Goal: Information Seeking & Learning: Learn about a topic

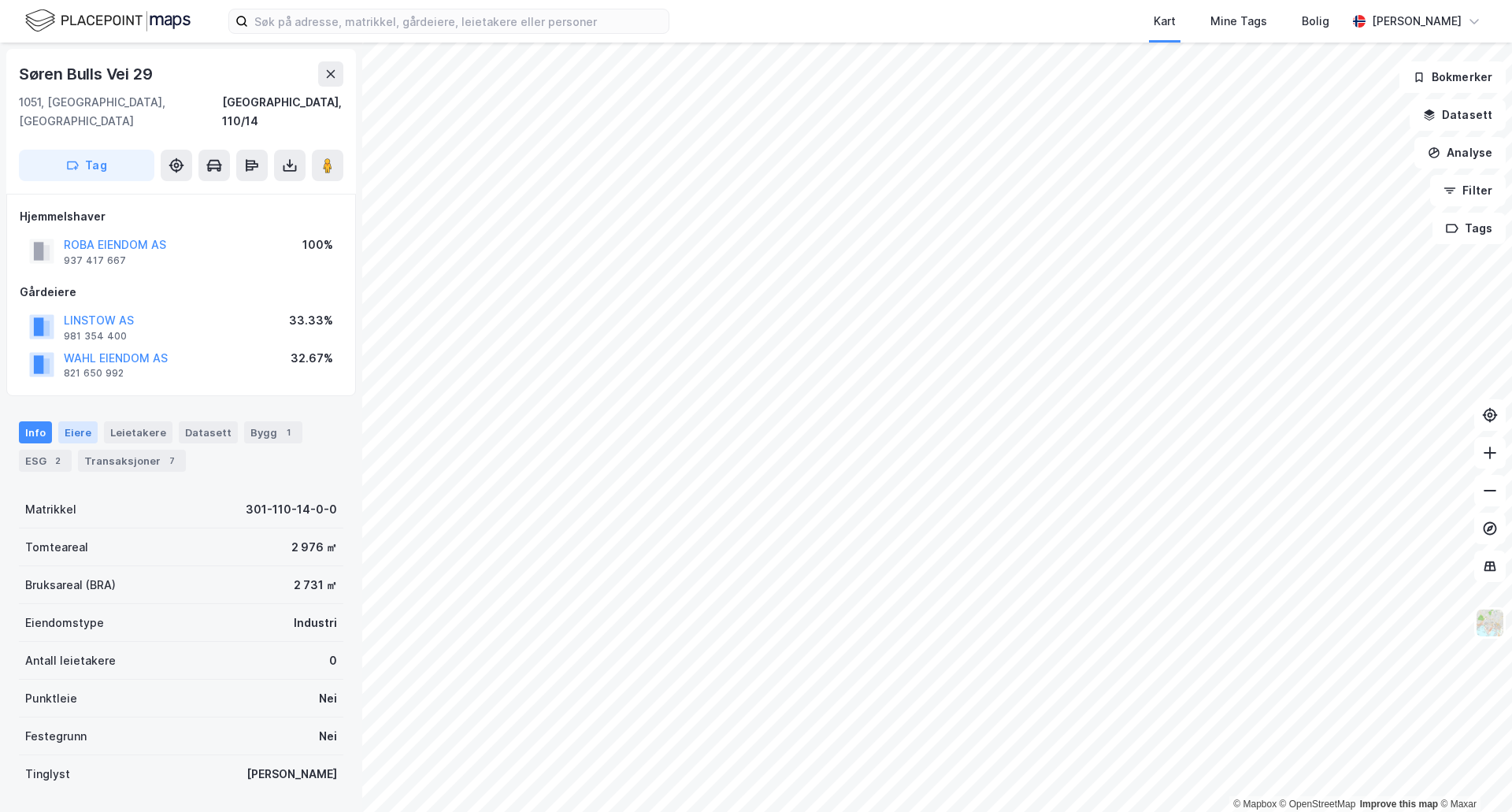
click at [83, 421] on div "Eiere" at bounding box center [77, 432] width 40 height 22
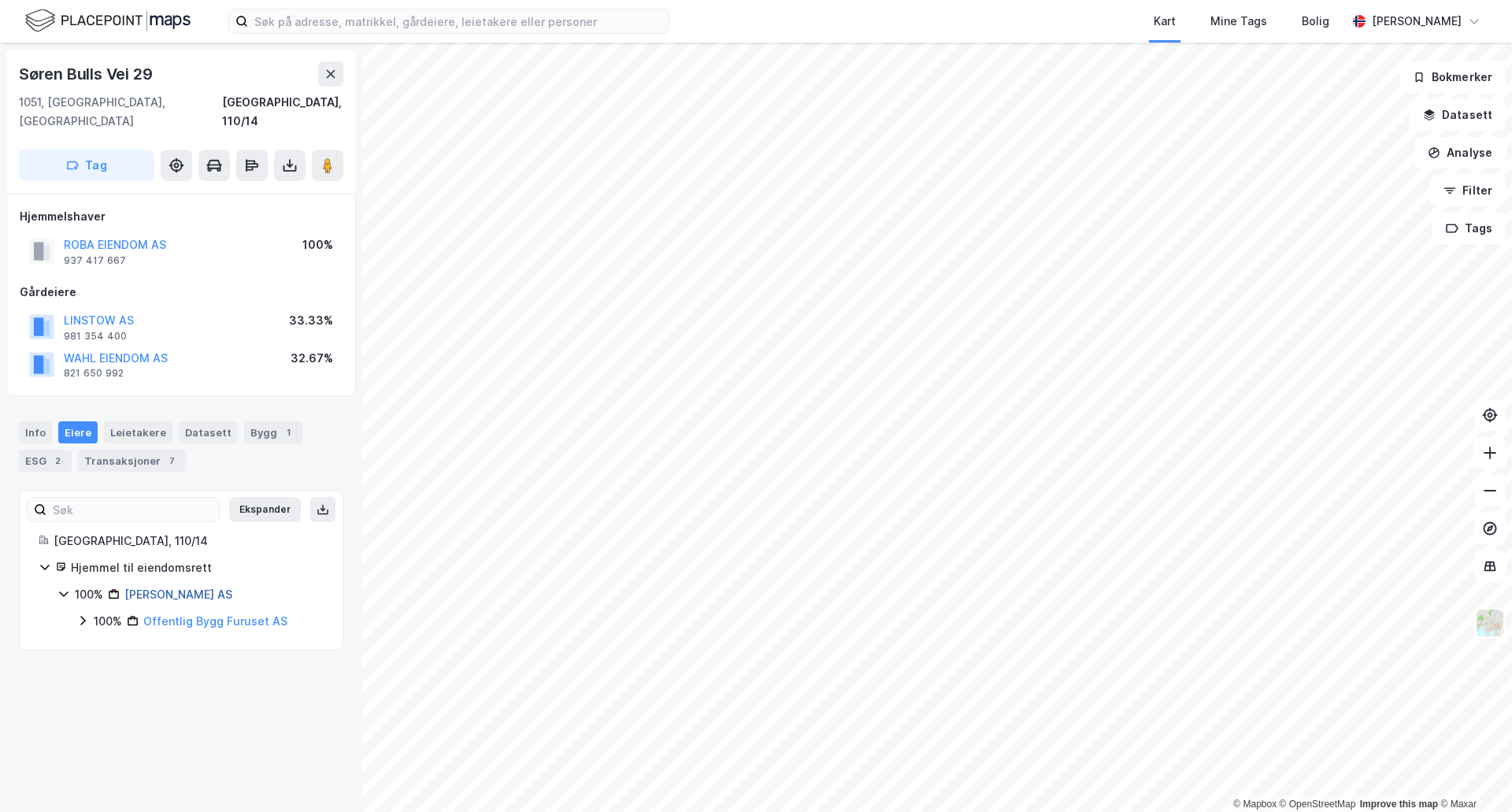
click at [164, 588] on link "Roba Eiendom AS" at bounding box center [179, 595] width 108 height 13
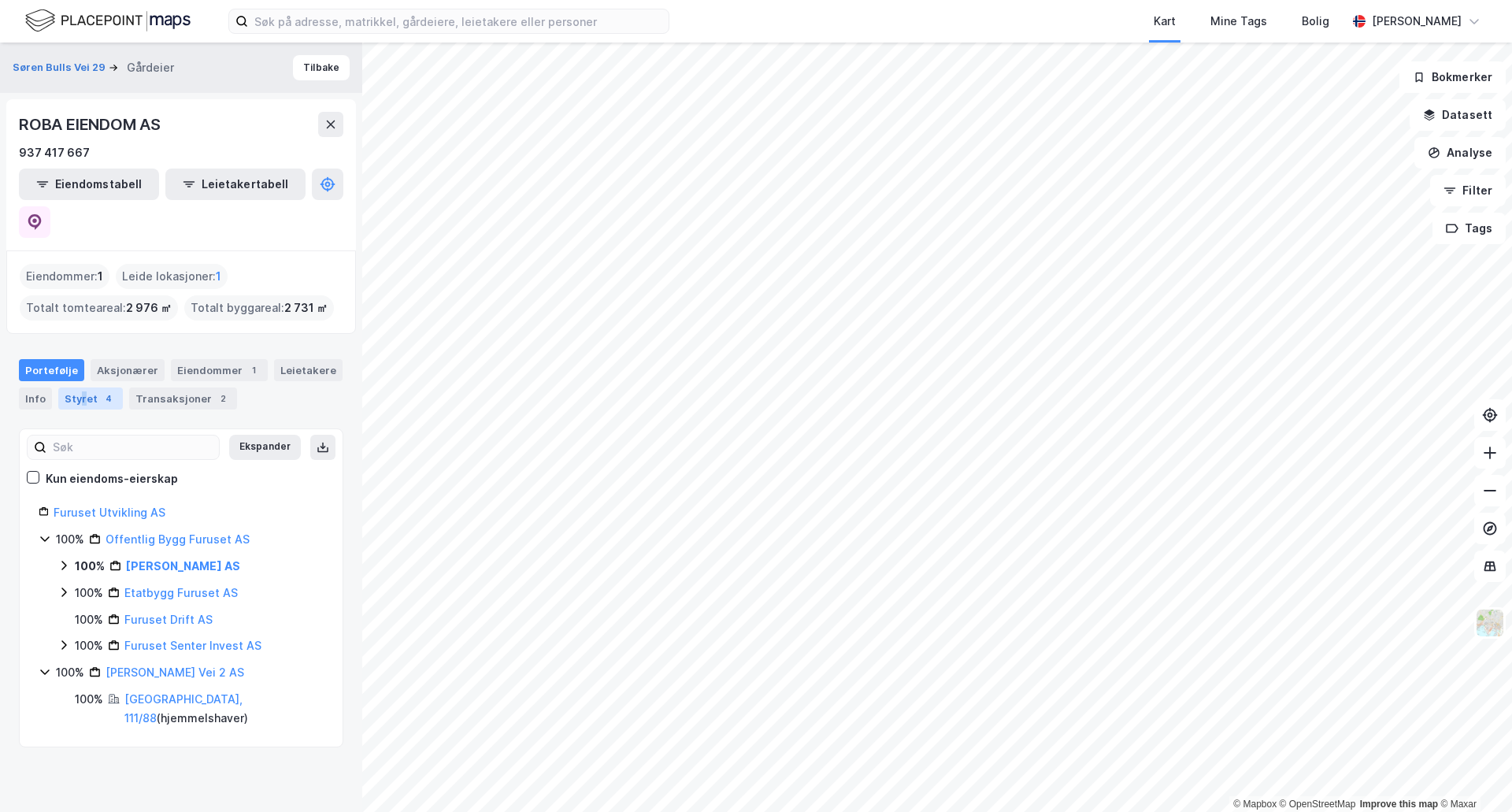
click at [82, 387] on div "Styret 4" at bounding box center [90, 398] width 65 height 22
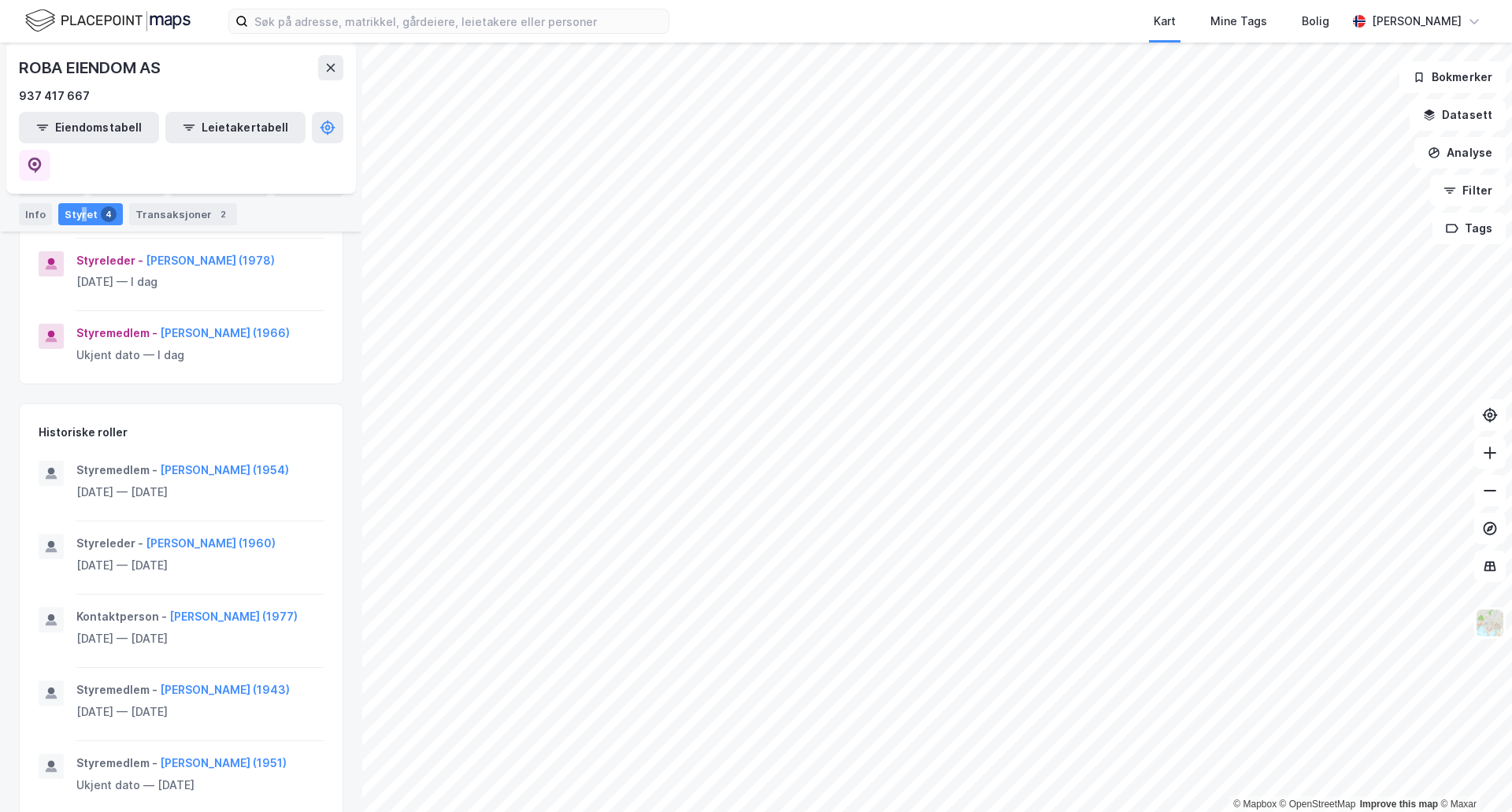
scroll to position [380, 0]
click at [0, 0] on button "Thomas Ødegård (1977)" at bounding box center [0, 0] width 0 height 0
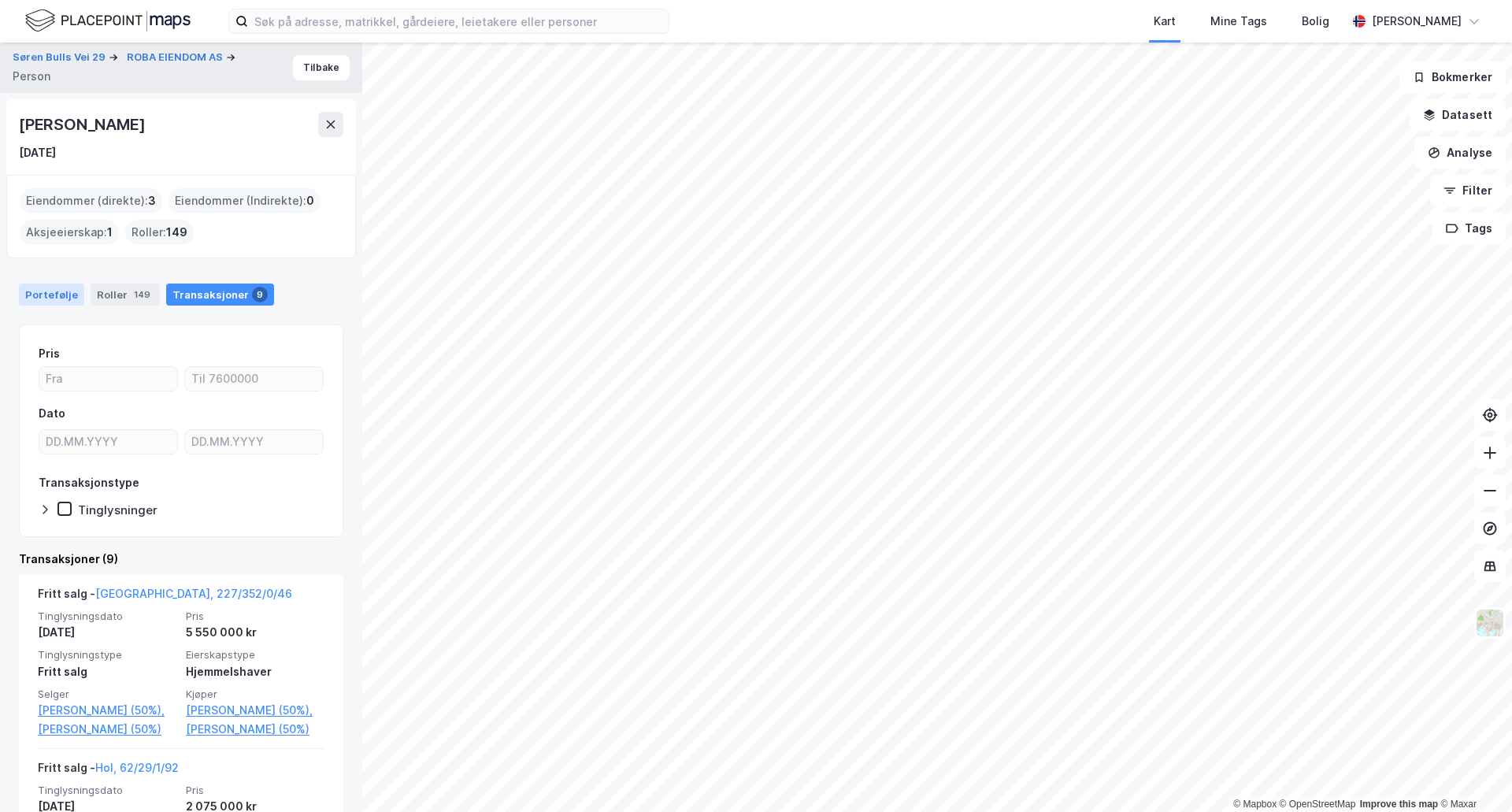
click at [58, 299] on div "Portefølje" at bounding box center [51, 295] width 66 height 22
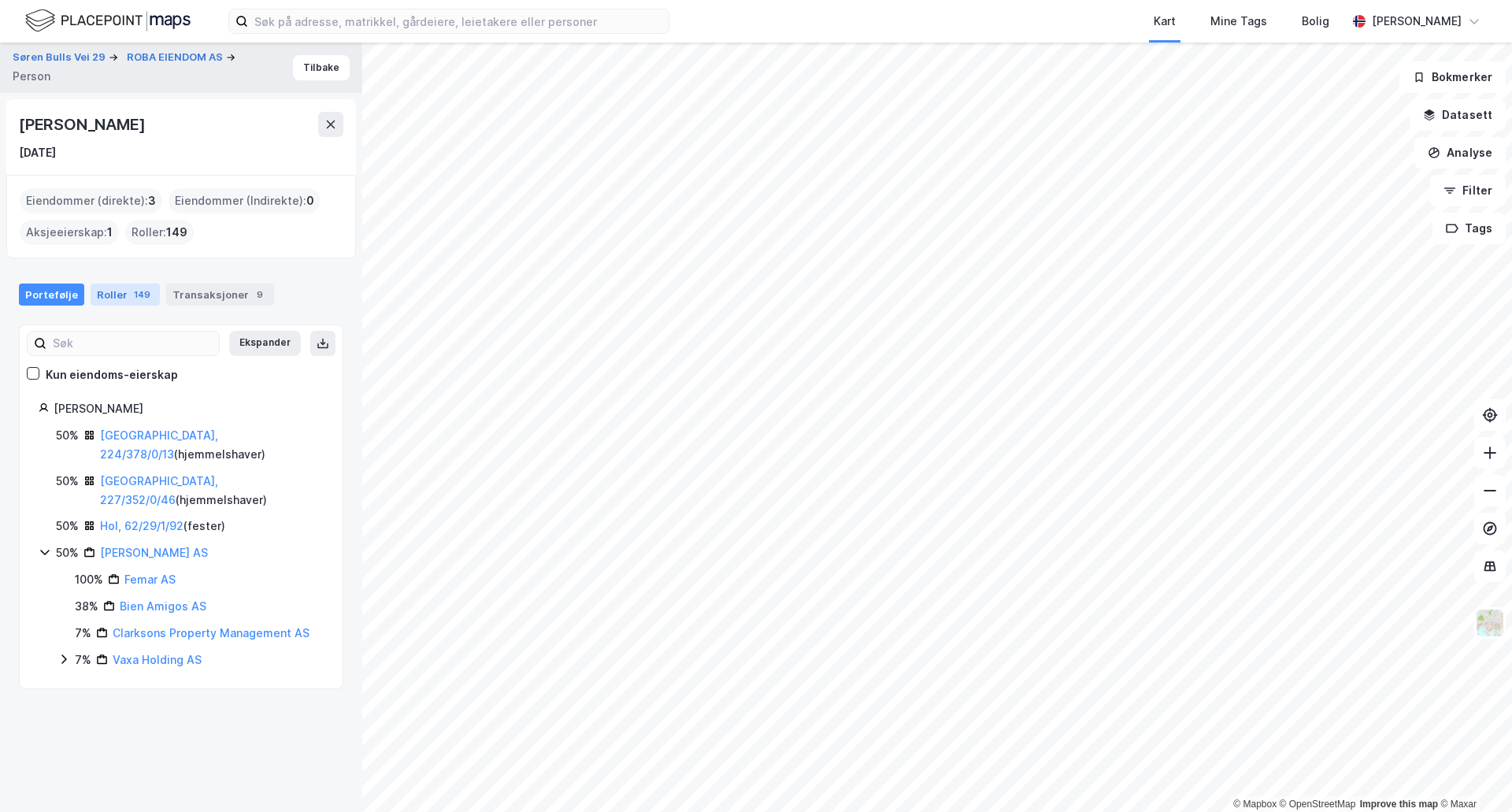
click at [105, 302] on div "Roller 149" at bounding box center [126, 295] width 69 height 22
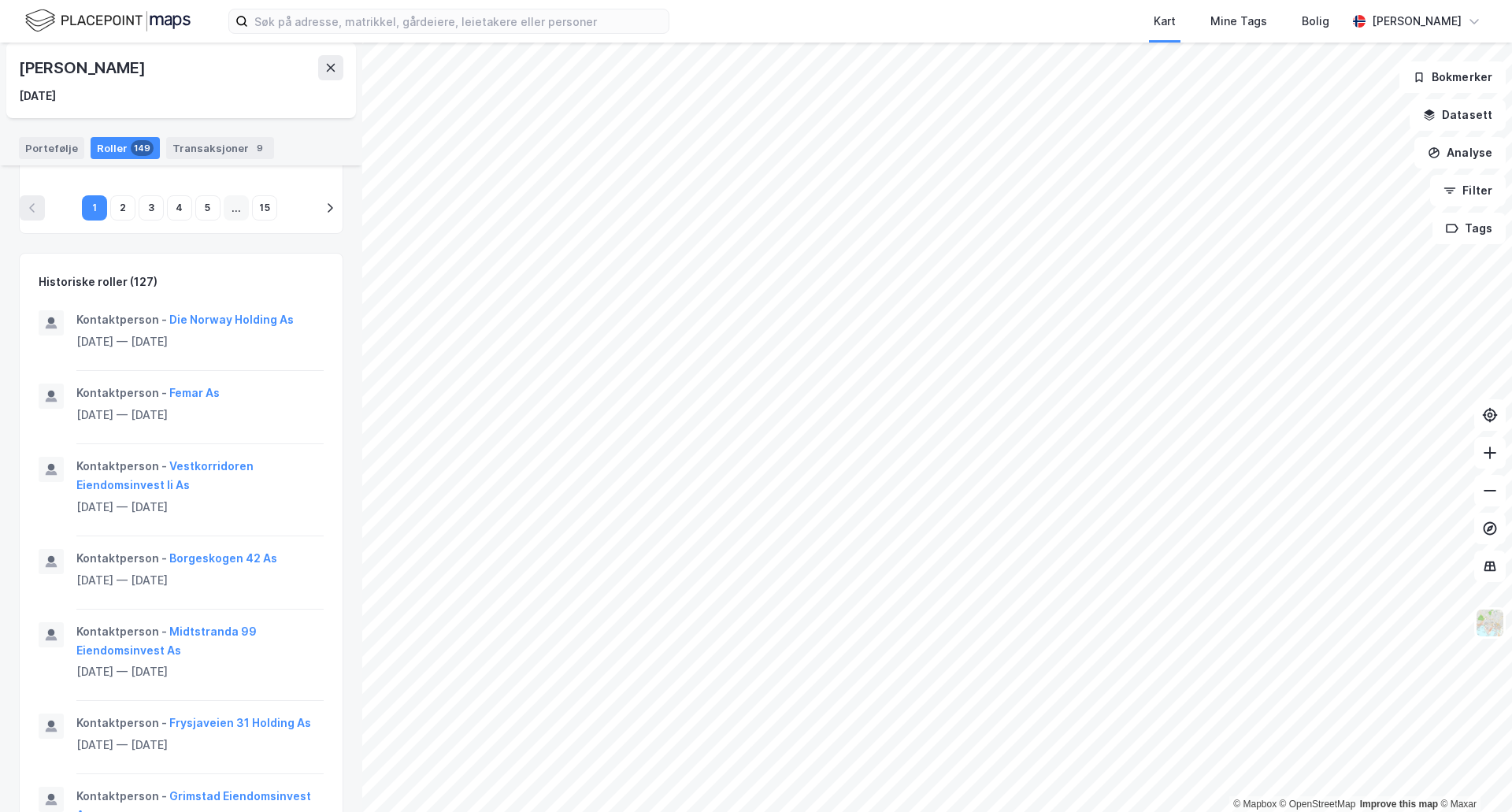
scroll to position [630, 0]
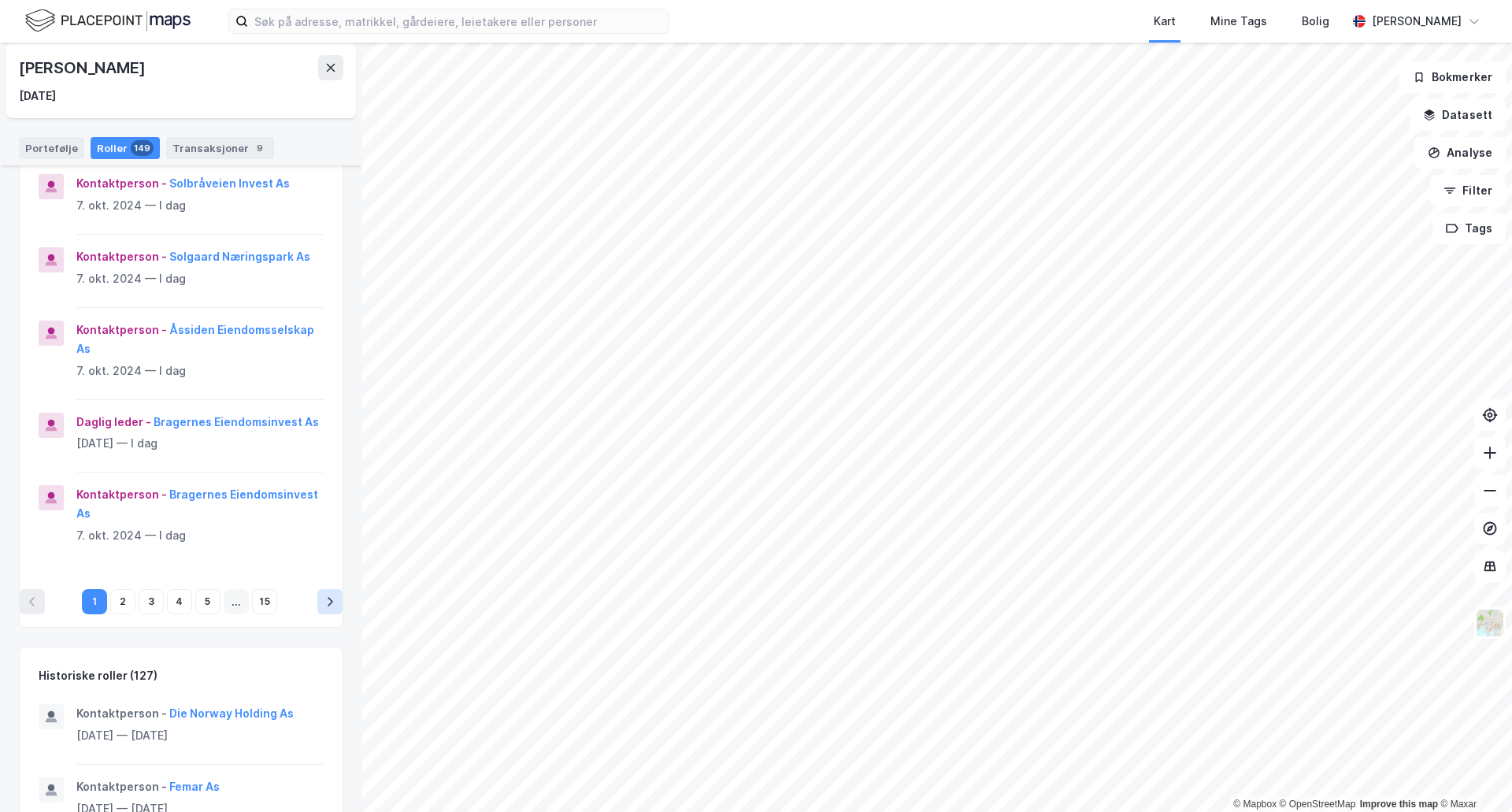
click at [323, 596] on icon "pagination navigation" at bounding box center [329, 601] width 13 height 13
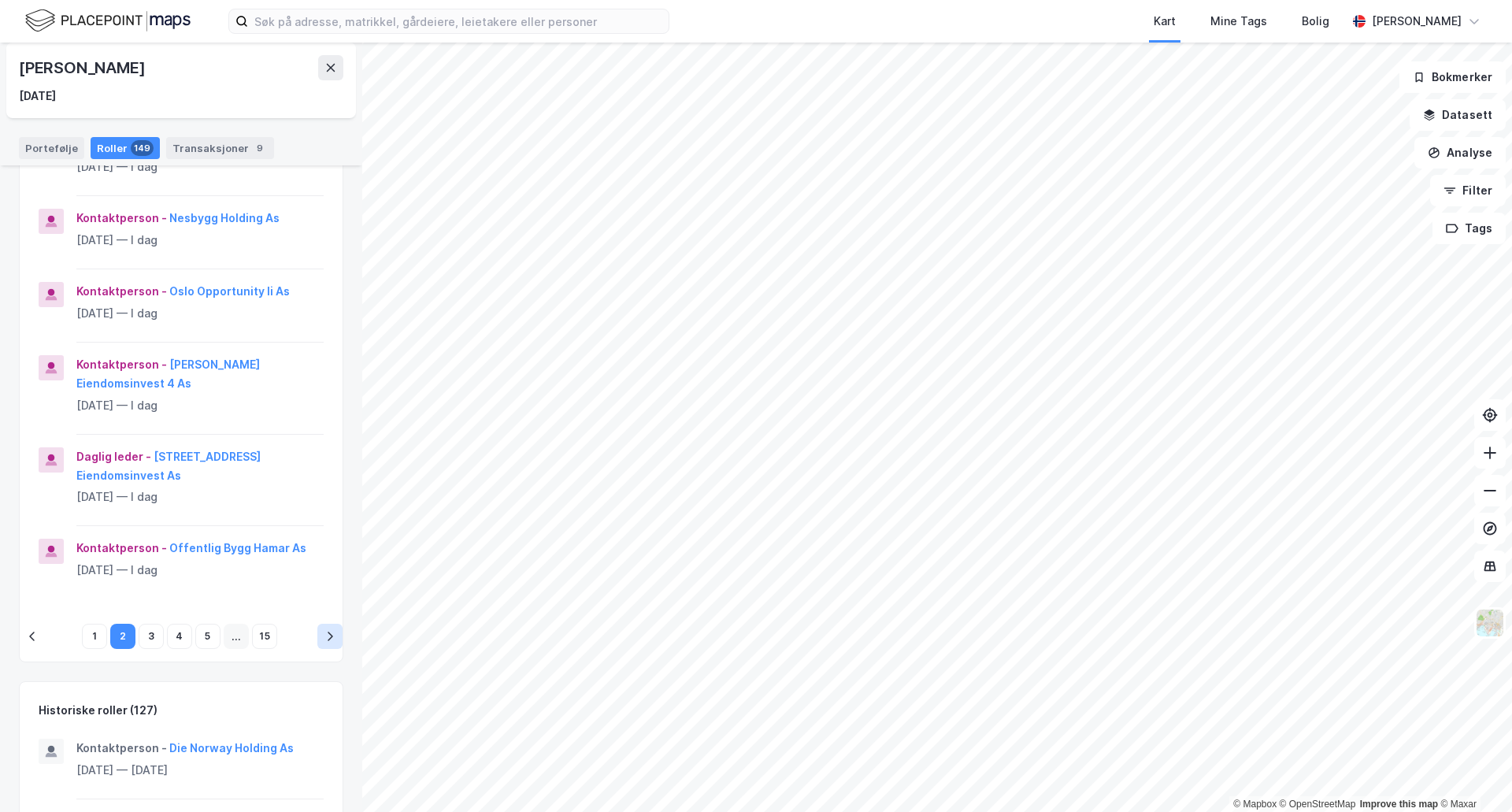
scroll to position [612, 0]
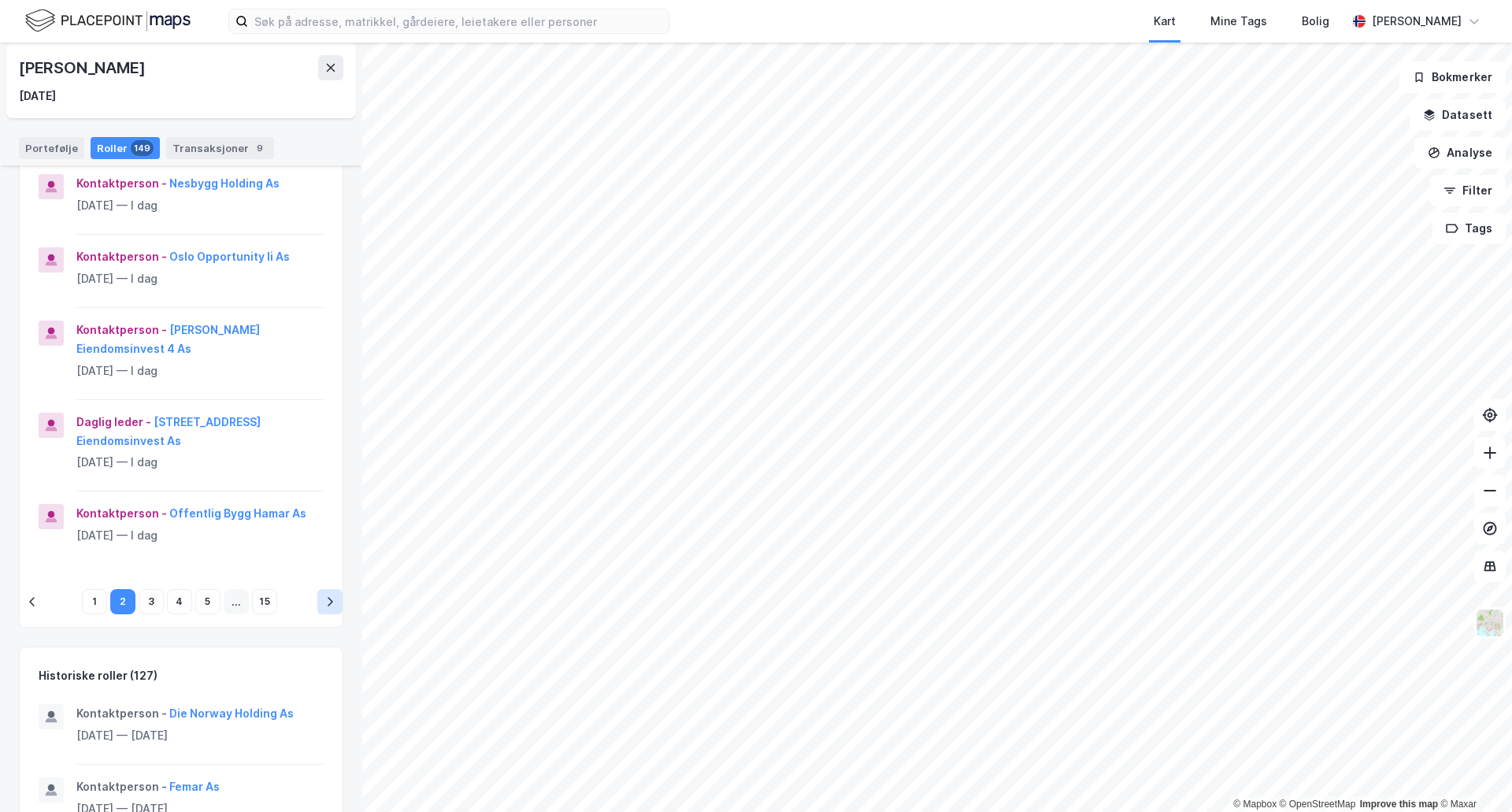
click at [323, 599] on icon "pagination navigation" at bounding box center [329, 601] width 13 height 13
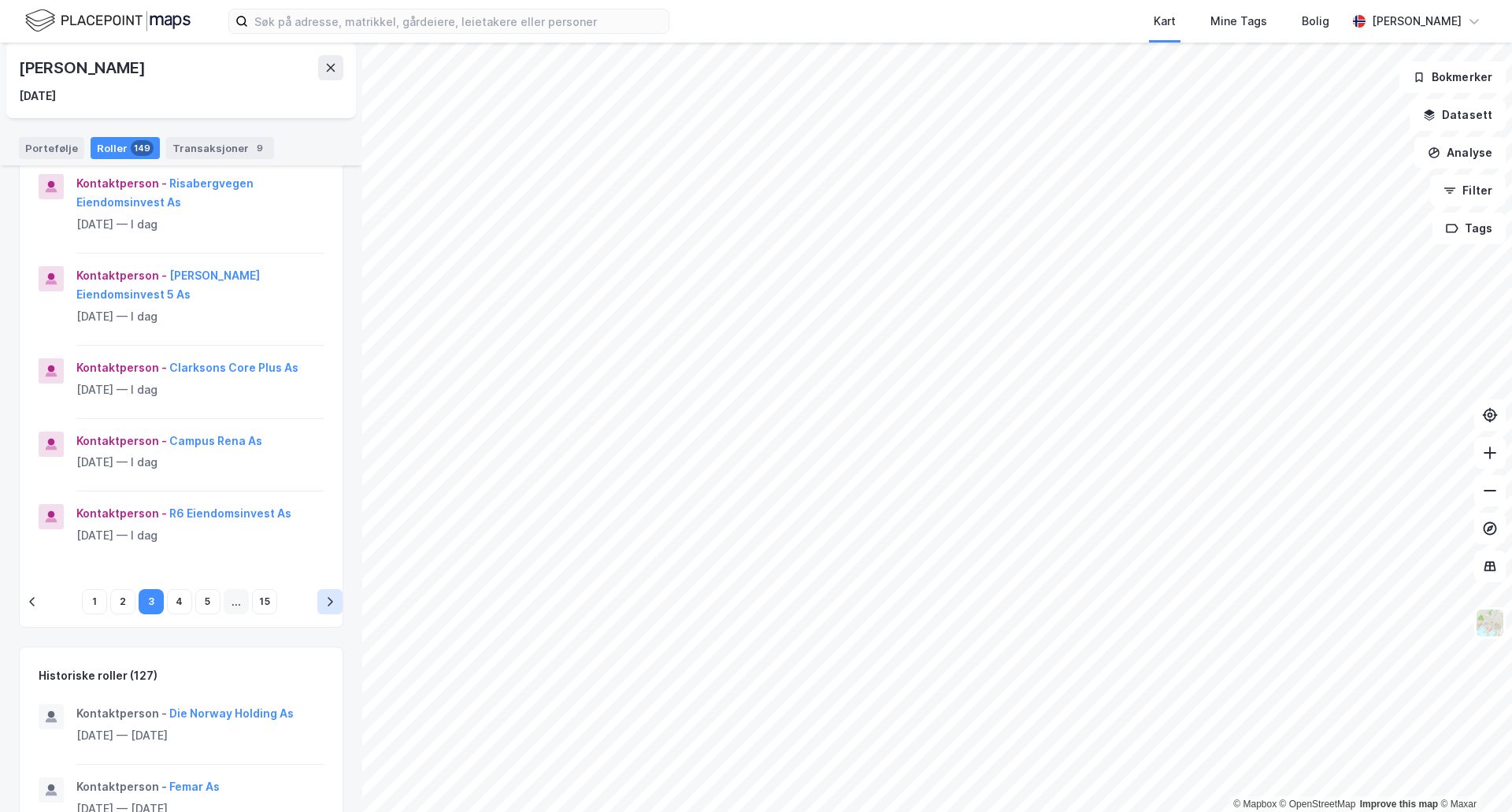
click at [323, 601] on icon "pagination navigation" at bounding box center [329, 601] width 13 height 13
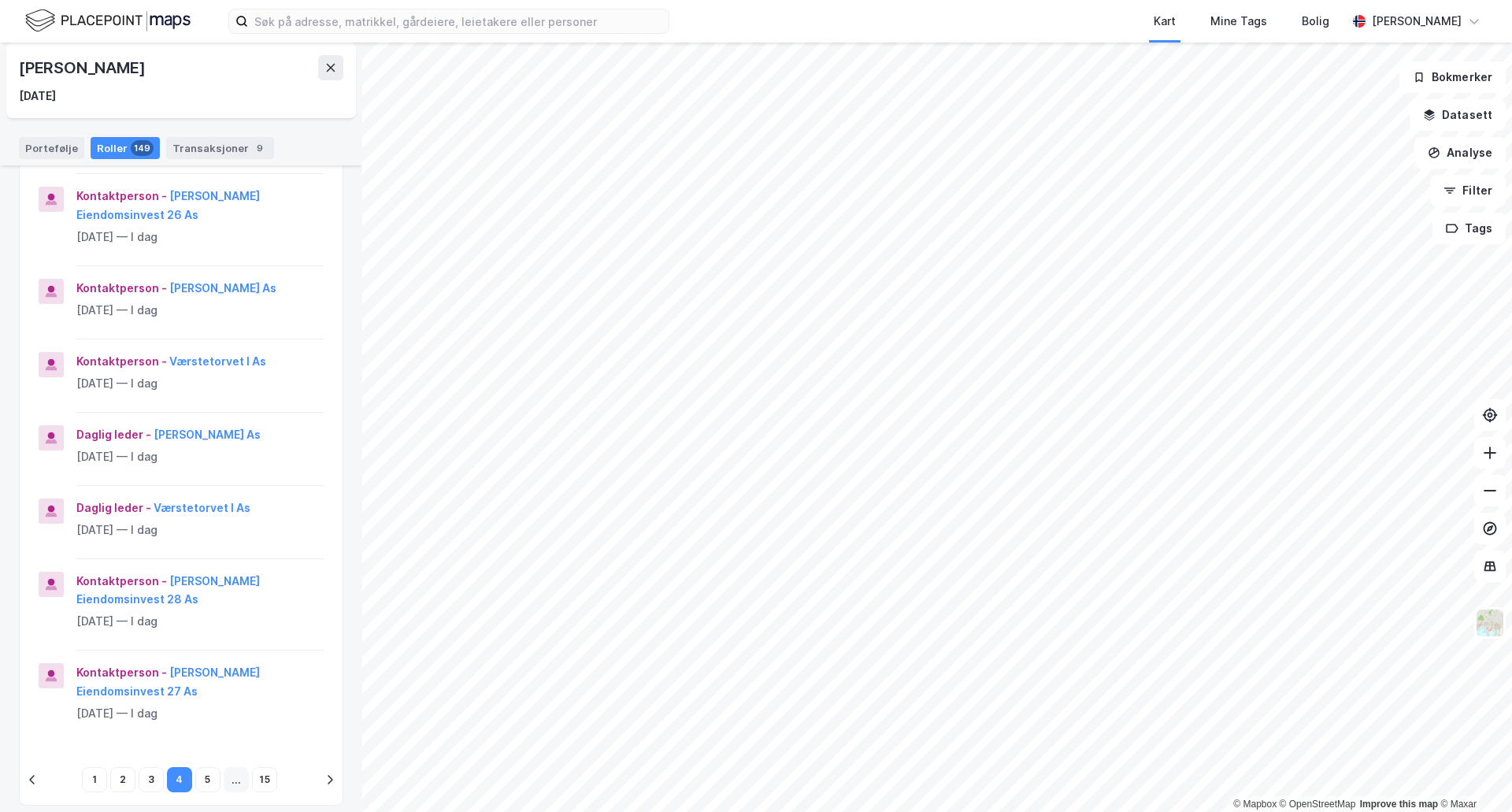
scroll to position [491, 0]
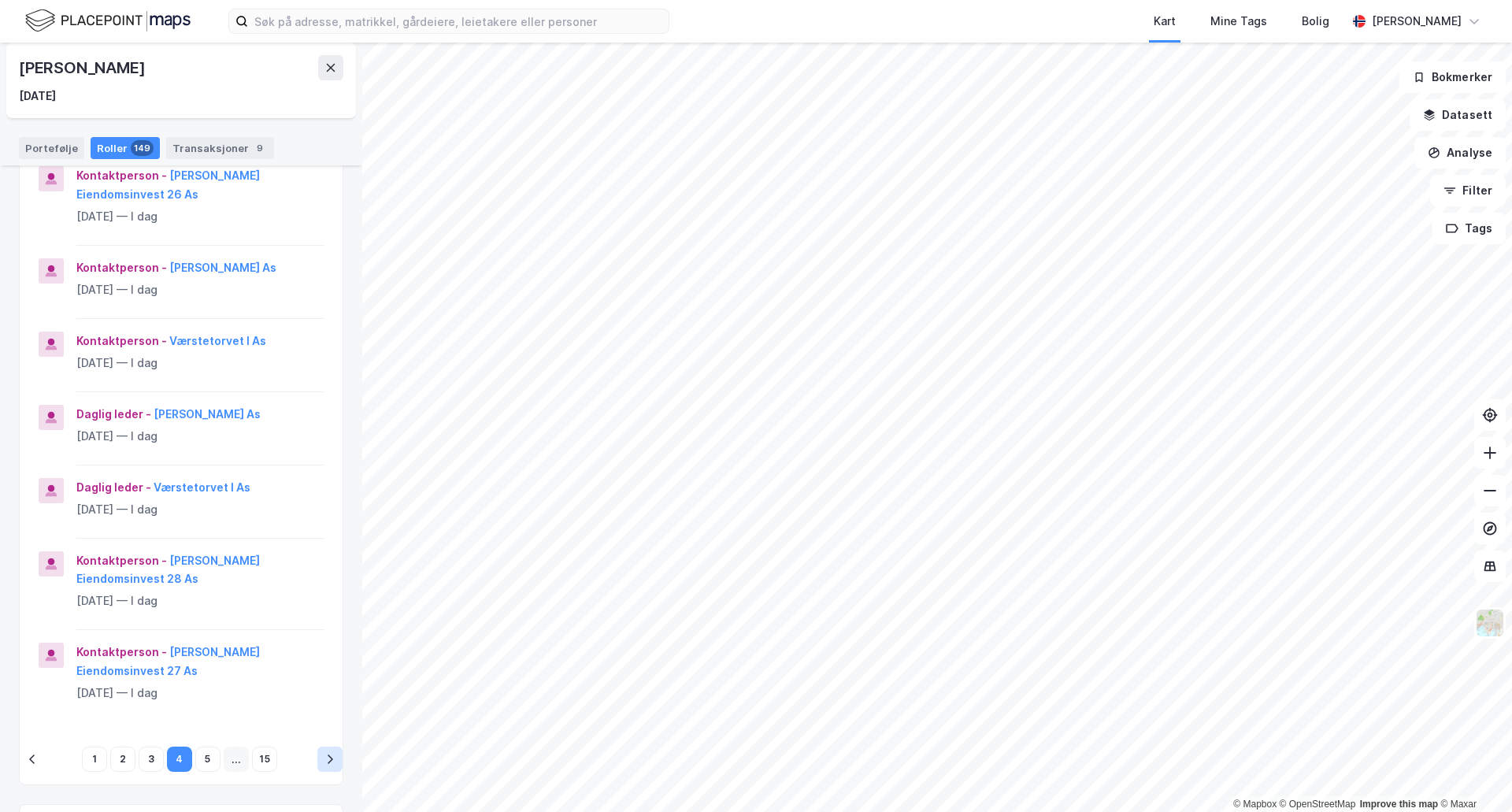
click at [318, 763] on button "pagination navigation" at bounding box center [330, 759] width 25 height 25
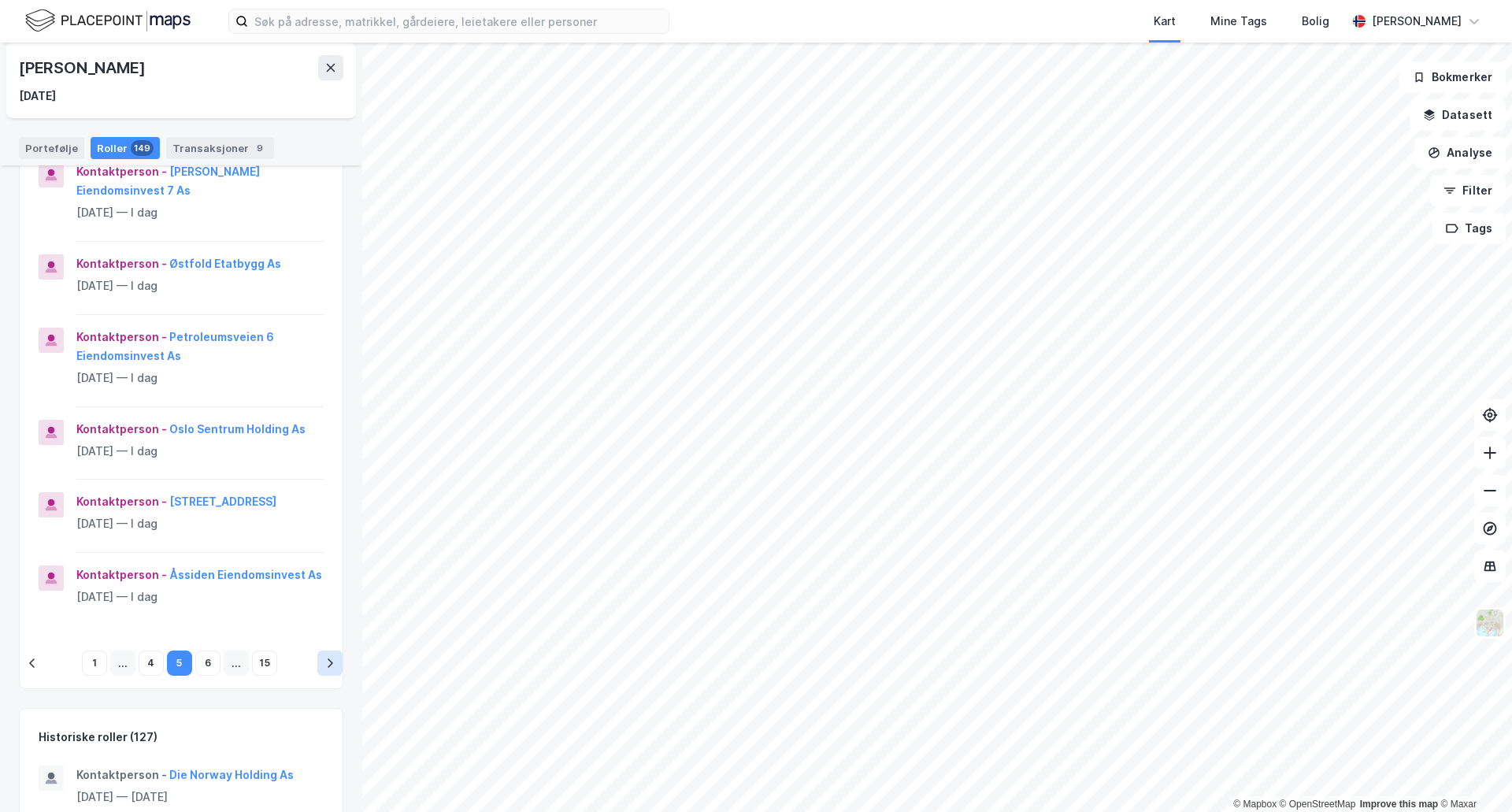
scroll to position [570, 0]
click at [313, 719] on div "Roller (149) Kontaktperson - Clarksons Eiendomsinvest 23 As 1. nov. 2024 — I da…" at bounding box center [180, 687] width 324 height 1867
click at [322, 686] on div "1 ... 4 5 6 ... 15" at bounding box center [180, 662] width 323 height 51
click at [323, 668] on icon "pagination navigation" at bounding box center [329, 661] width 13 height 13
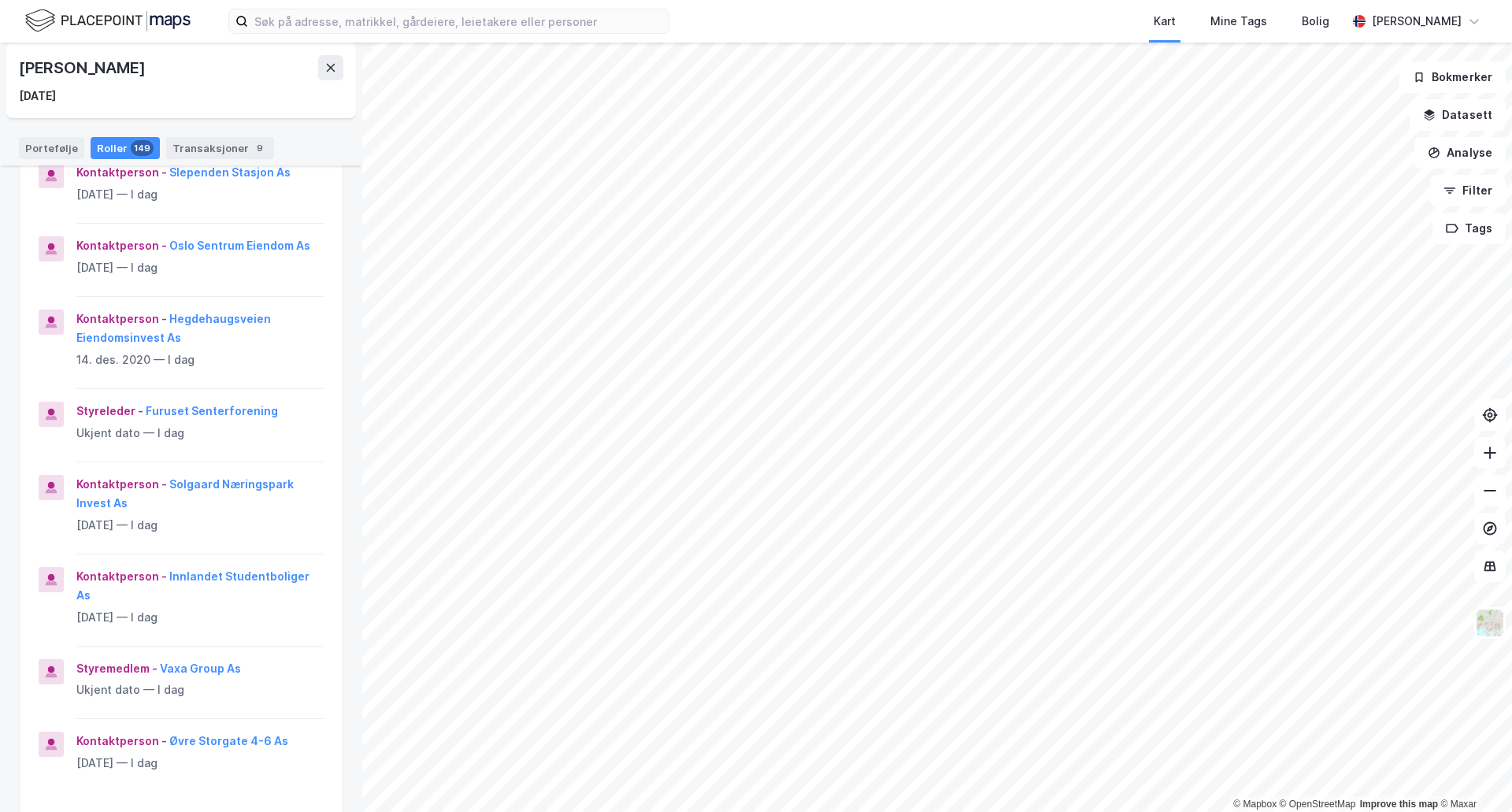
scroll to position [473, 0]
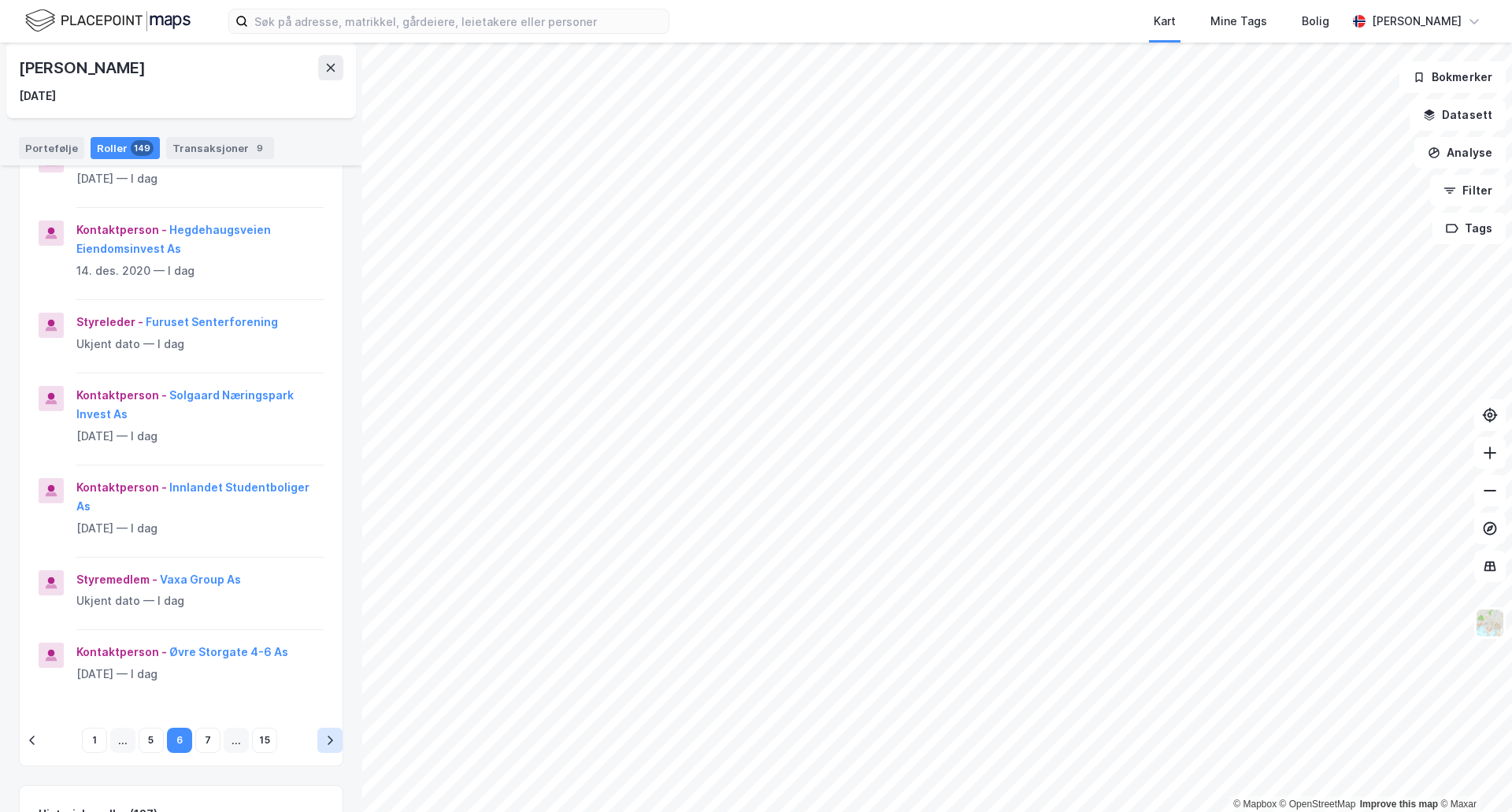
click at [318, 732] on button "pagination navigation" at bounding box center [330, 740] width 25 height 25
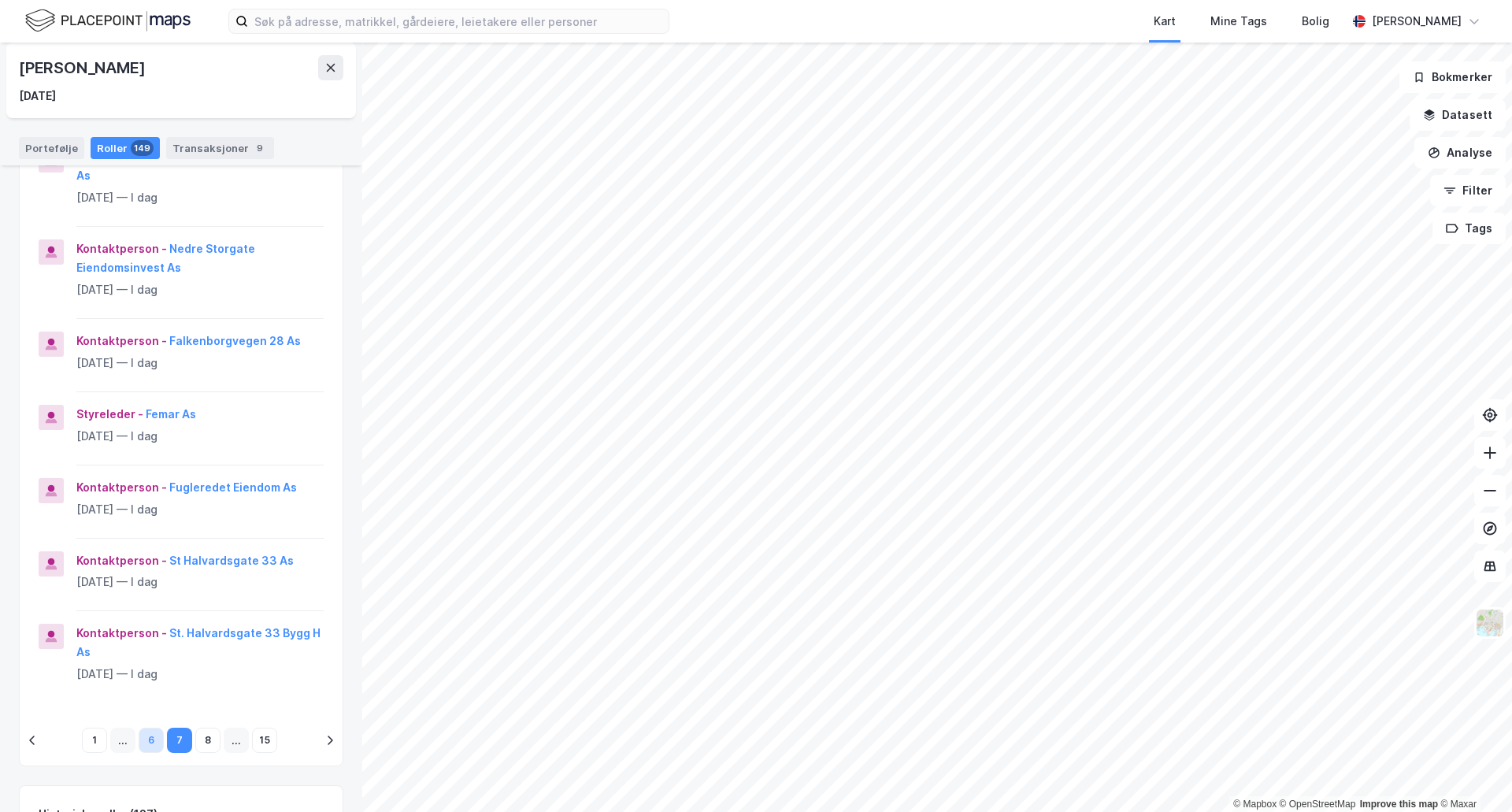
click at [144, 743] on button "6" at bounding box center [152, 740] width 25 height 25
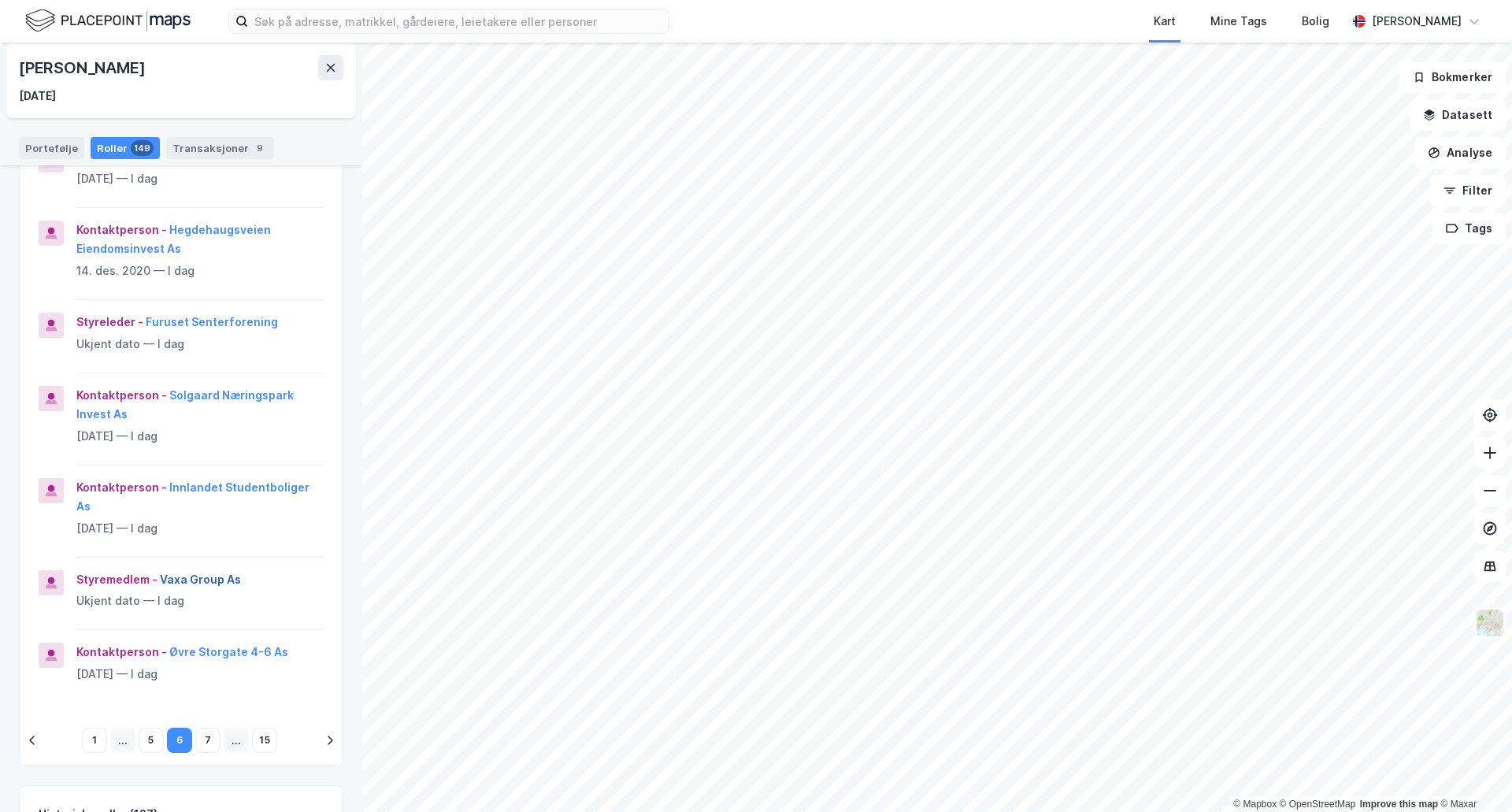
click at [0, 0] on button "Vaxa Group As" at bounding box center [0, 0] width 0 height 0
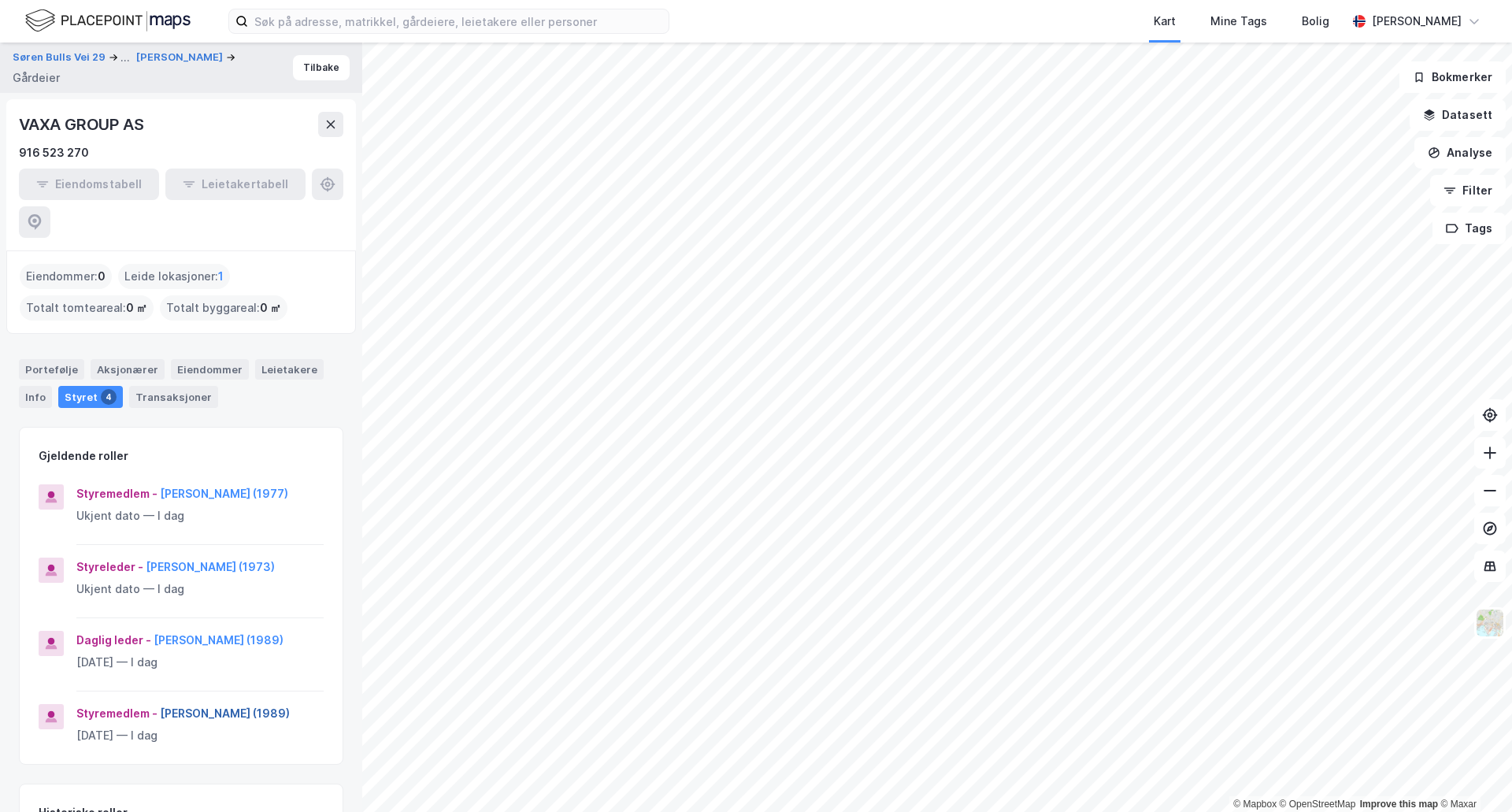
click at [0, 0] on button "Christian Frost Røine (1989)" at bounding box center [0, 0] width 0 height 0
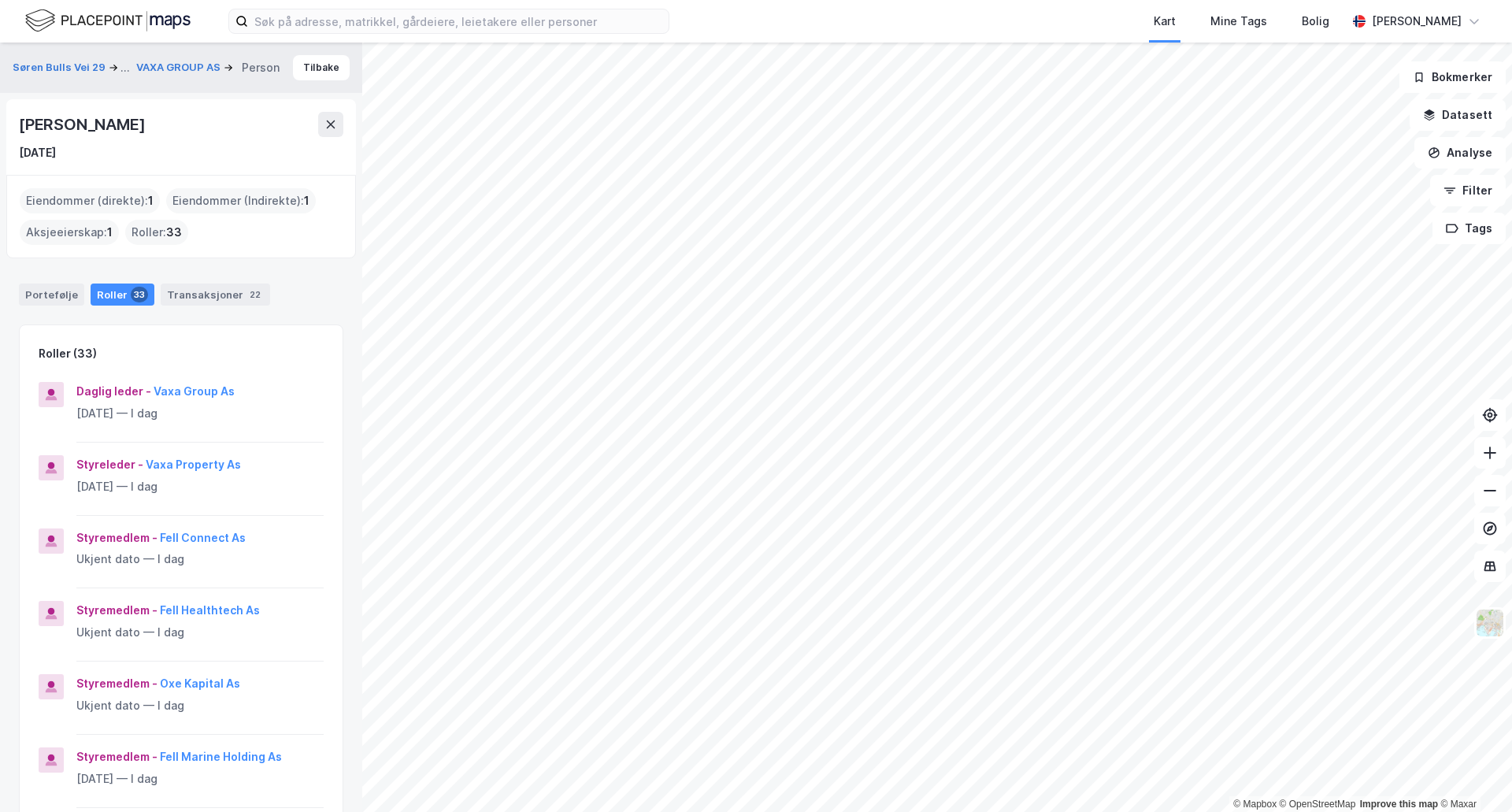
click at [45, 308] on div "Portefølje Roller 33 Transaksjoner 22" at bounding box center [181, 288] width 362 height 47
click at [42, 297] on div "Portefølje" at bounding box center [51, 295] width 66 height 22
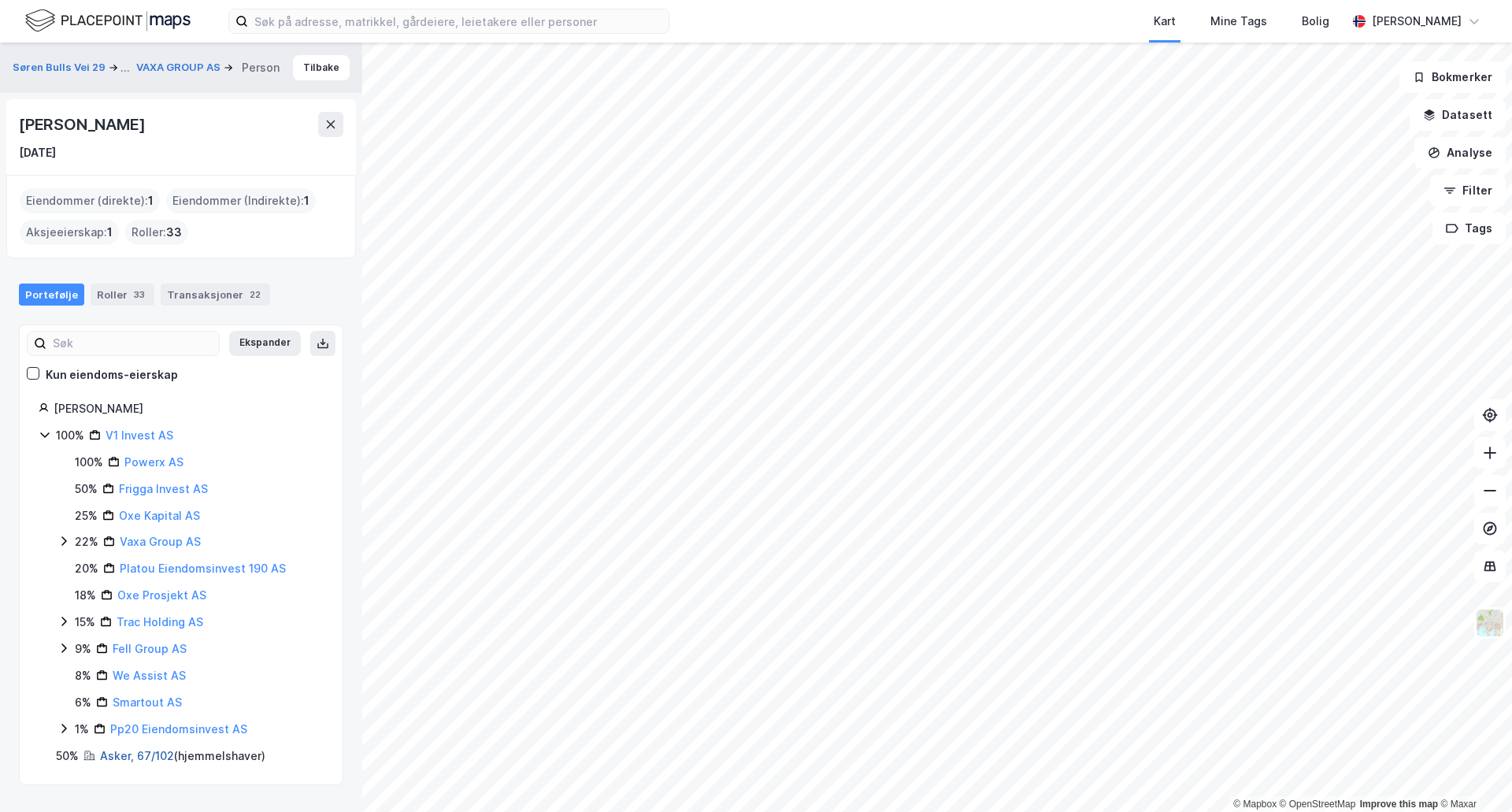
click at [115, 752] on link "Asker, 67/102" at bounding box center [137, 756] width 74 height 13
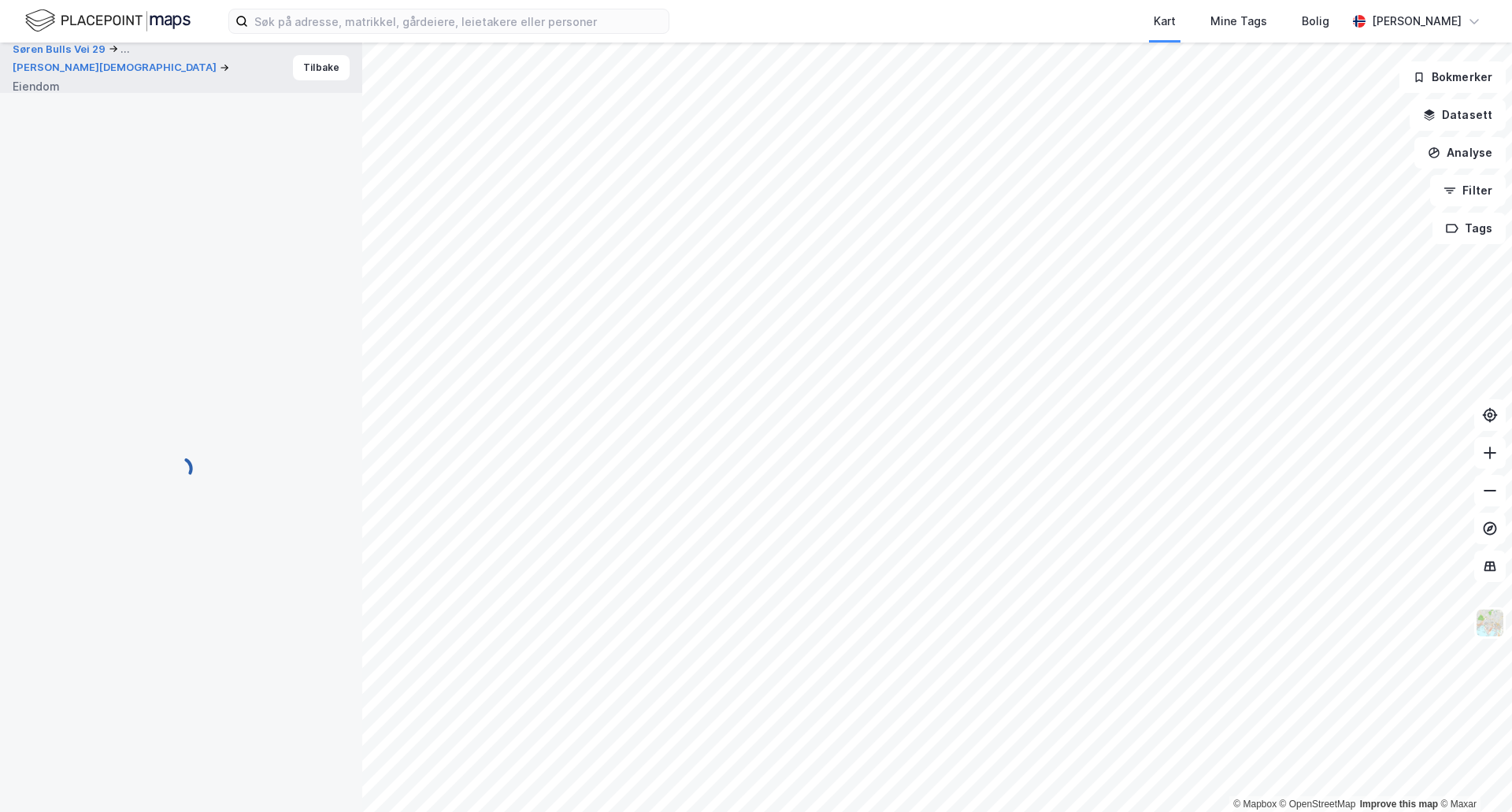
scroll to position [6, 0]
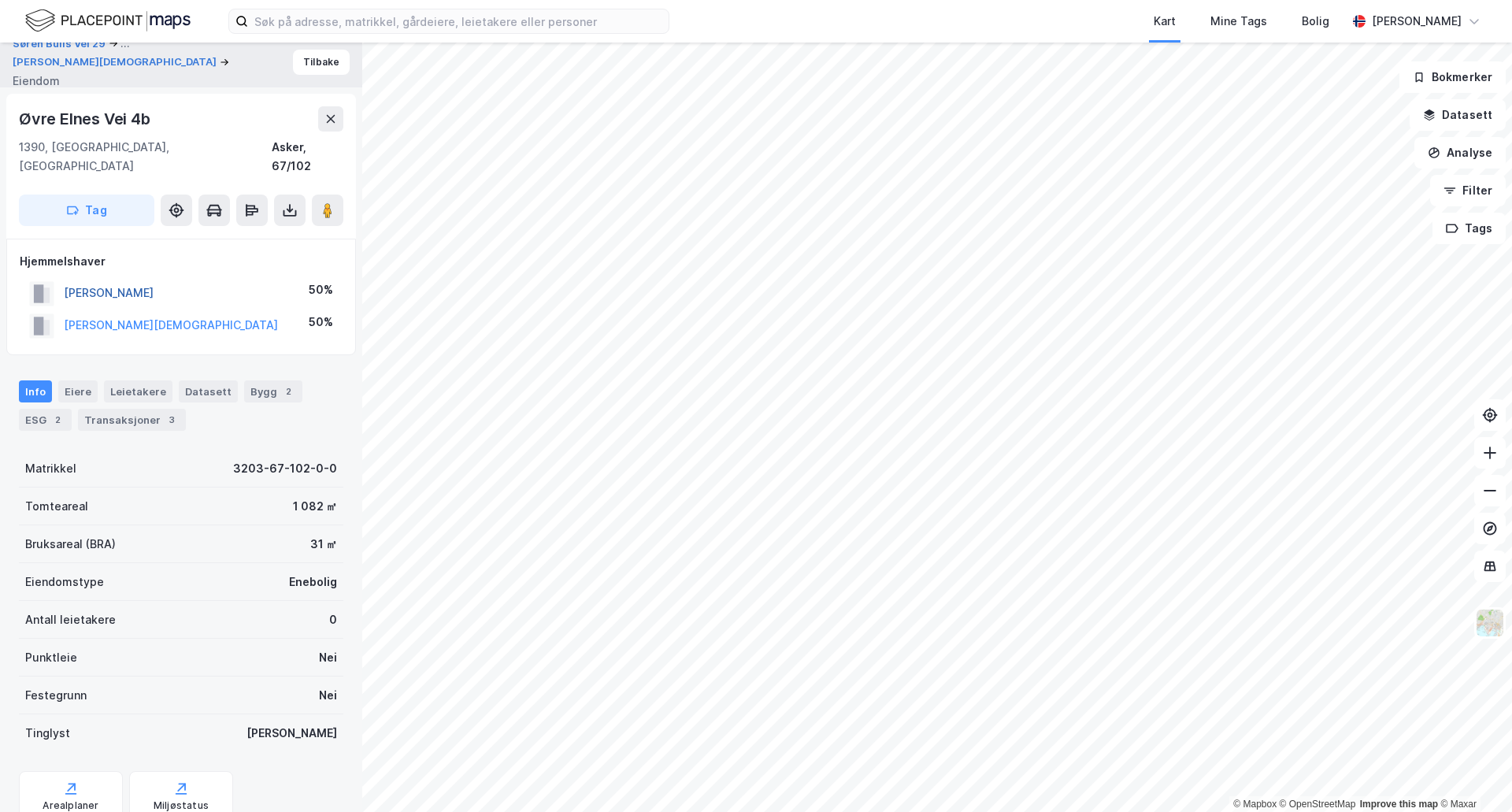
click at [0, 0] on button "RANVIG JULIE MELDGAARD" at bounding box center [0, 0] width 0 height 0
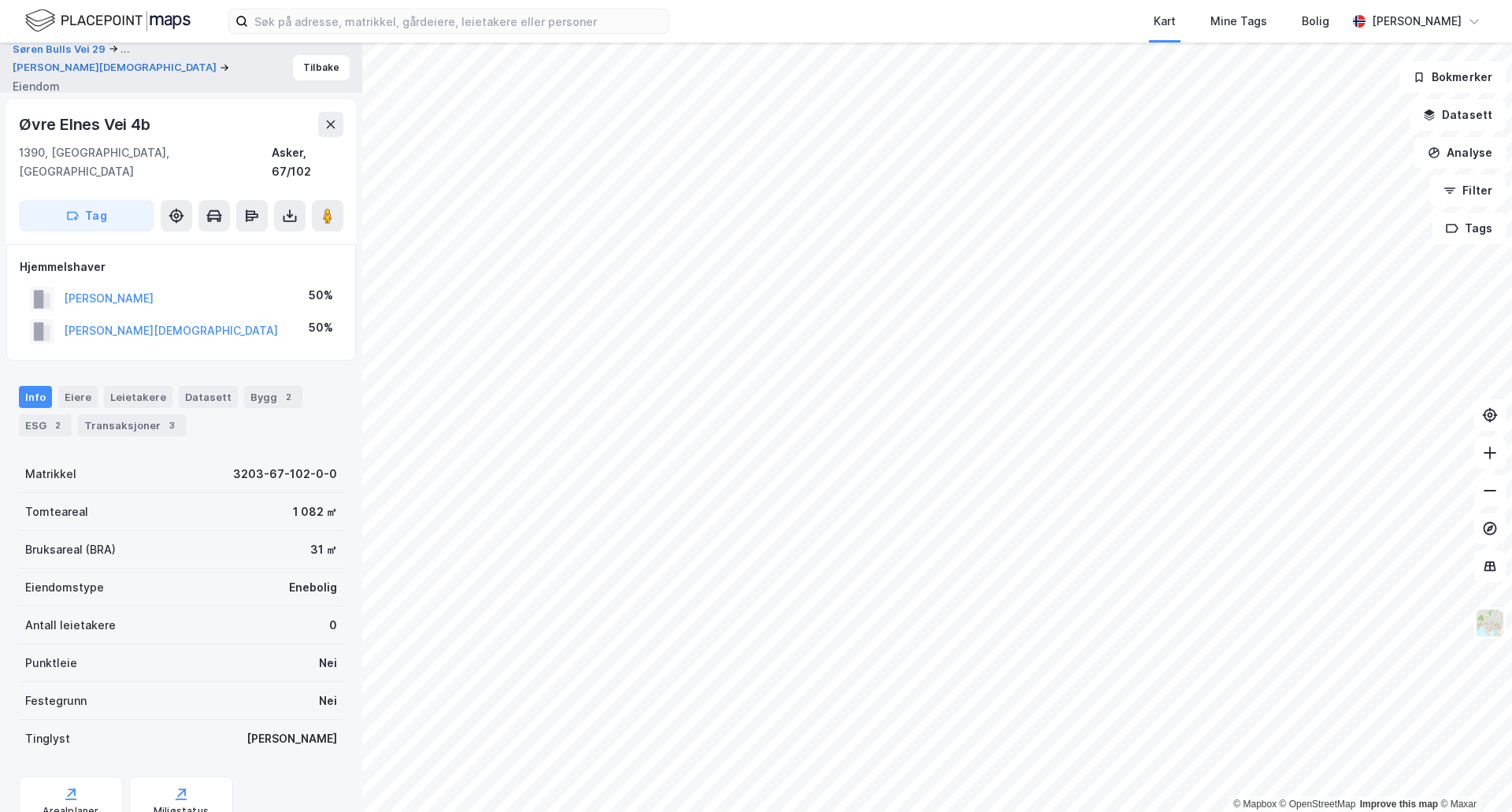
scroll to position [6, 0]
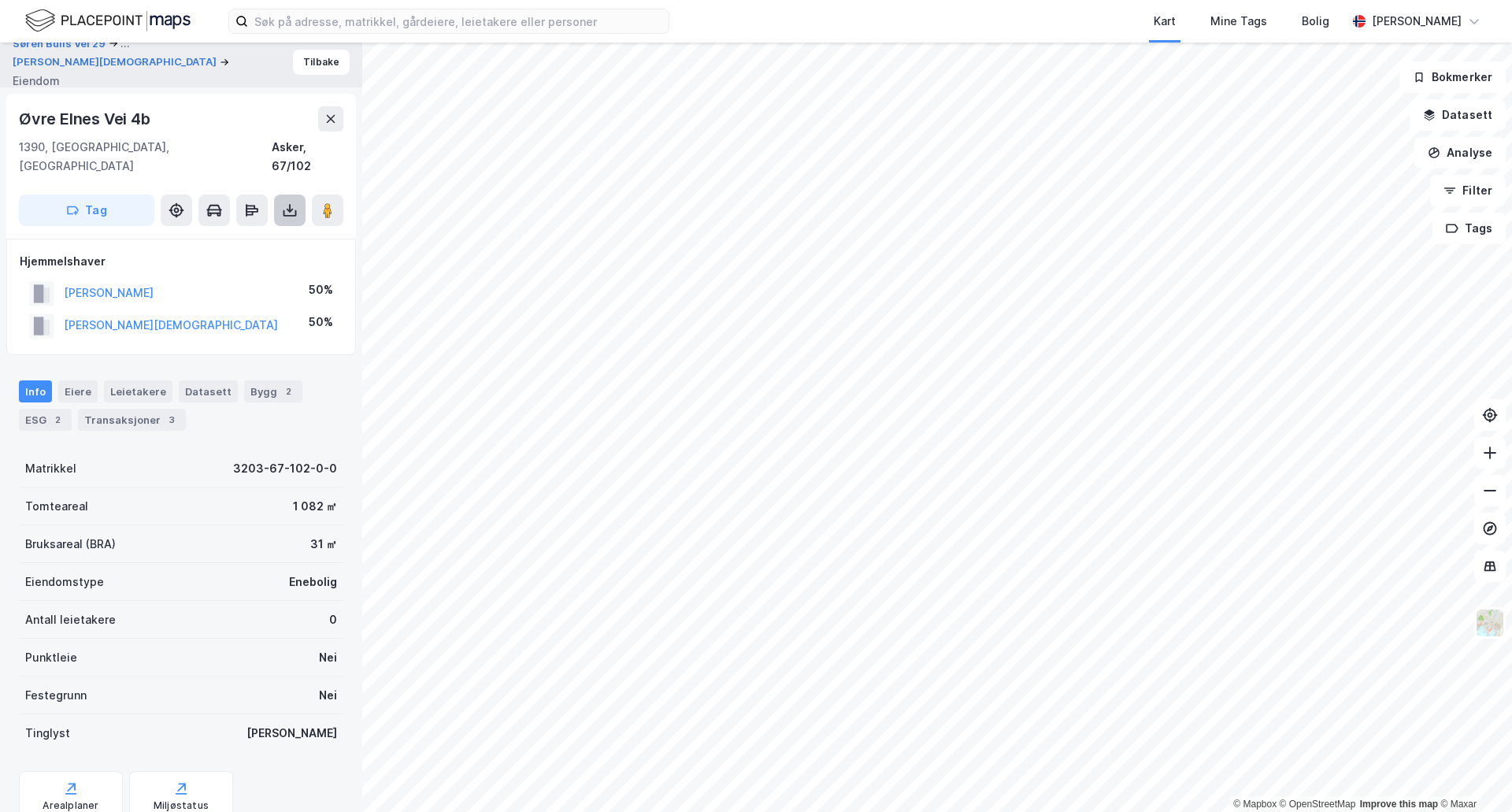
click at [280, 200] on button at bounding box center [289, 210] width 31 height 31
click at [263, 229] on div "Last ned grunnbok" at bounding box center [222, 242] width 168 height 25
click at [259, 381] on div "Bygg 2" at bounding box center [273, 392] width 58 height 22
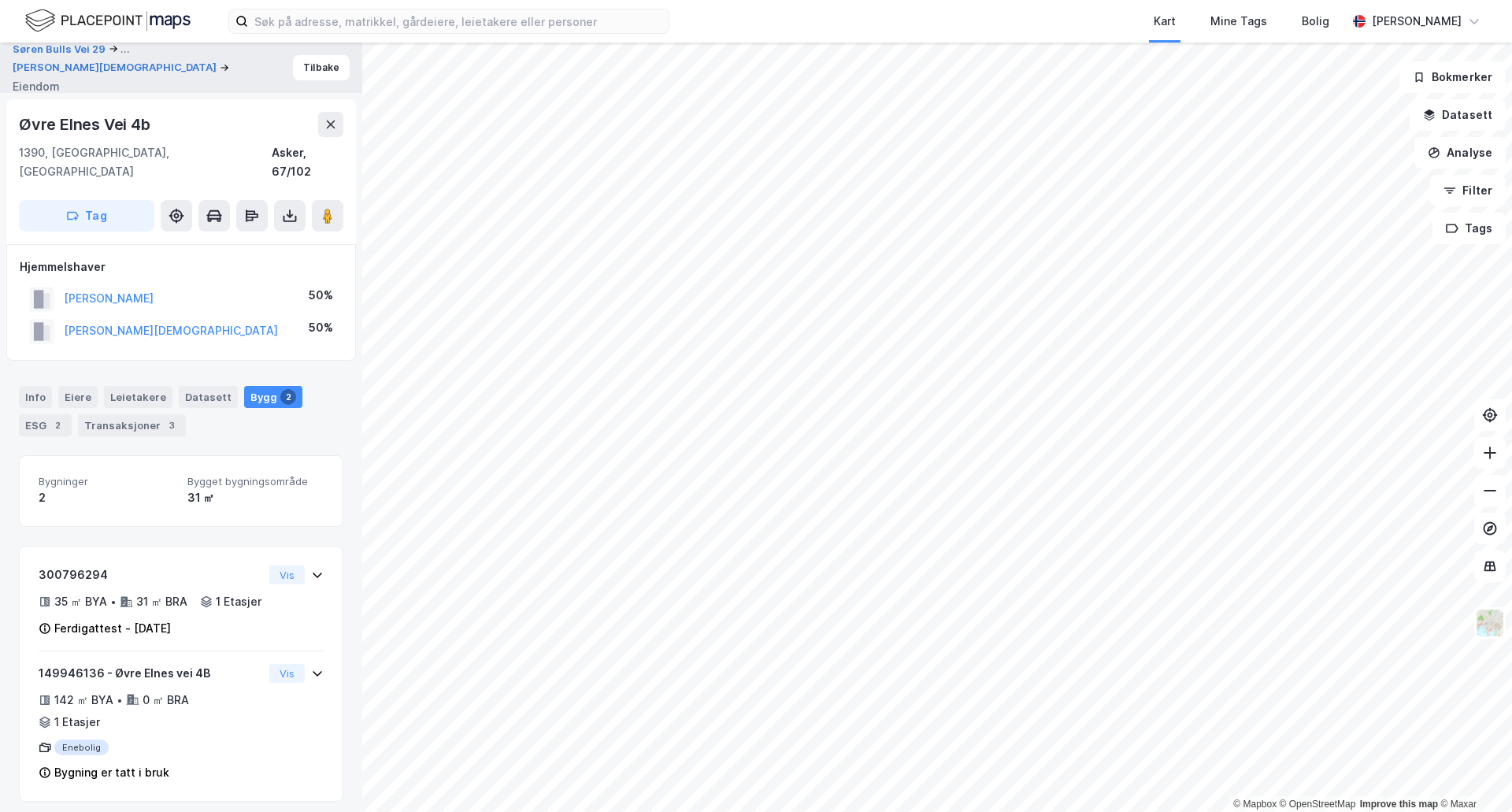
click at [111, 108] on div "Øvre Elnes Vei 4b 1390, Vollen, Akershus Asker, 67/102 Tag" at bounding box center [180, 172] width 350 height 145
click at [108, 118] on div "Øvre Elnes Vei 4b" at bounding box center [86, 125] width 135 height 25
click at [108, 117] on div "Øvre Elnes Vei 4b" at bounding box center [86, 125] width 135 height 25
drag, startPoint x: 108, startPoint y: 116, endPoint x: 65, endPoint y: 129, distance: 44.9
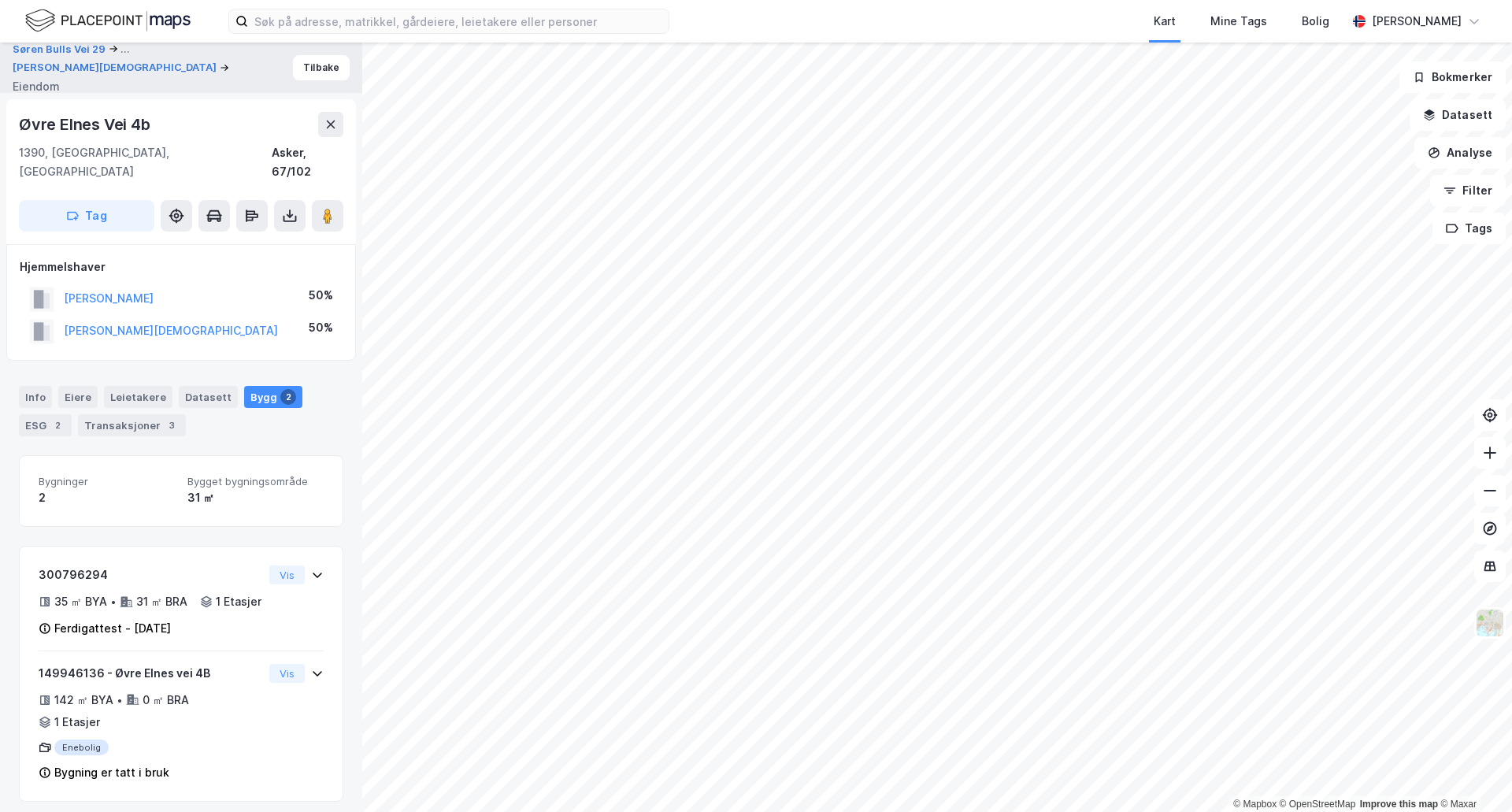
click at [65, 129] on div "Øvre Elnes Vei 4b" at bounding box center [86, 125] width 135 height 25
click at [65, 128] on div "Øvre Elnes Vei 4b" at bounding box center [86, 125] width 135 height 25
click at [220, 146] on div "1390, Vollen, Akershus Asker, 67/102" at bounding box center [180, 162] width 324 height 38
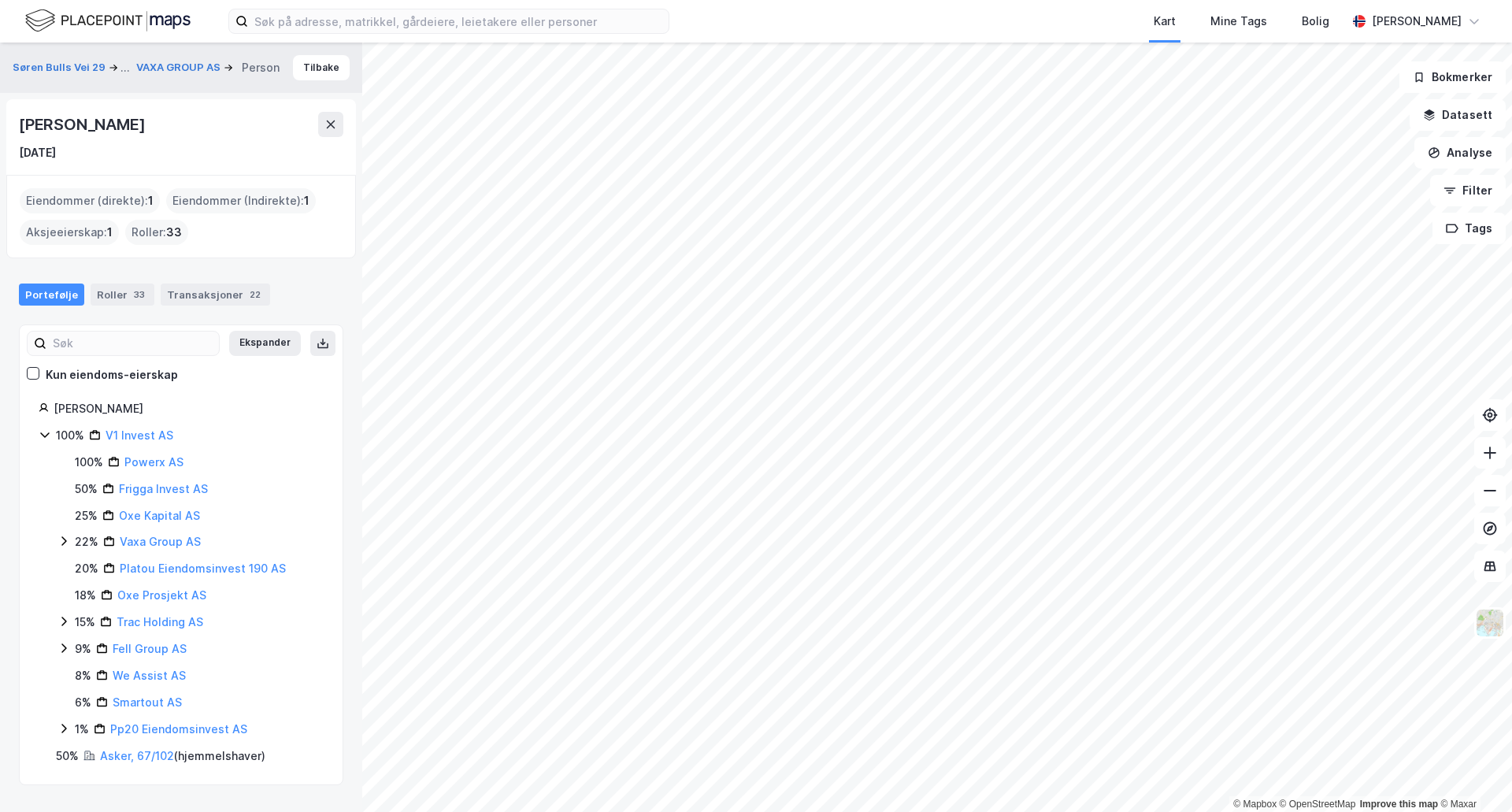
click at [211, 265] on div "Portefølje Roller 33 Transaksjoner 22" at bounding box center [181, 288] width 362 height 47
click at [220, 285] on div "Transaksjoner 22" at bounding box center [216, 295] width 110 height 22
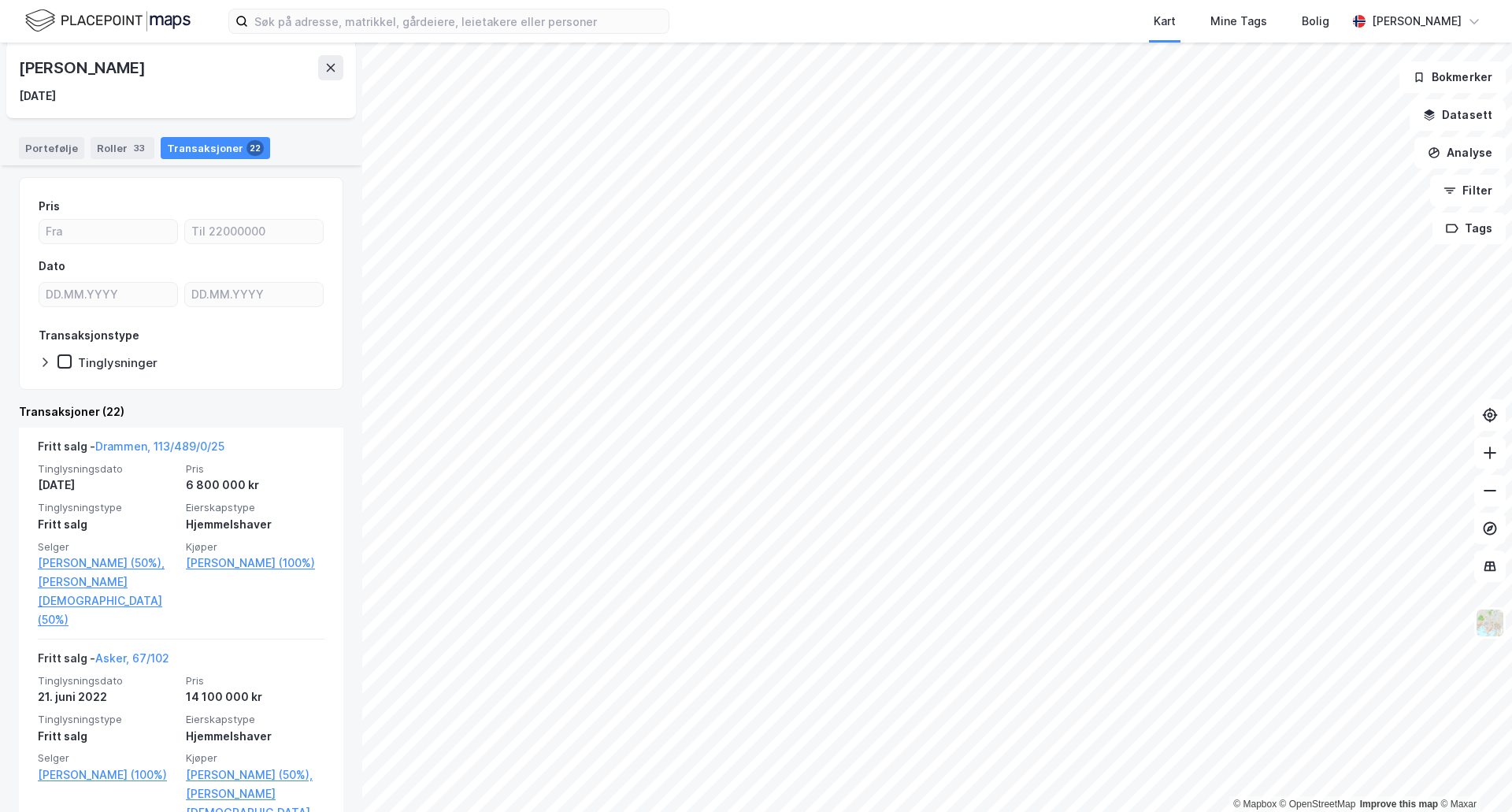
scroll to position [315, 0]
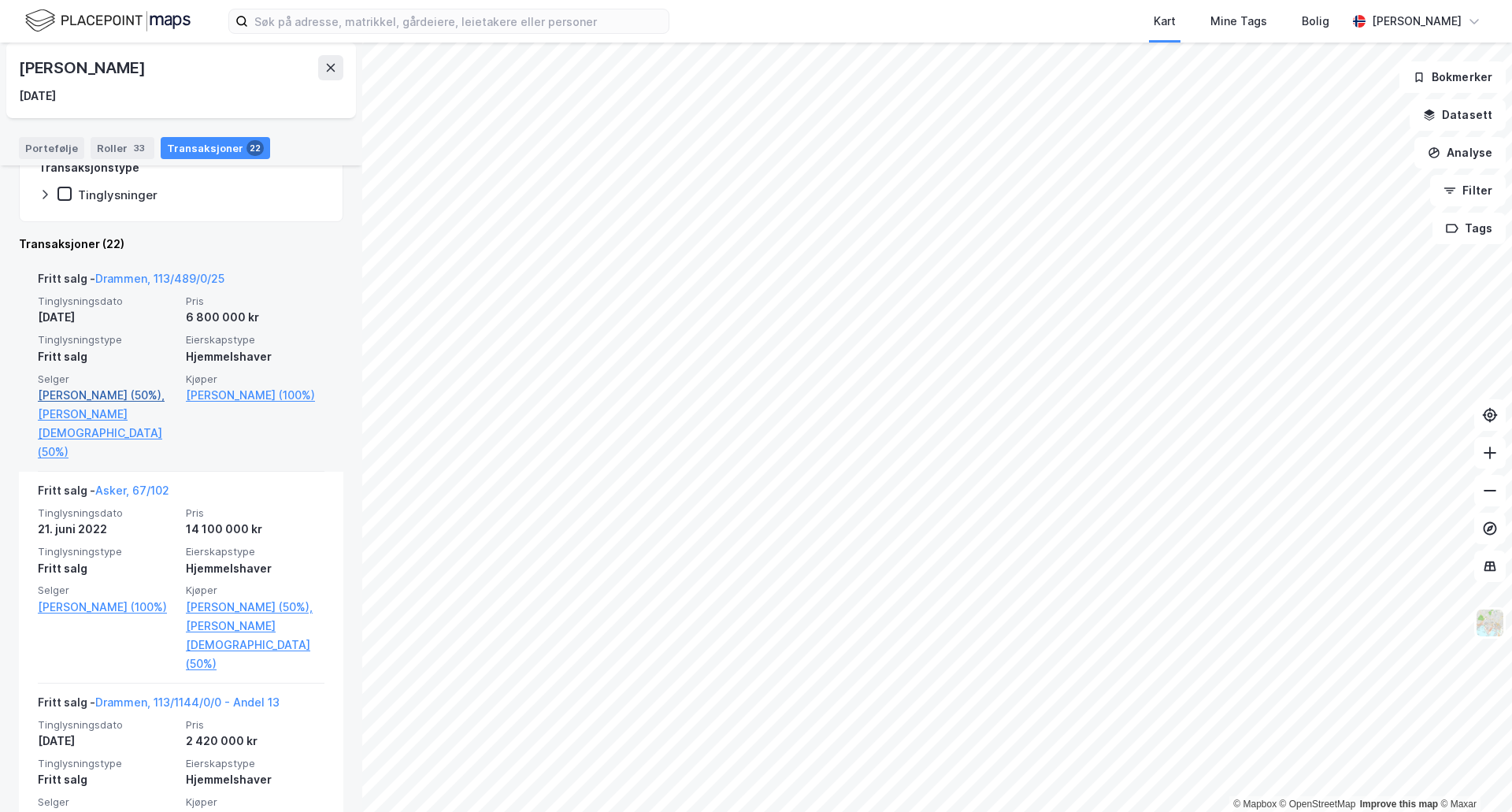
click at [98, 394] on link "Moldskred Amalie Rødseth (50%)," at bounding box center [107, 395] width 139 height 19
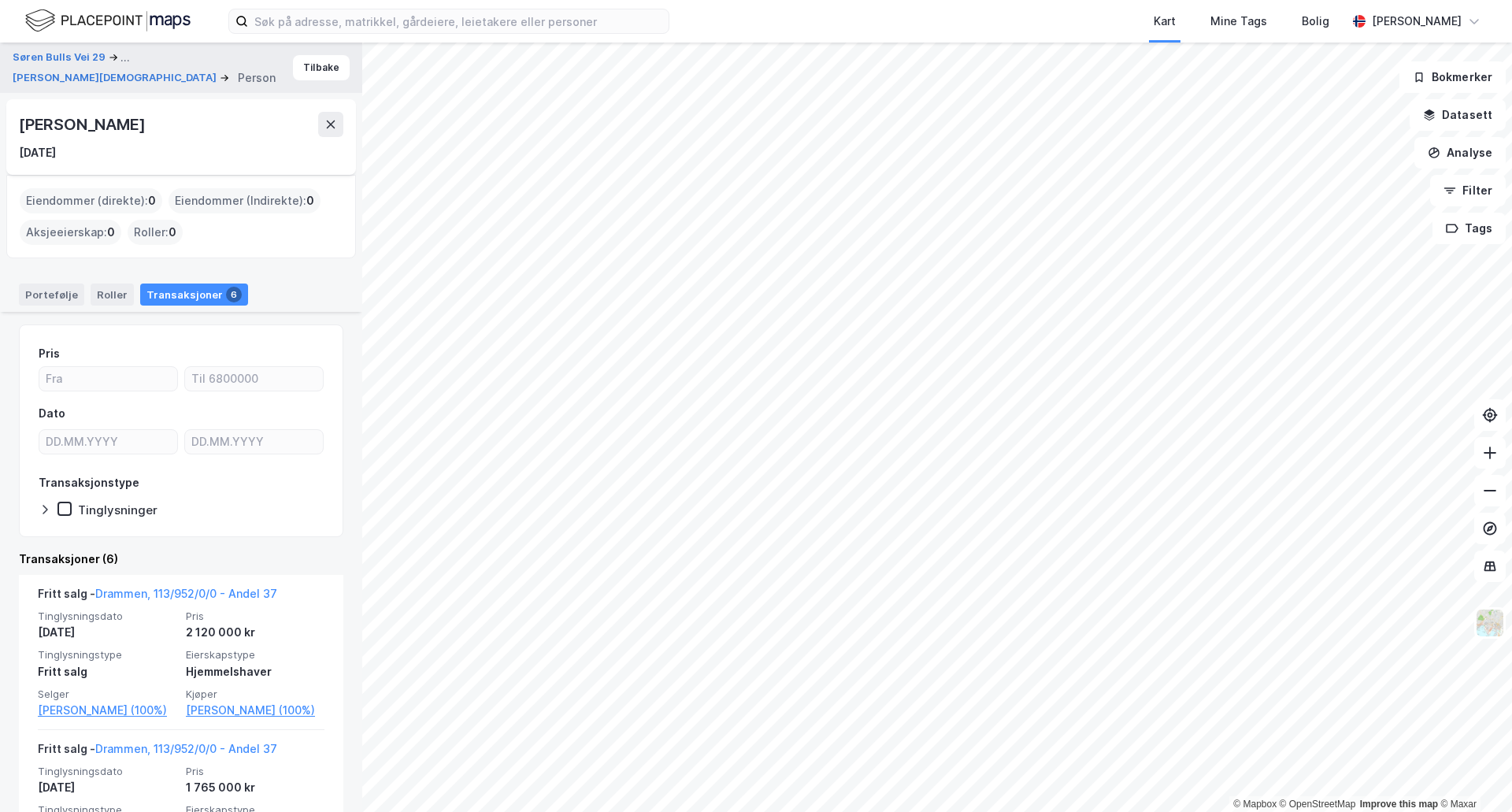
click at [148, 126] on div "Amalie Rødseth Moldskred" at bounding box center [83, 125] width 129 height 25
drag, startPoint x: 206, startPoint y: 377, endPoint x: 248, endPoint y: 388, distance: 43.4
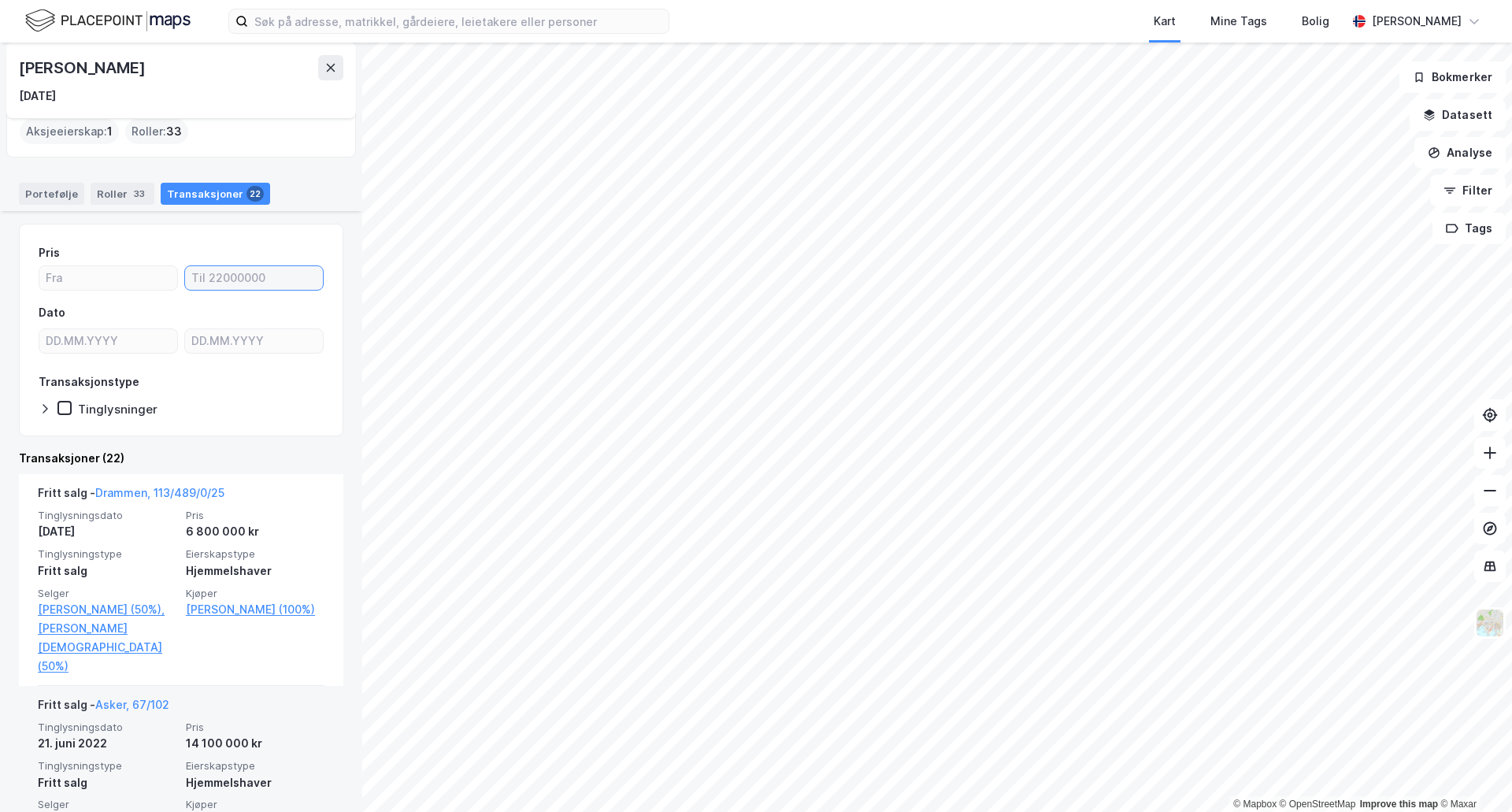
scroll to position [237, 0]
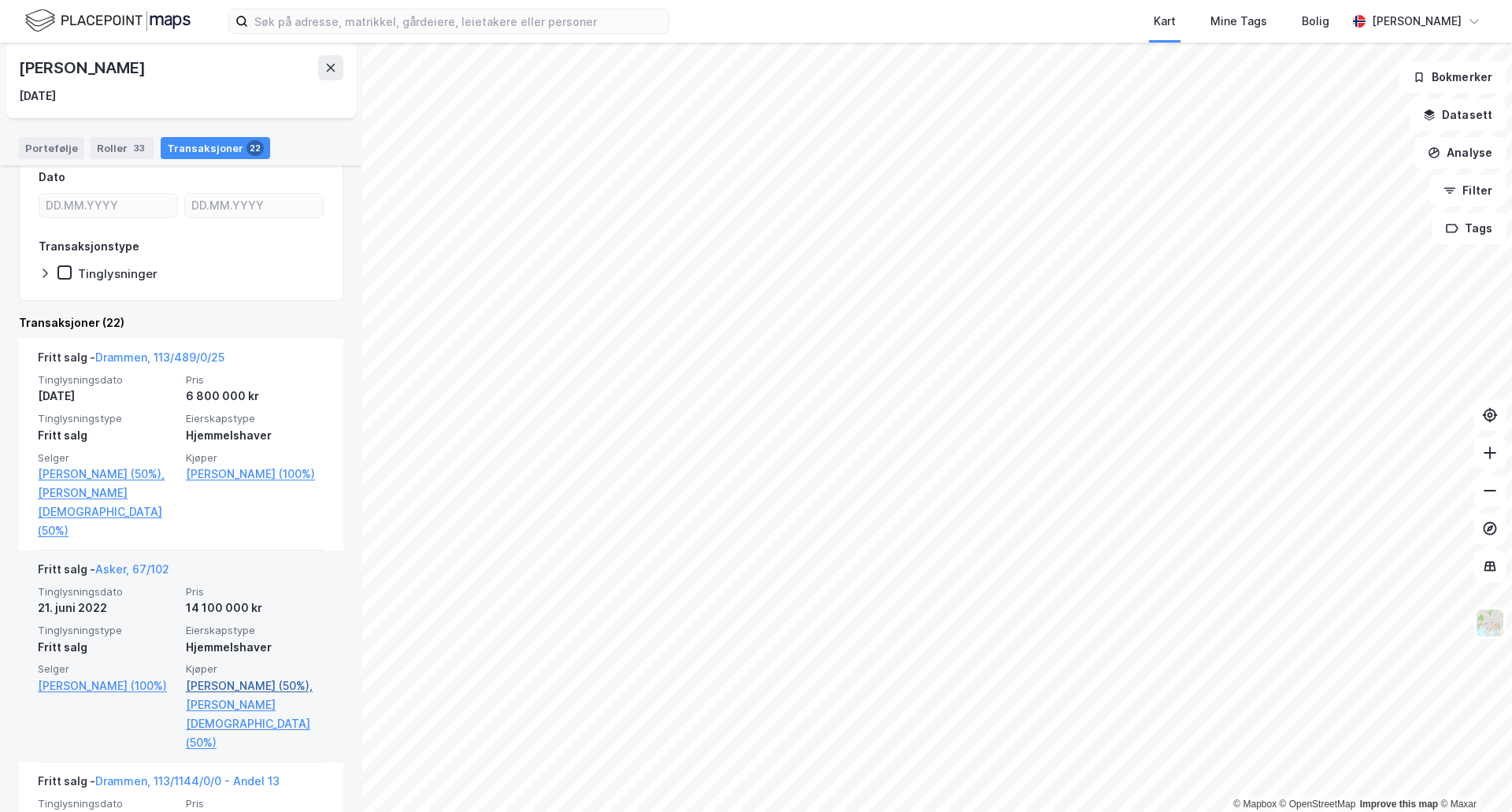
click at [230, 686] on link "Ranvig Julie Meldgaard (50%)," at bounding box center [255, 686] width 139 height 19
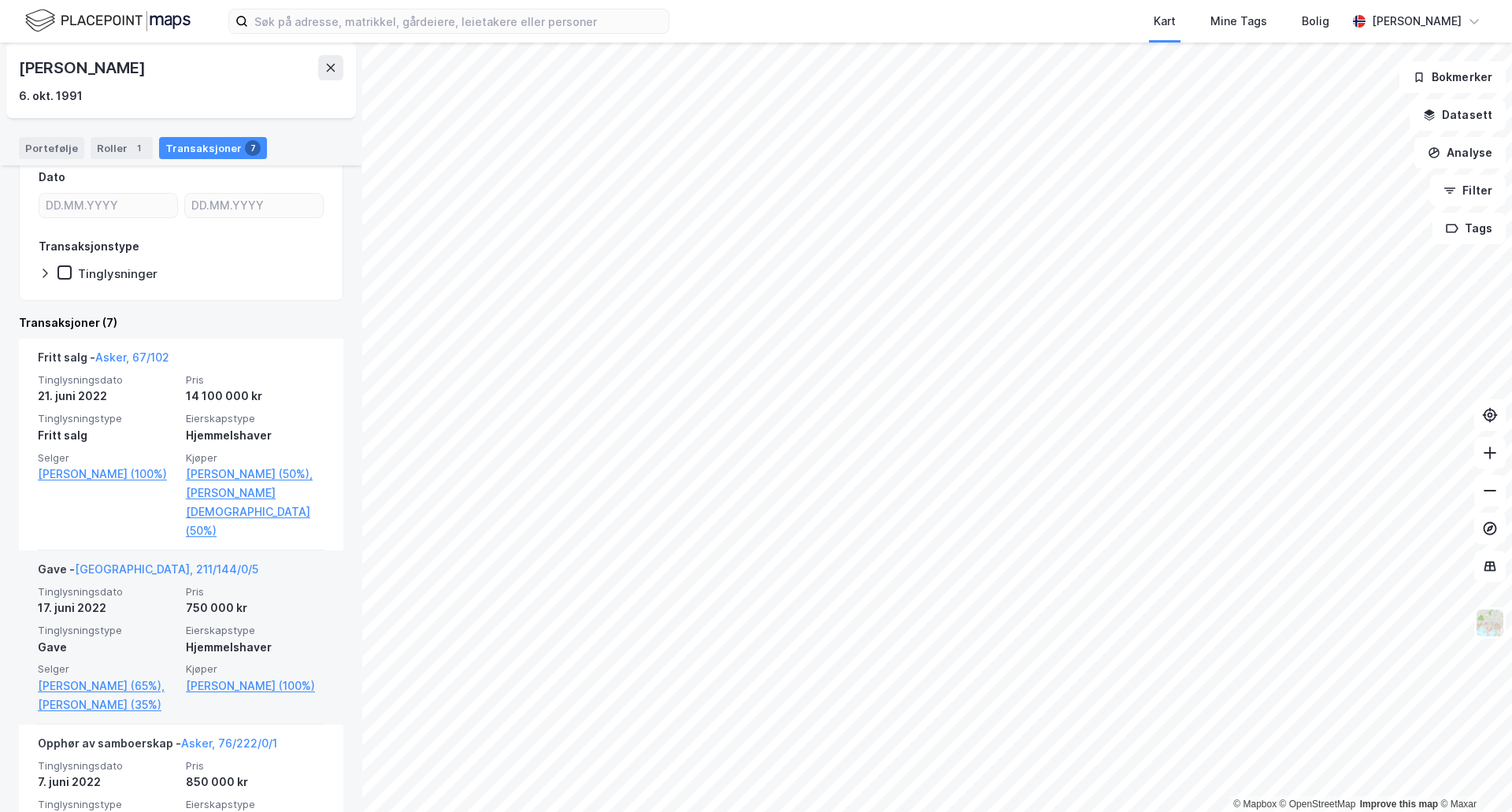
click at [122, 67] on div "Julie Meldgaard Ranvig" at bounding box center [83, 67] width 129 height 25
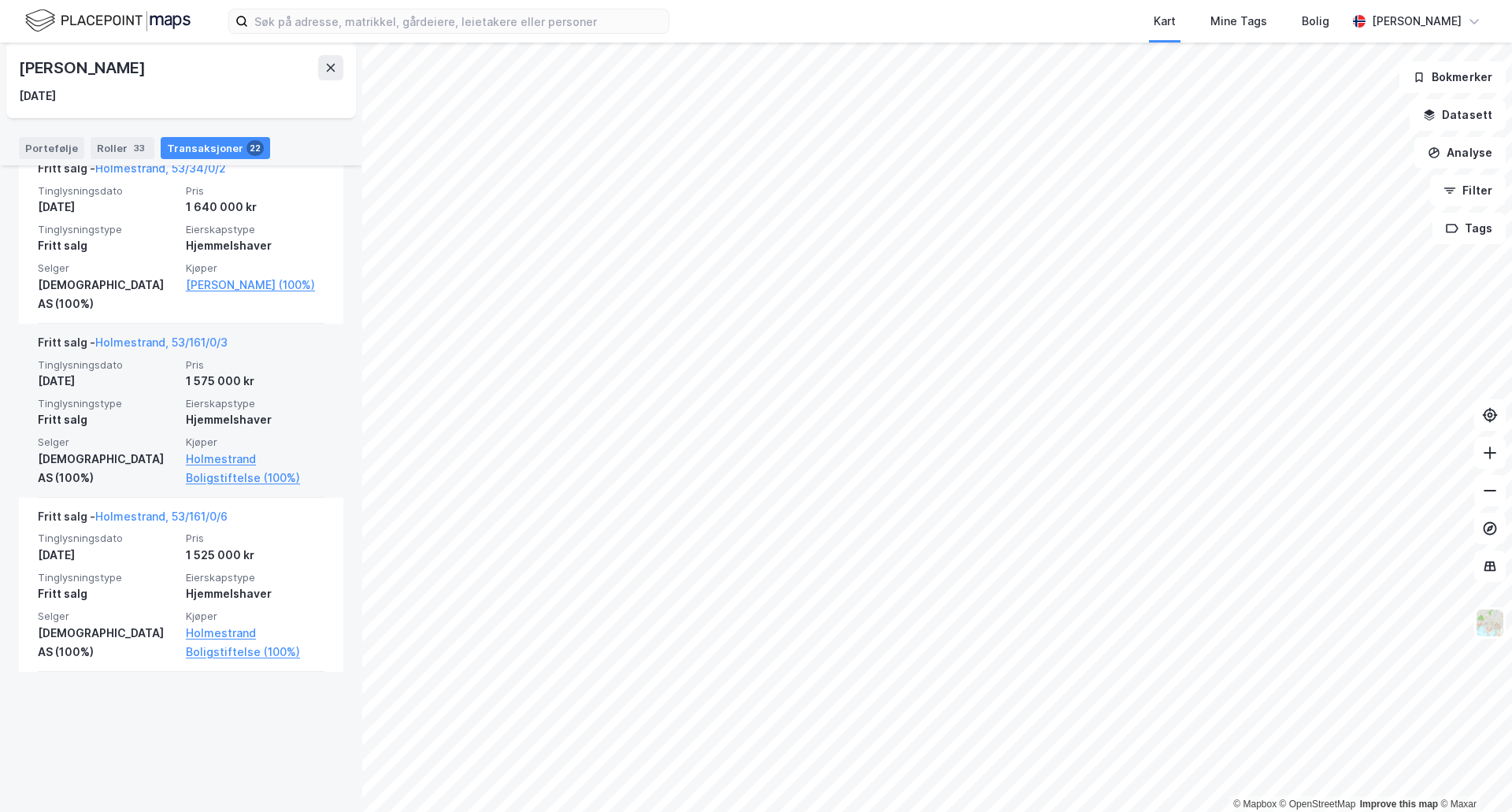
scroll to position [1222, 0]
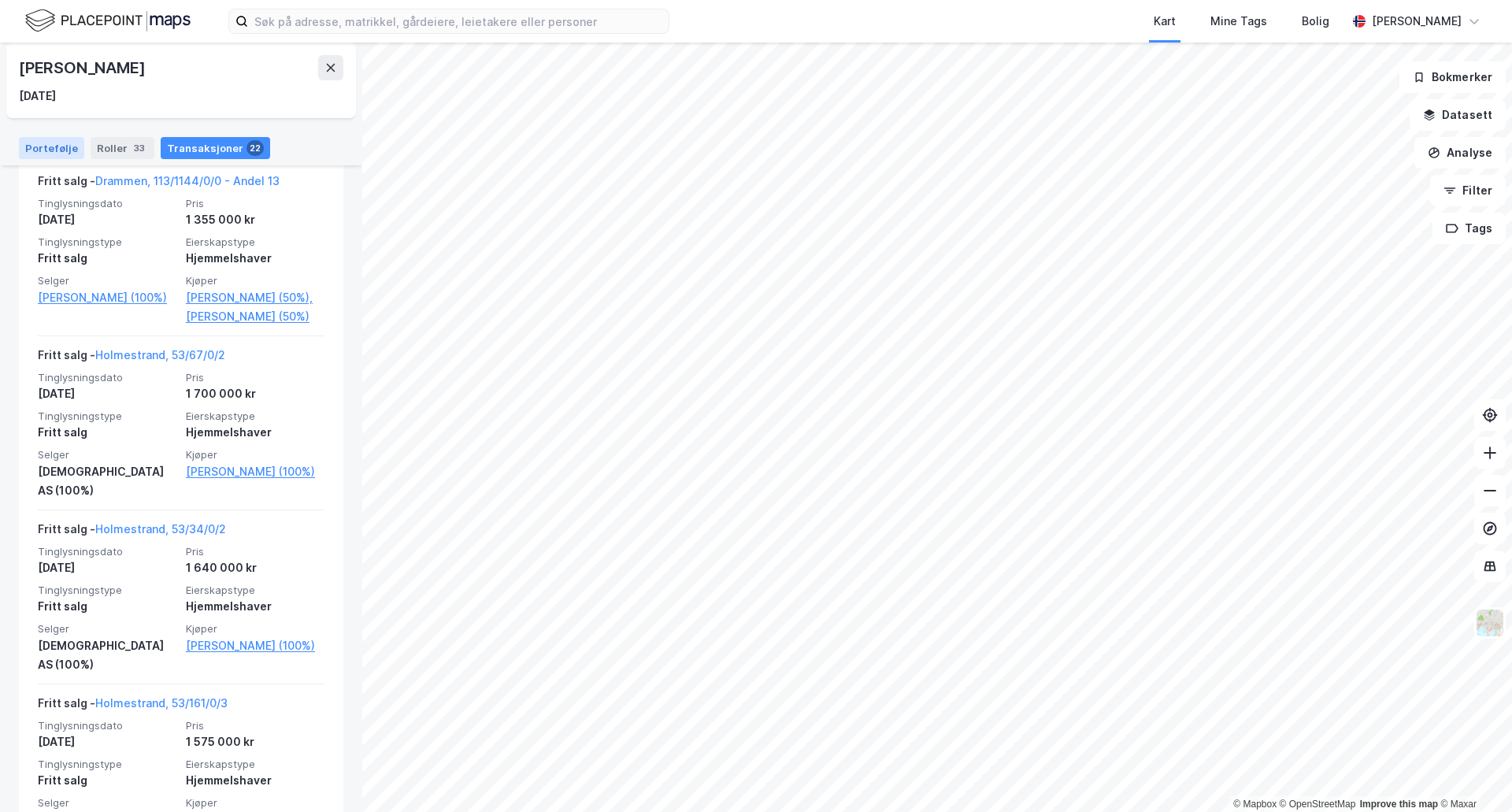
click at [61, 147] on div "Portefølje" at bounding box center [51, 148] width 66 height 22
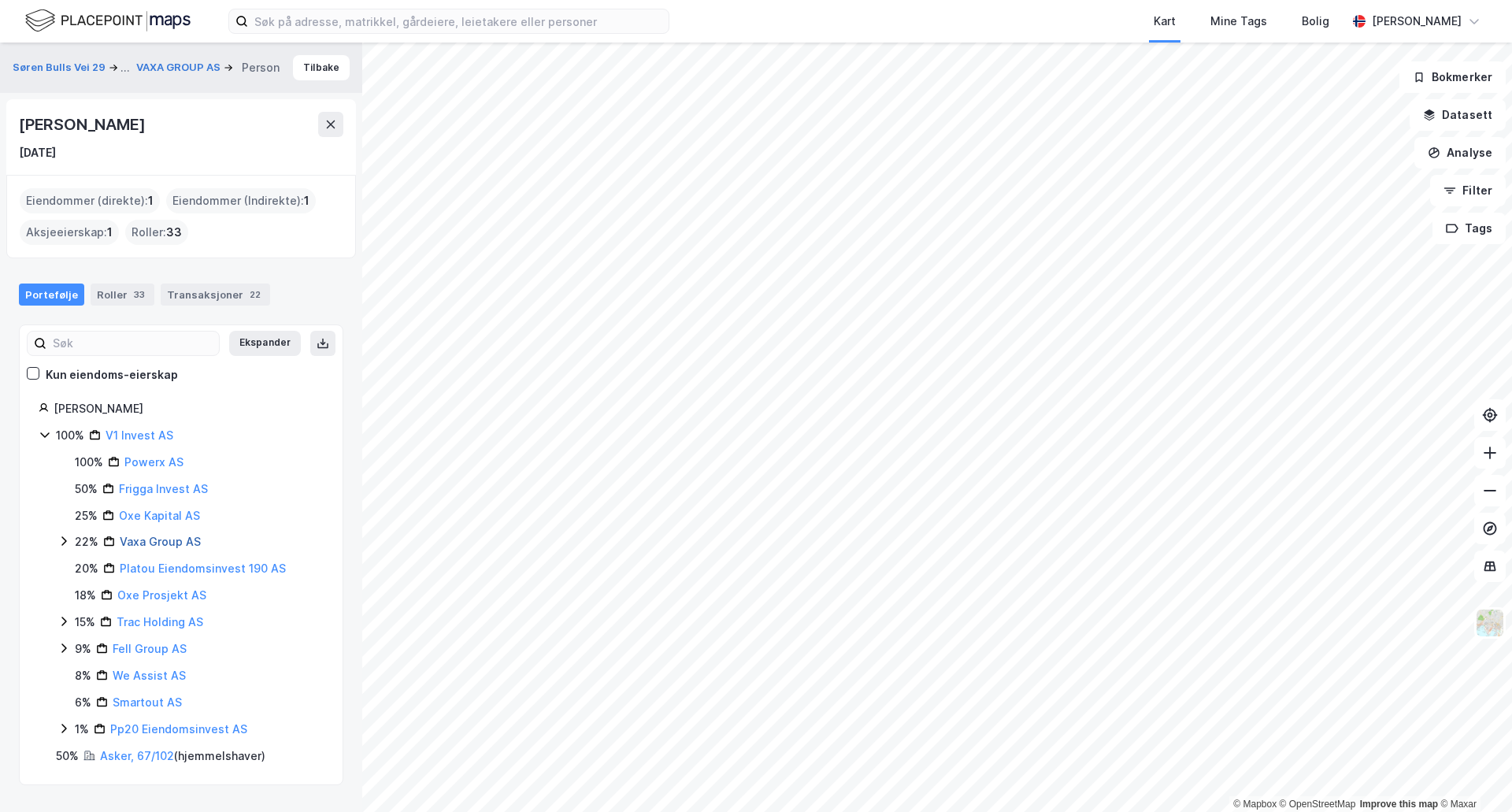
click at [167, 538] on link "Vaxa Group AS" at bounding box center [160, 542] width 81 height 13
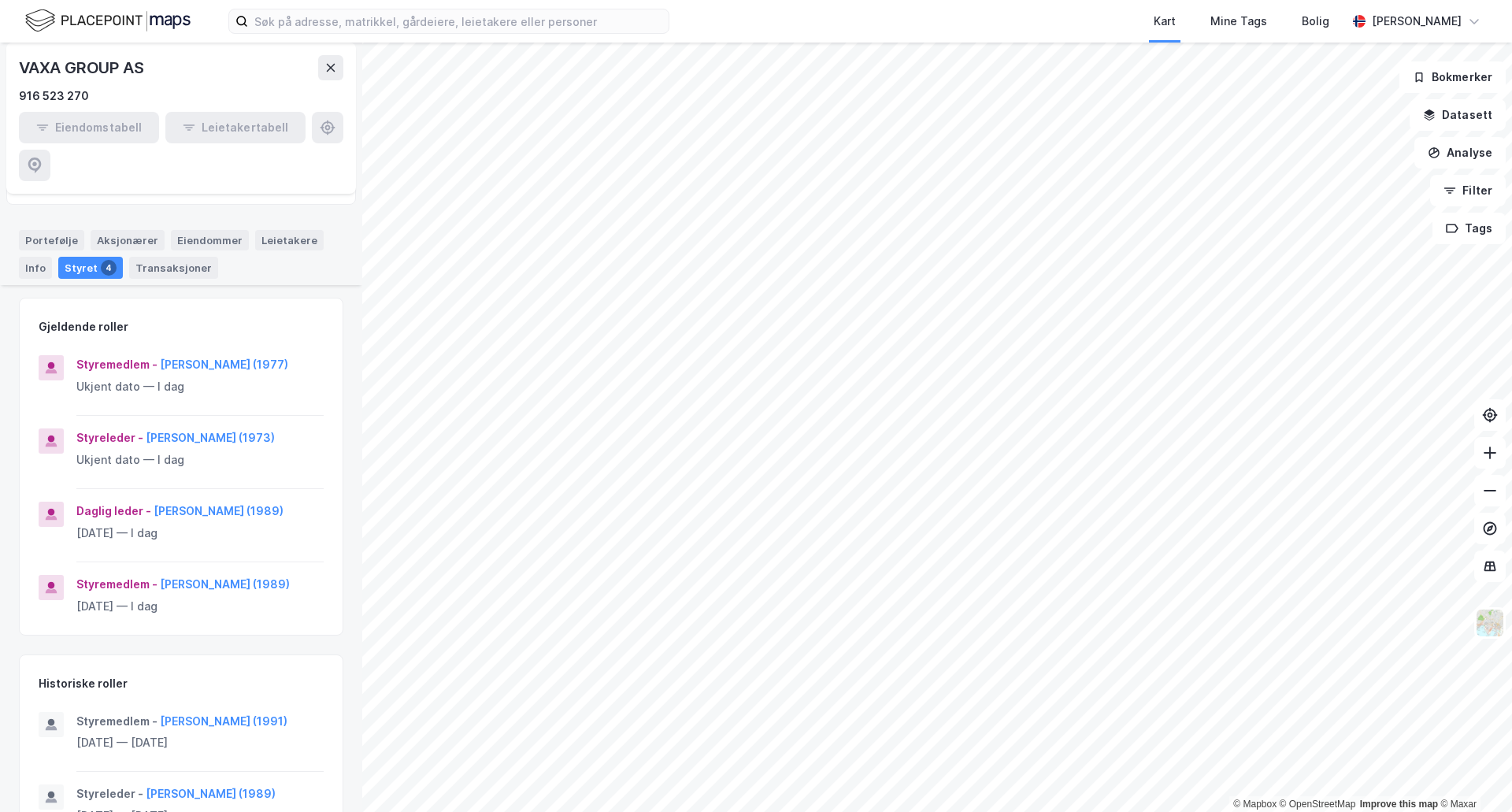
scroll to position [309, 0]
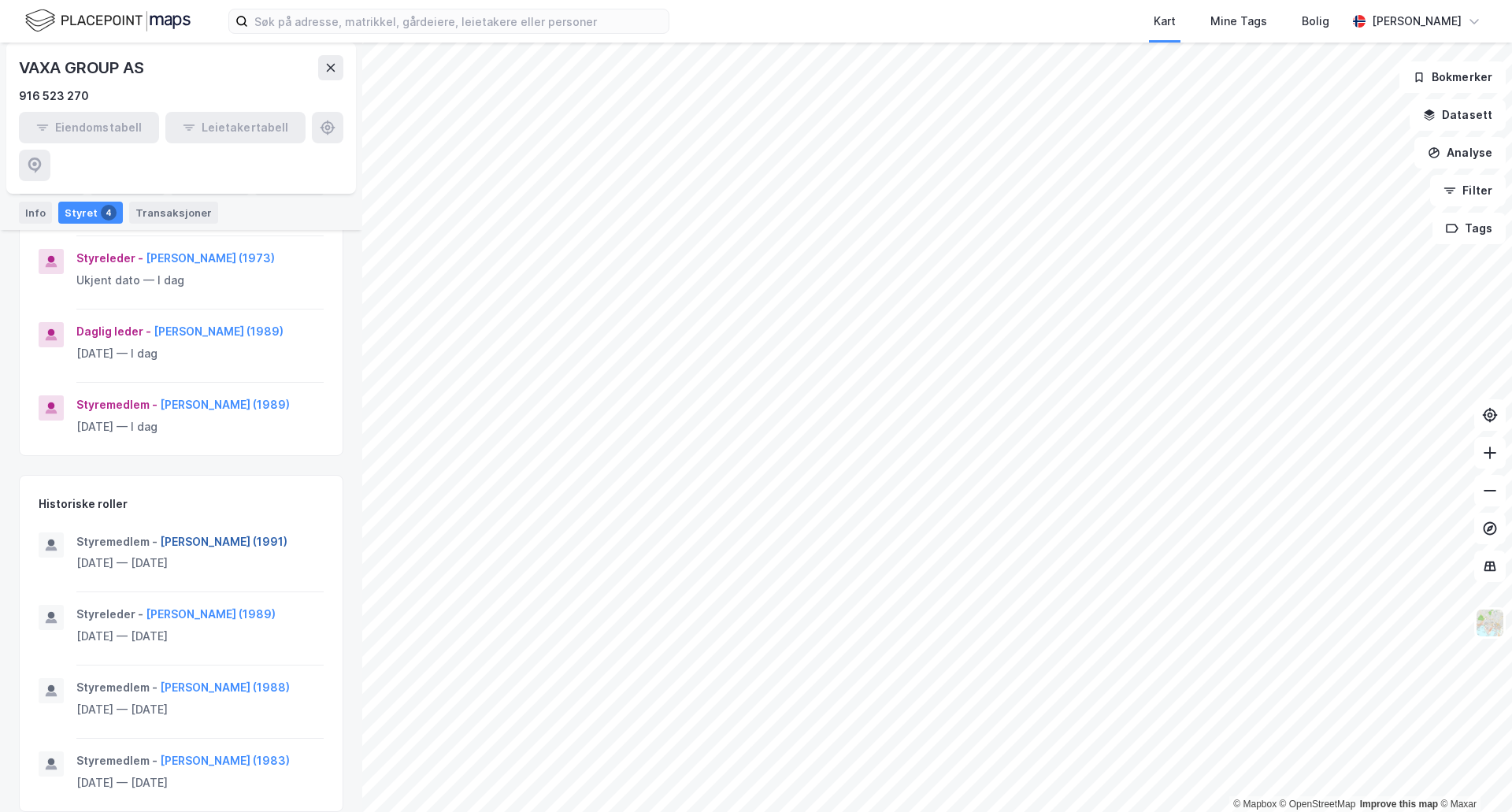
click at [0, 0] on button "Kristian Nilsson (1991)" at bounding box center [0, 0] width 0 height 0
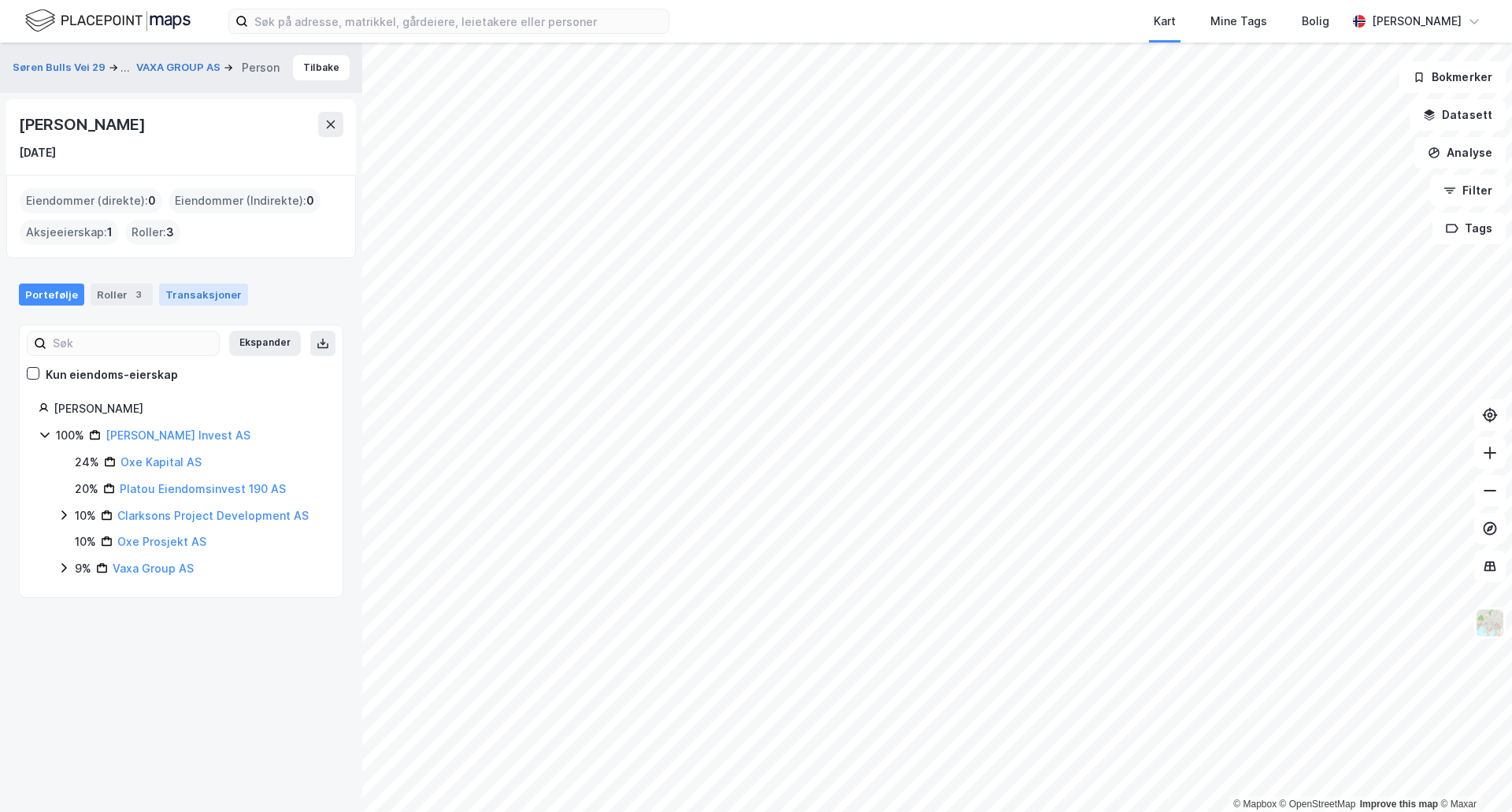
click at [187, 285] on div "Transaksjoner" at bounding box center [204, 295] width 89 height 22
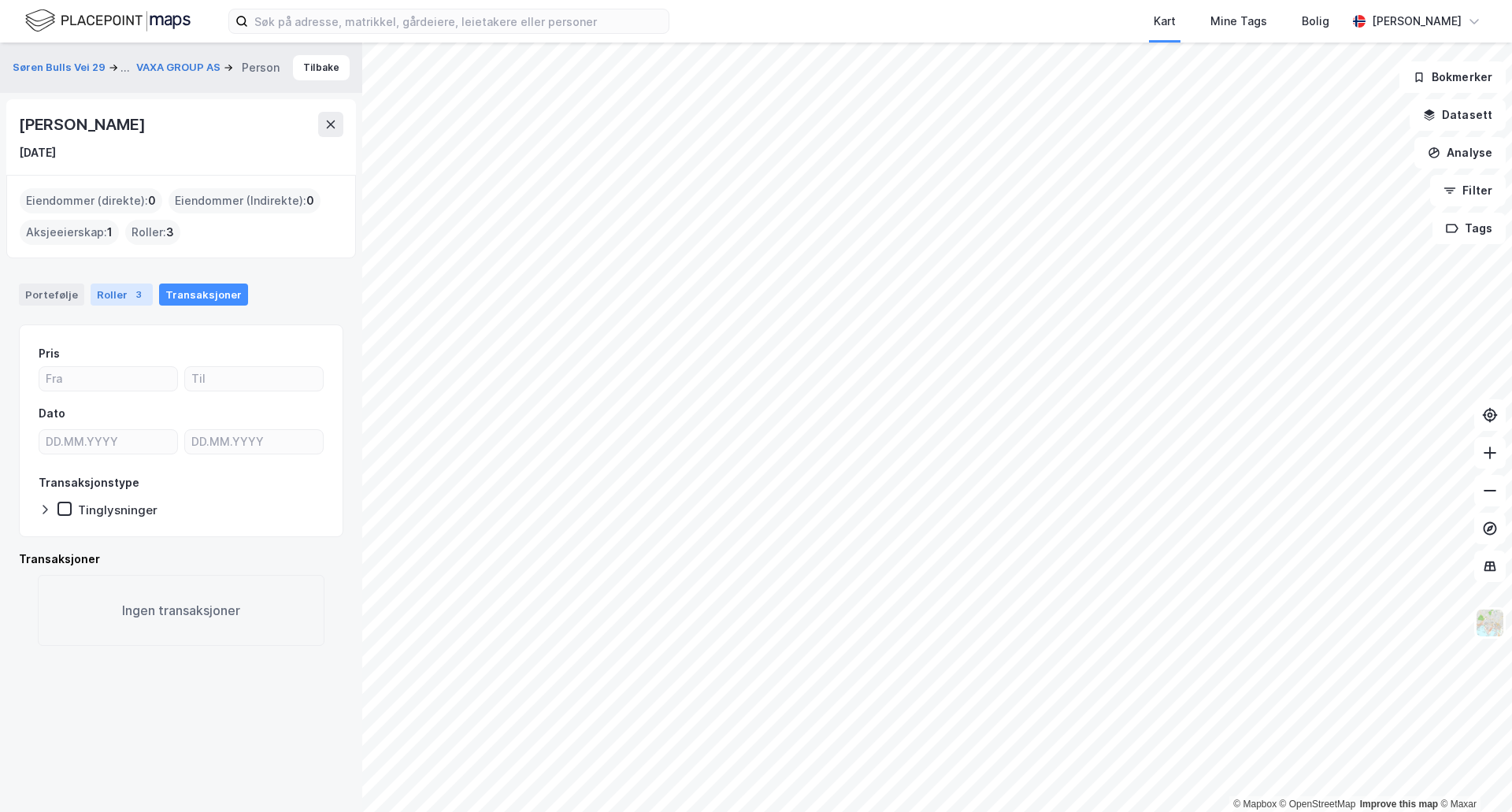
click at [119, 293] on div "Roller 3" at bounding box center [122, 295] width 62 height 22
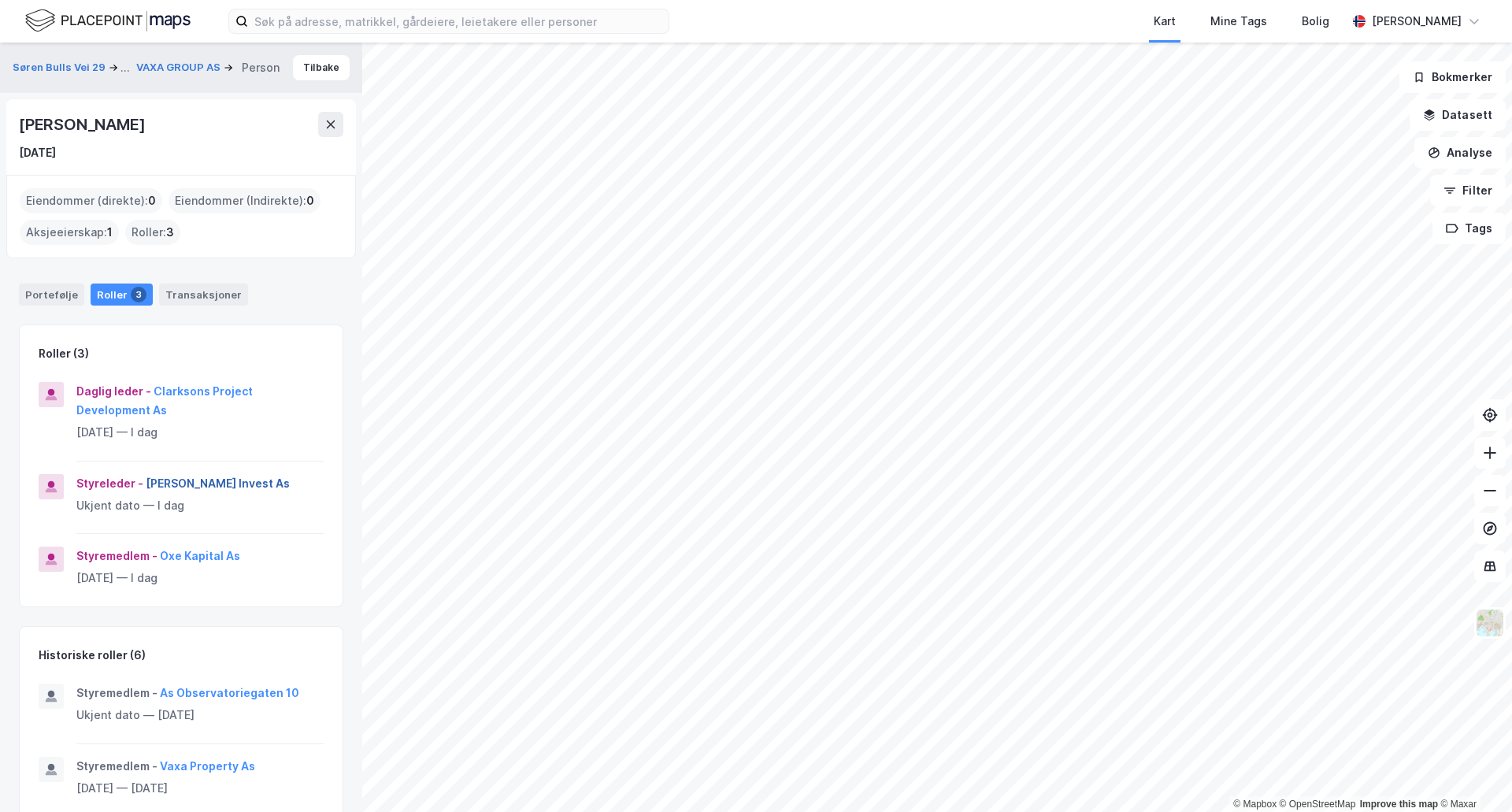
click at [0, 0] on button "Nilsson Invest As" at bounding box center [0, 0] width 0 height 0
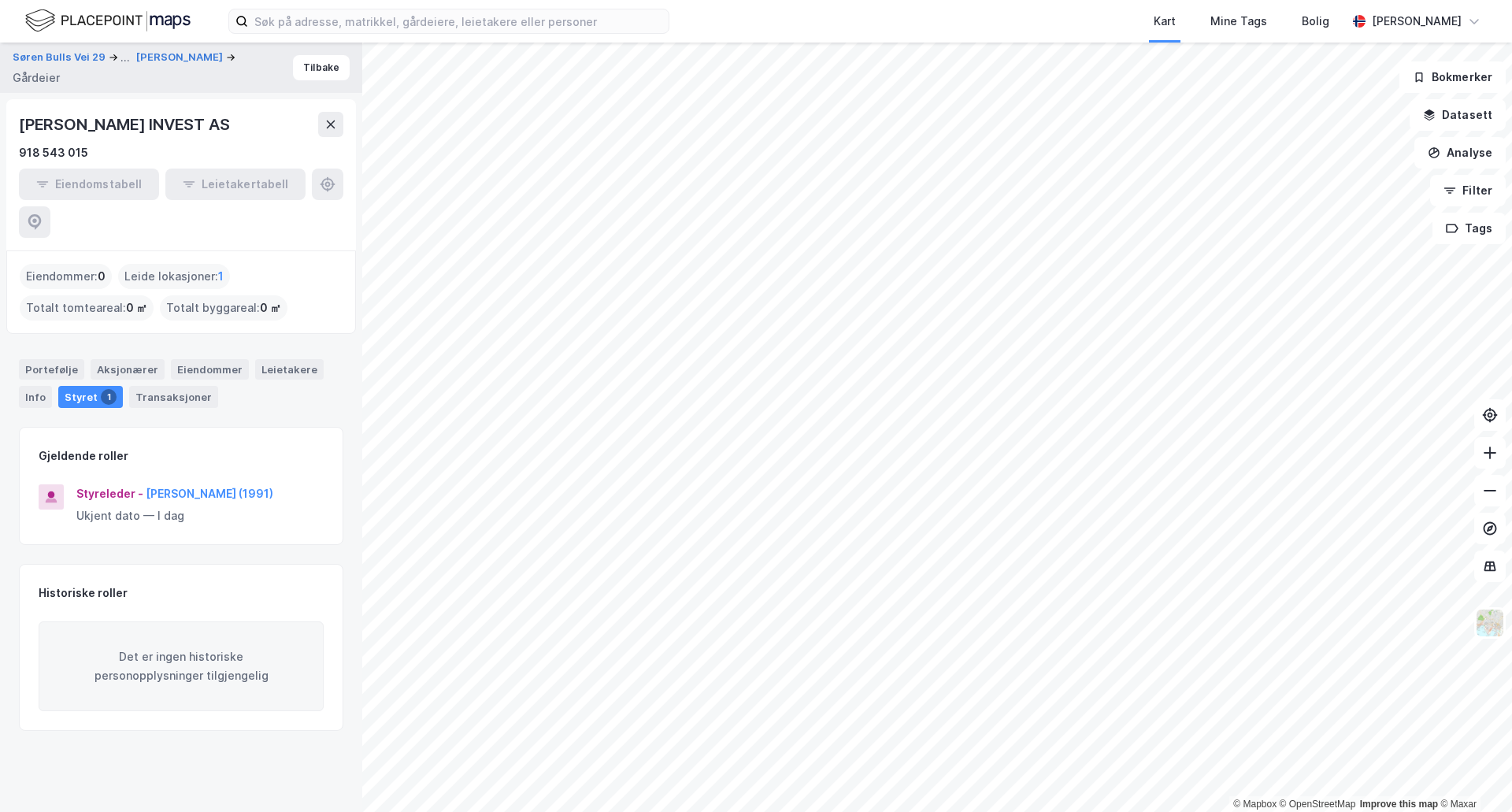
click at [111, 108] on div "NILSSON INVEST AS 918 543 015 Eiendomstabell Leietakertabell" at bounding box center [180, 175] width 350 height 152
click at [110, 108] on div "NILSSON INVEST AS 918 543 015 Eiendomstabell Leietakertabell" at bounding box center [180, 175] width 350 height 152
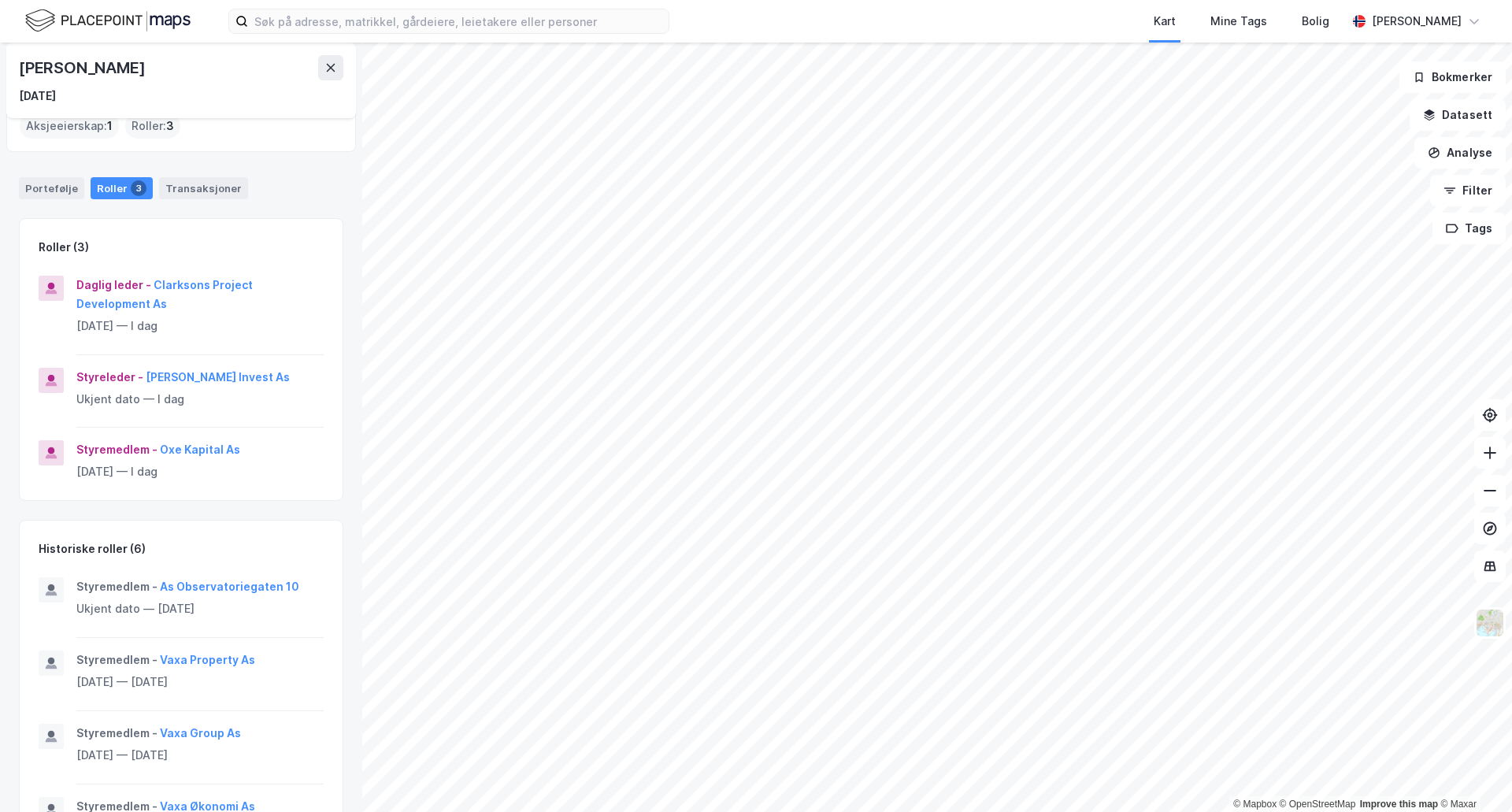
scroll to position [81, 0]
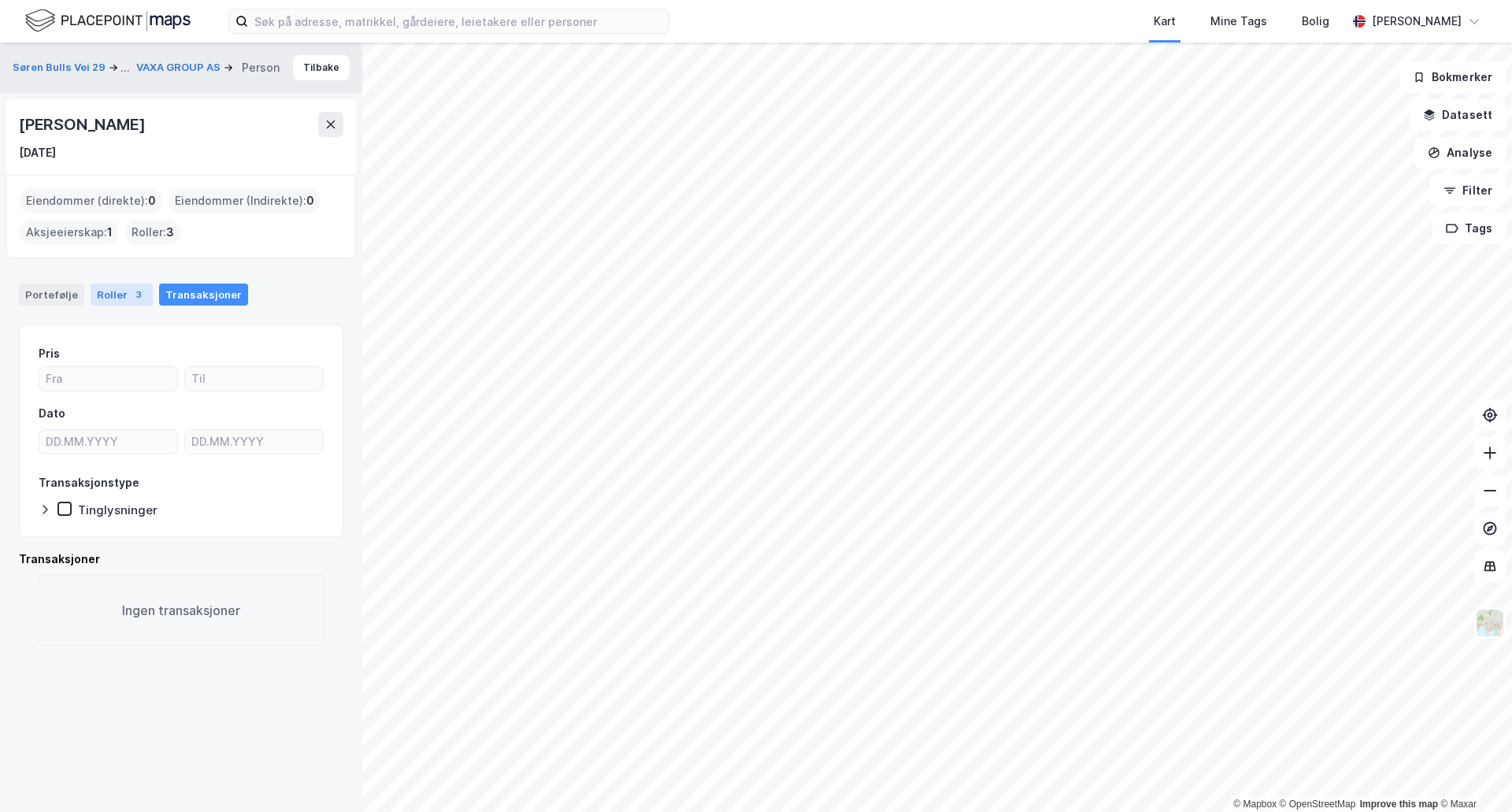
click at [119, 292] on div "Roller 3" at bounding box center [122, 295] width 62 height 22
click at [168, 60] on button "VAXA GROUP AS" at bounding box center [180, 67] width 88 height 16
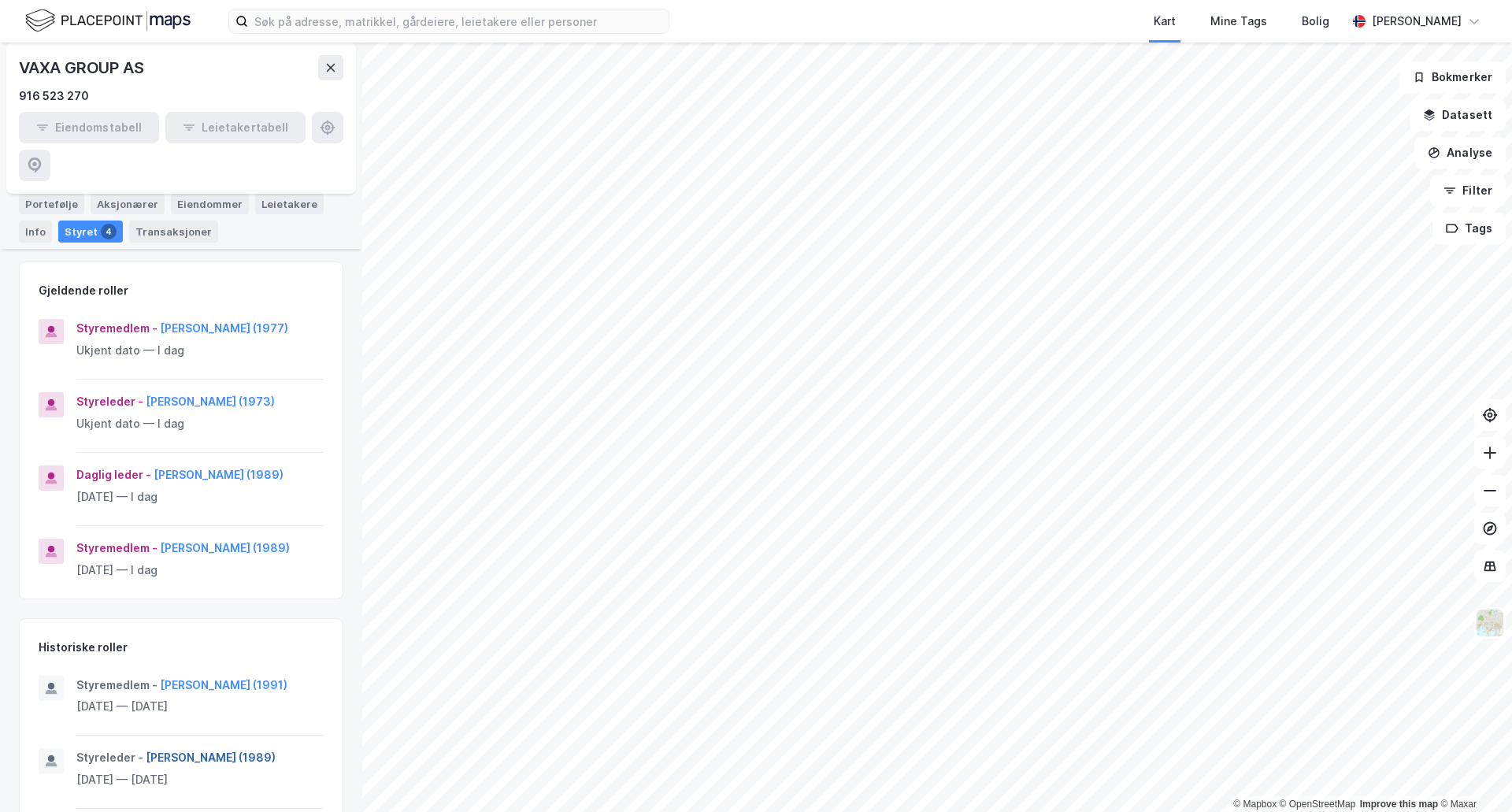
scroll to position [309, 0]
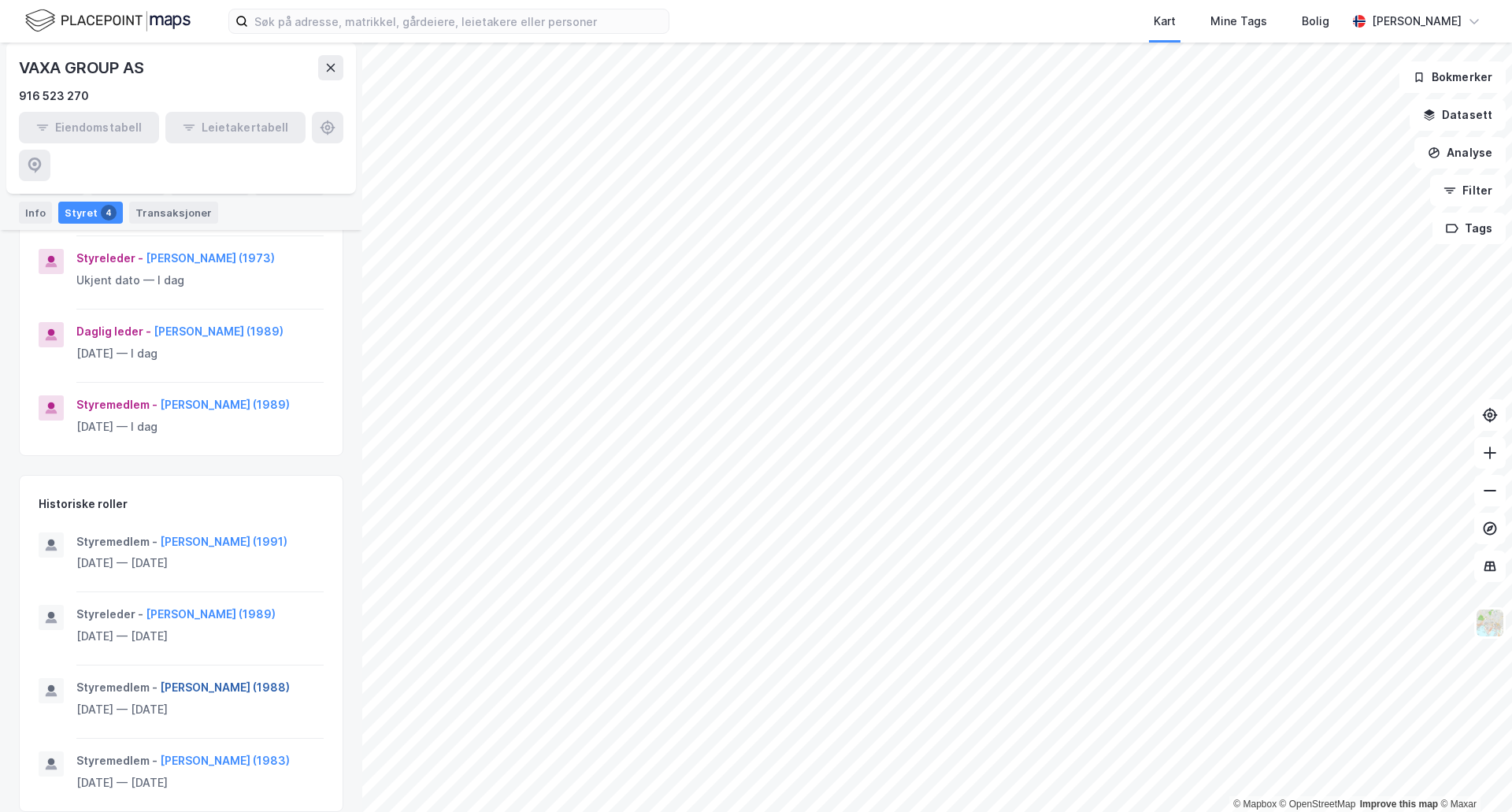
click at [0, 0] on button "Andre Da Luz Figueiredo Goncalves (1988)" at bounding box center [0, 0] width 0 height 0
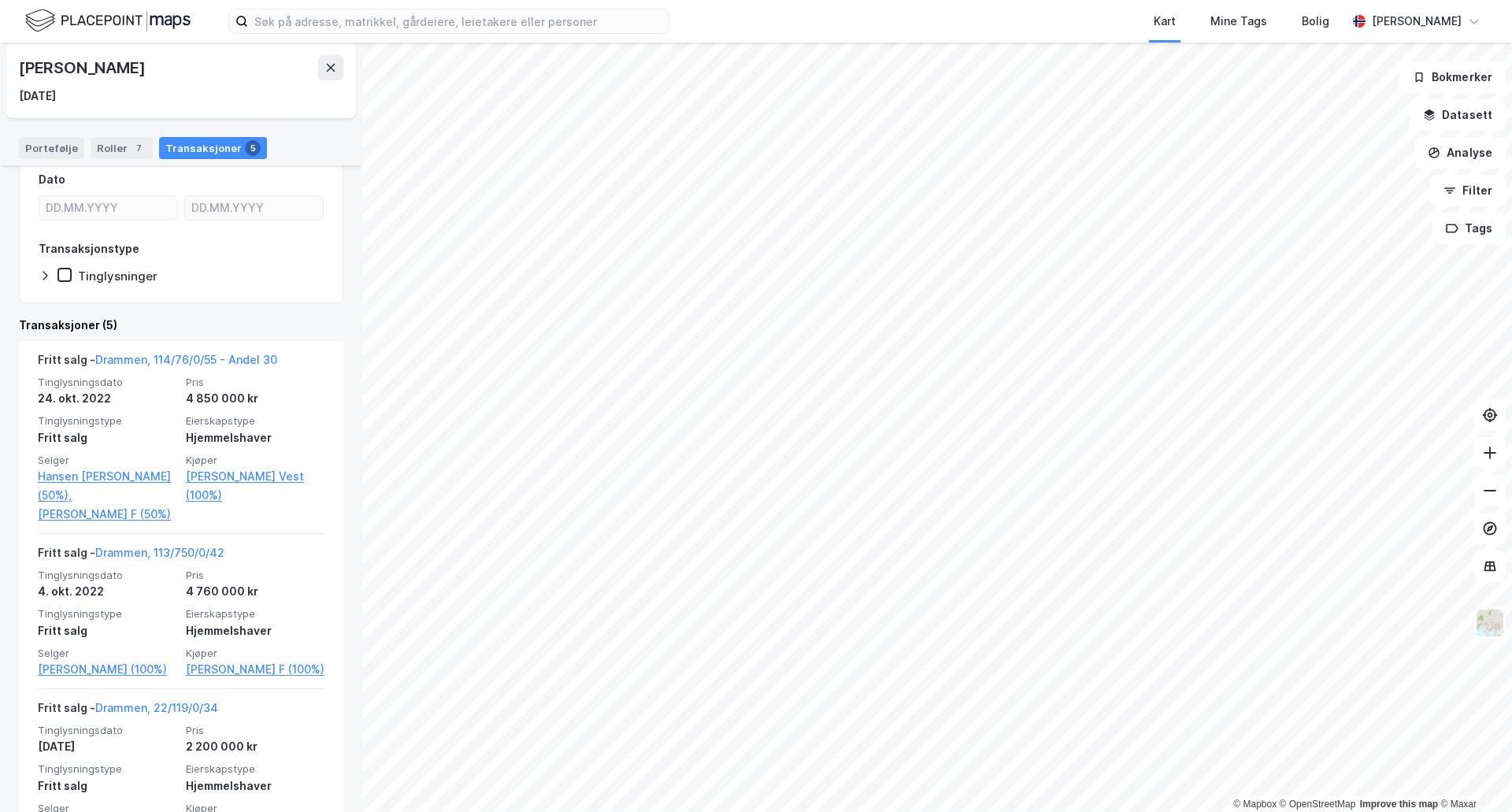
scroll to position [237, 0]
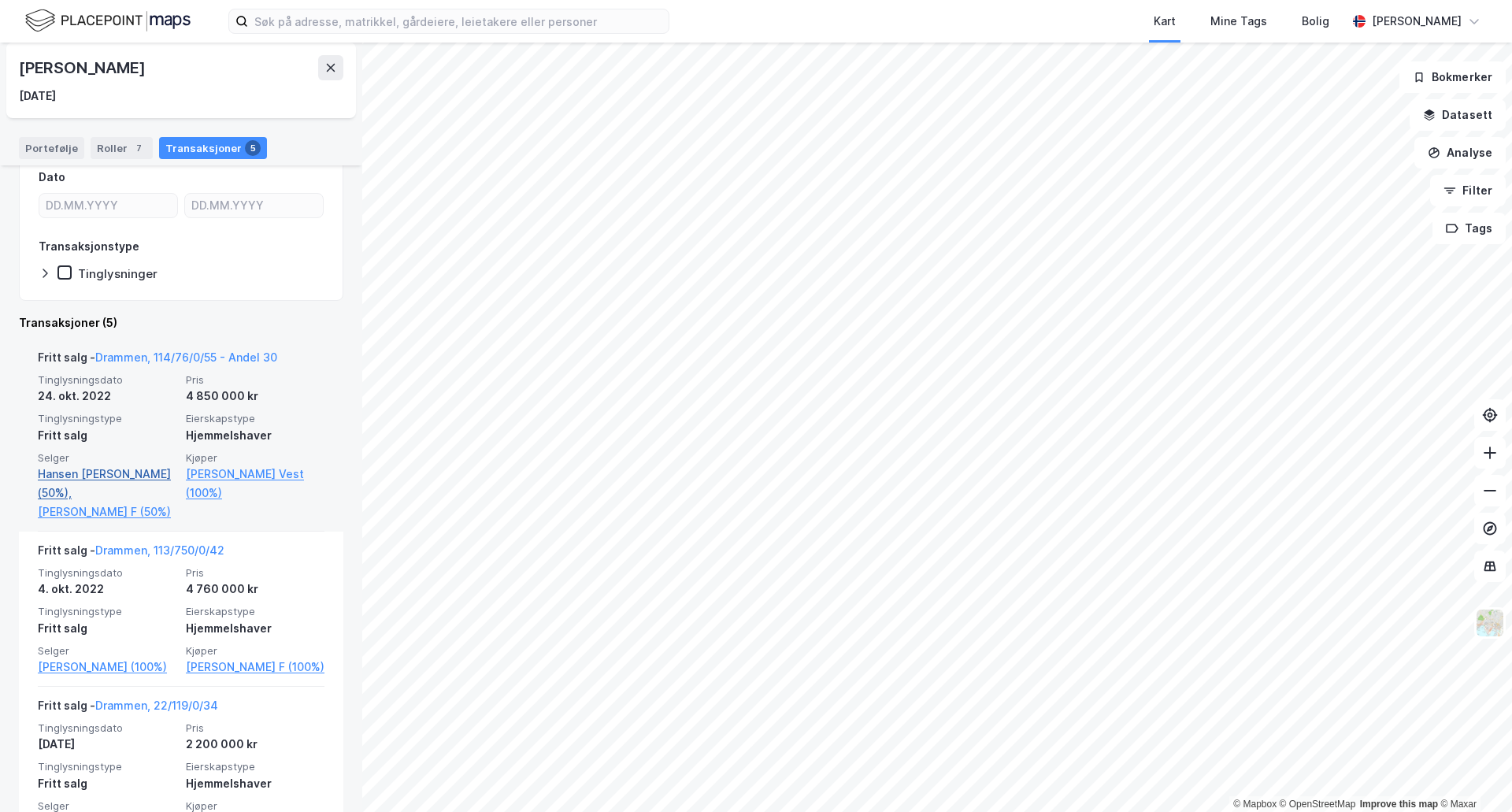
click at [76, 486] on link "Hansen Tanja Støleggen (50%)," at bounding box center [107, 483] width 139 height 38
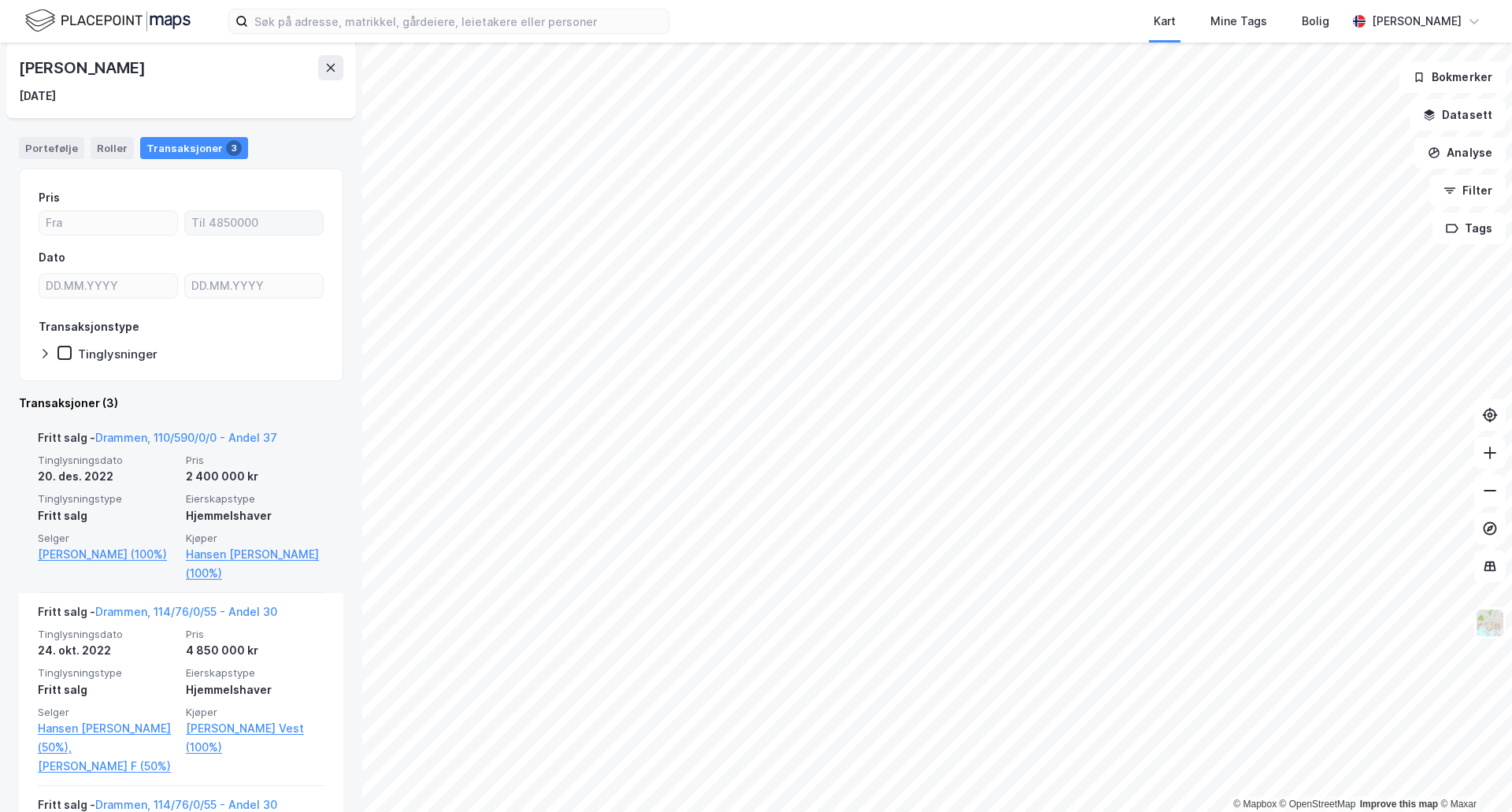
scroll to position [158, 0]
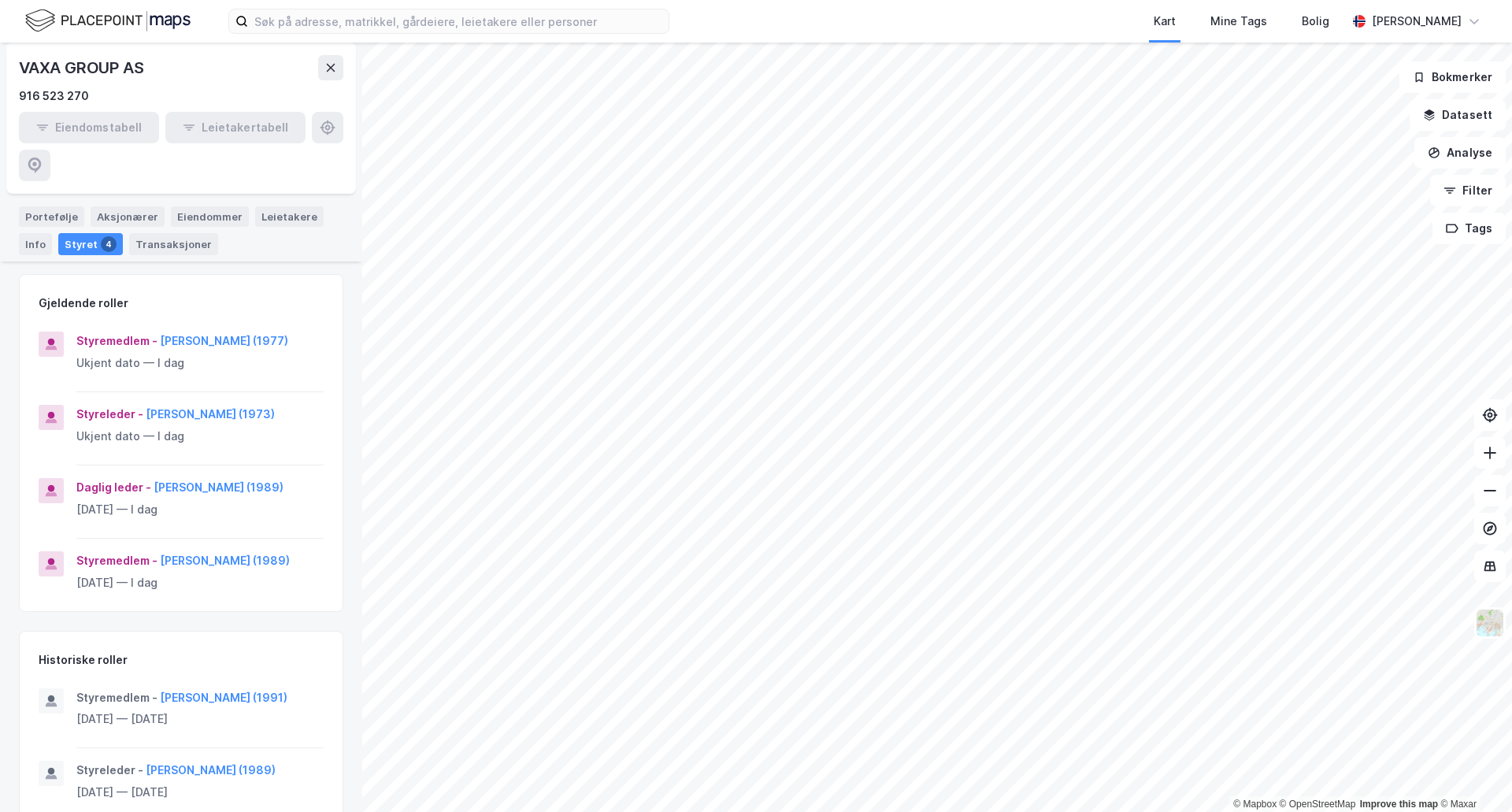
scroll to position [152, 0]
click at [0, 0] on button "Christian Frost Røine (1989)" at bounding box center [0, 0] width 0 height 0
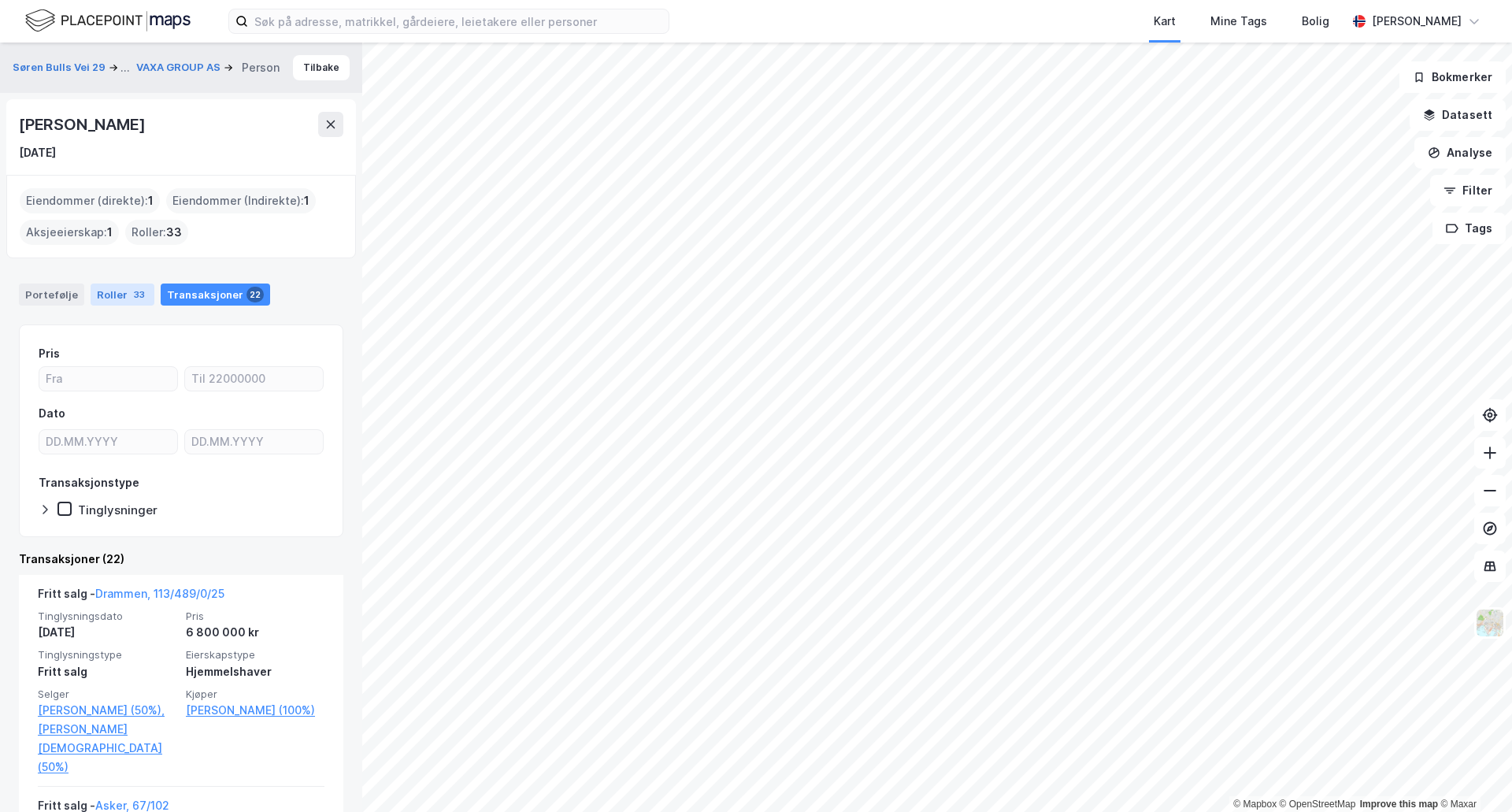
click at [133, 290] on div "33" at bounding box center [139, 294] width 18 height 16
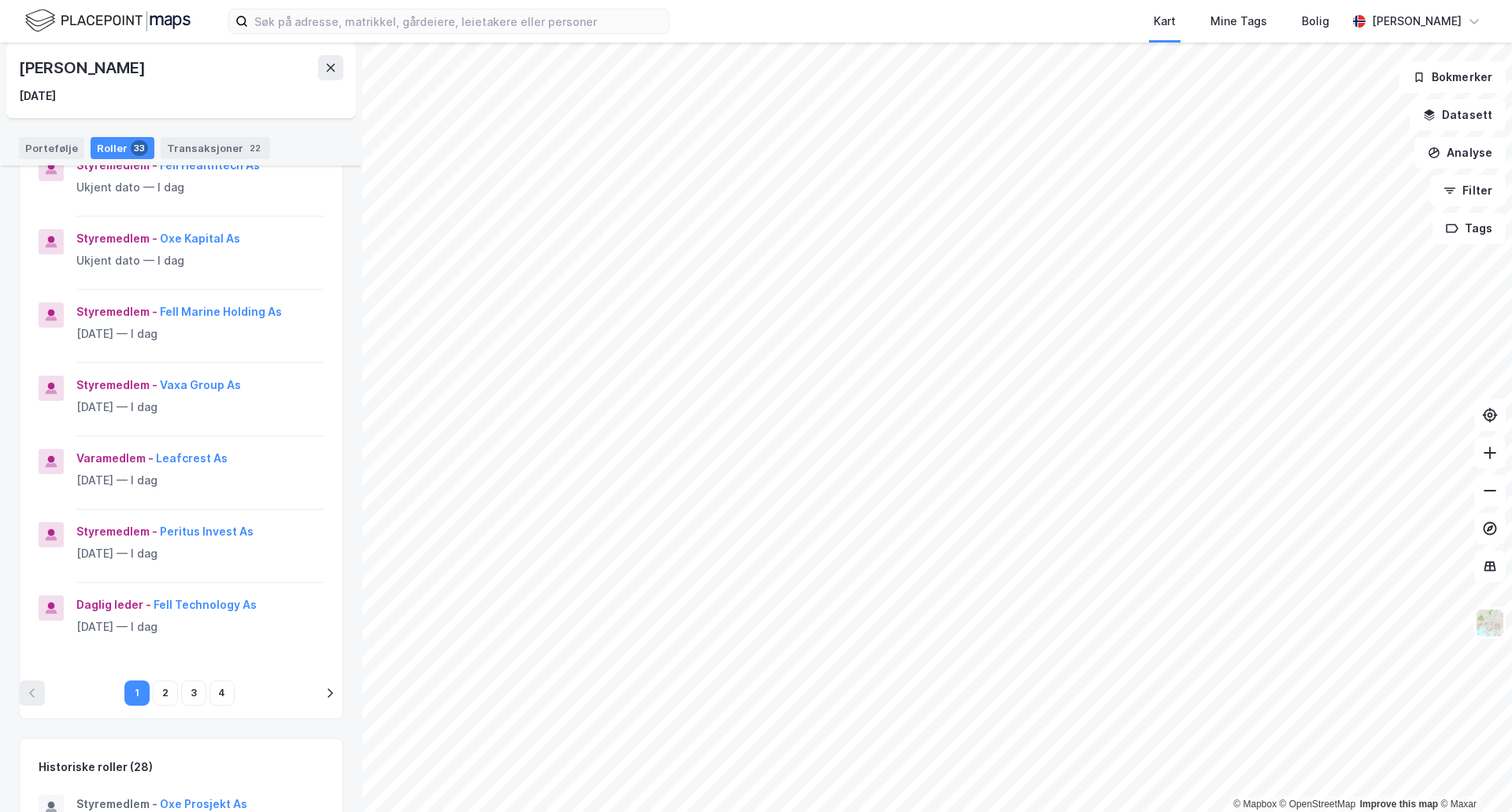
scroll to position [473, 0]
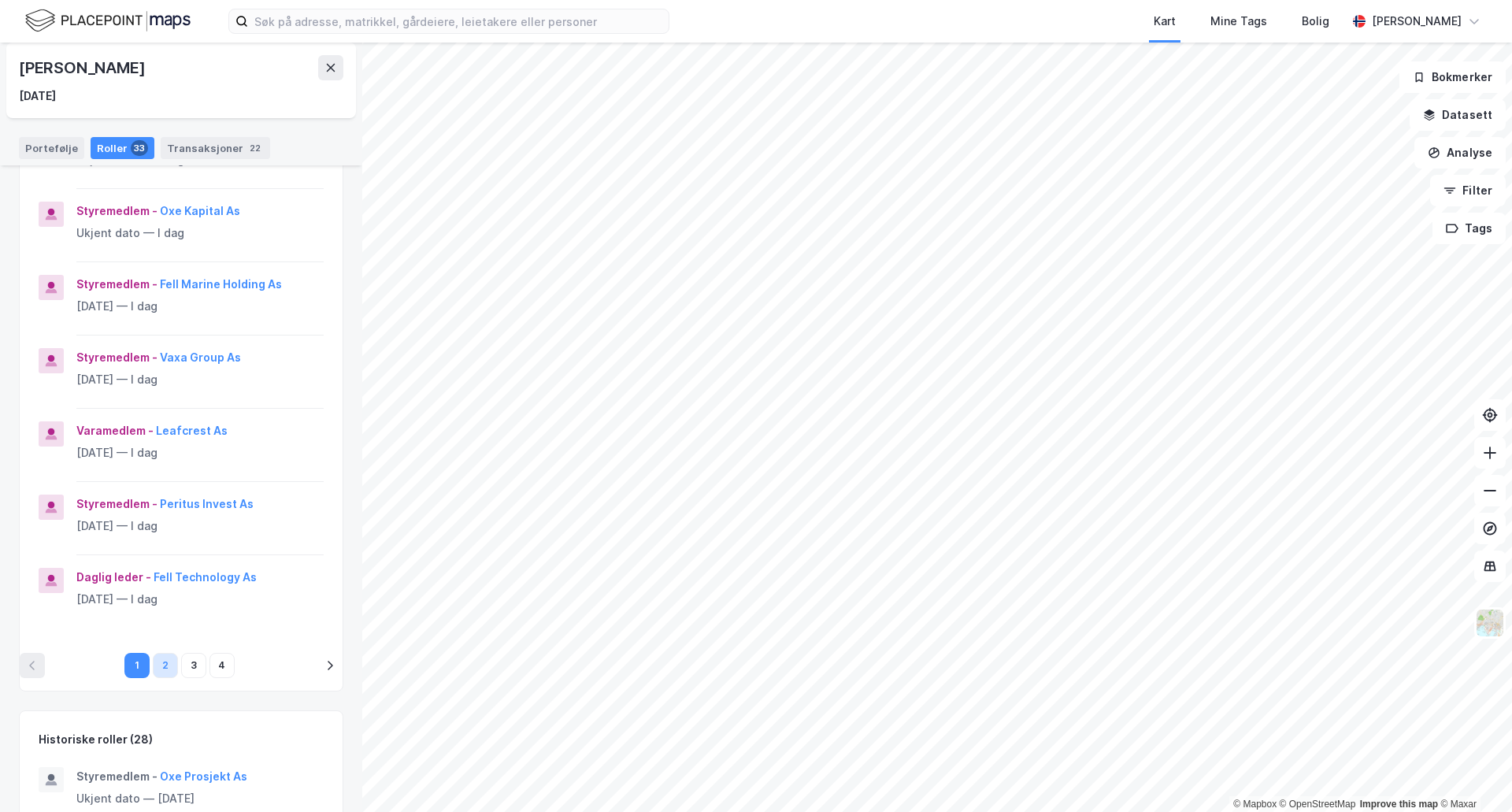
click at [152, 658] on button "2" at bounding box center [165, 665] width 25 height 25
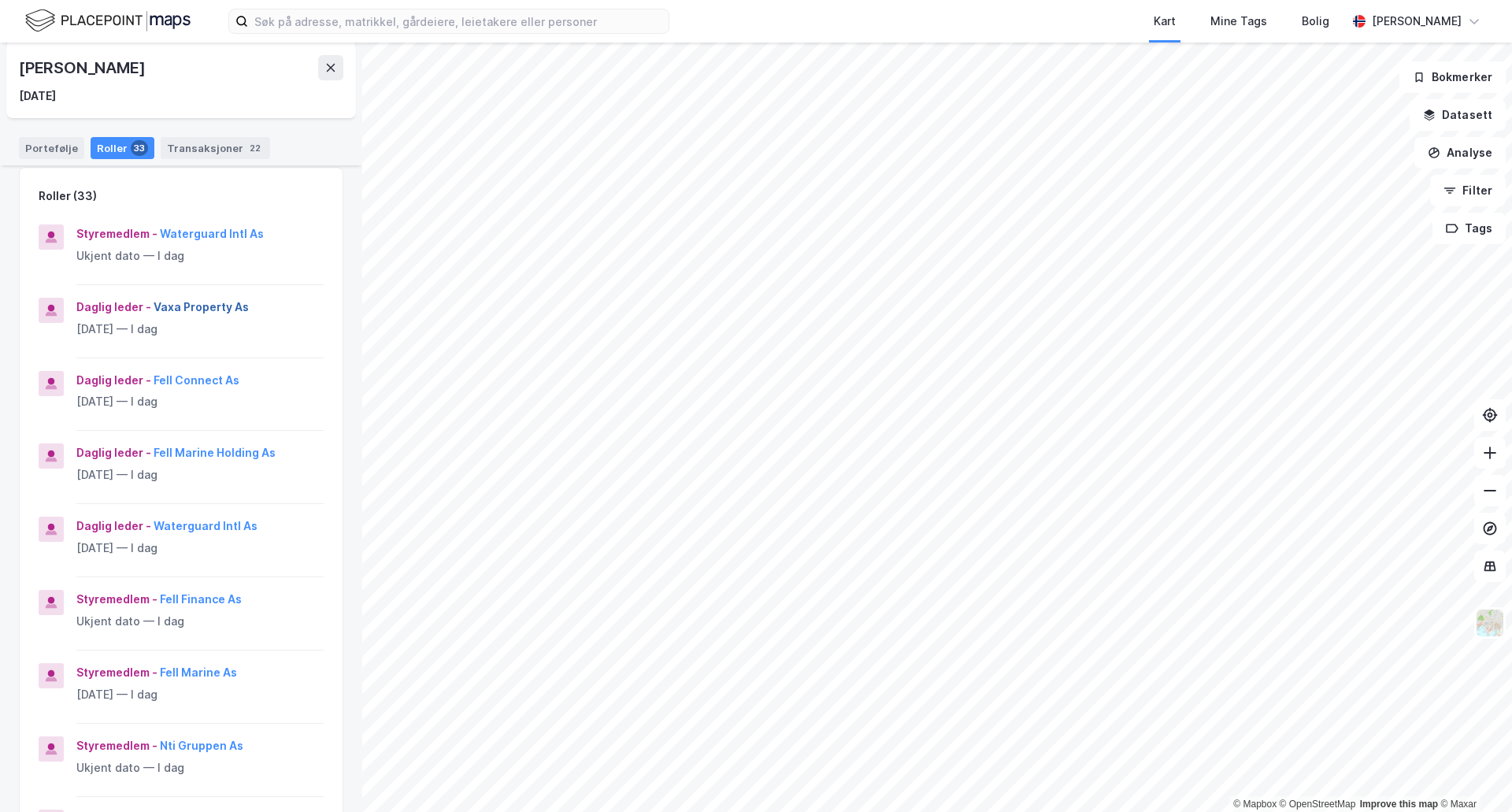
click at [0, 0] on button "Vaxa Property As" at bounding box center [0, 0] width 0 height 0
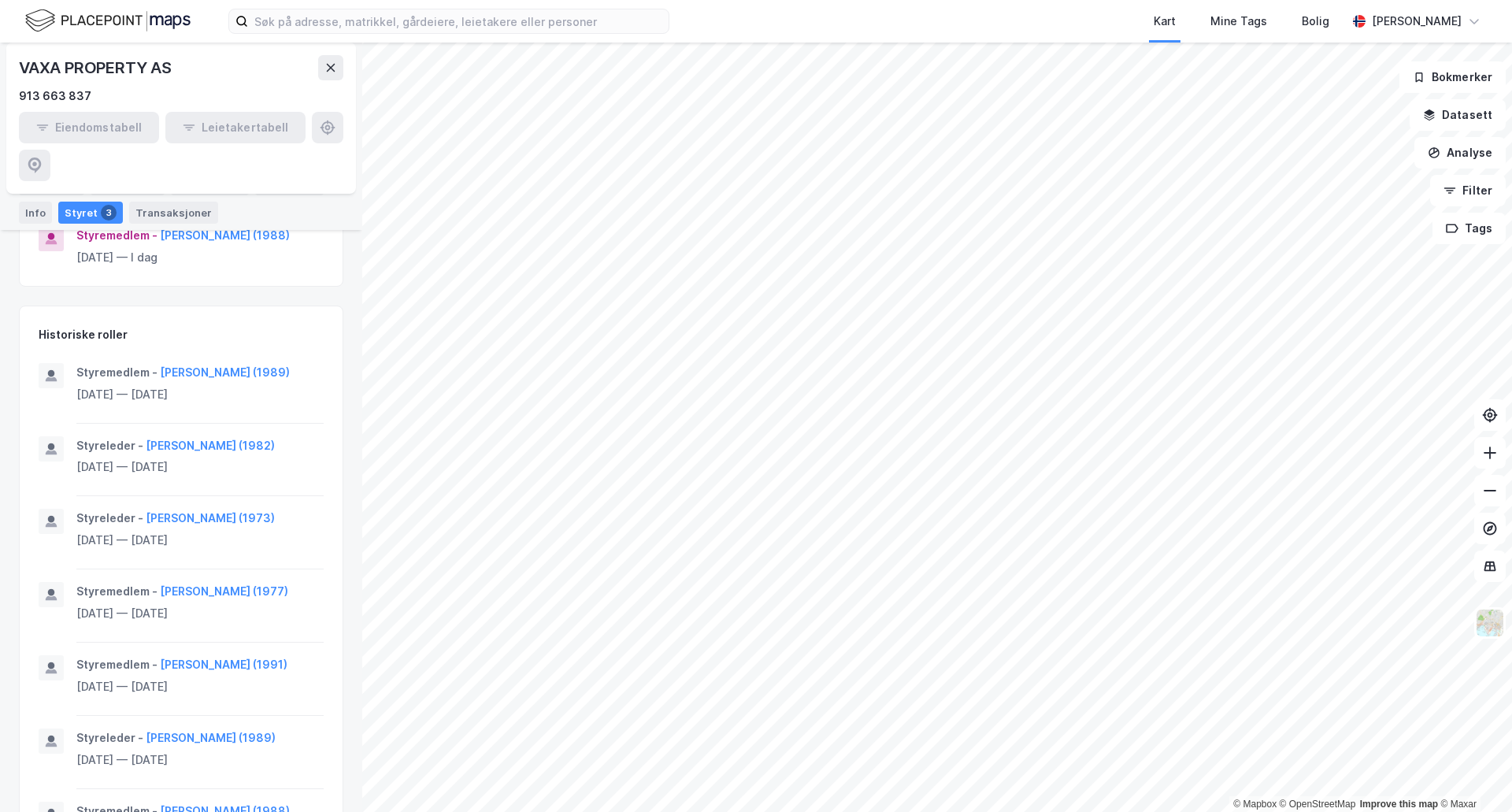
scroll to position [205, 0]
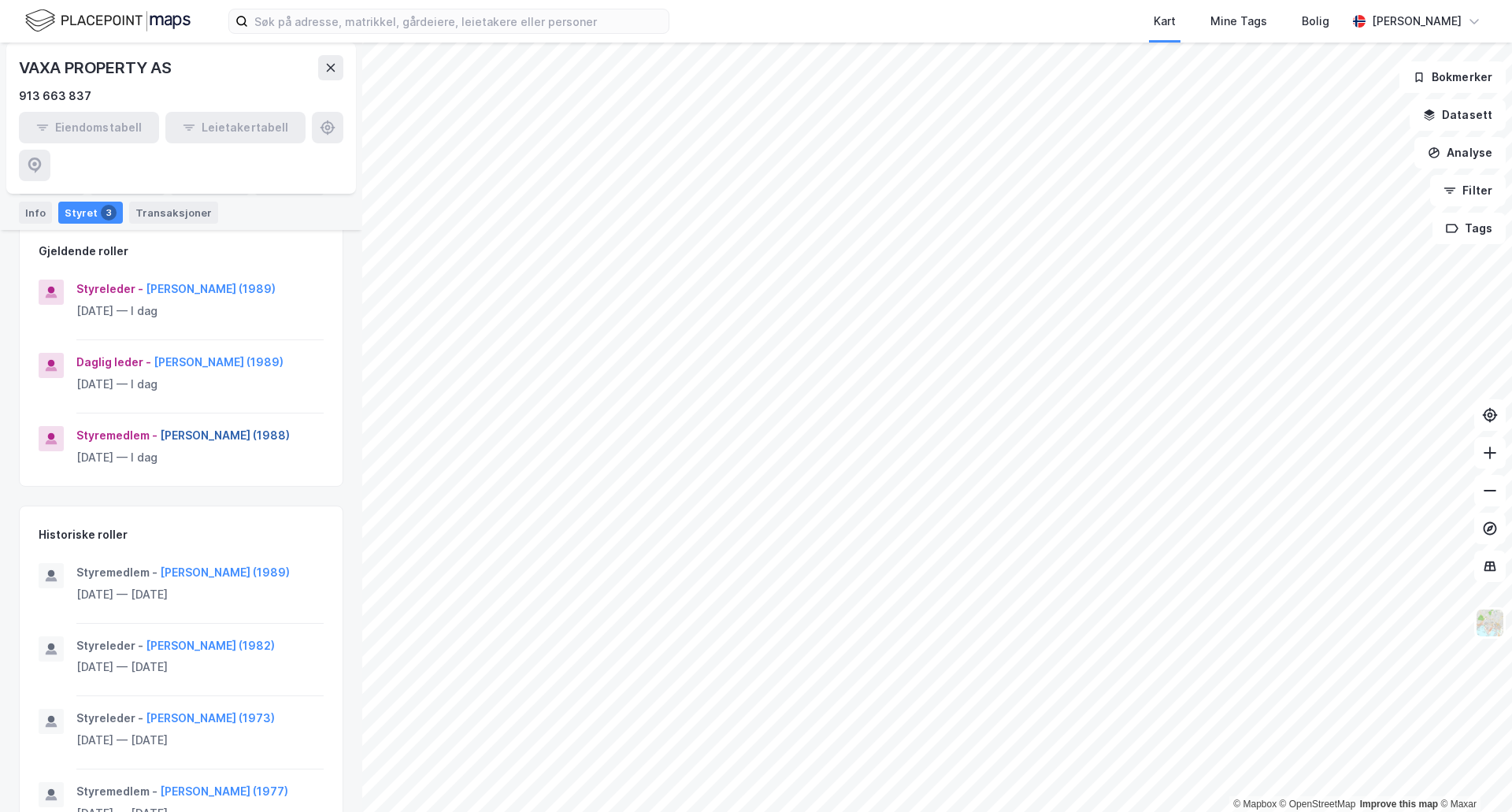
click at [0, 0] on button "Andre Da Luz Figueiredo Goncalves (1988)" at bounding box center [0, 0] width 0 height 0
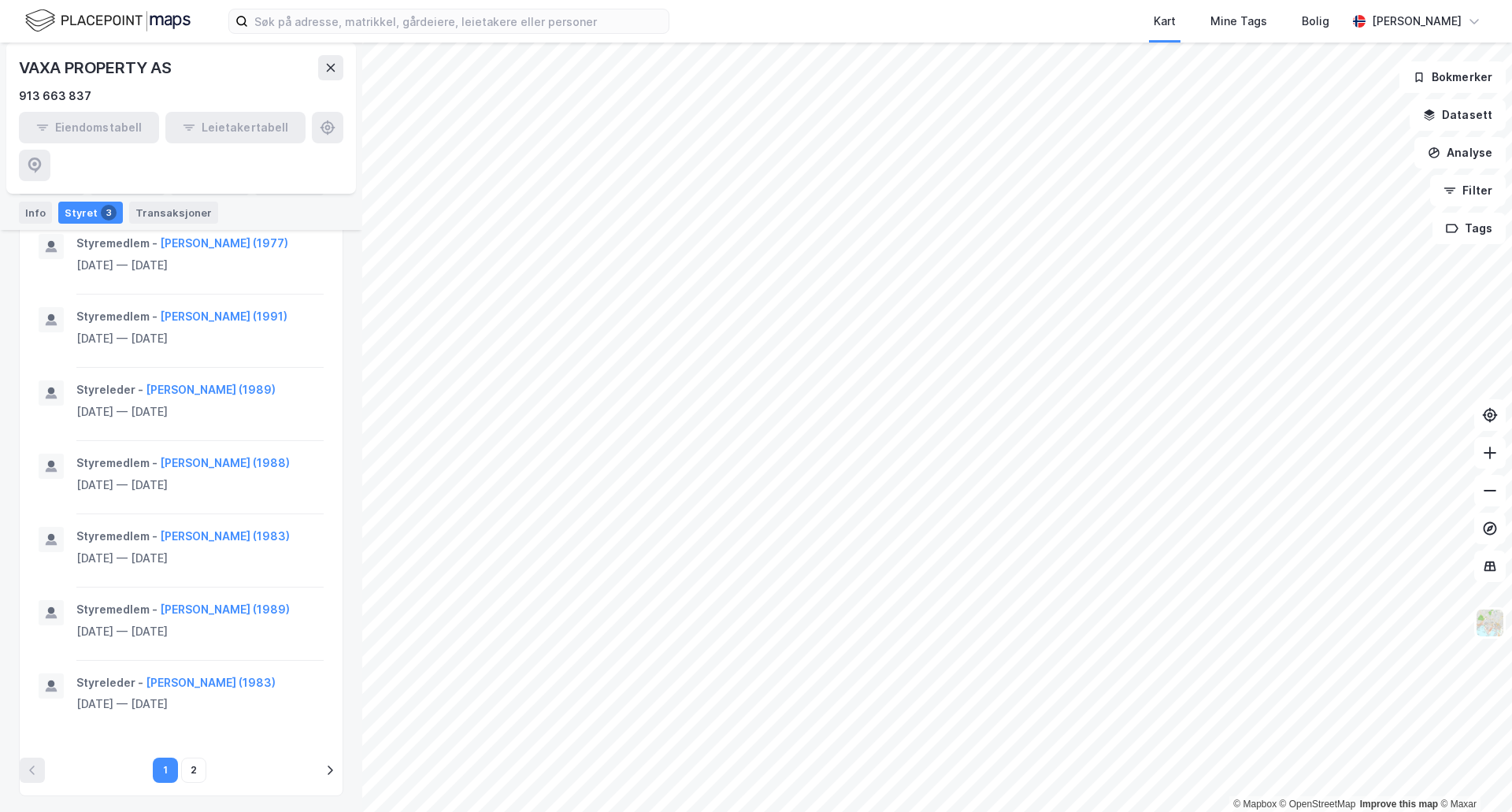
scroll to position [756, 0]
click at [193, 761] on button "2" at bounding box center [194, 767] width 25 height 25
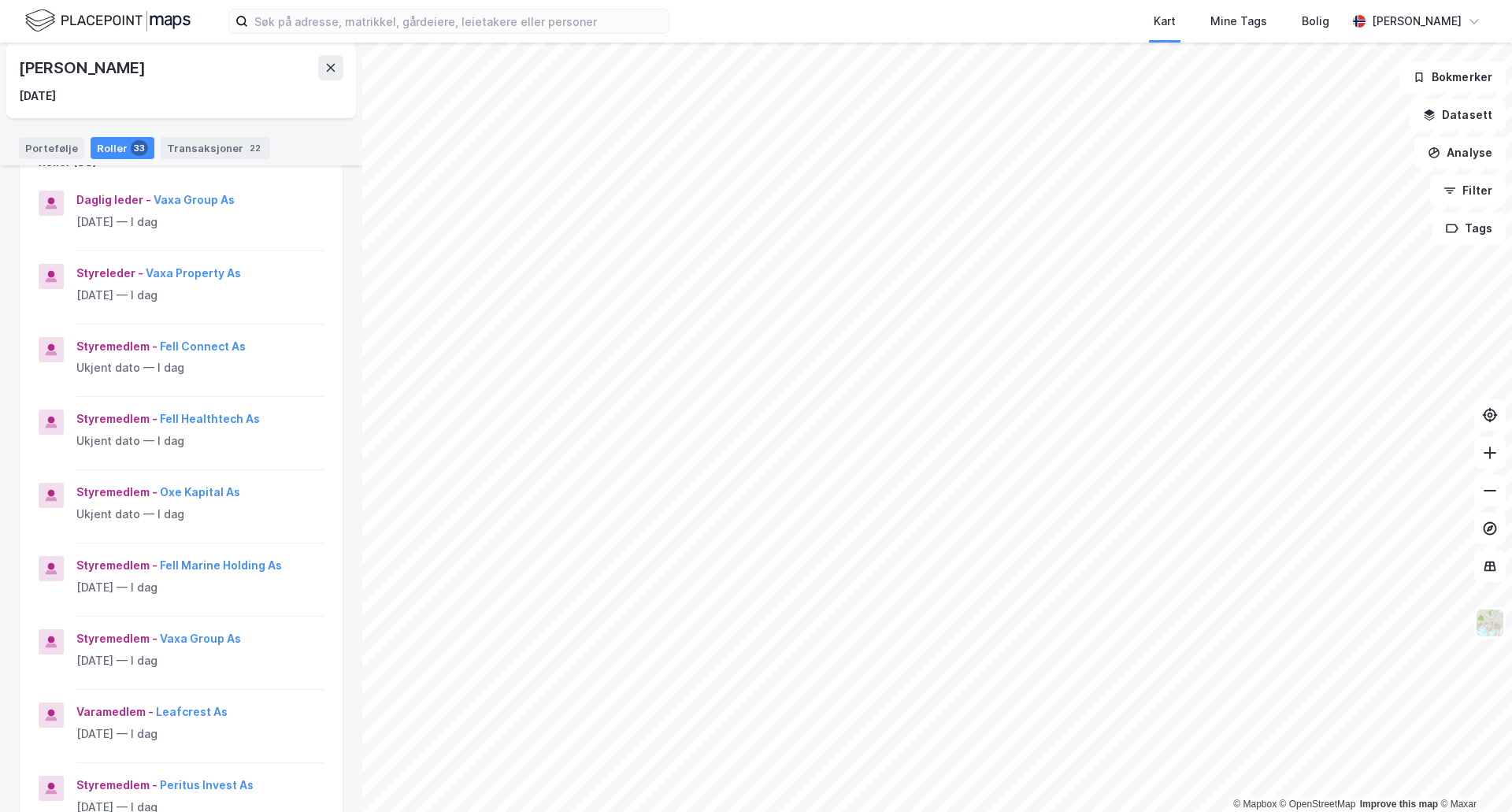
scroll to position [552, 0]
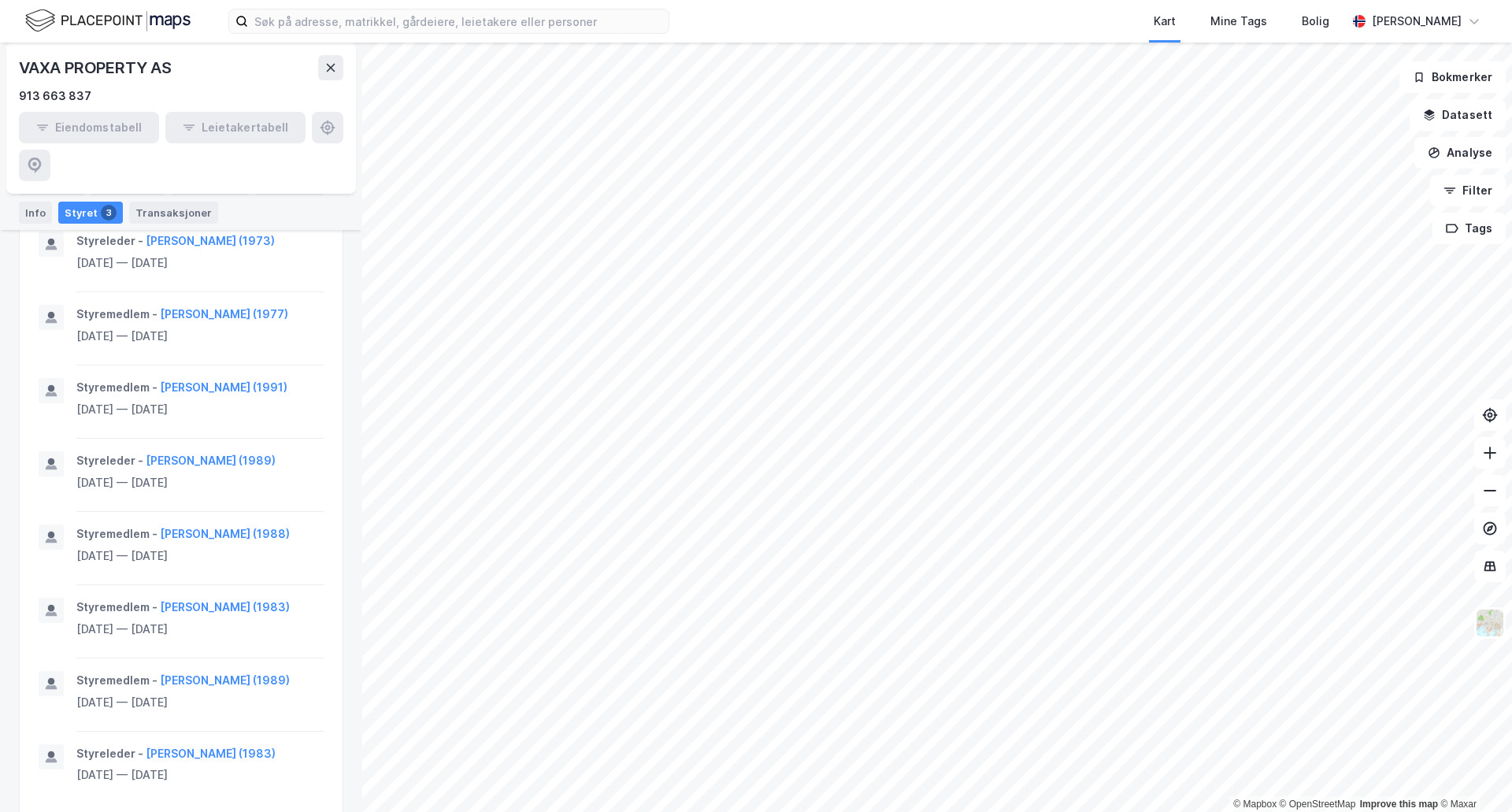
scroll to position [706, 0]
click at [0, 0] on button "Jørn Damkjær (1983)" at bounding box center [0, 0] width 0 height 0
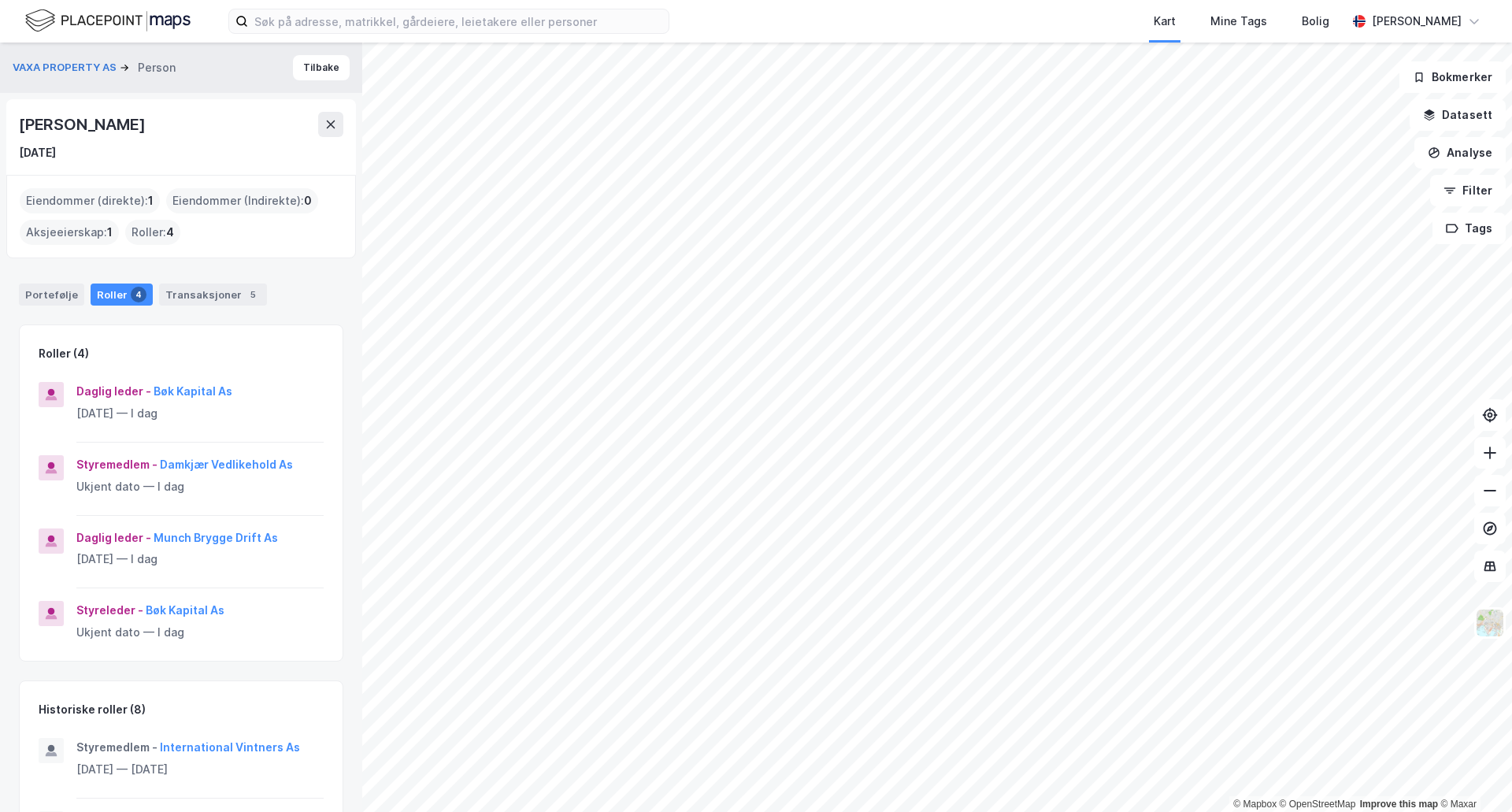
click at [91, 124] on div "Jørn Damkjær" at bounding box center [83, 125] width 129 height 25
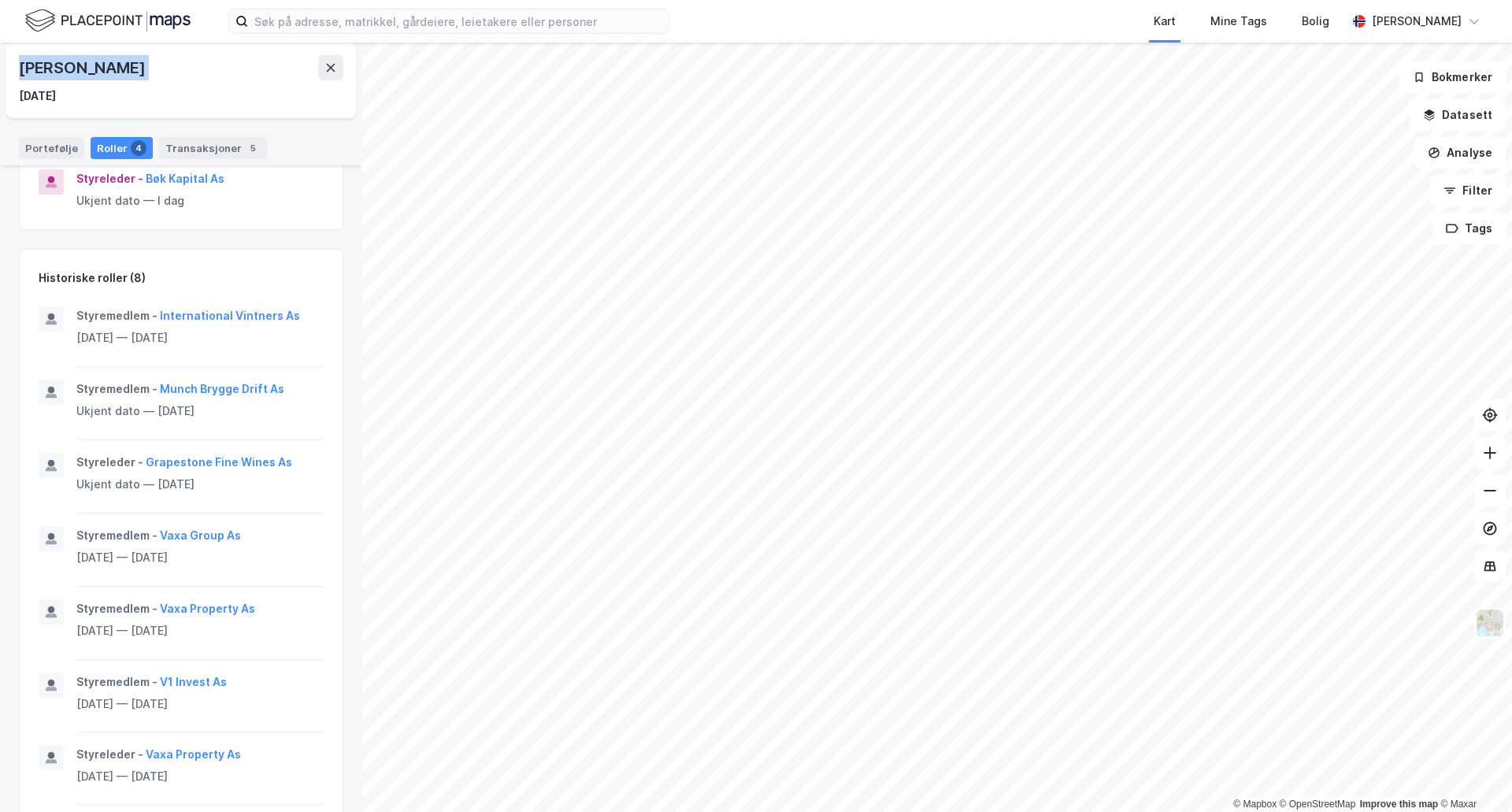
scroll to position [517, 0]
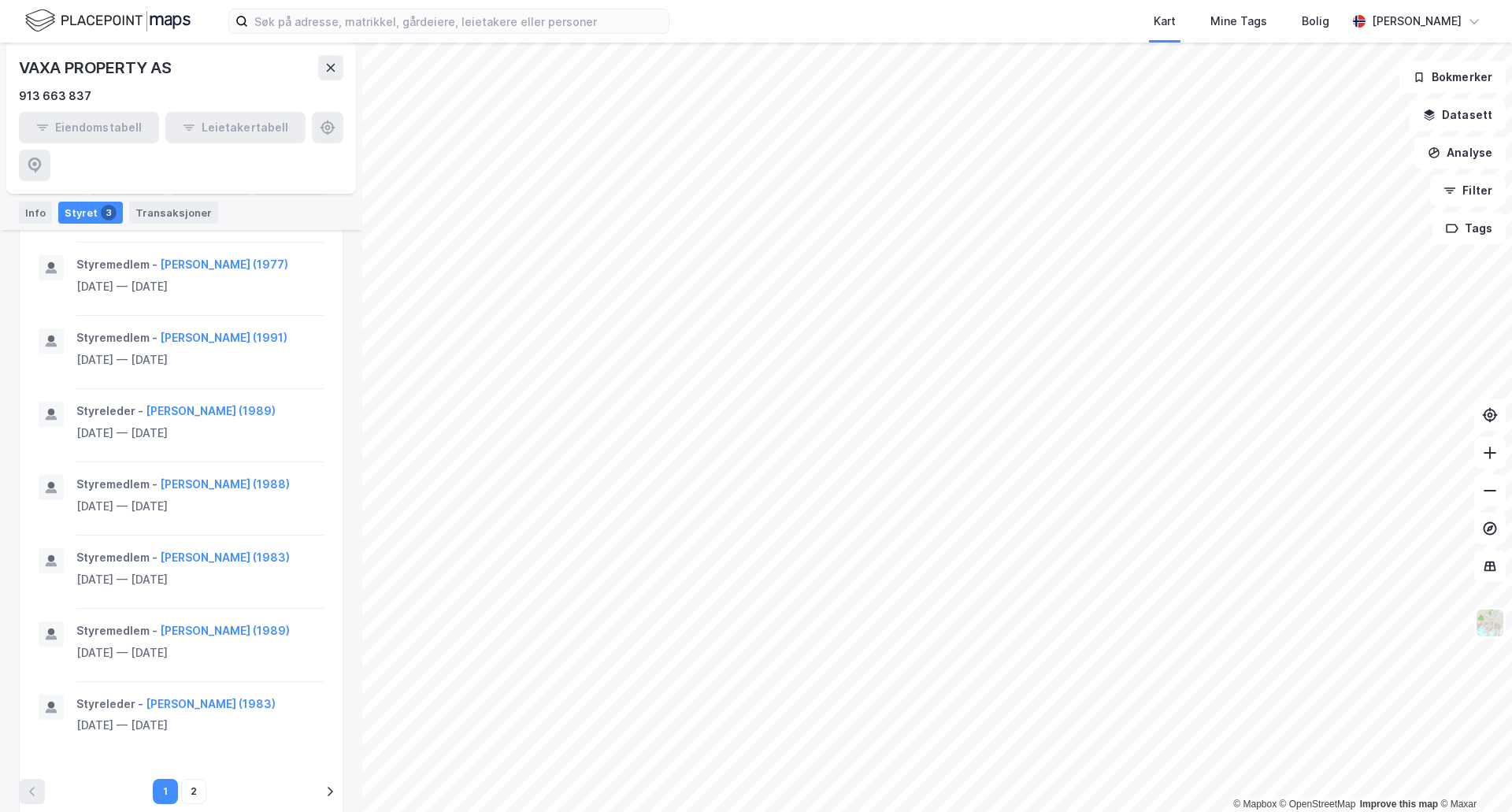
scroll to position [706, 0]
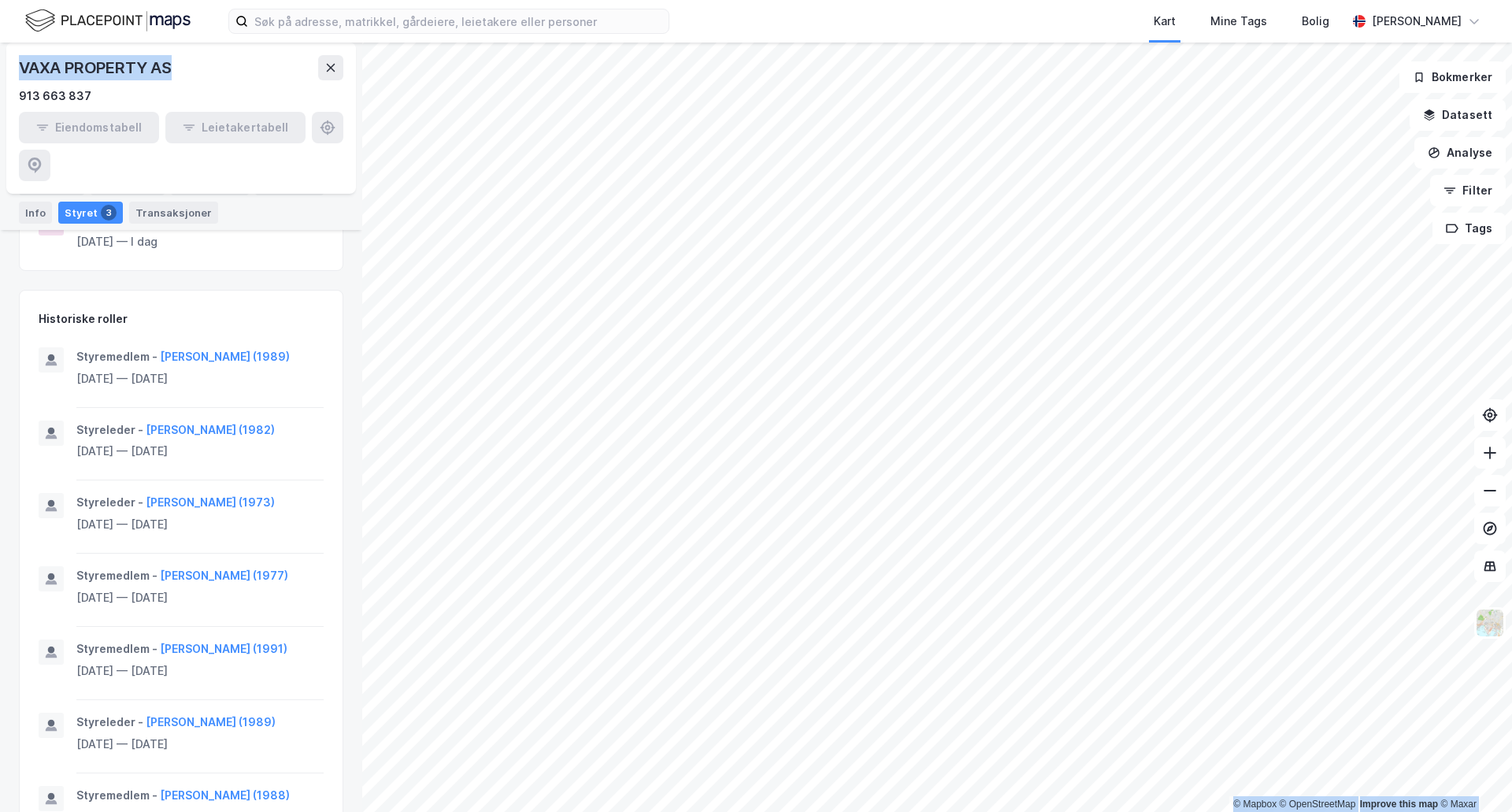
drag, startPoint x: 191, startPoint y: 62, endPoint x: -12, endPoint y: 45, distance: 203.7
click at [0, 45] on html "Kart Mine Tags Bolig Henrik Milde © Mapbox © OpenStreetMap Improve this map © M…" at bounding box center [756, 406] width 1512 height 812
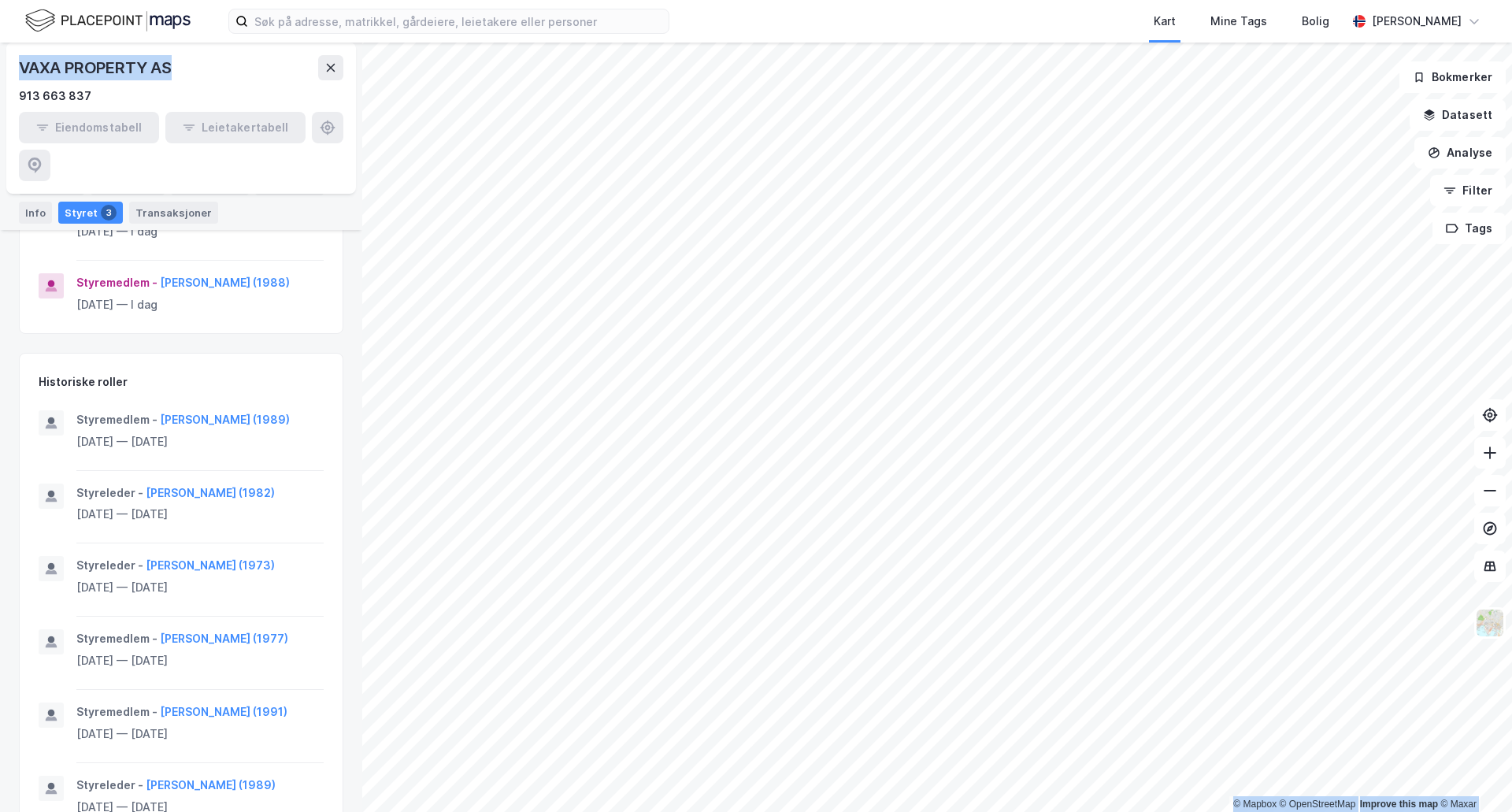
drag, startPoint x: 53, startPoint y: 55, endPoint x: 124, endPoint y: 61, distance: 71.3
click at [124, 61] on div "VAXA PROPERTY AS" at bounding box center [96, 67] width 156 height 25
click at [336, 75] on button at bounding box center [331, 67] width 25 height 25
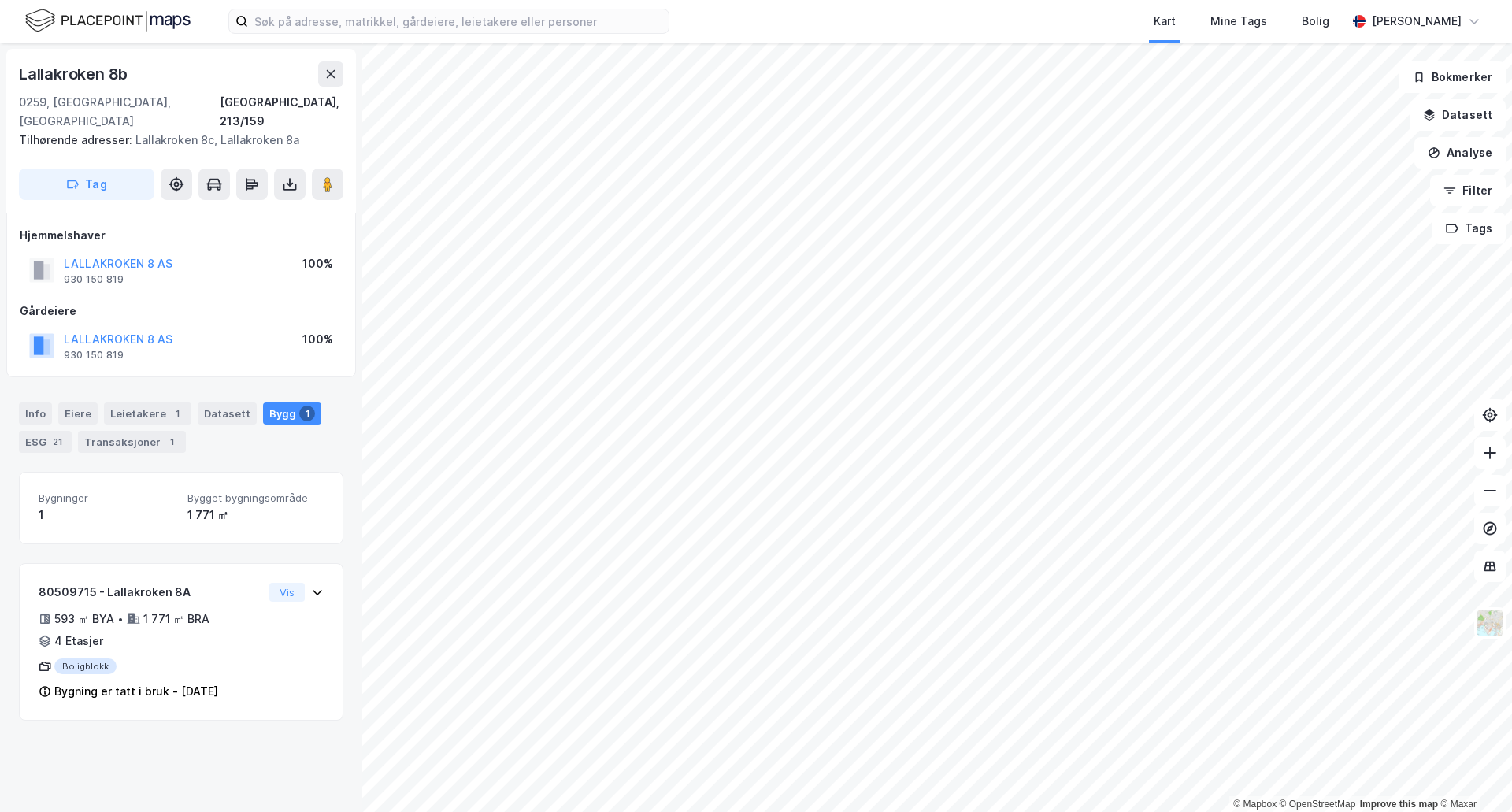
click at [73, 53] on div "Lallakroken 8b 0259, Oslo, Oslo Oslo, 213/159 Tilhørende adresser: Lallakroken …" at bounding box center [180, 131] width 350 height 163
click at [81, 67] on div "Lallakroken 8b" at bounding box center [74, 74] width 112 height 25
drag, startPoint x: 82, startPoint y: 66, endPoint x: 69, endPoint y: 69, distance: 13.3
click at [69, 69] on div "Lallakroken 8b" at bounding box center [74, 74] width 112 height 25
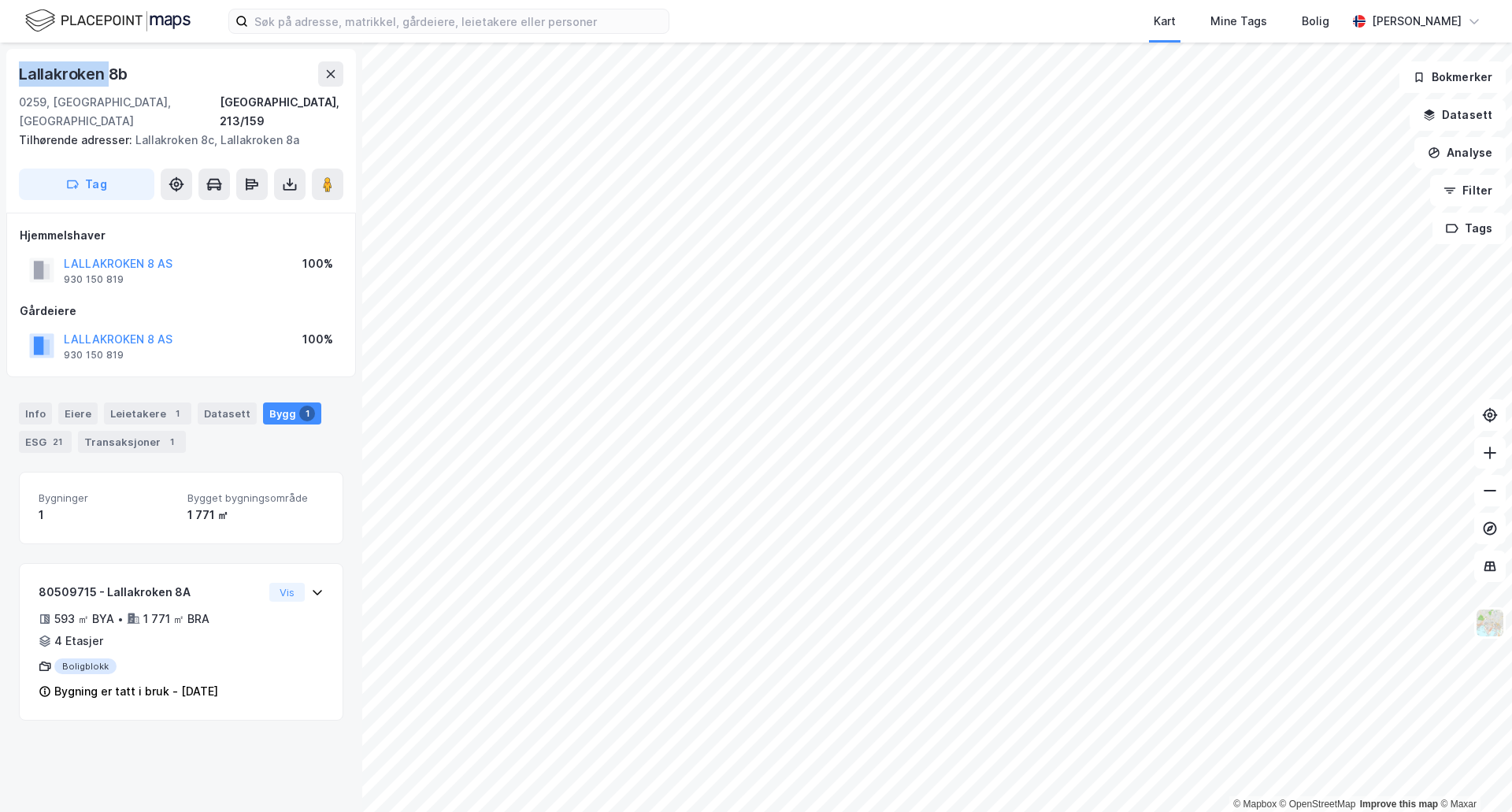
click at [69, 69] on div "Lallakroken 8b" at bounding box center [74, 74] width 112 height 25
click at [340, 82] on button at bounding box center [331, 74] width 25 height 25
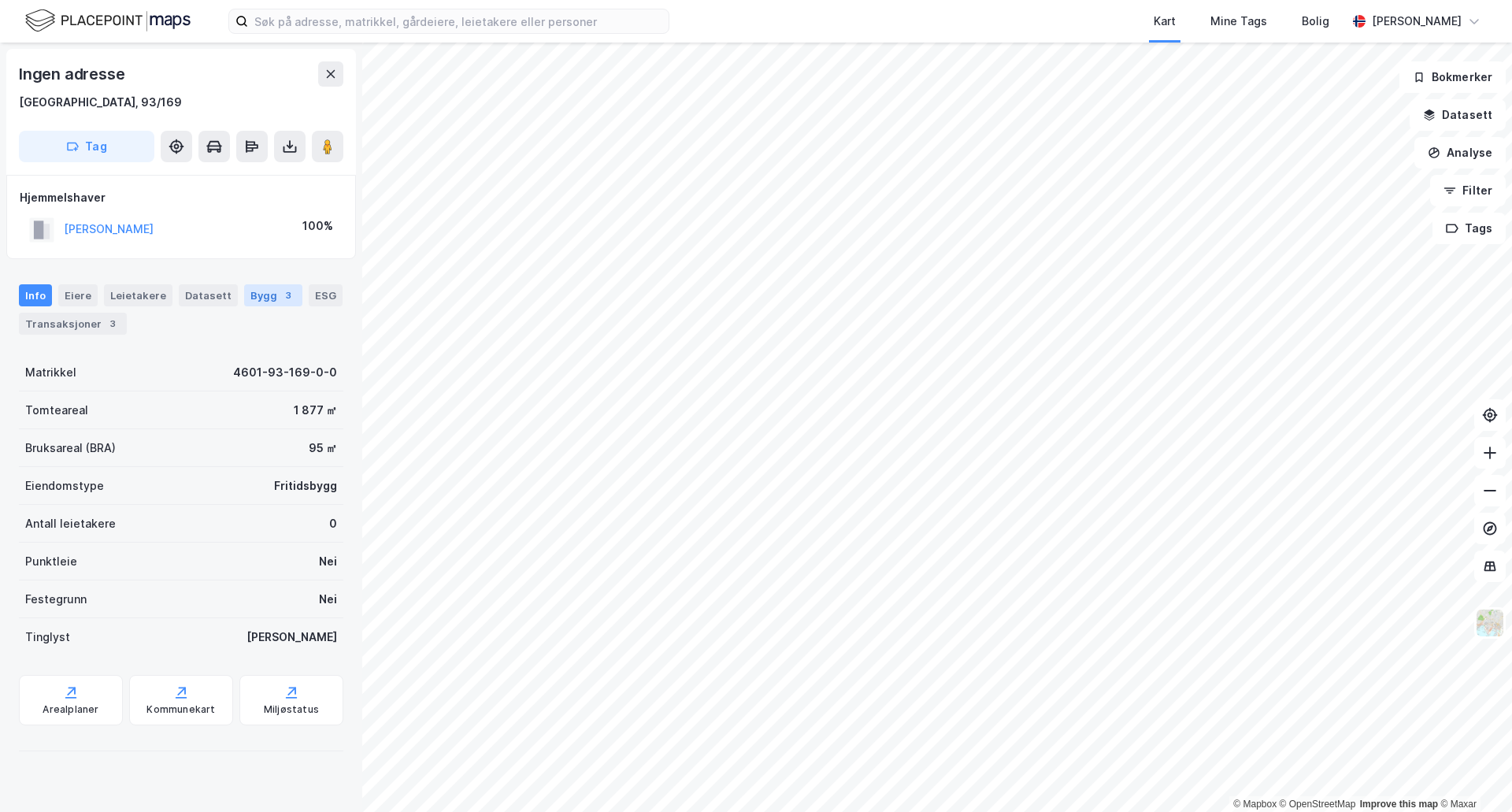
click at [264, 299] on div "Bygg 3" at bounding box center [273, 296] width 58 height 22
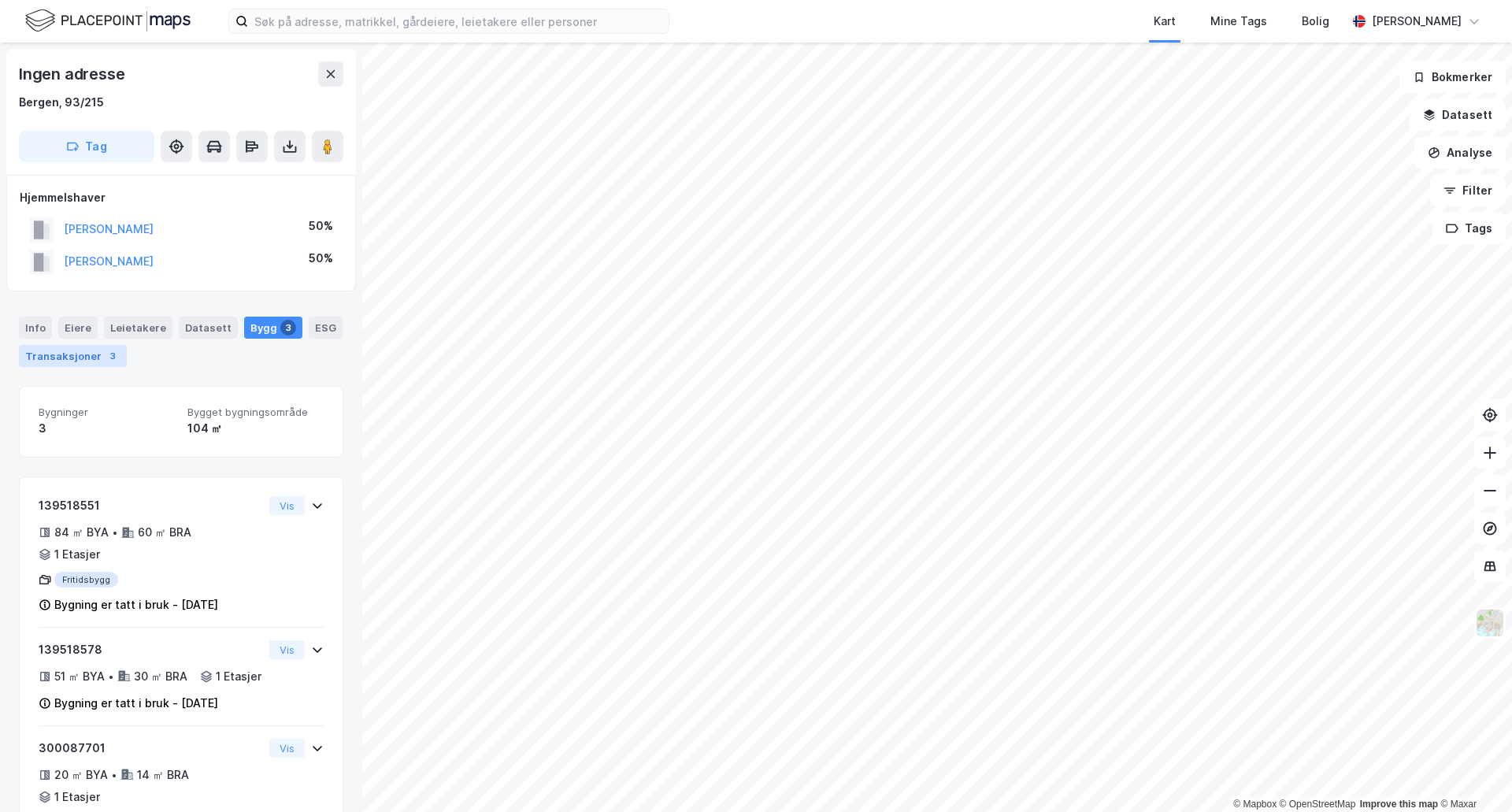
click at [91, 345] on div "Transaksjoner 3" at bounding box center [72, 356] width 108 height 22
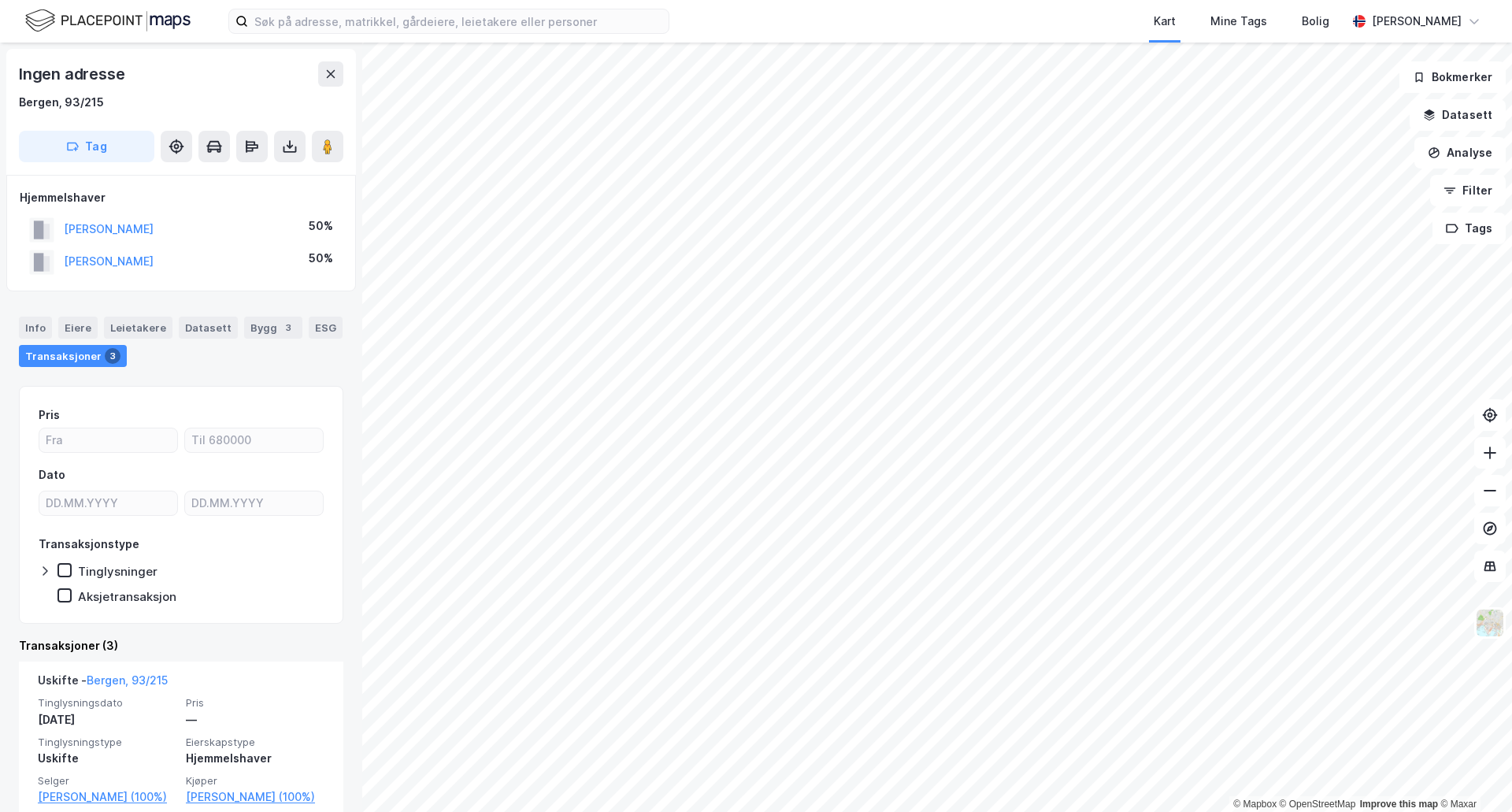
click at [996, 18] on div "Kart Mine Tags Bolig [PERSON_NAME] © Mapbox © OpenStreetMap Improve this map © …" at bounding box center [756, 406] width 1512 height 812
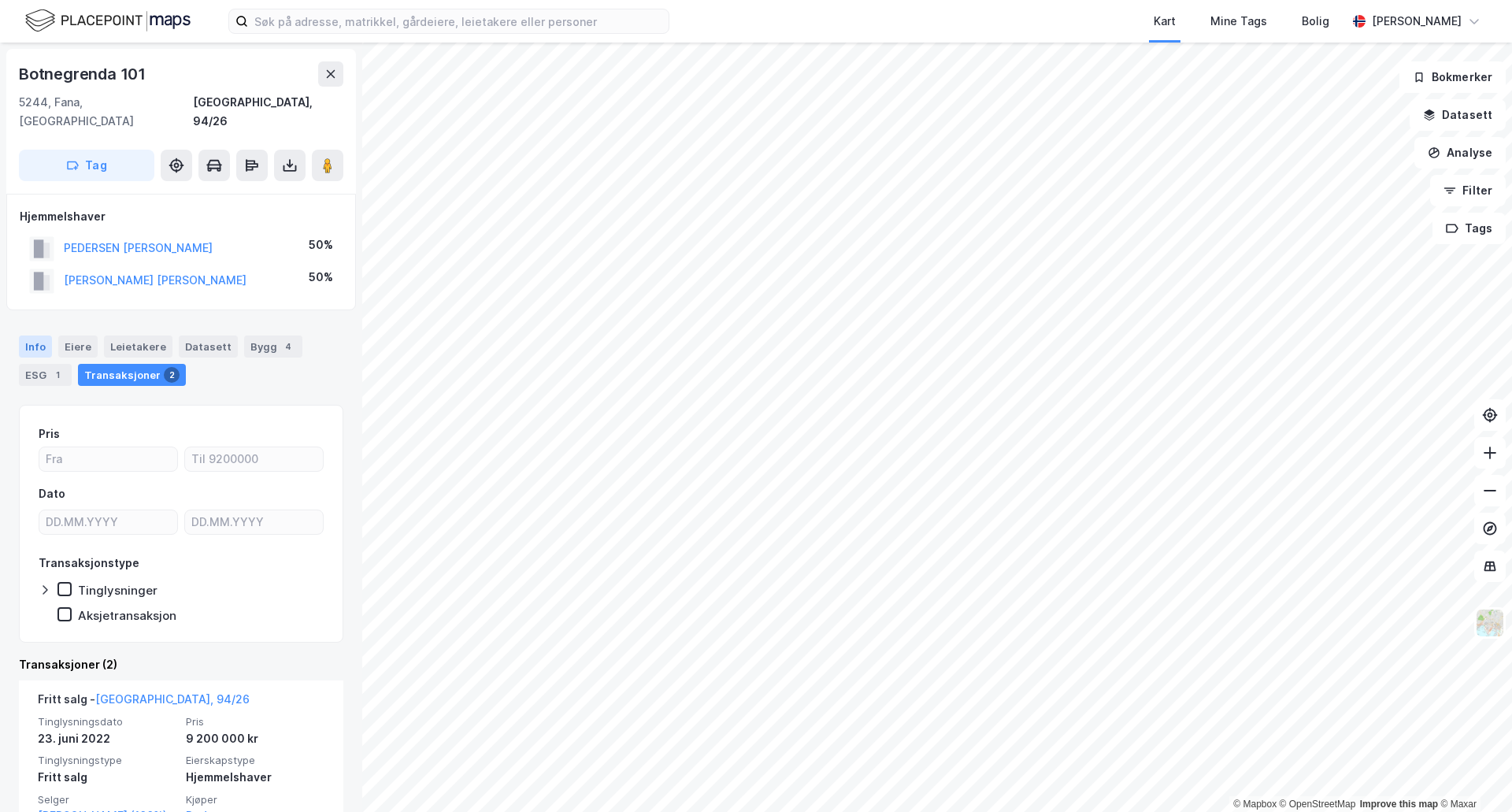
click at [29, 335] on div "Info" at bounding box center [35, 346] width 33 height 22
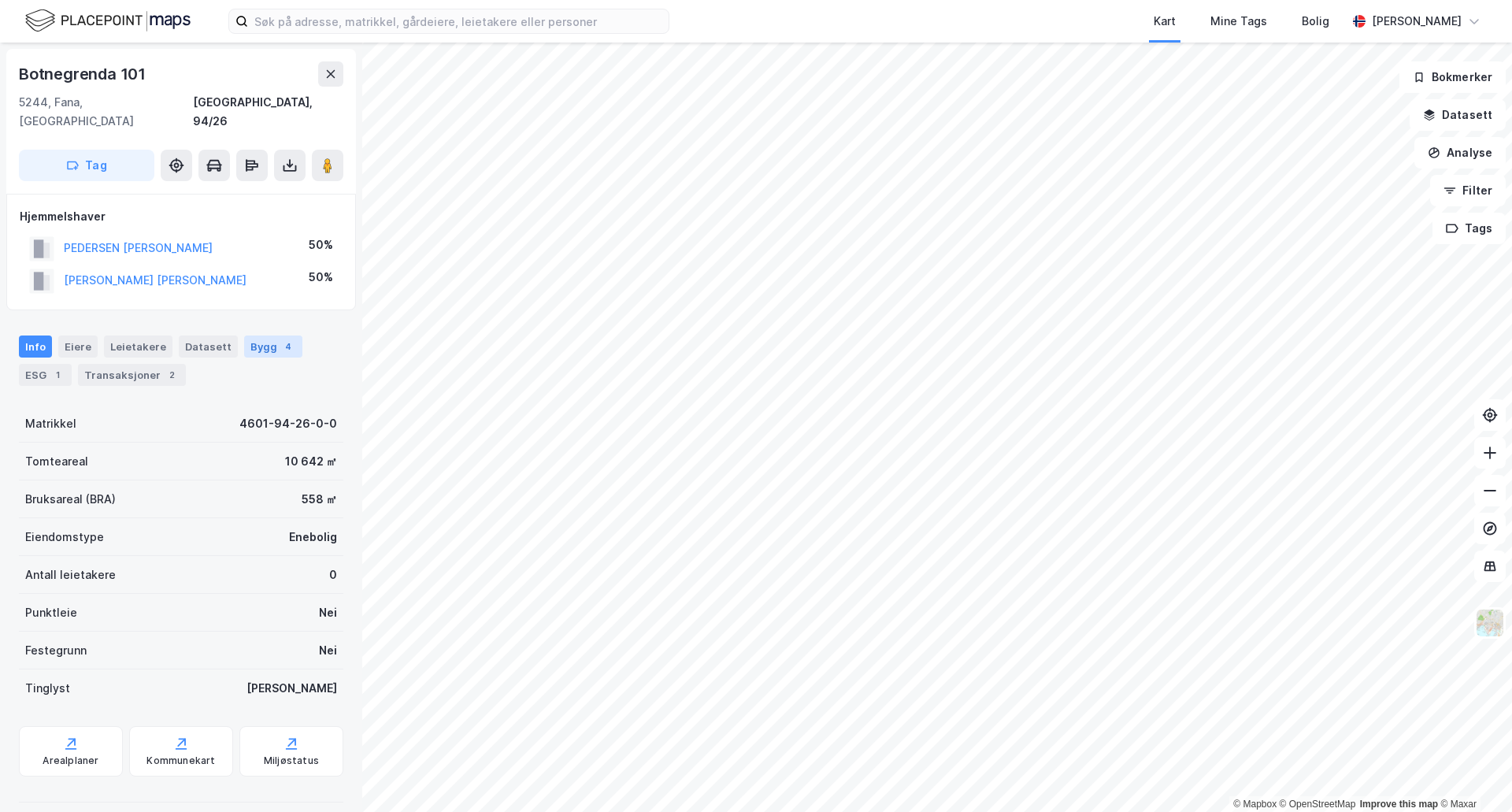
click at [257, 335] on div "Bygg 4" at bounding box center [273, 346] width 58 height 22
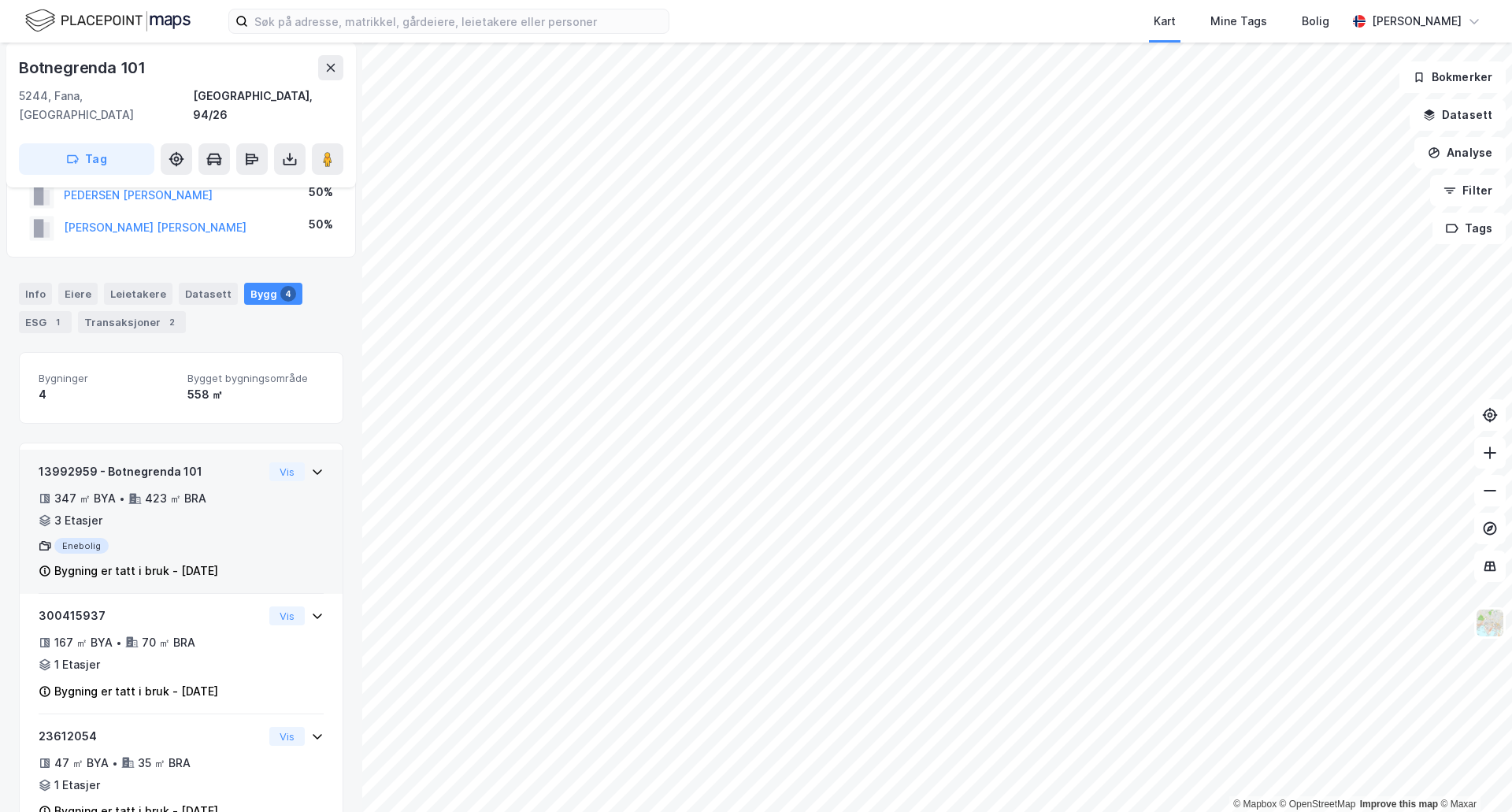
scroll to position [79, 0]
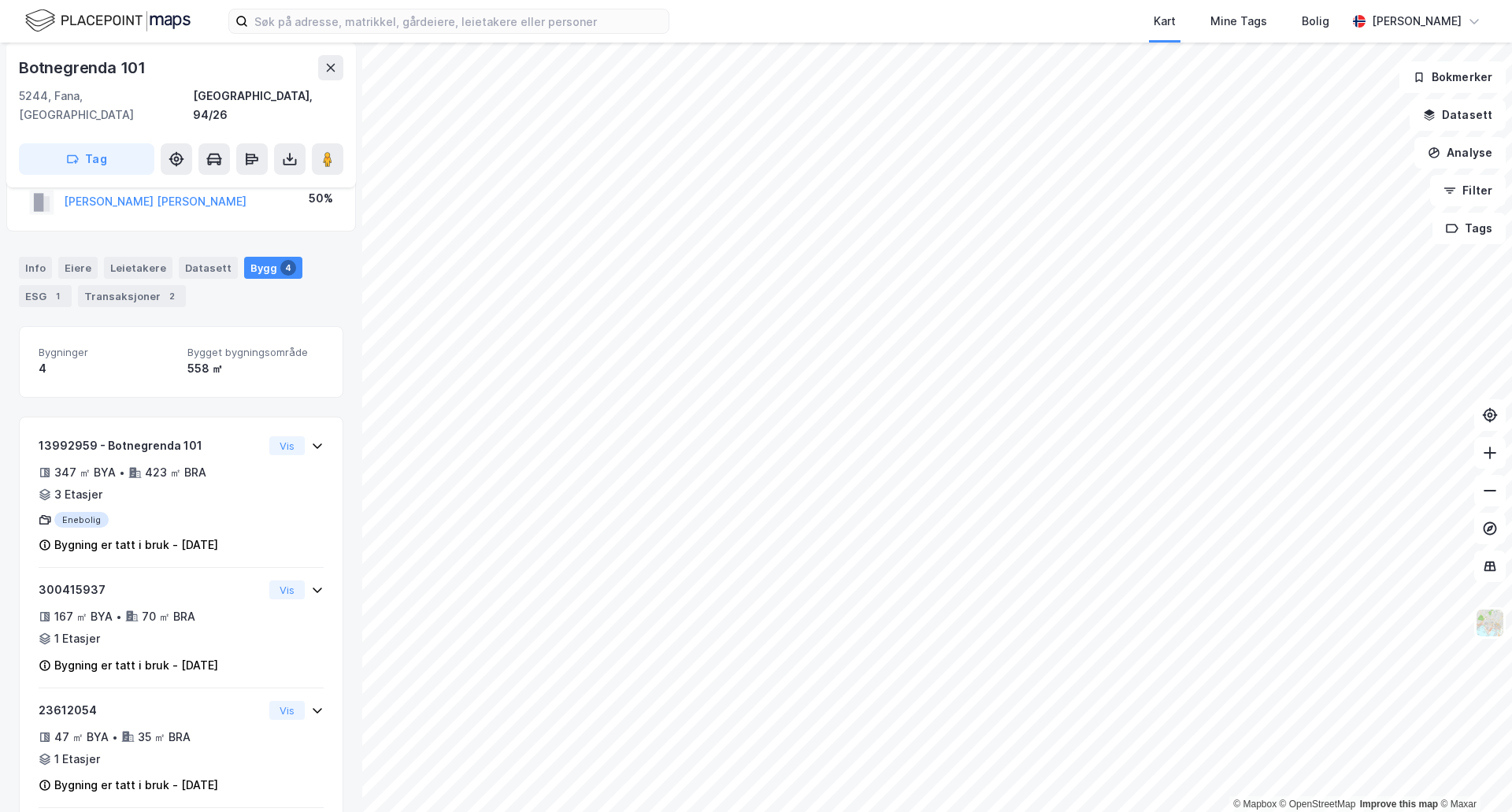
click at [99, 67] on div "Botnegrenda 101" at bounding box center [83, 67] width 130 height 25
click at [342, 79] on div "Botnegrenda 101 5244, Fana, [GEOGRAPHIC_DATA], 94/26" at bounding box center [180, 89] width 324 height 69
click at [321, 66] on button at bounding box center [331, 67] width 25 height 25
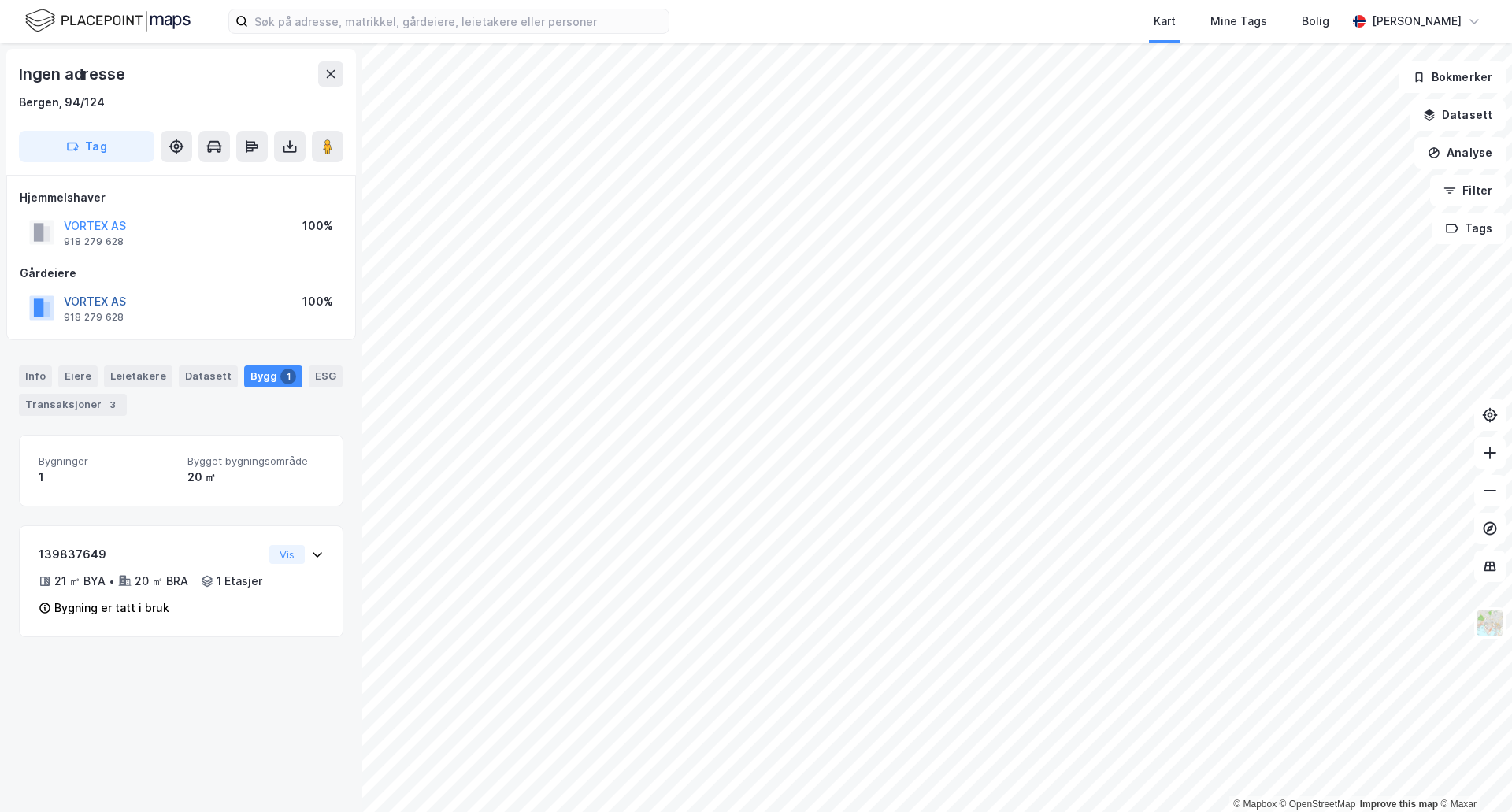
click at [0, 0] on button "VORTEX AS" at bounding box center [0, 0] width 0 height 0
click at [97, 411] on div "Transaksjoner 3" at bounding box center [72, 405] width 108 height 22
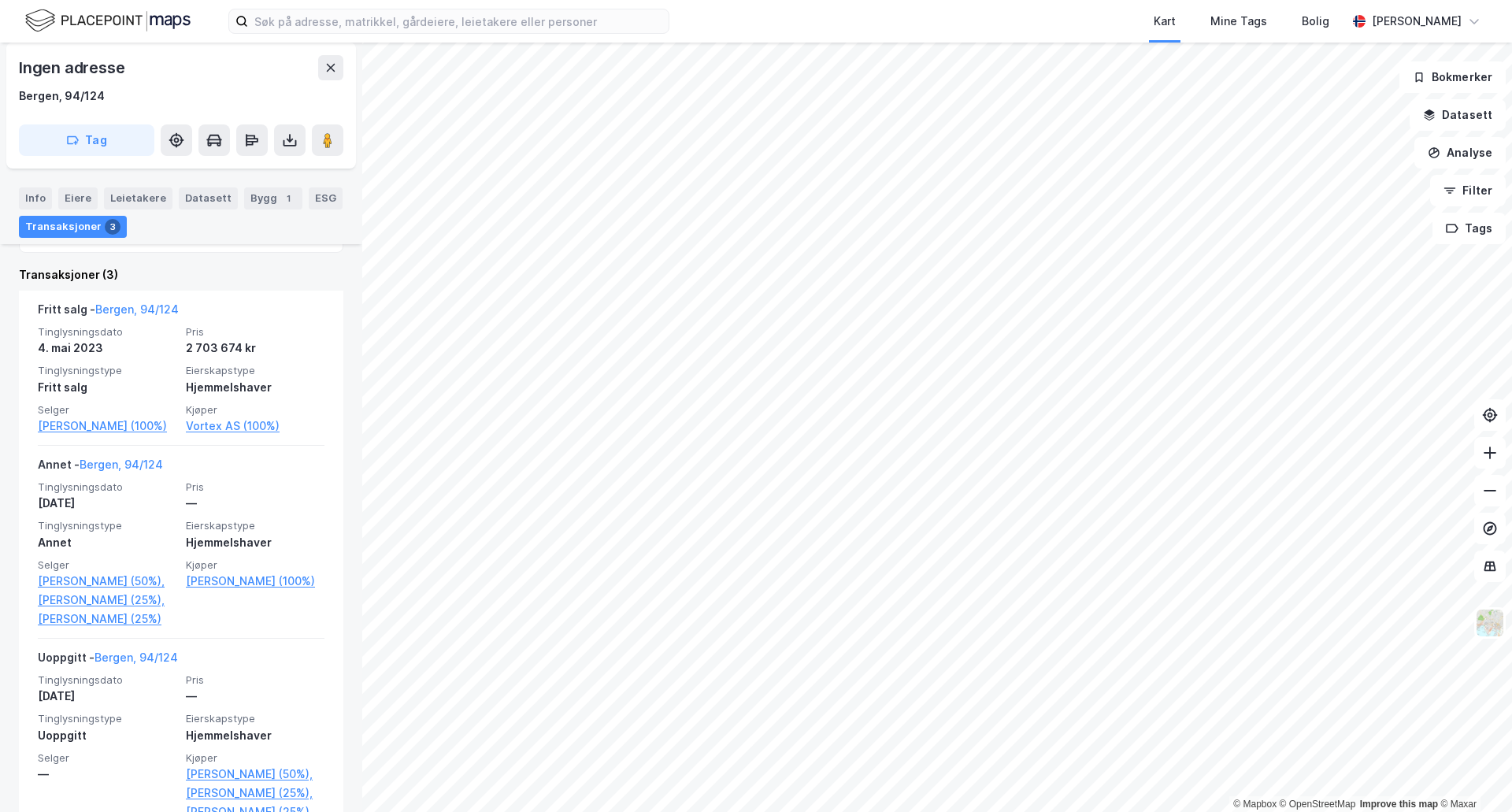
scroll to position [394, 0]
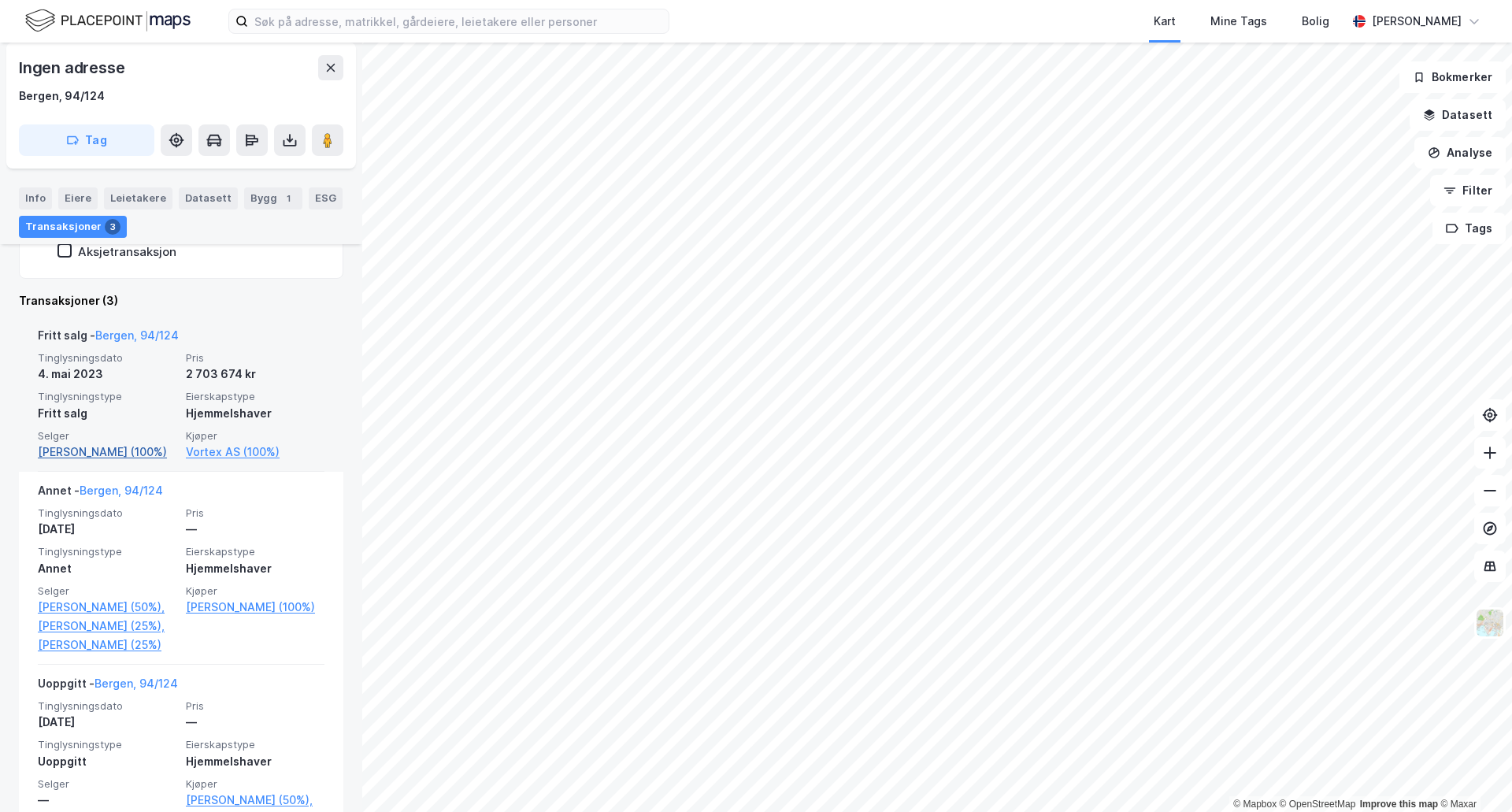
click at [111, 450] on link "[PERSON_NAME] (100%)" at bounding box center [107, 451] width 139 height 19
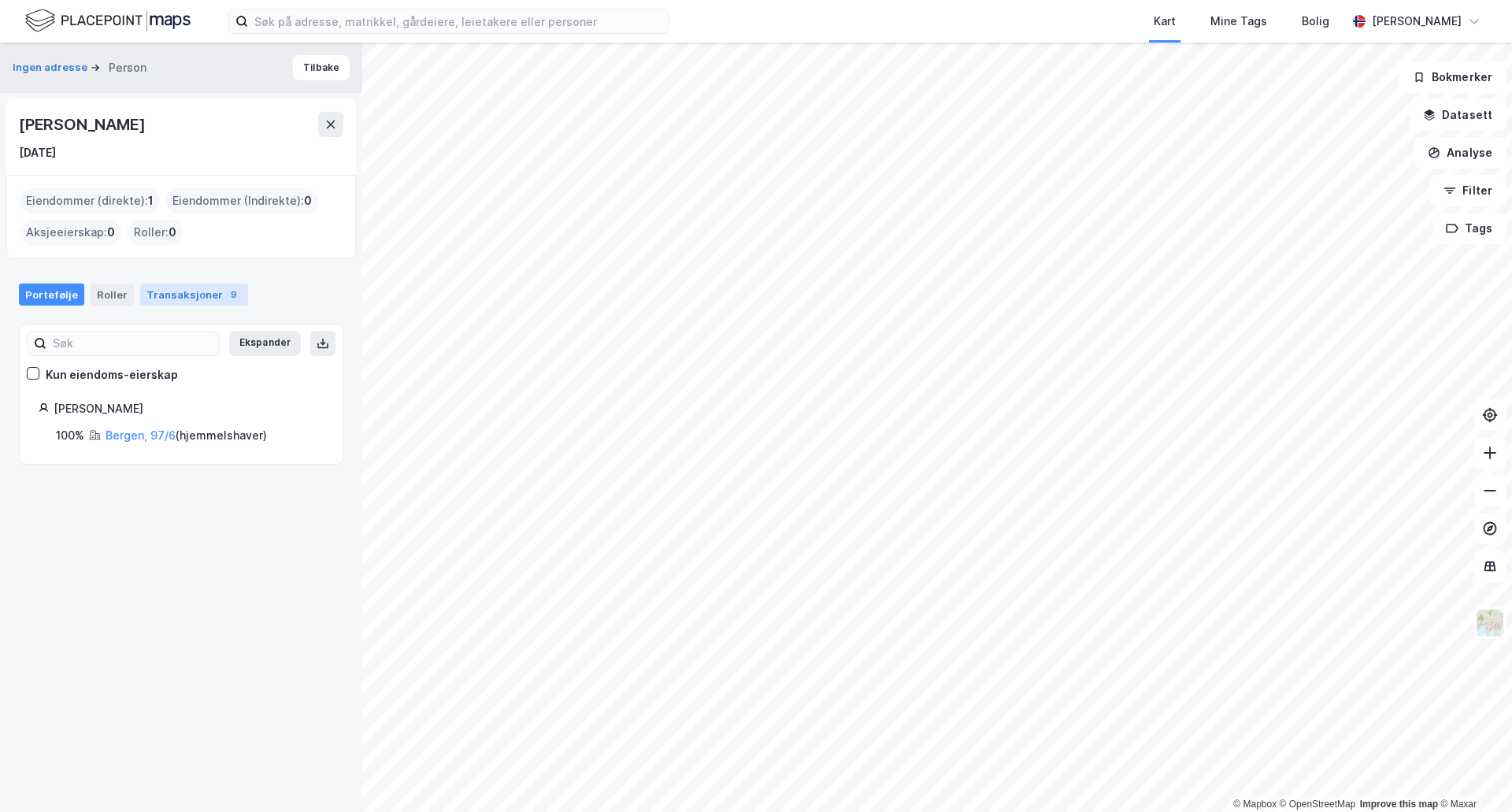
click at [200, 295] on div "Transaksjoner 9" at bounding box center [194, 295] width 108 height 22
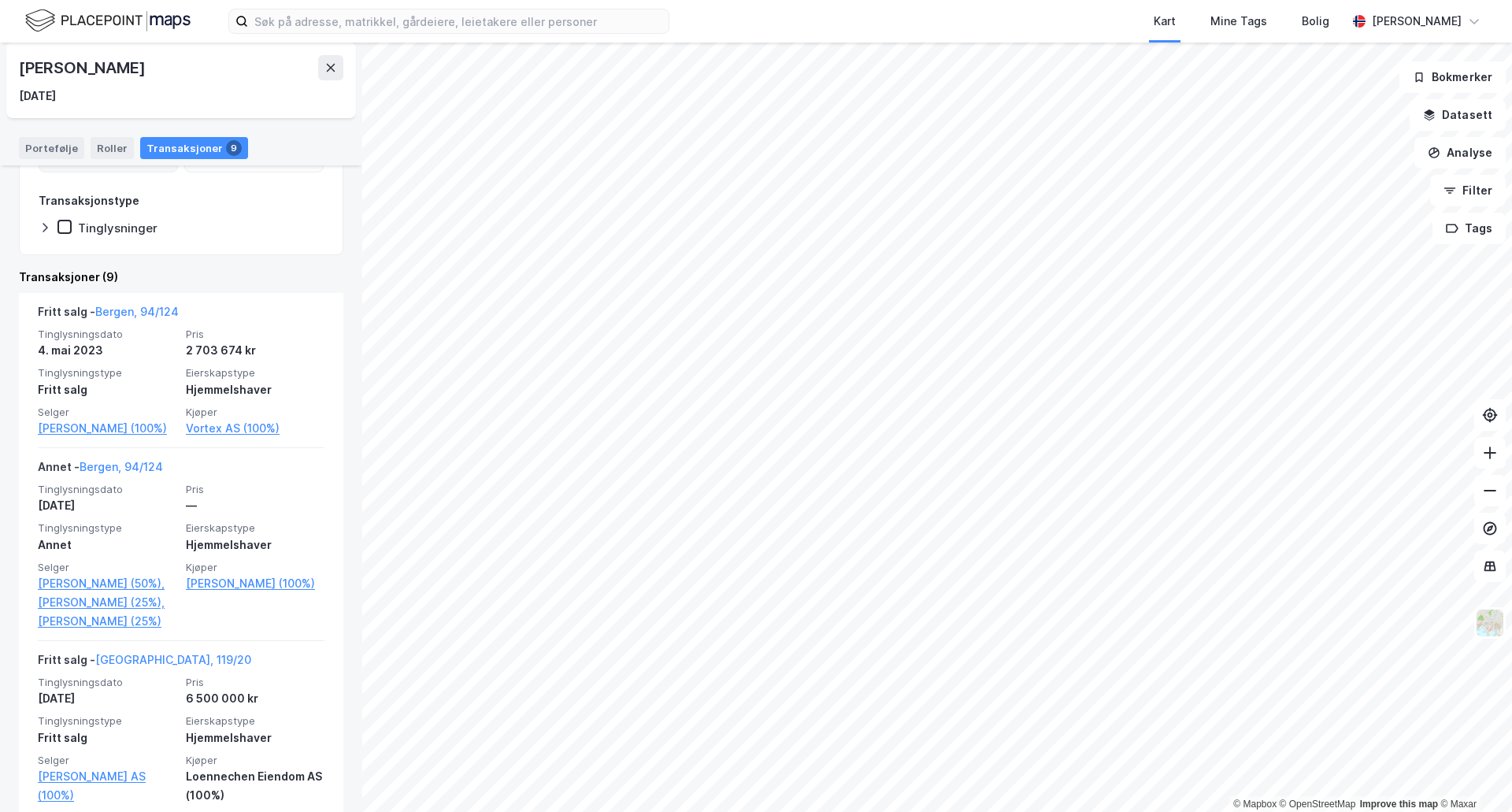
scroll to position [207, 0]
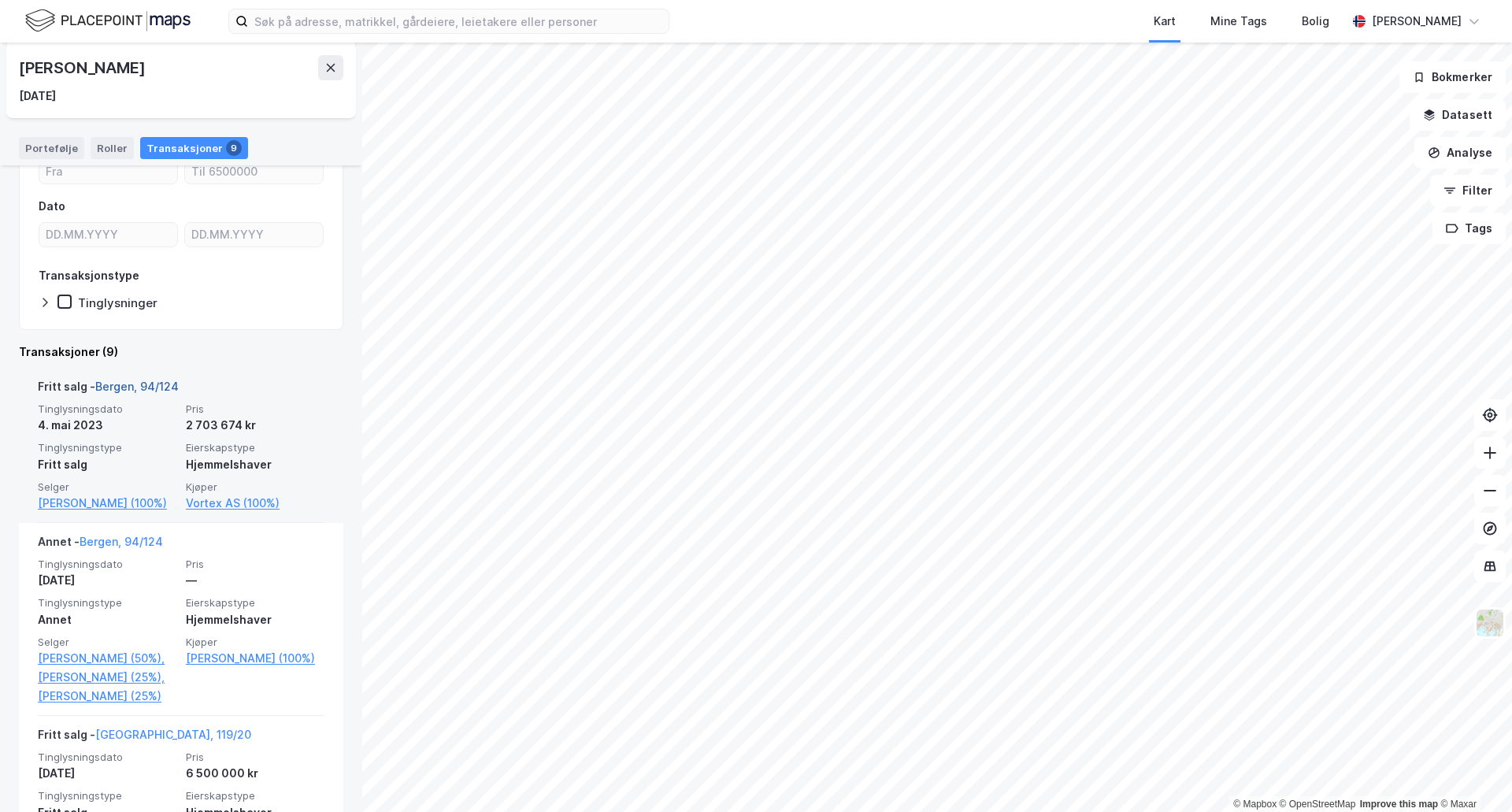
click at [162, 382] on link "Bergen, 94/124" at bounding box center [136, 387] width 83 height 13
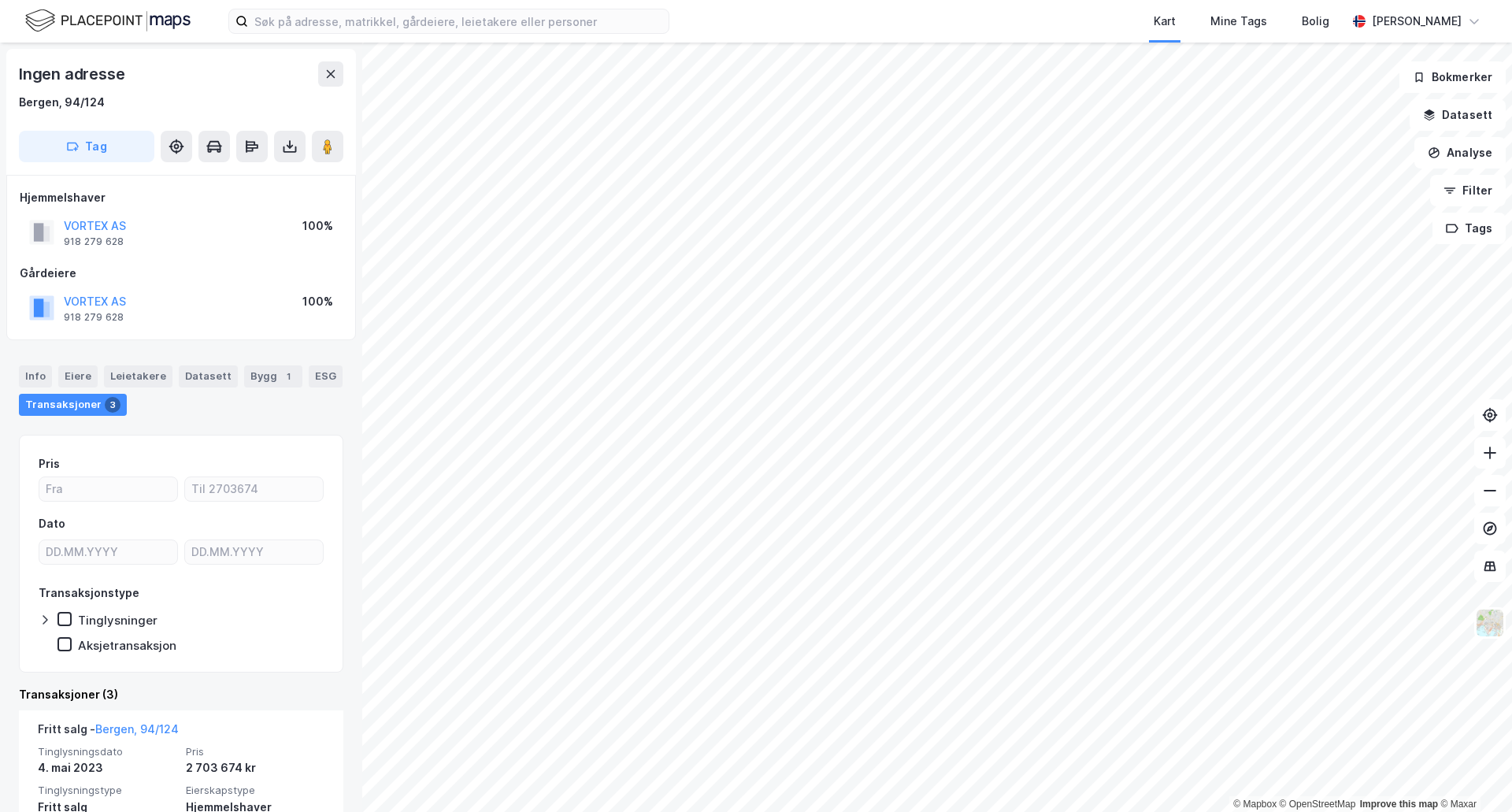
click at [103, 294] on div "VORTEX AS" at bounding box center [95, 302] width 62 height 19
click at [0, 0] on button "VORTEX AS" at bounding box center [0, 0] width 0 height 0
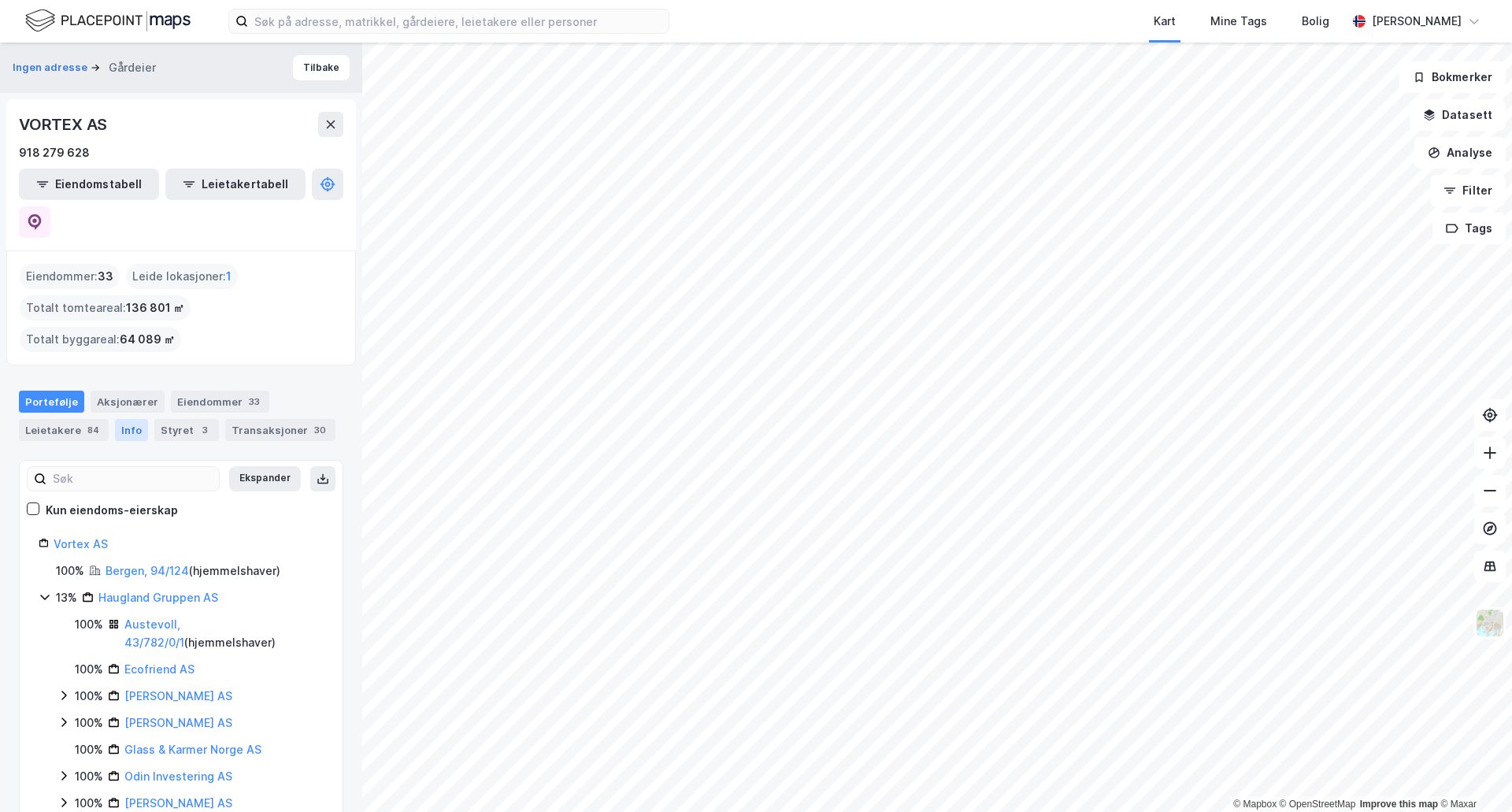
click at [127, 419] on div "Info" at bounding box center [131, 430] width 33 height 22
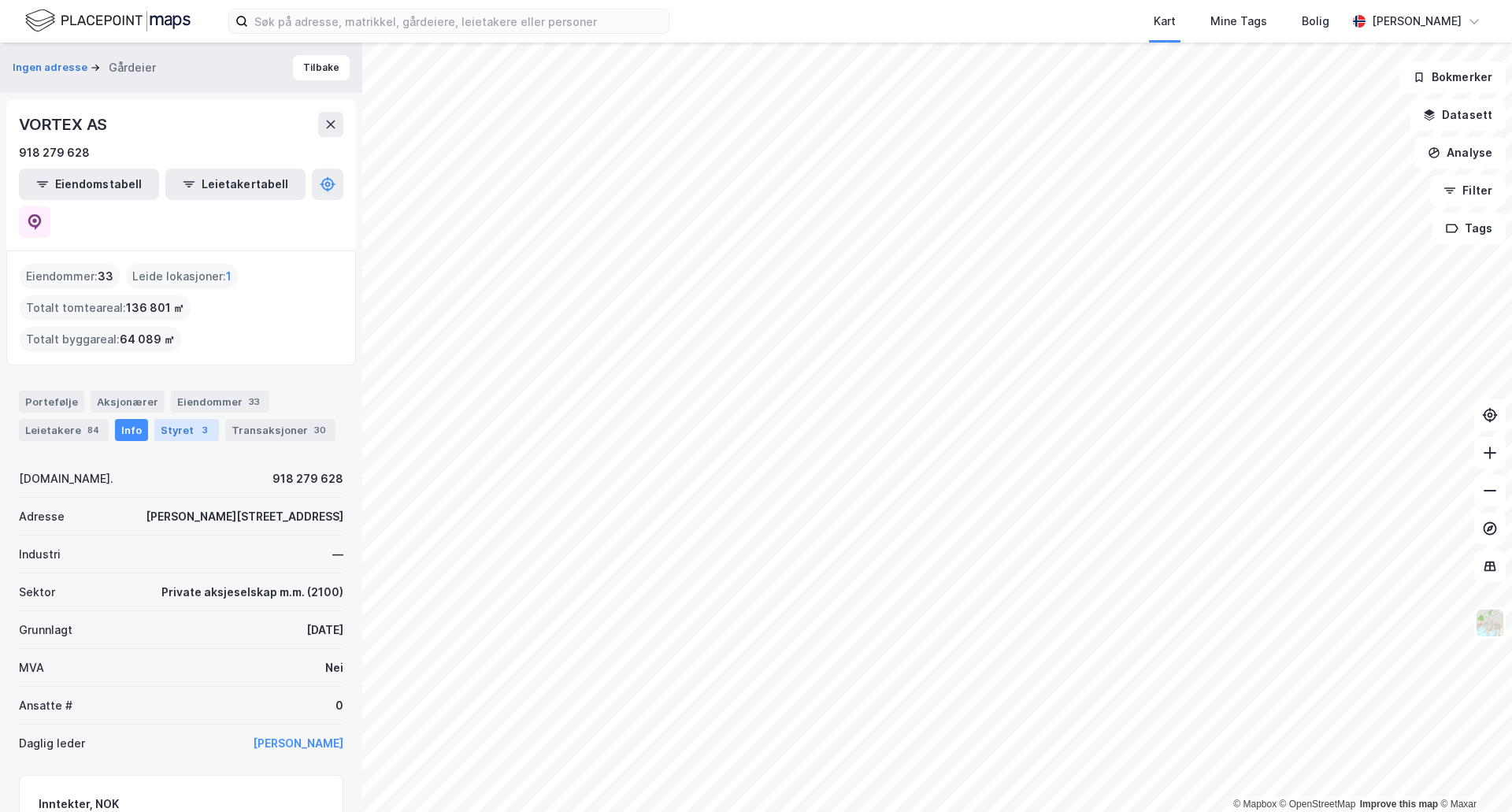
click at [184, 419] on div "Styret 3" at bounding box center [186, 430] width 65 height 22
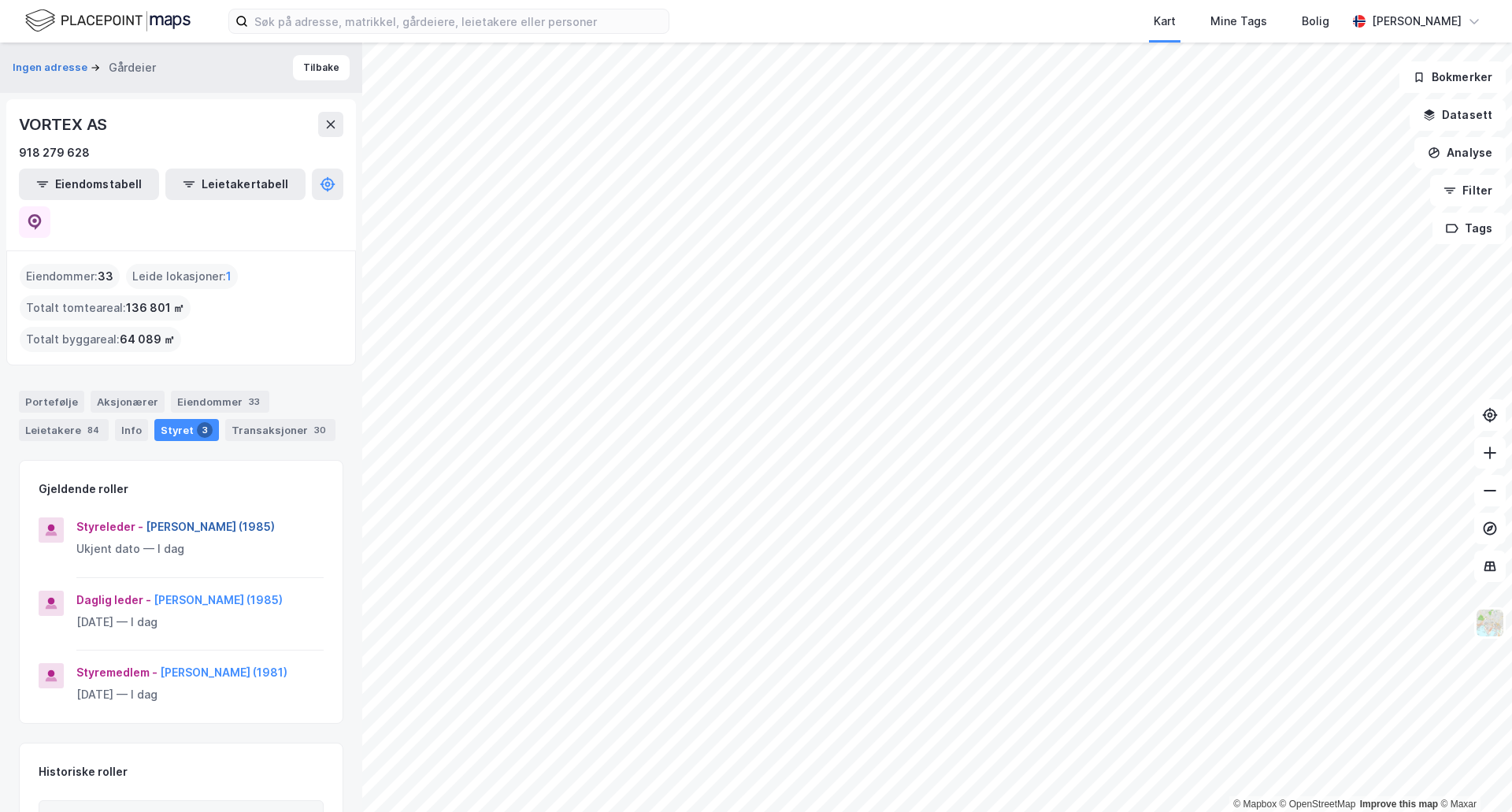
click at [0, 0] on button "[PERSON_NAME] (1985)" at bounding box center [0, 0] width 0 height 0
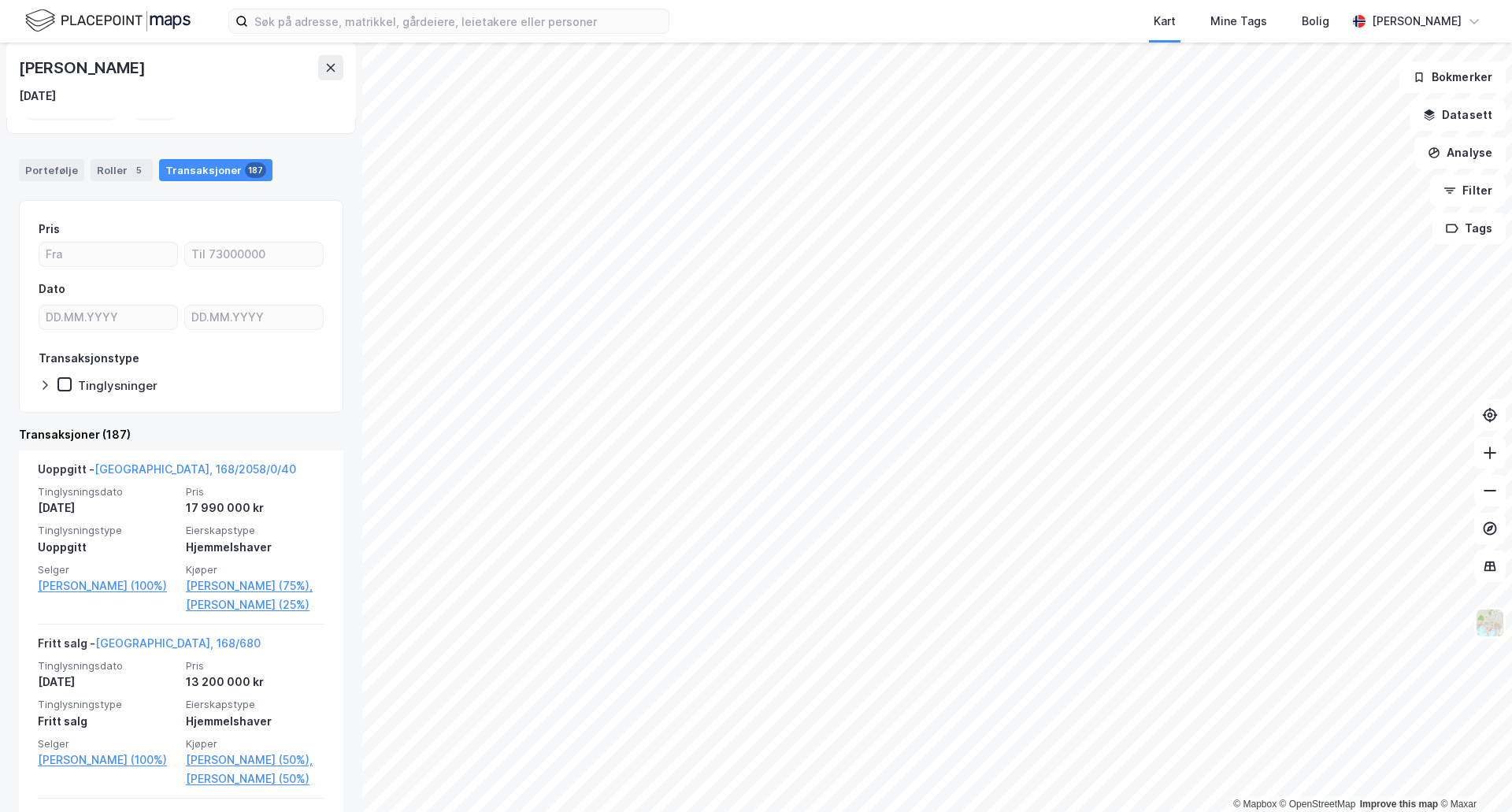
scroll to position [394, 0]
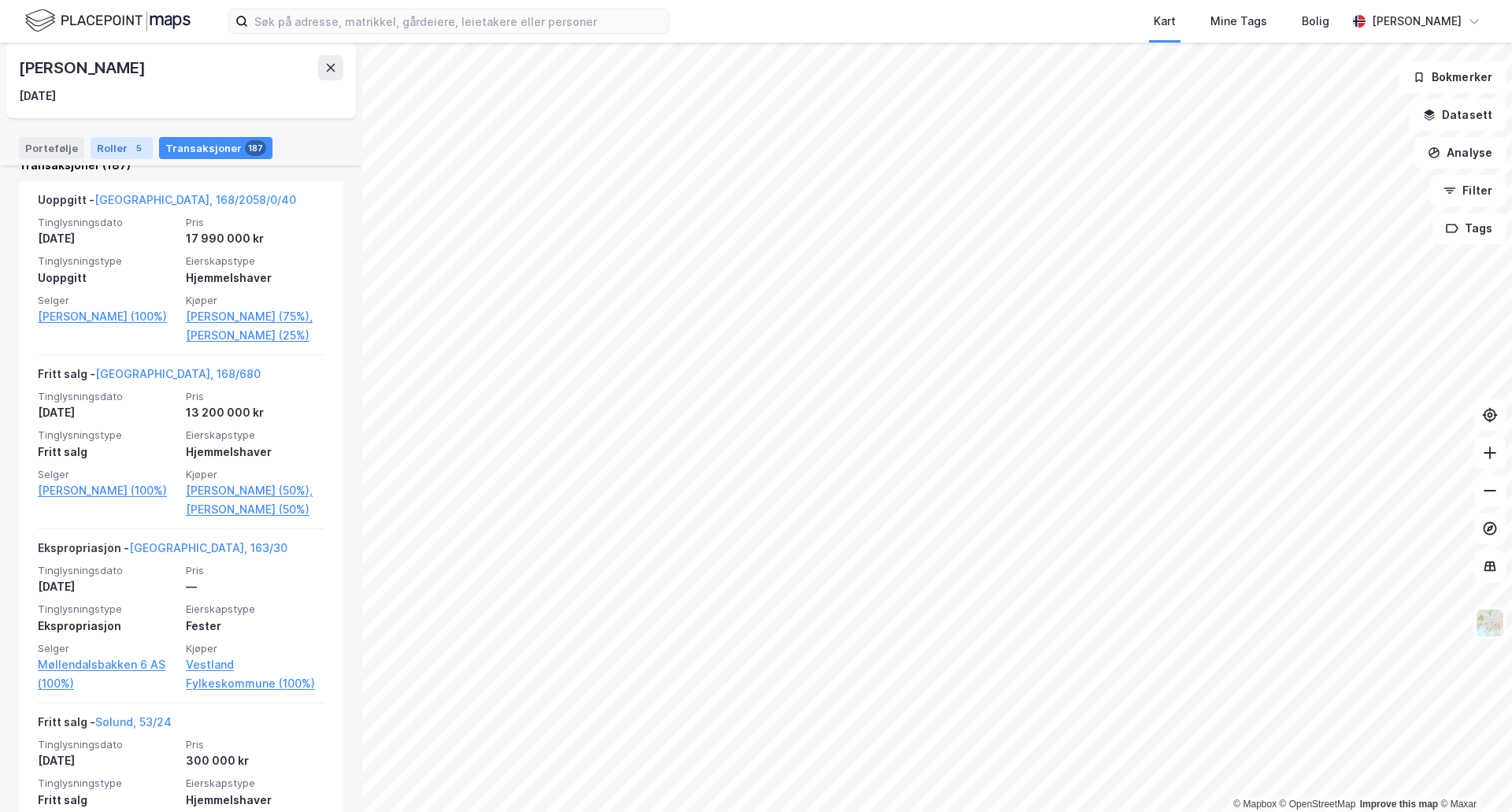
click at [131, 147] on div "5" at bounding box center [138, 147] width 16 height 16
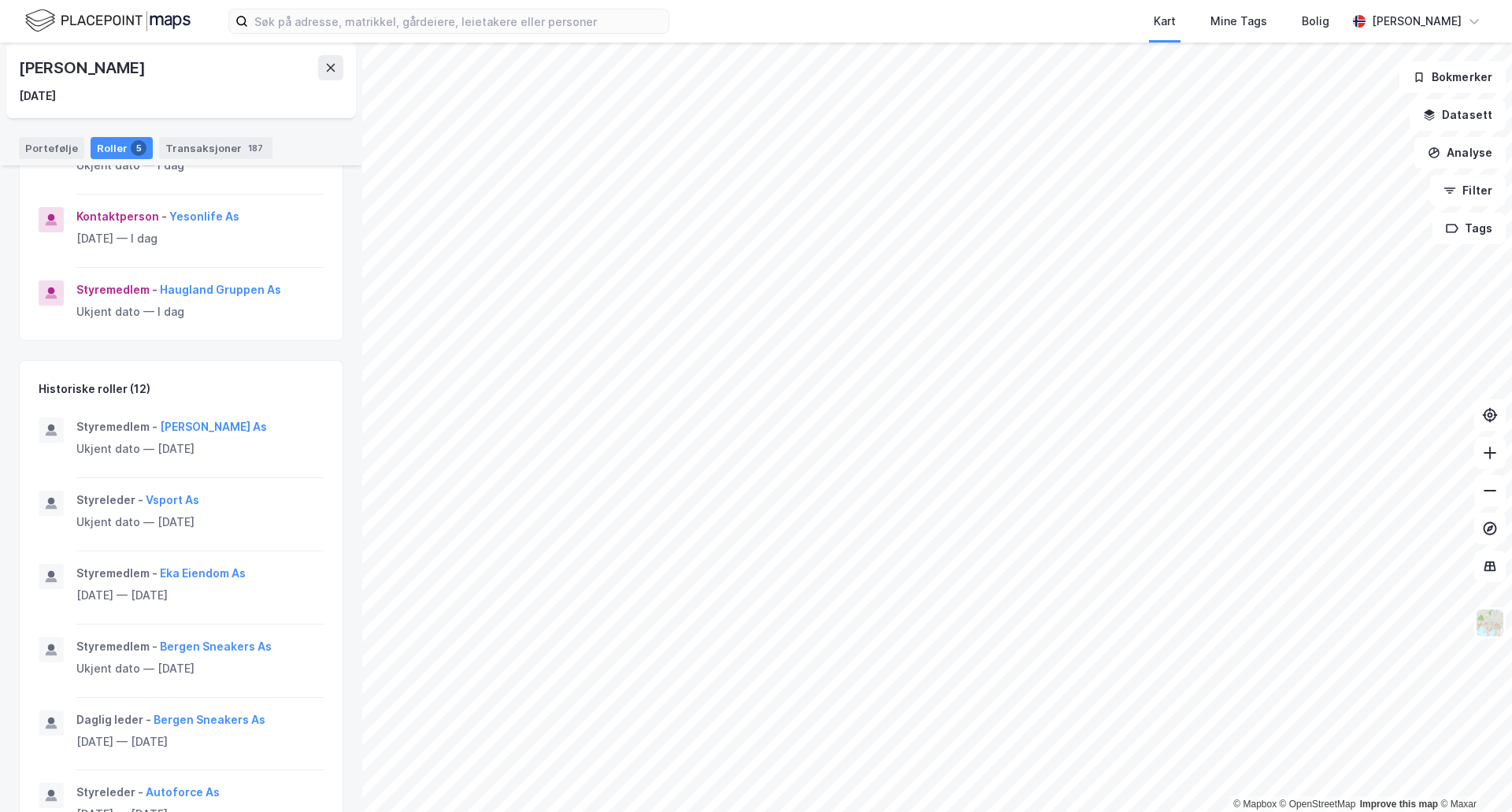
scroll to position [473, 0]
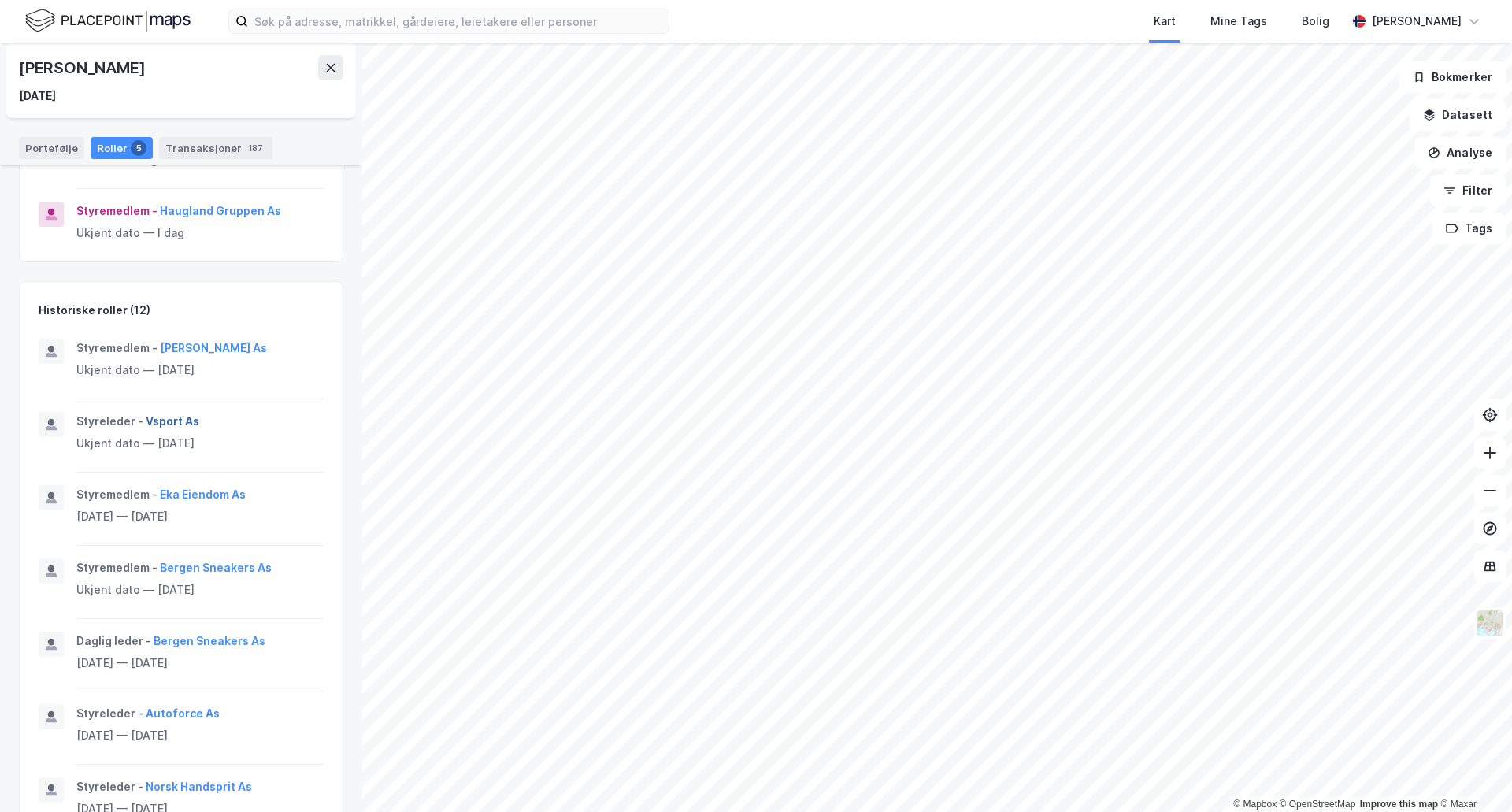
click at [0, 0] on button "Vsport As" at bounding box center [0, 0] width 0 height 0
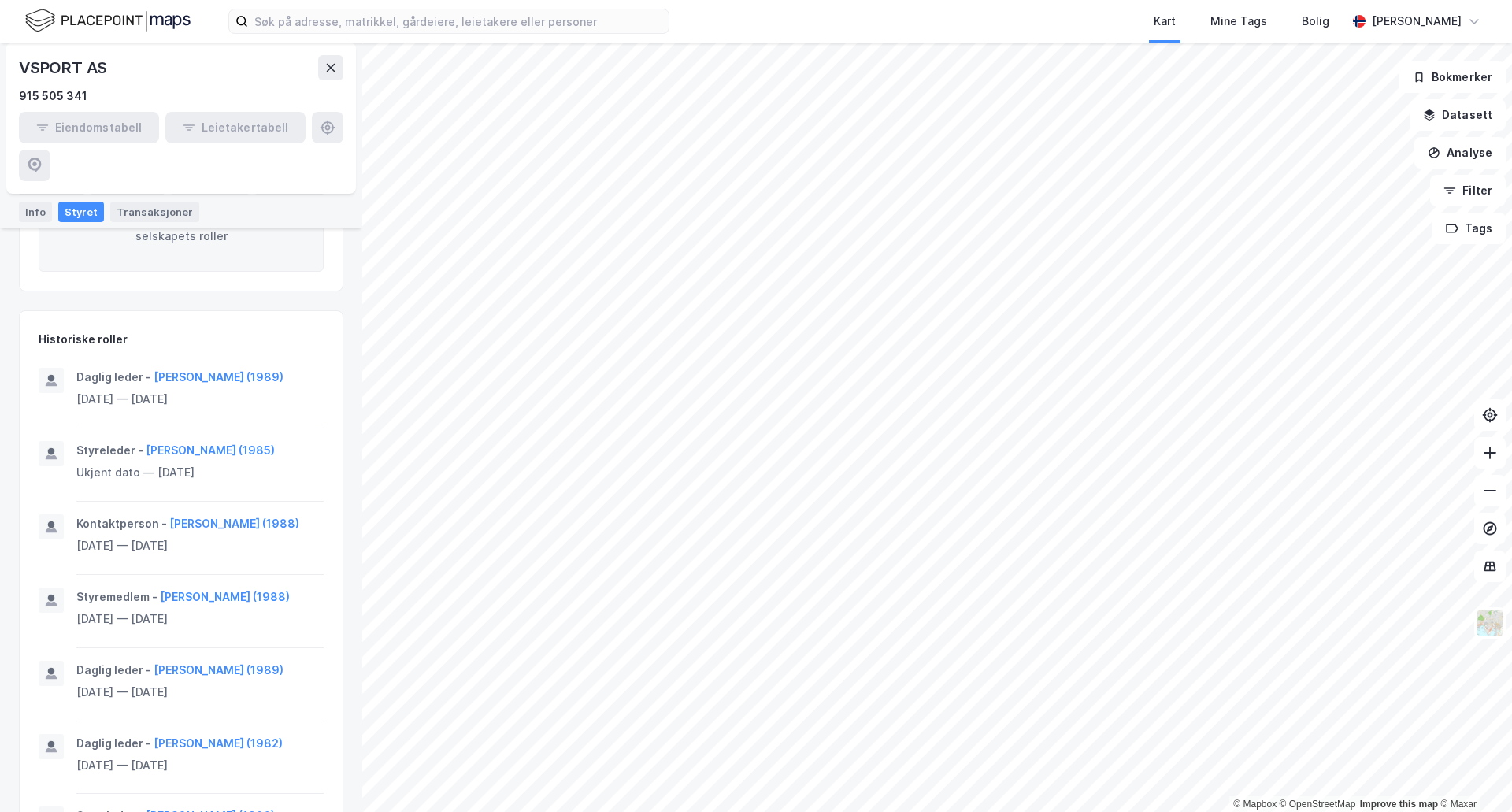
scroll to position [277, 0]
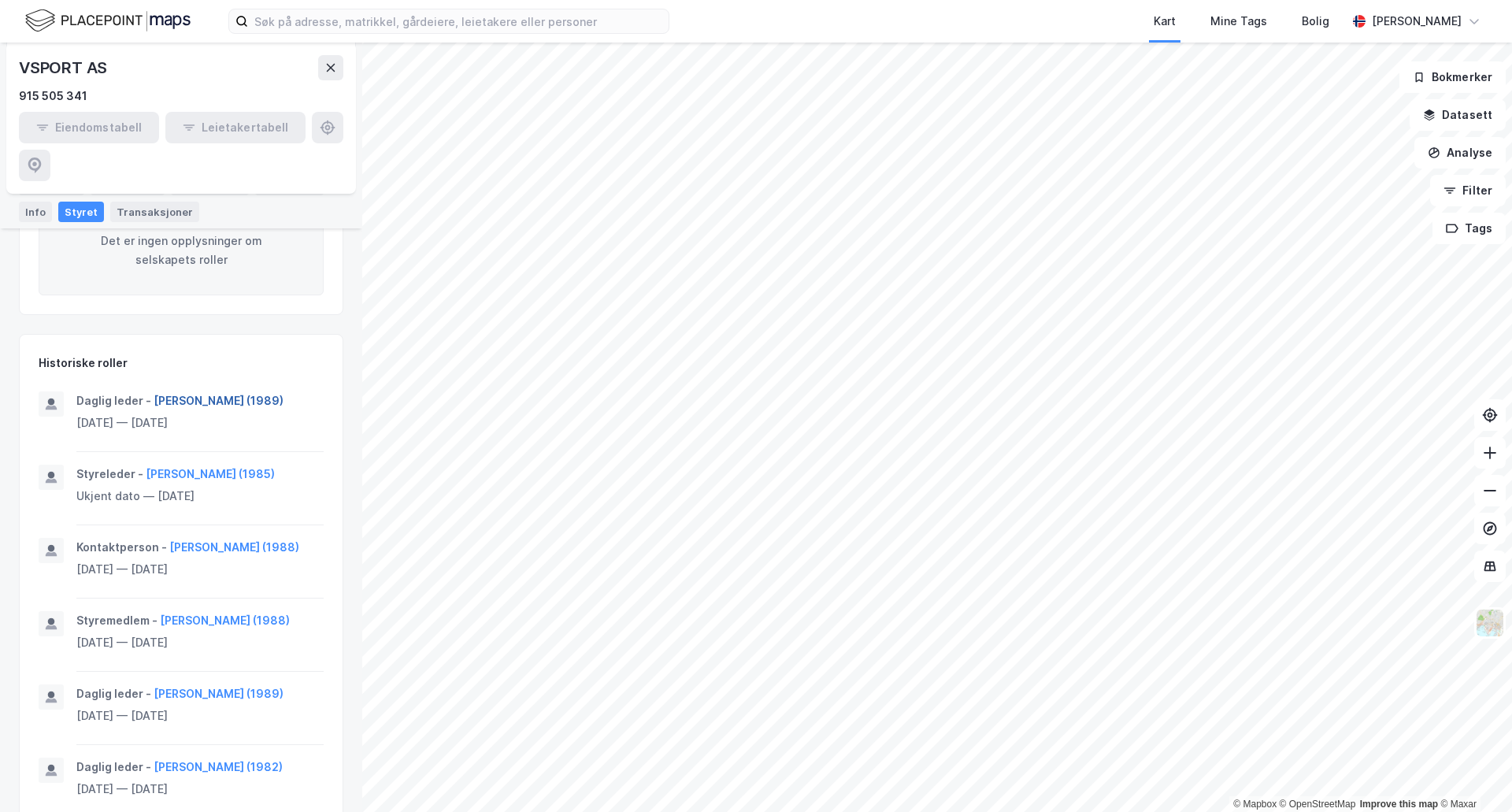
click at [0, 0] on button "[PERSON_NAME] (1989)" at bounding box center [0, 0] width 0 height 0
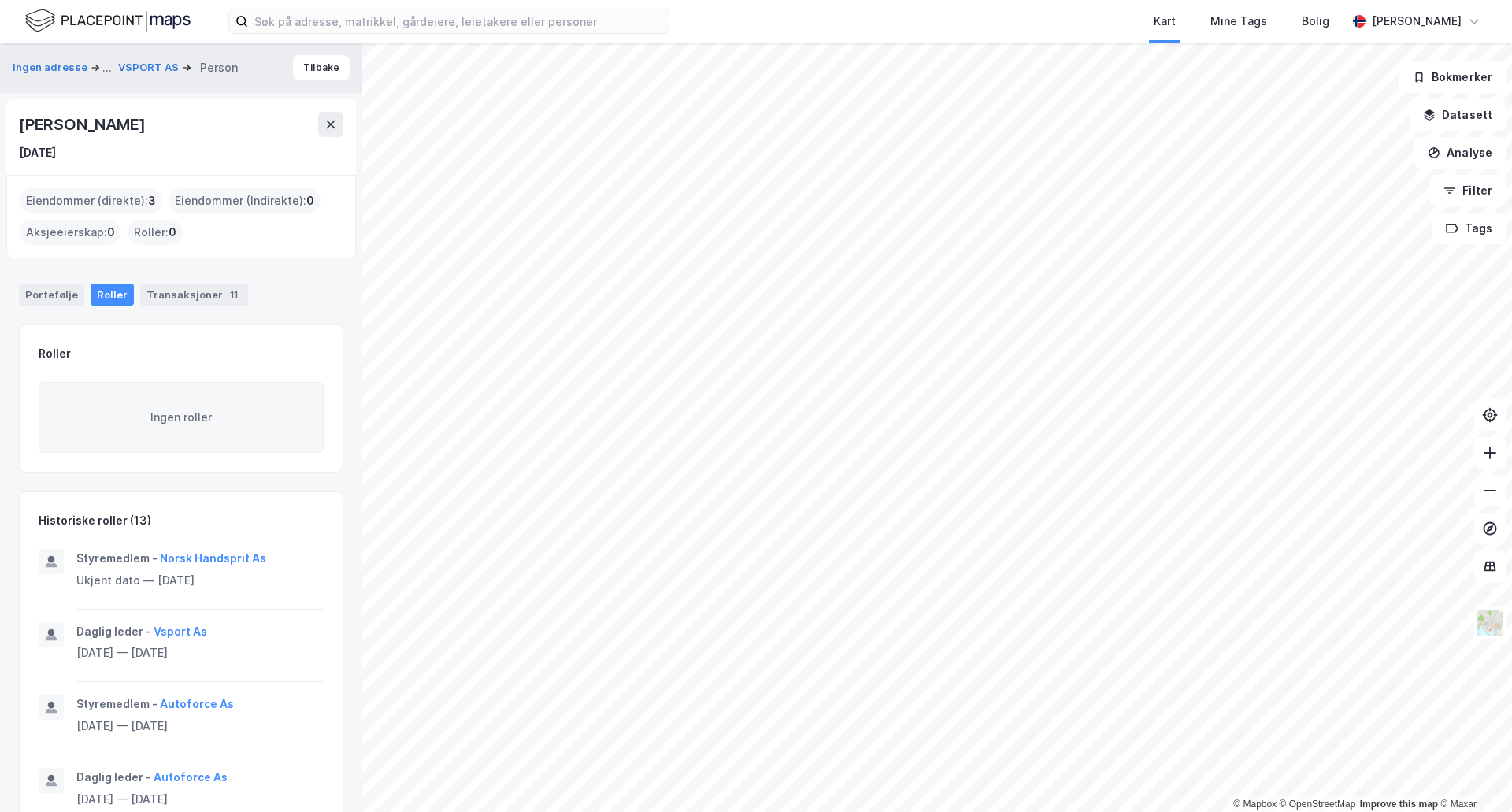
click at [83, 115] on div "[PERSON_NAME]" at bounding box center [83, 125] width 129 height 25
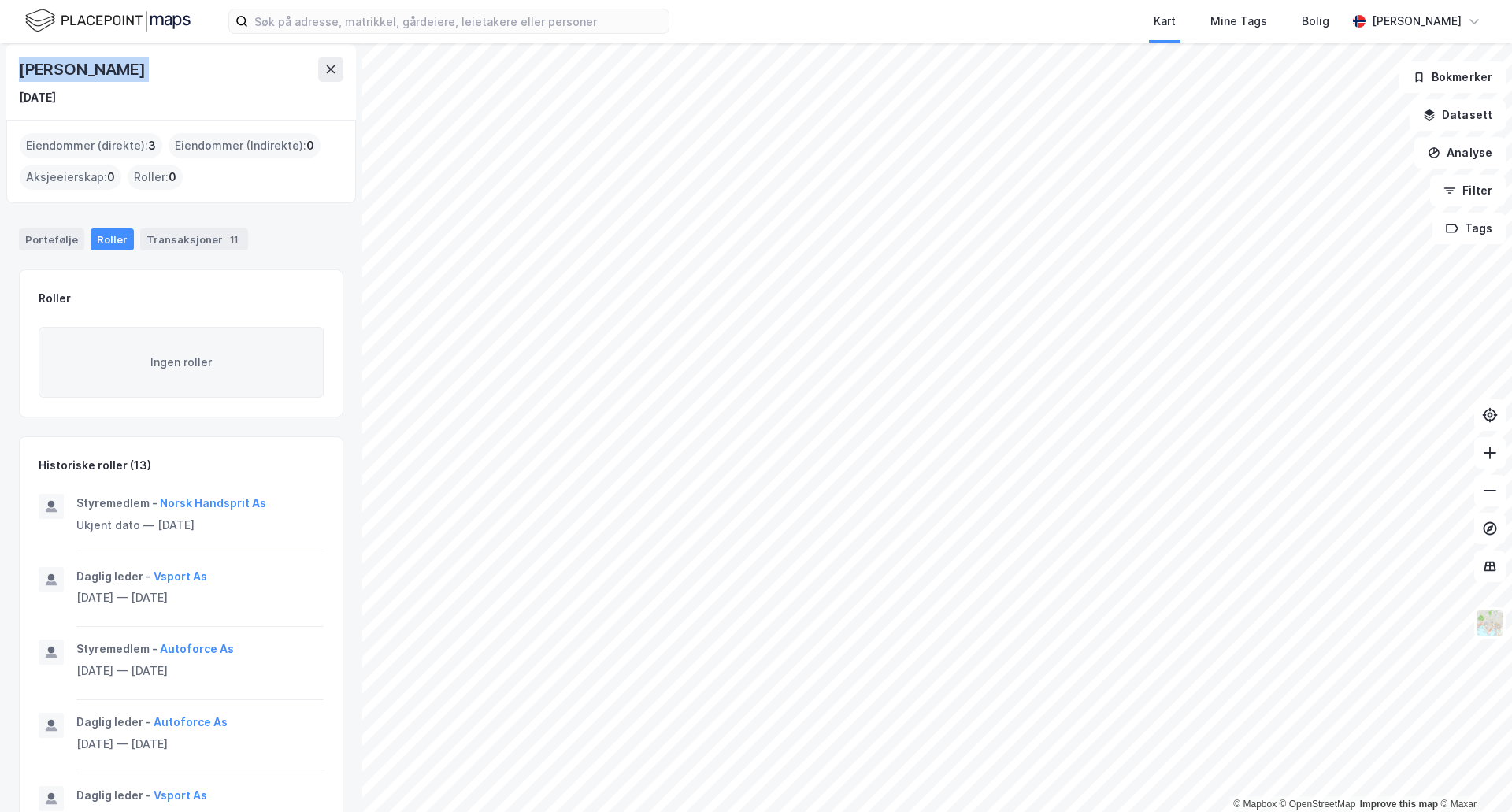
scroll to position [79, 0]
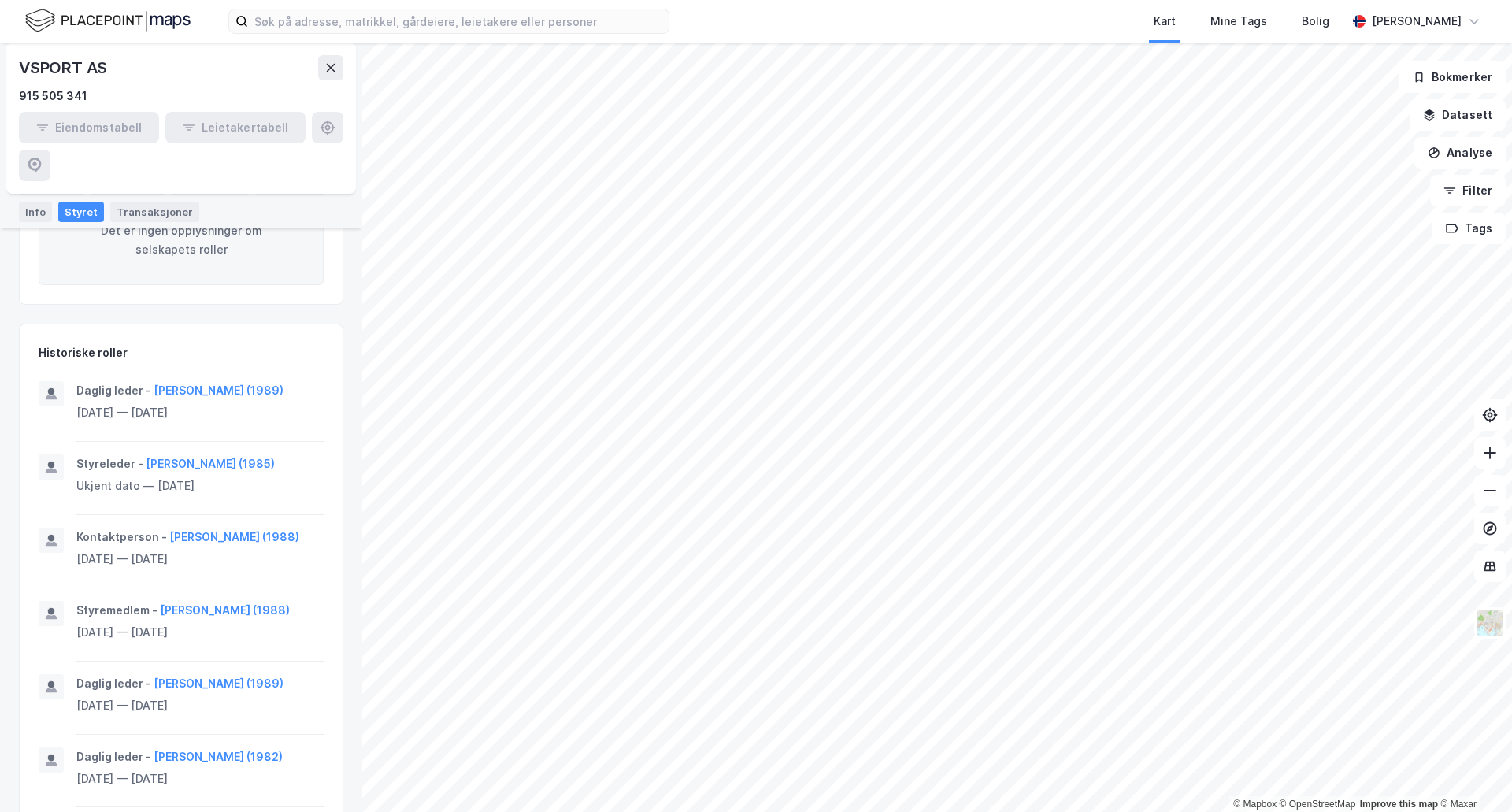
scroll to position [315, 0]
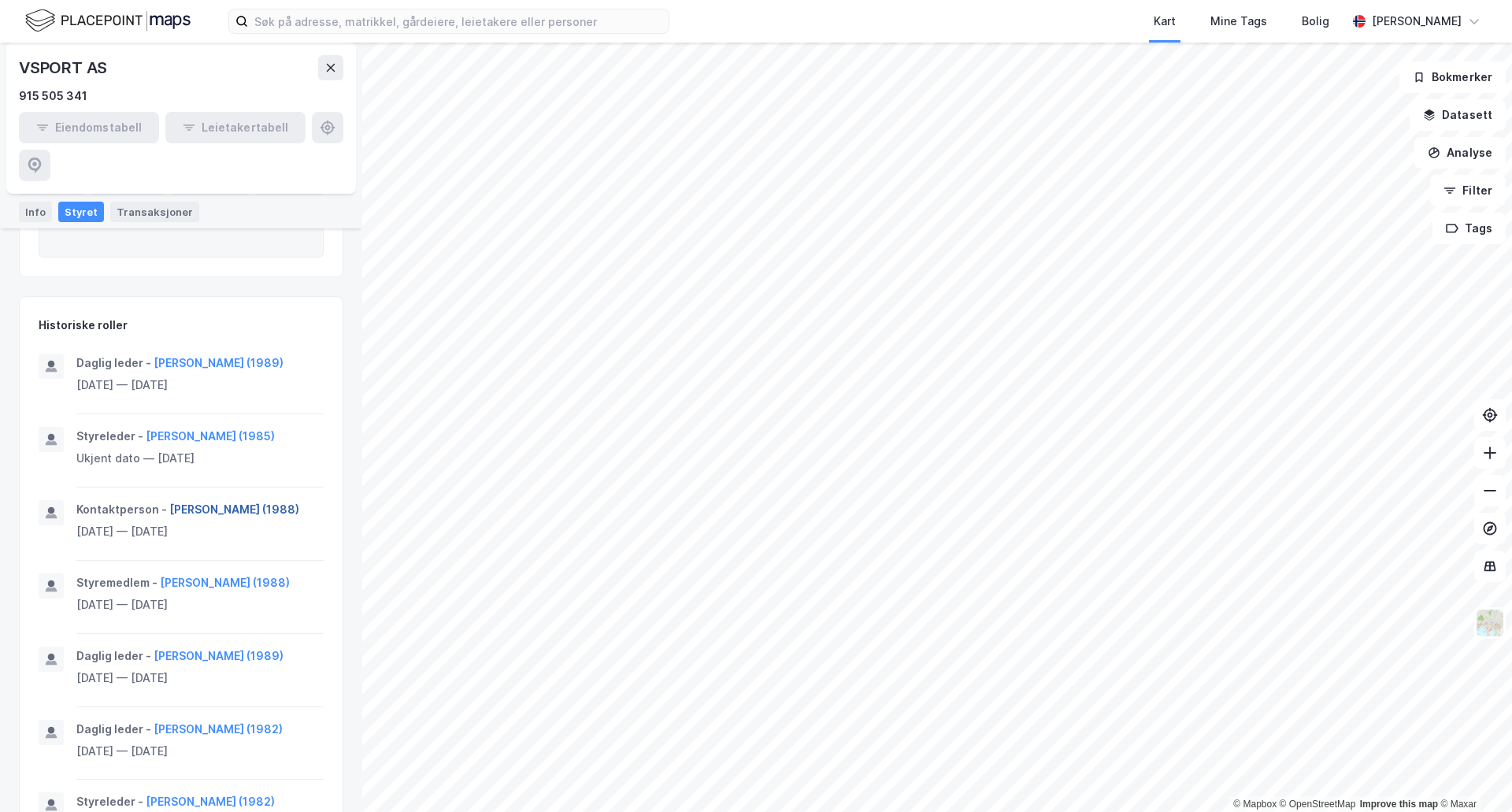
click at [0, 0] on button "[PERSON_NAME] (1988)" at bounding box center [0, 0] width 0 height 0
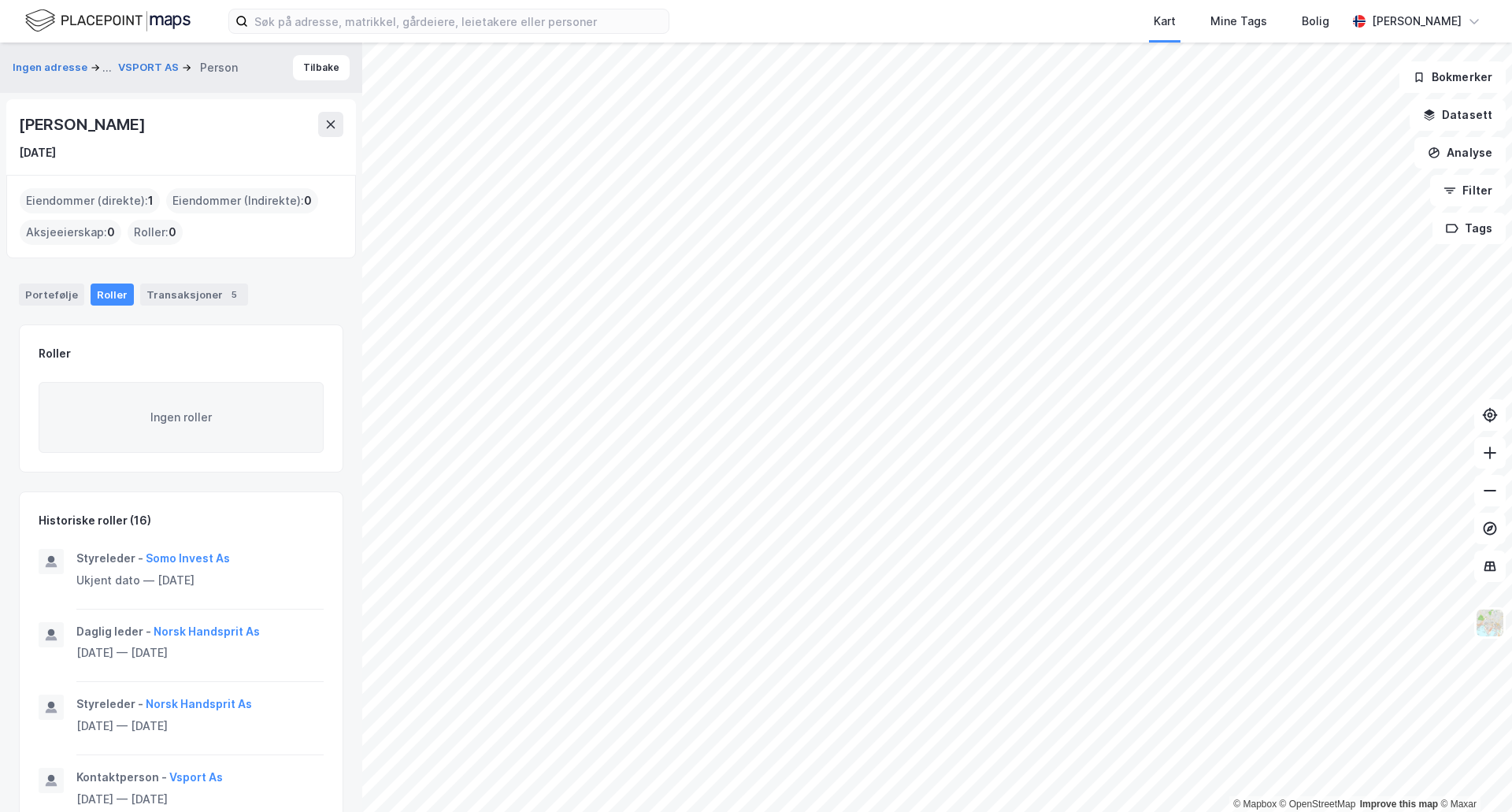
click at [99, 119] on div "[PERSON_NAME]" at bounding box center [83, 125] width 129 height 25
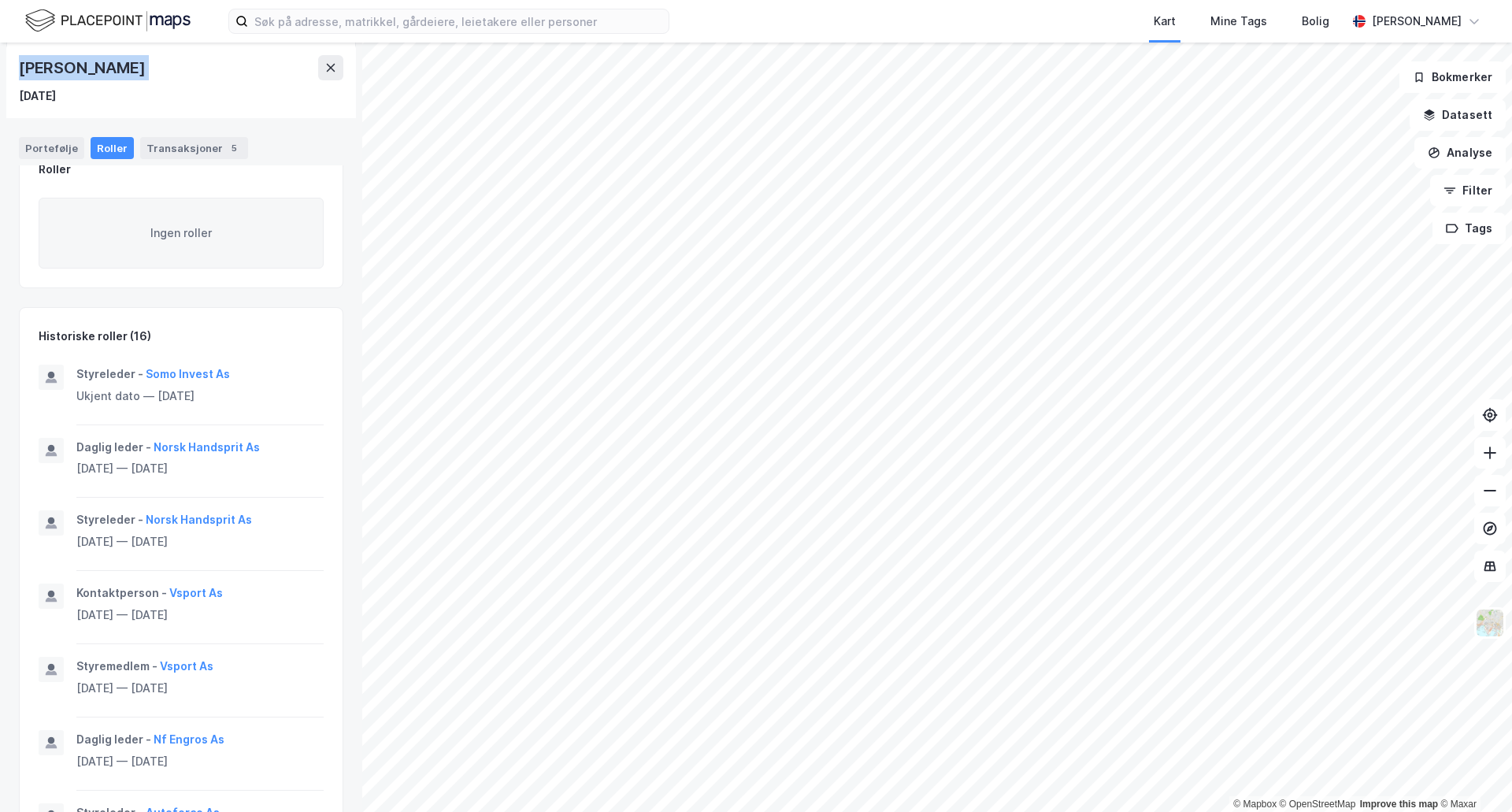
scroll to position [394, 0]
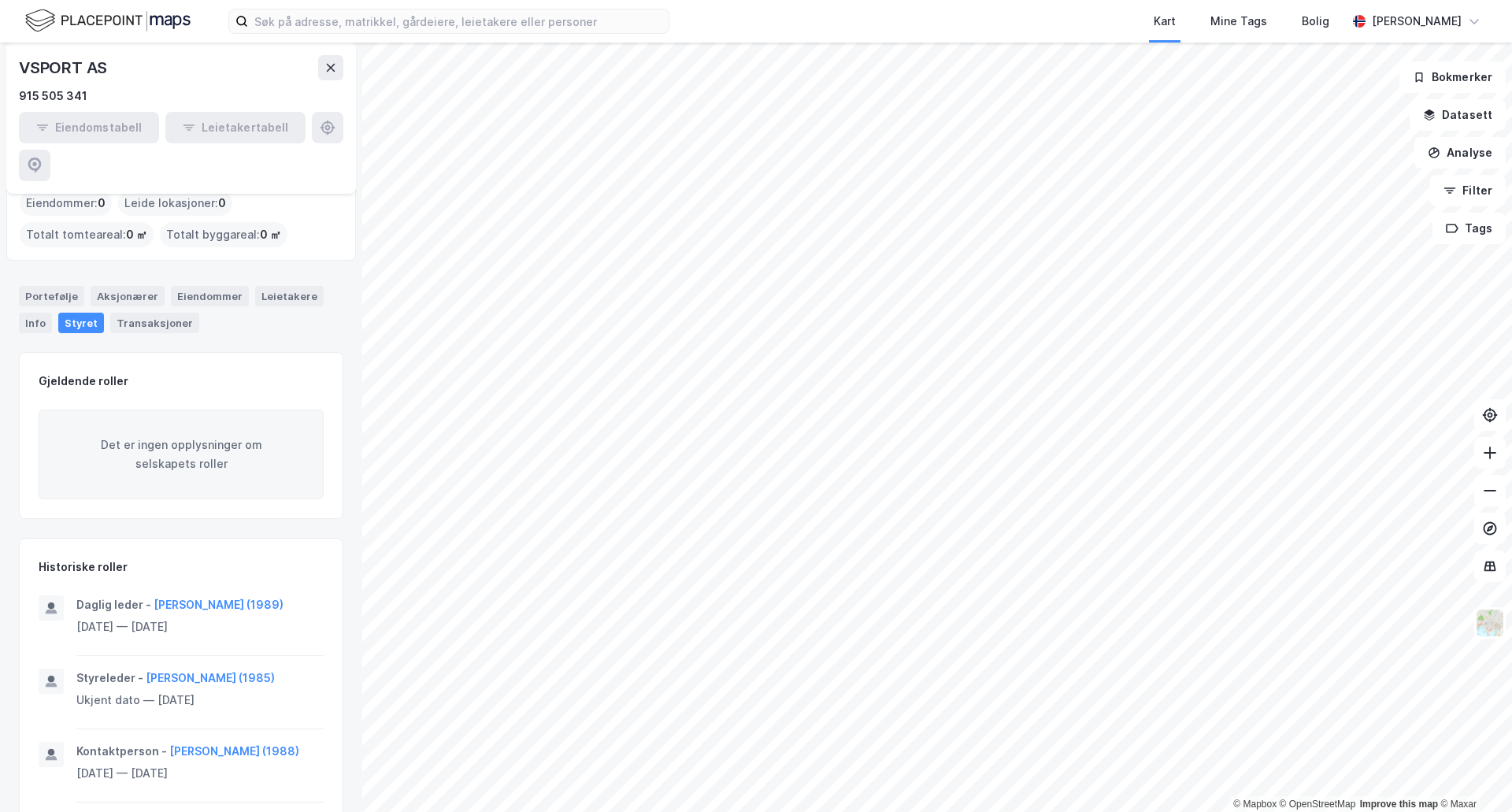
scroll to position [315, 0]
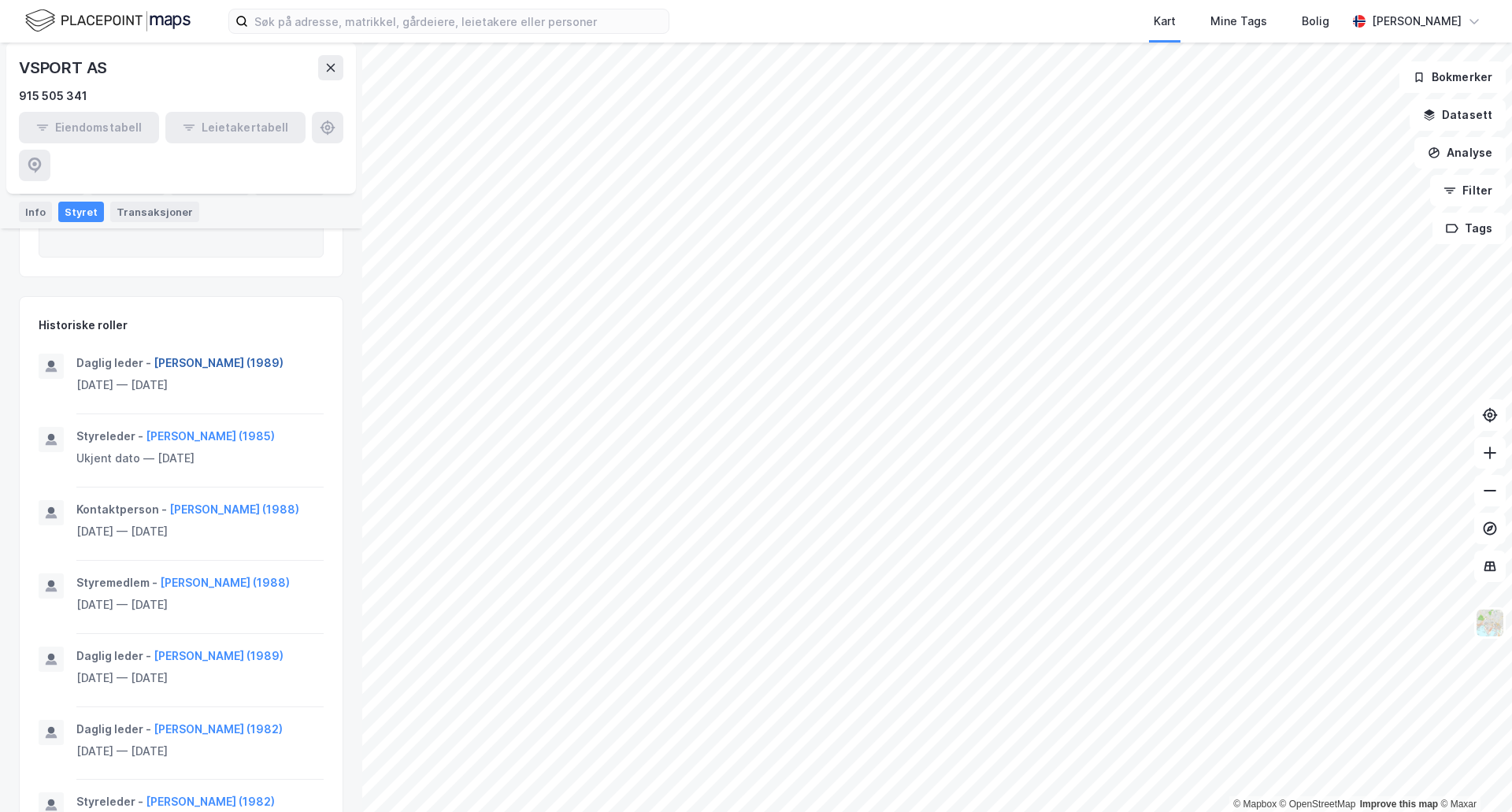
click at [0, 0] on button "[PERSON_NAME] (1989)" at bounding box center [0, 0] width 0 height 0
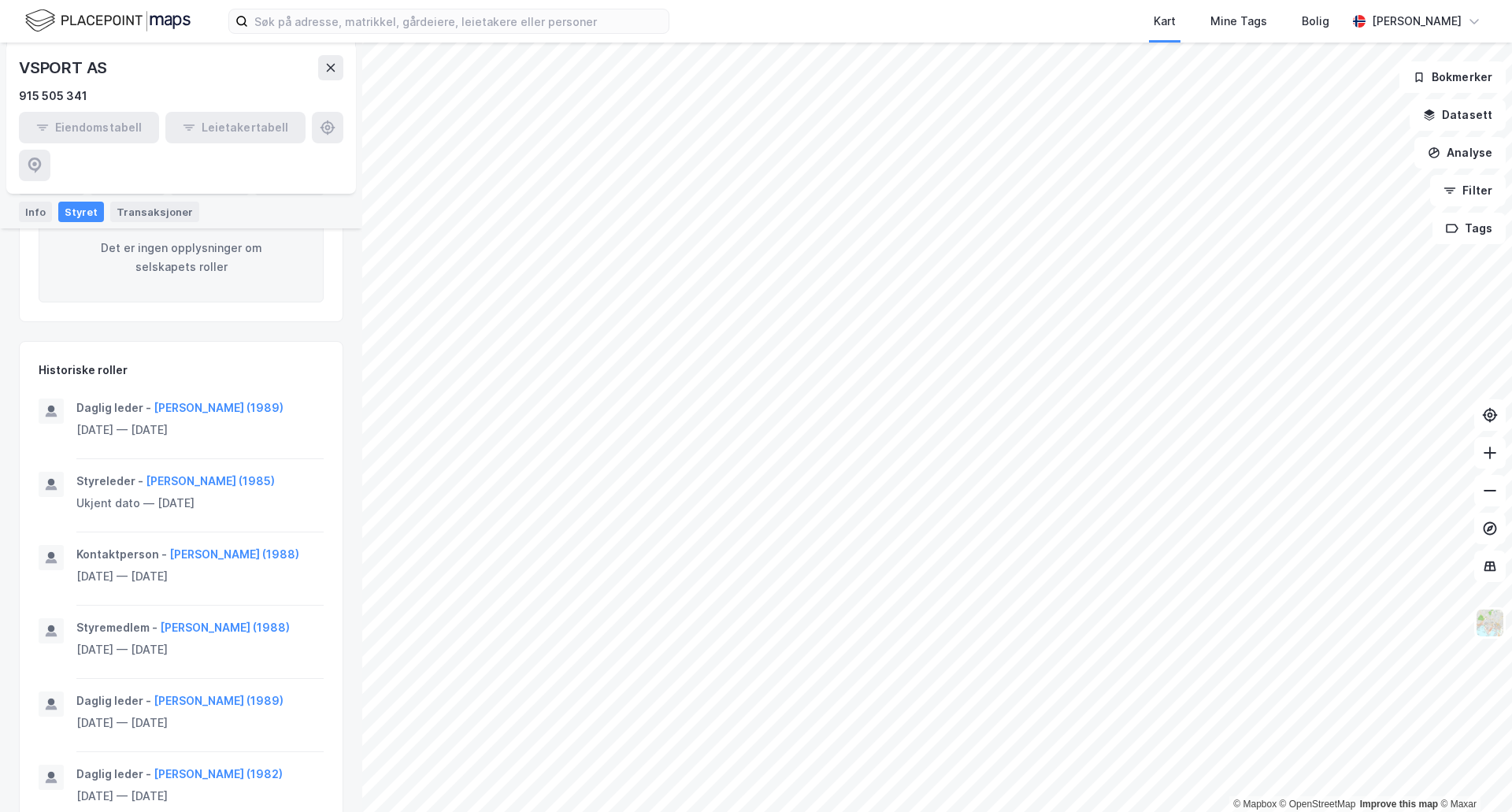
scroll to position [315, 0]
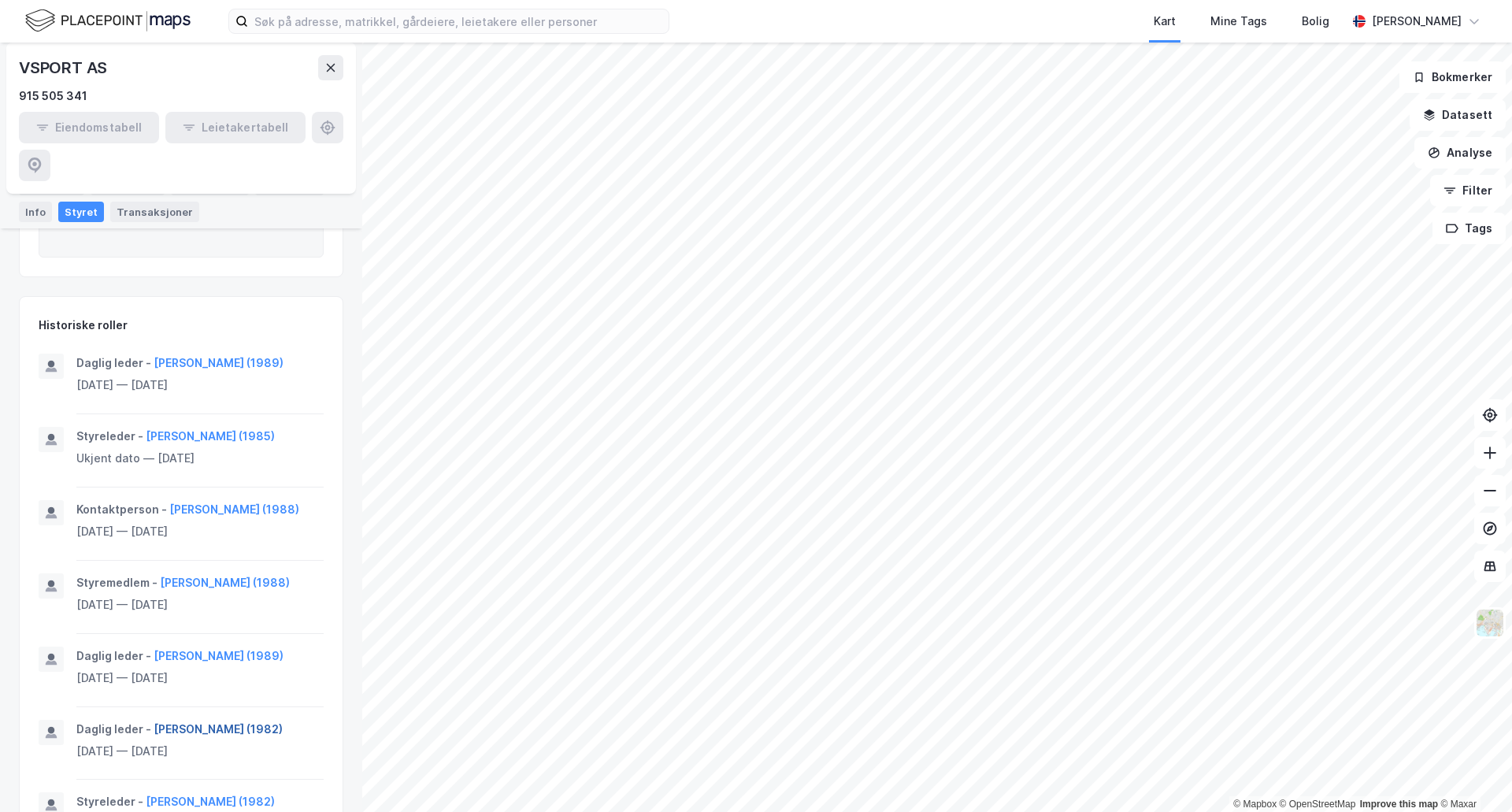
click at [0, 0] on button "[PERSON_NAME] (1982)" at bounding box center [0, 0] width 0 height 0
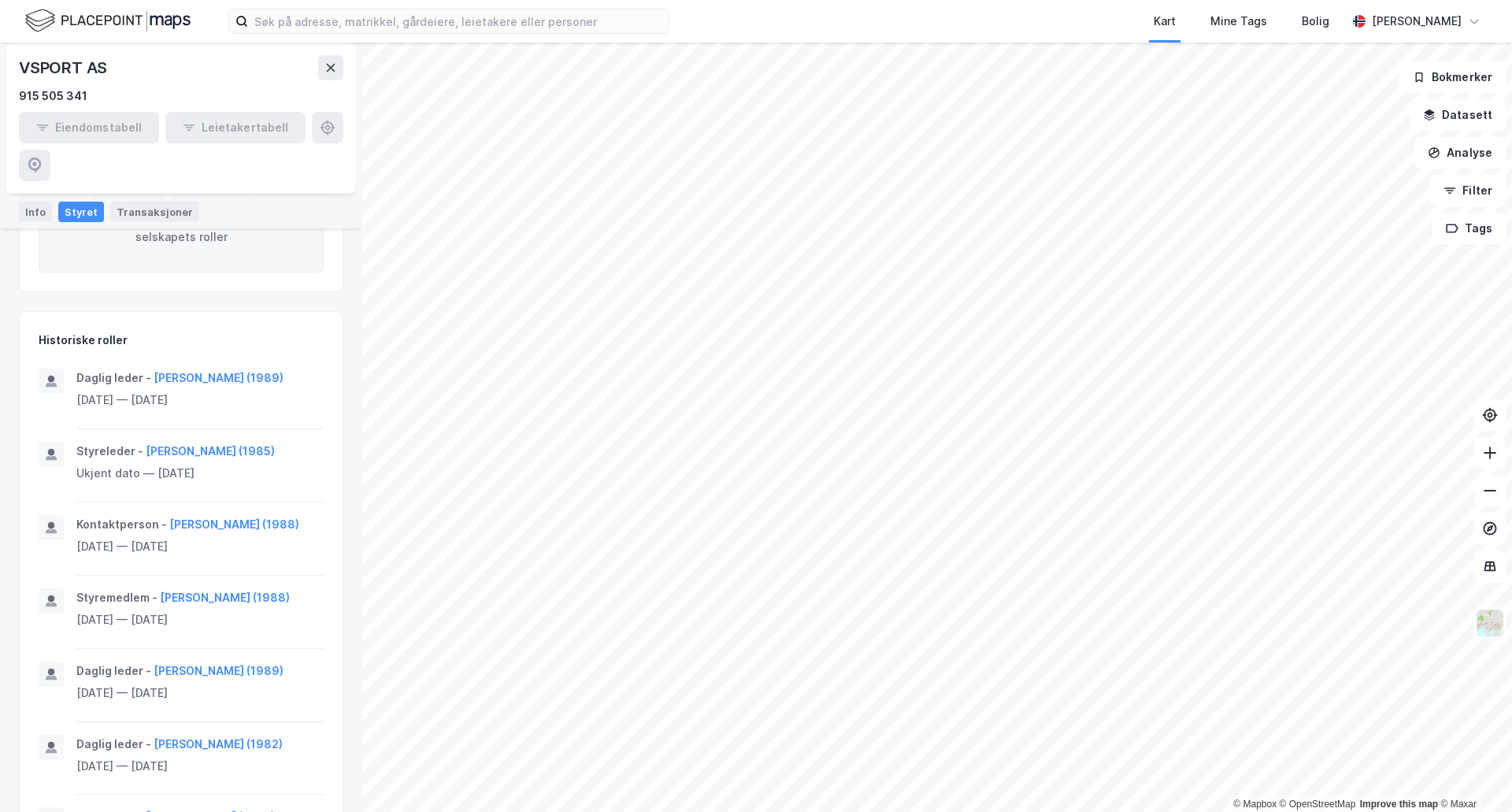
scroll to position [277, 0]
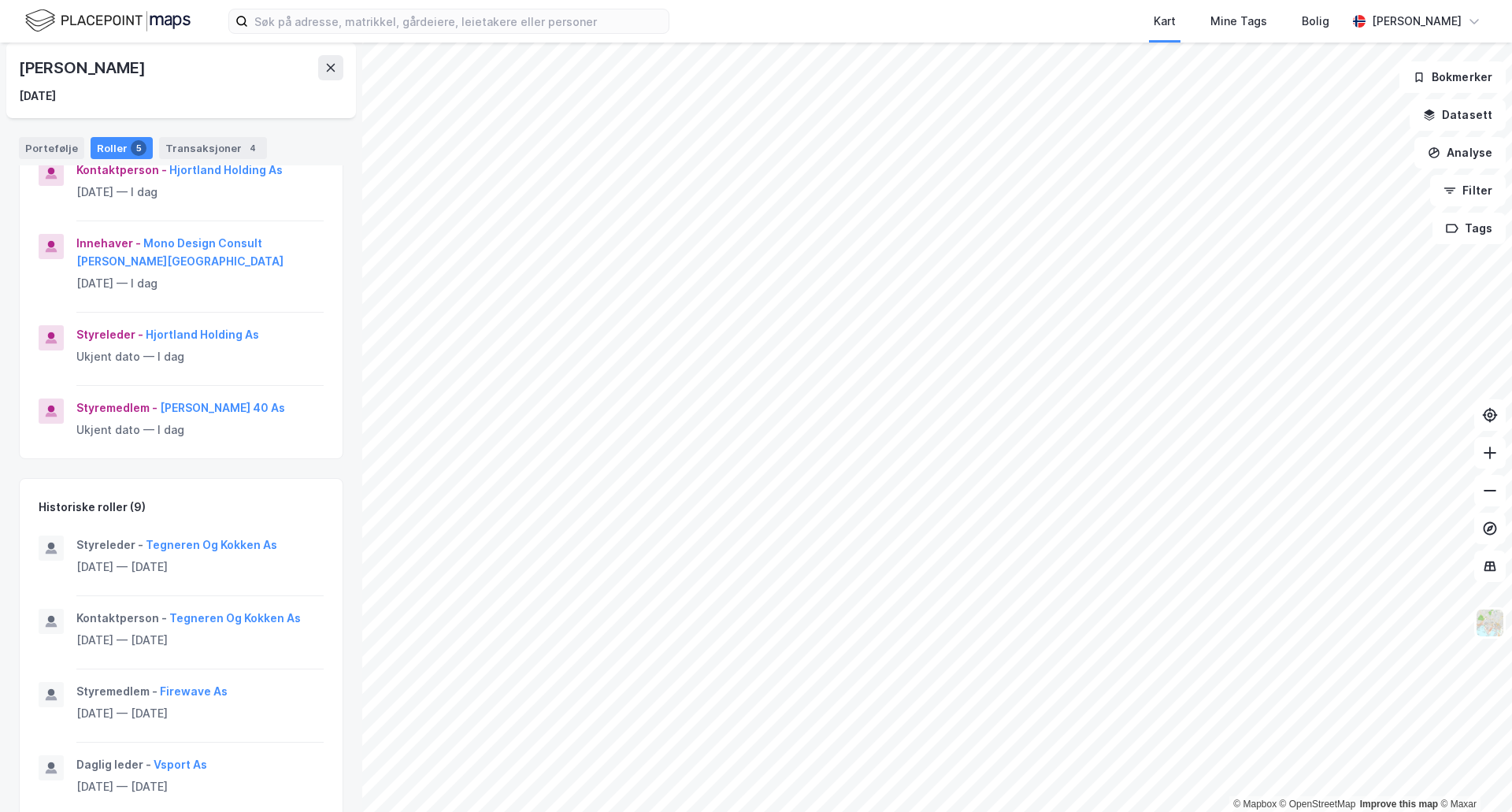
scroll to position [473, 0]
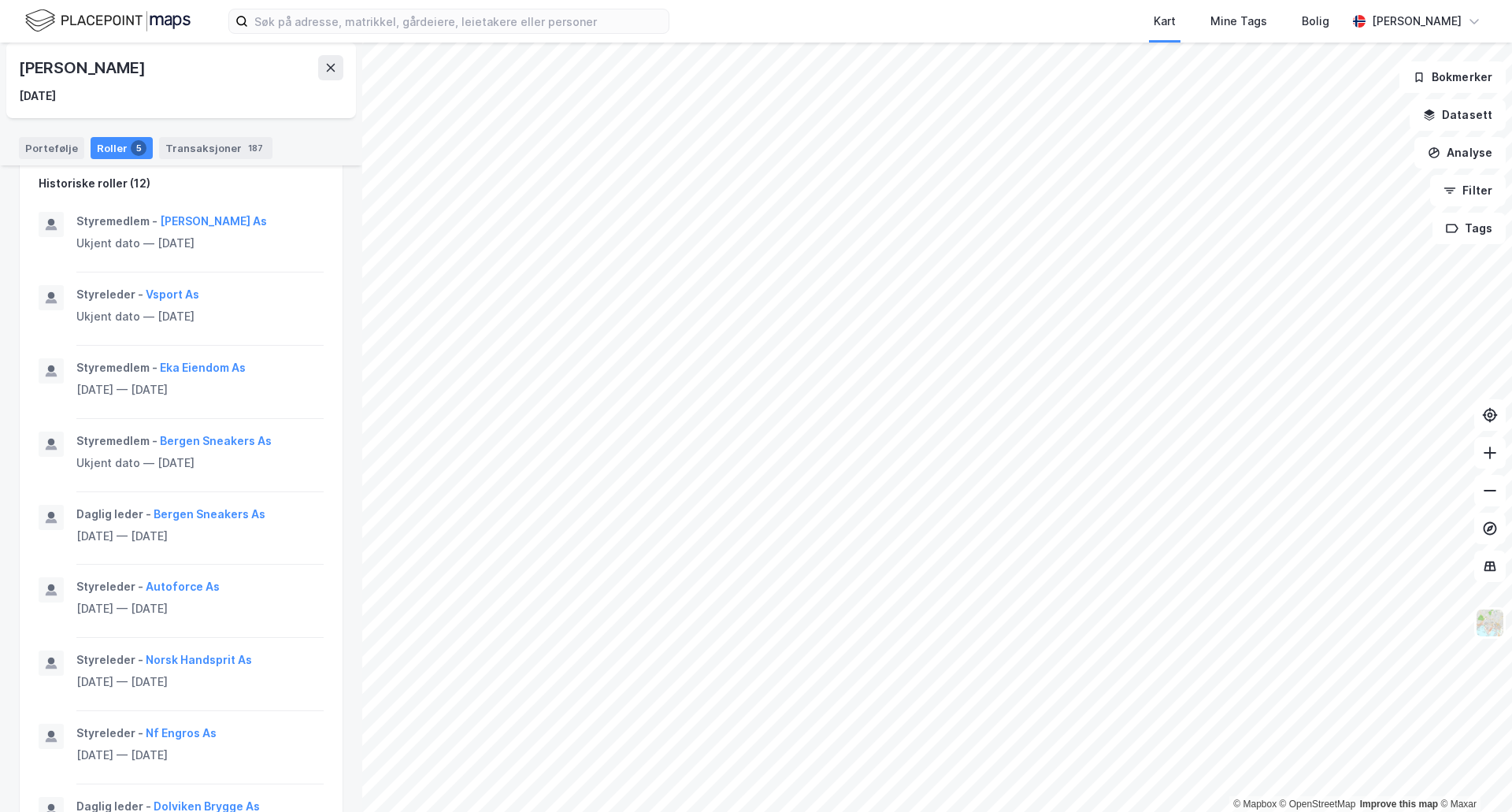
scroll to position [564, 0]
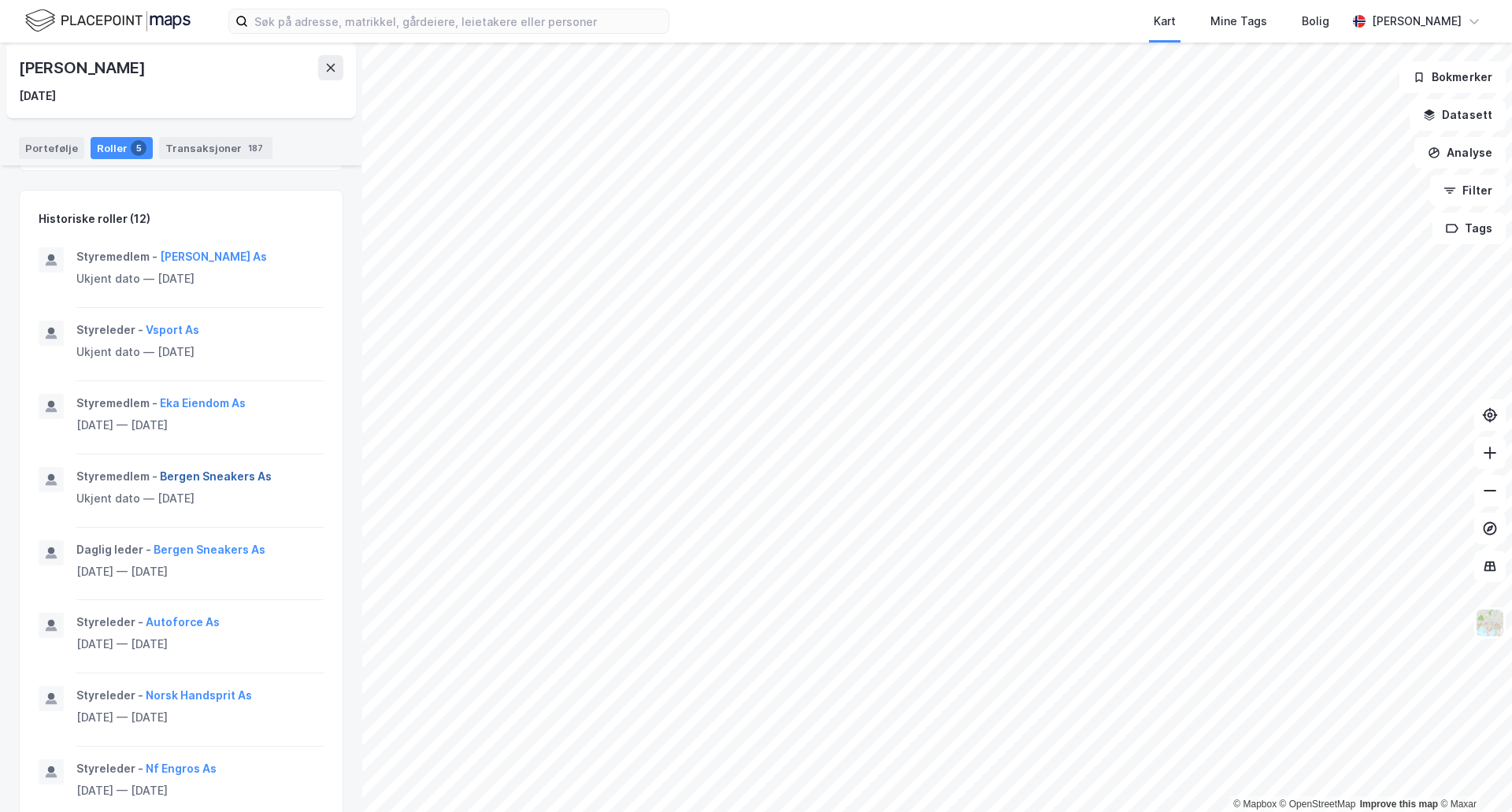
click at [0, 0] on button "Bergen Sneakers As" at bounding box center [0, 0] width 0 height 0
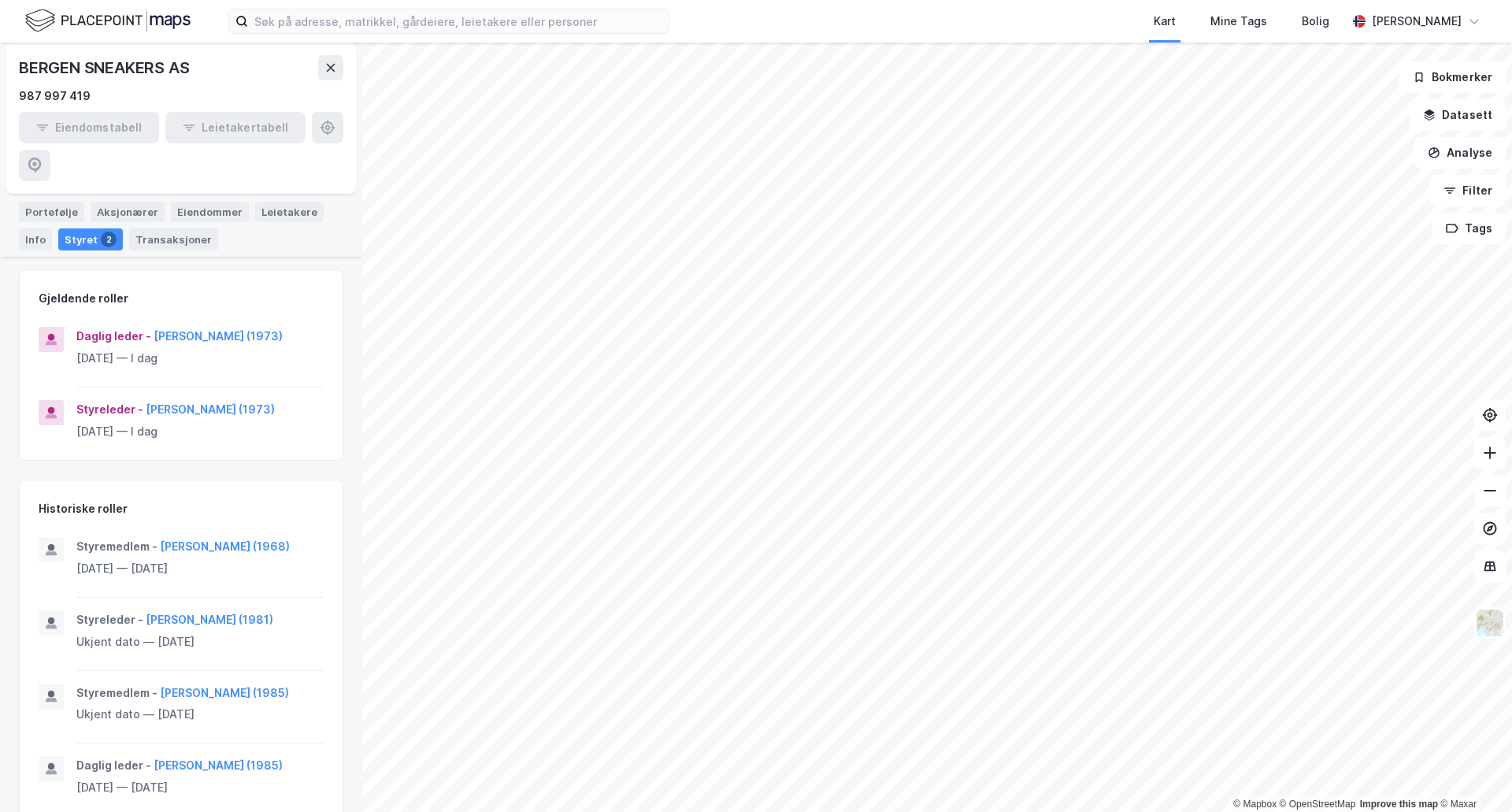
scroll to position [236, 0]
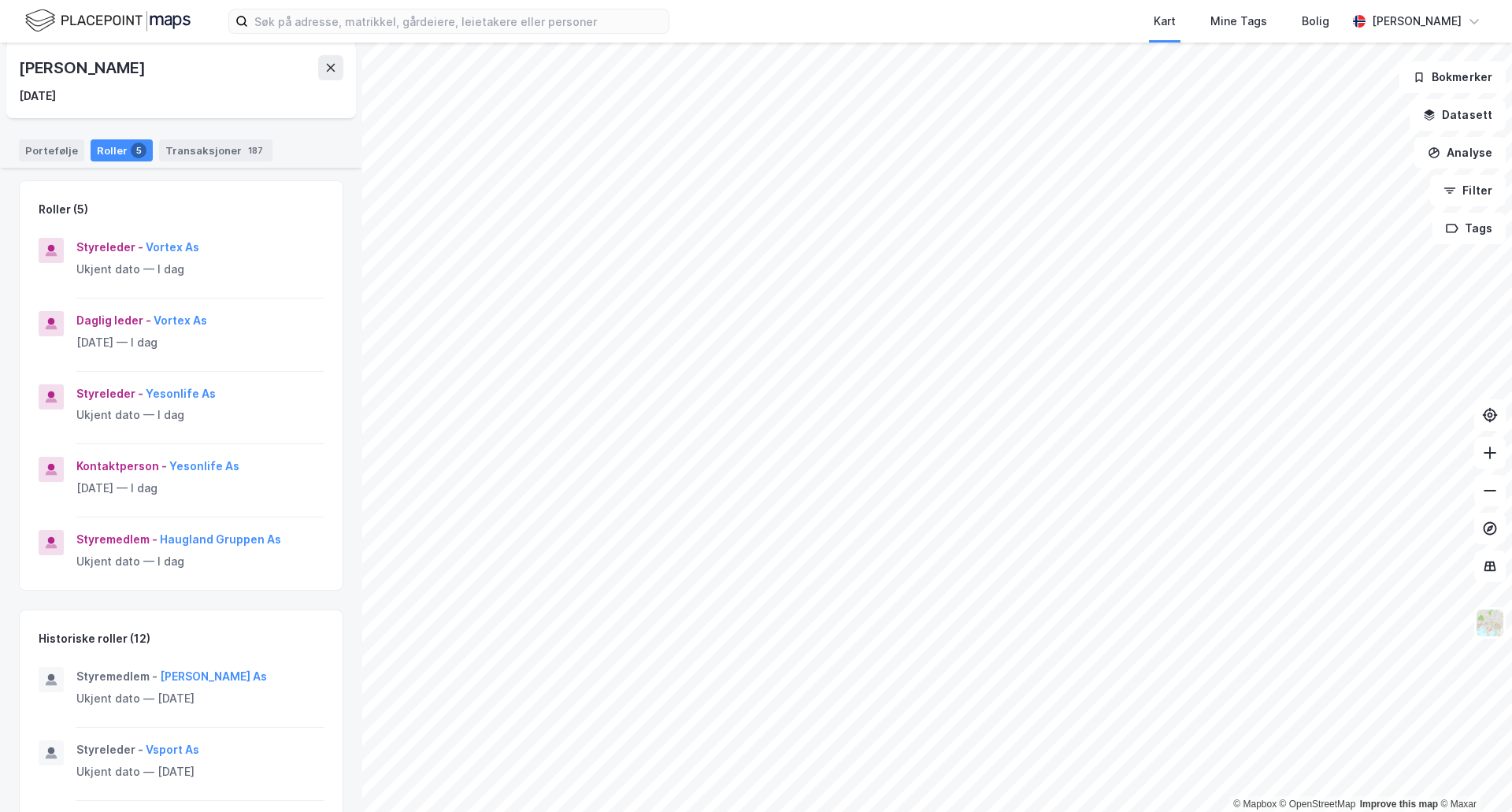
scroll to position [473, 0]
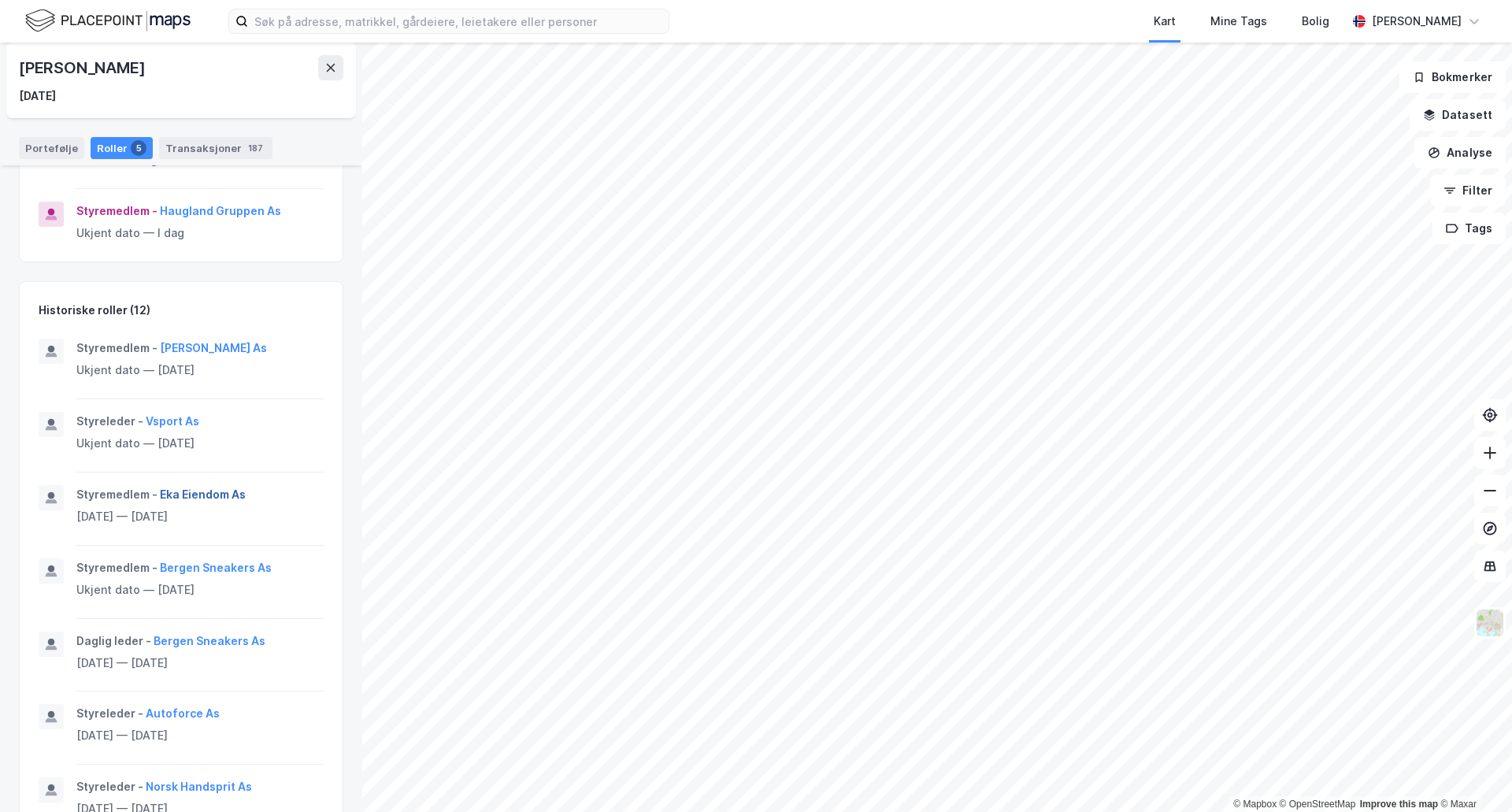
click at [0, 0] on button "Eka Eiendom As" at bounding box center [0, 0] width 0 height 0
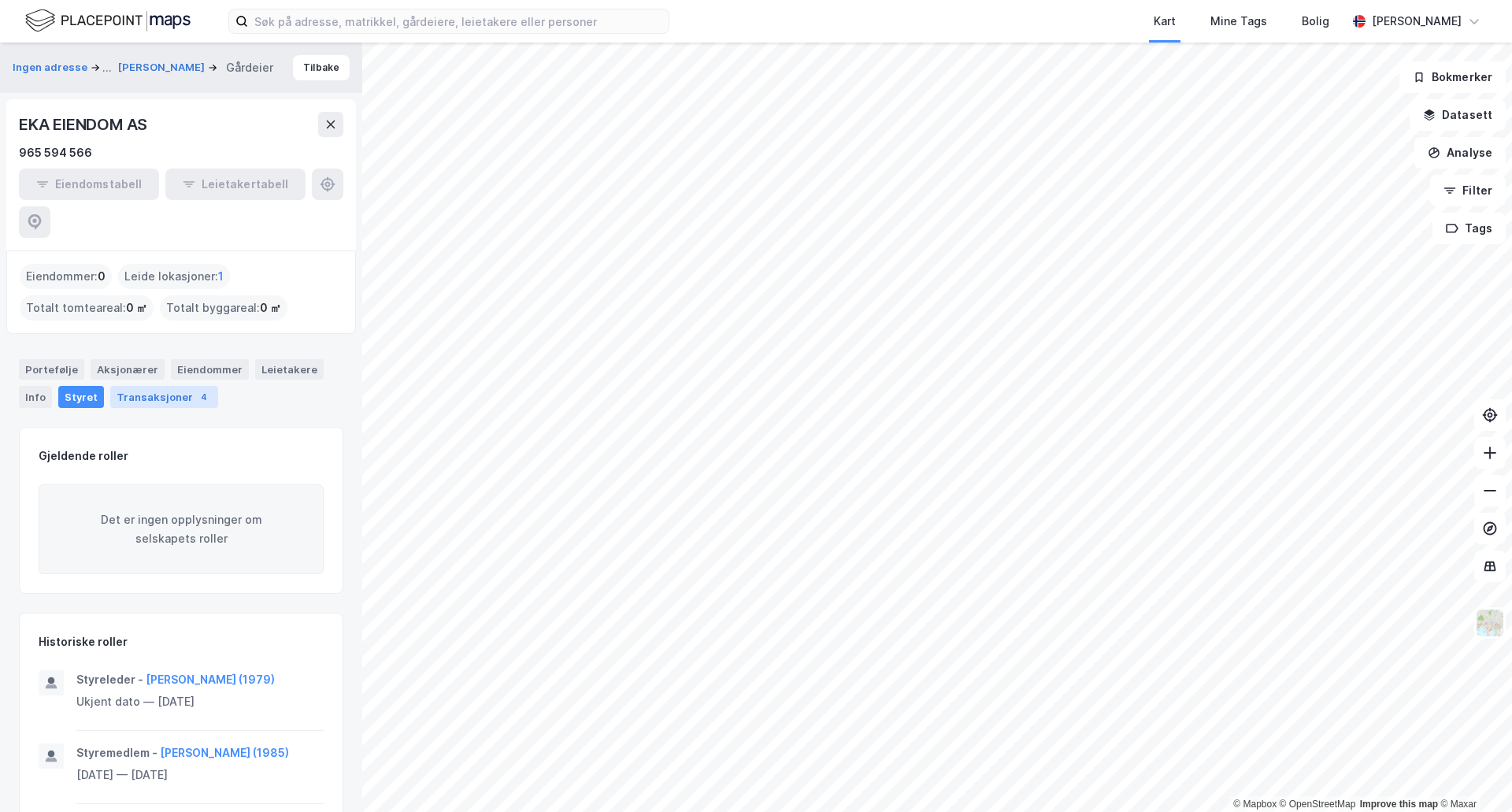
click at [151, 386] on div "Transaksjoner 4" at bounding box center [164, 397] width 108 height 22
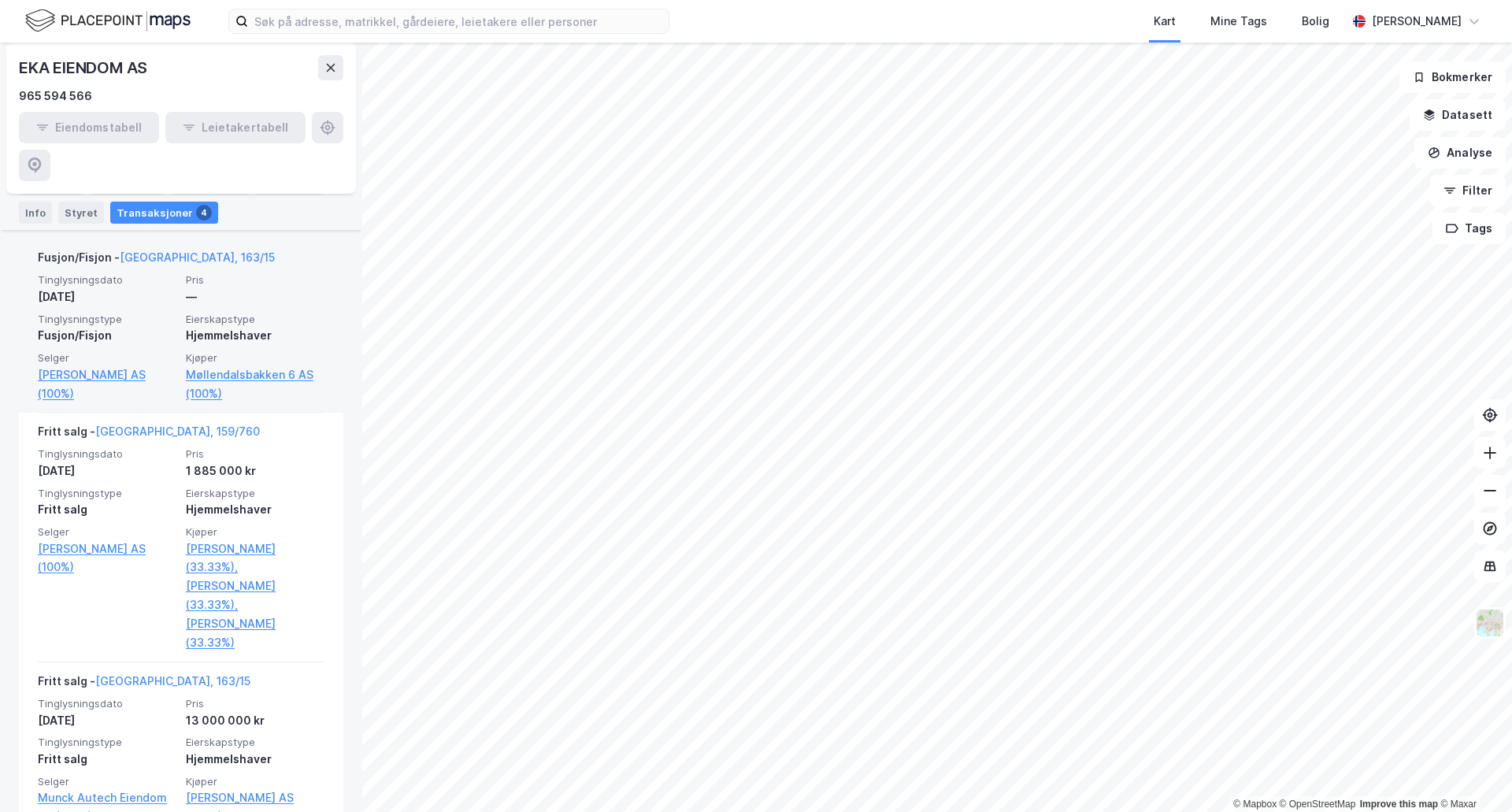
scroll to position [473, 0]
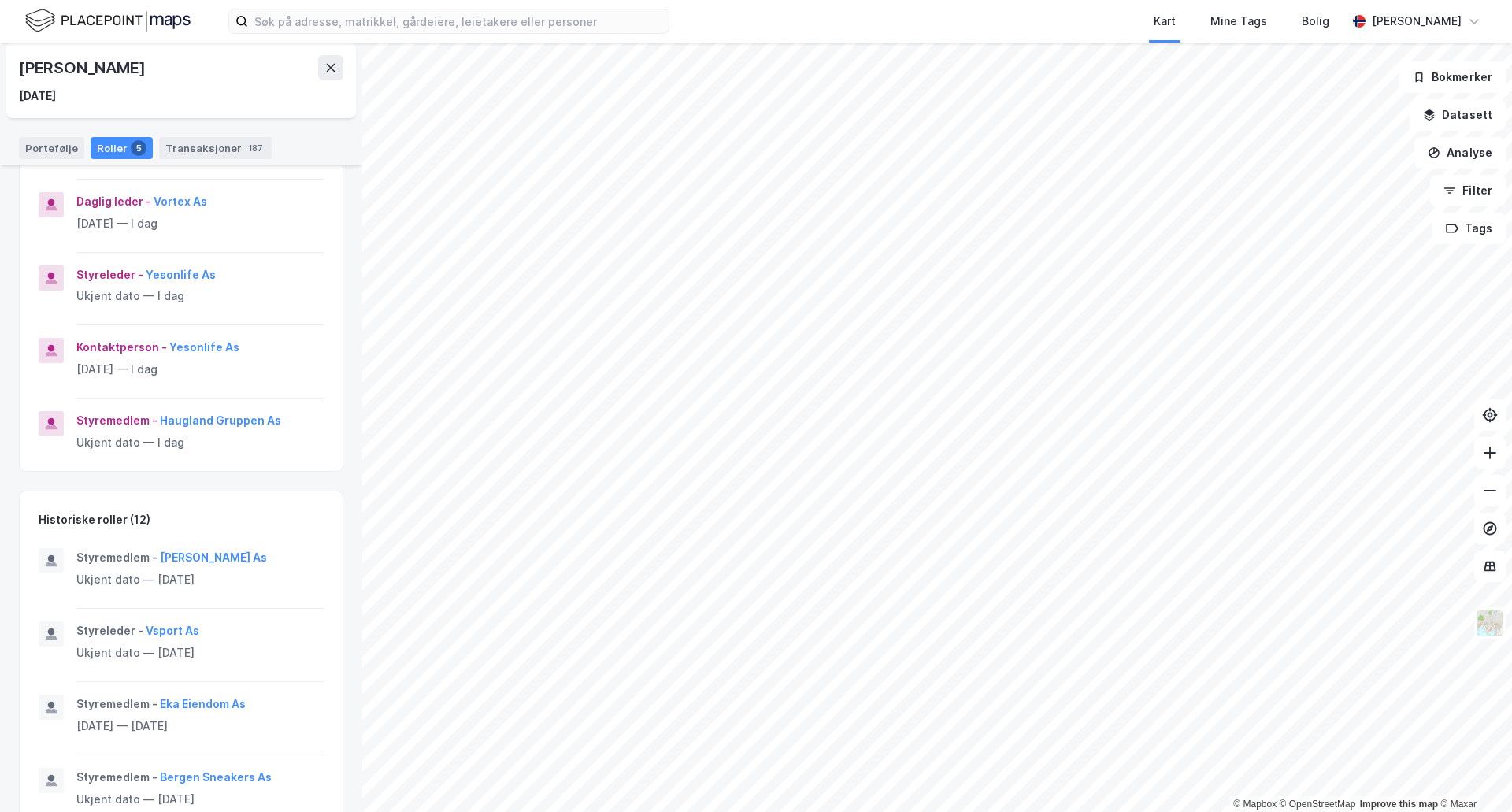
scroll to position [394, 0]
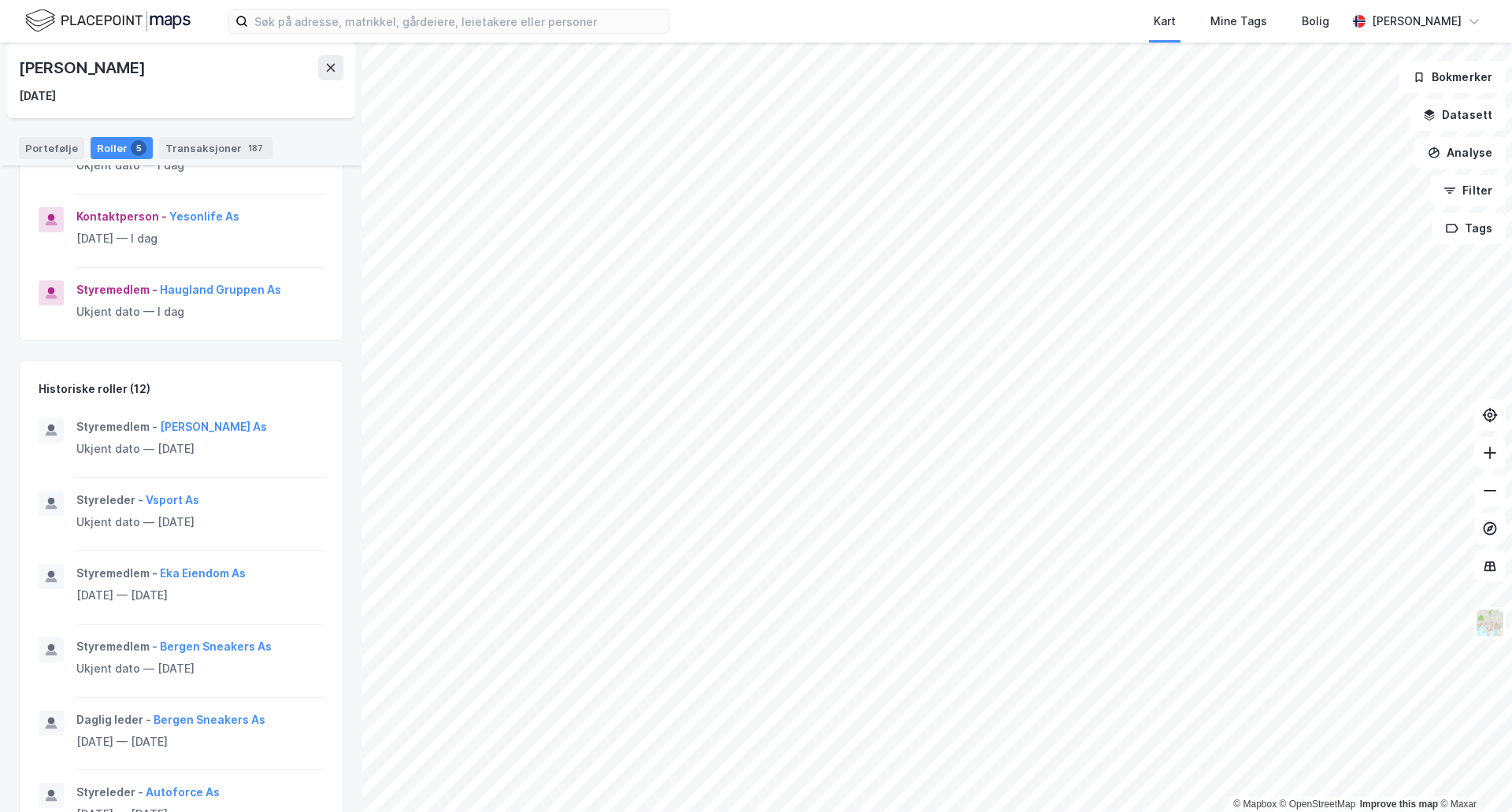
click at [305, 425] on div "Styremedlem - [PERSON_NAME] As" at bounding box center [200, 427] width 248 height 19
click at [305, 425] on div "Styremedlem - [PERSON_NAME] As" at bounding box center [200, 427] width 248 height 19
click at [279, 430] on div "Styremedlem - [PERSON_NAME] As" at bounding box center [200, 427] width 248 height 19
click at [0, 0] on button "[PERSON_NAME] As" at bounding box center [0, 0] width 0 height 0
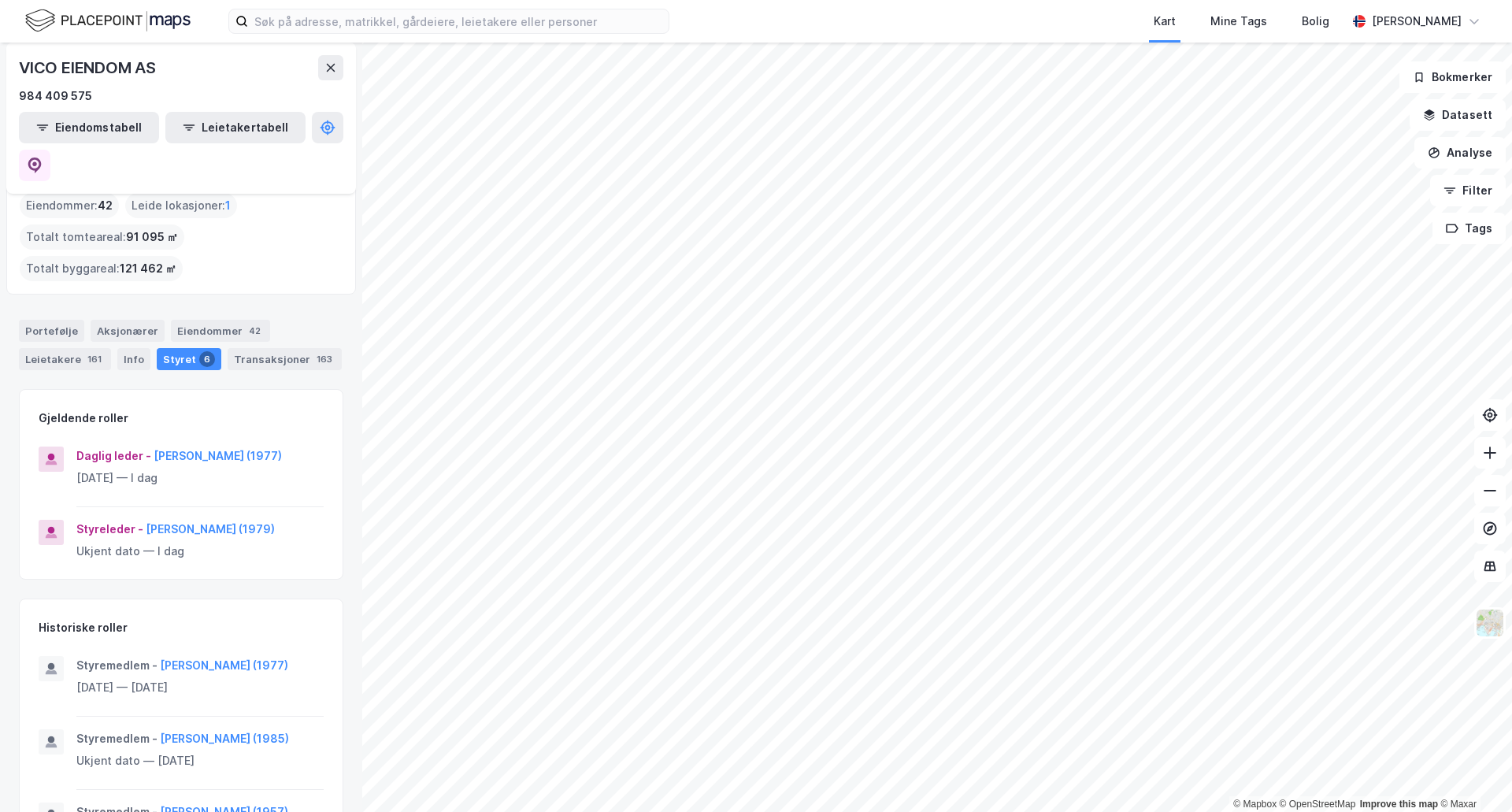
scroll to position [195, 0]
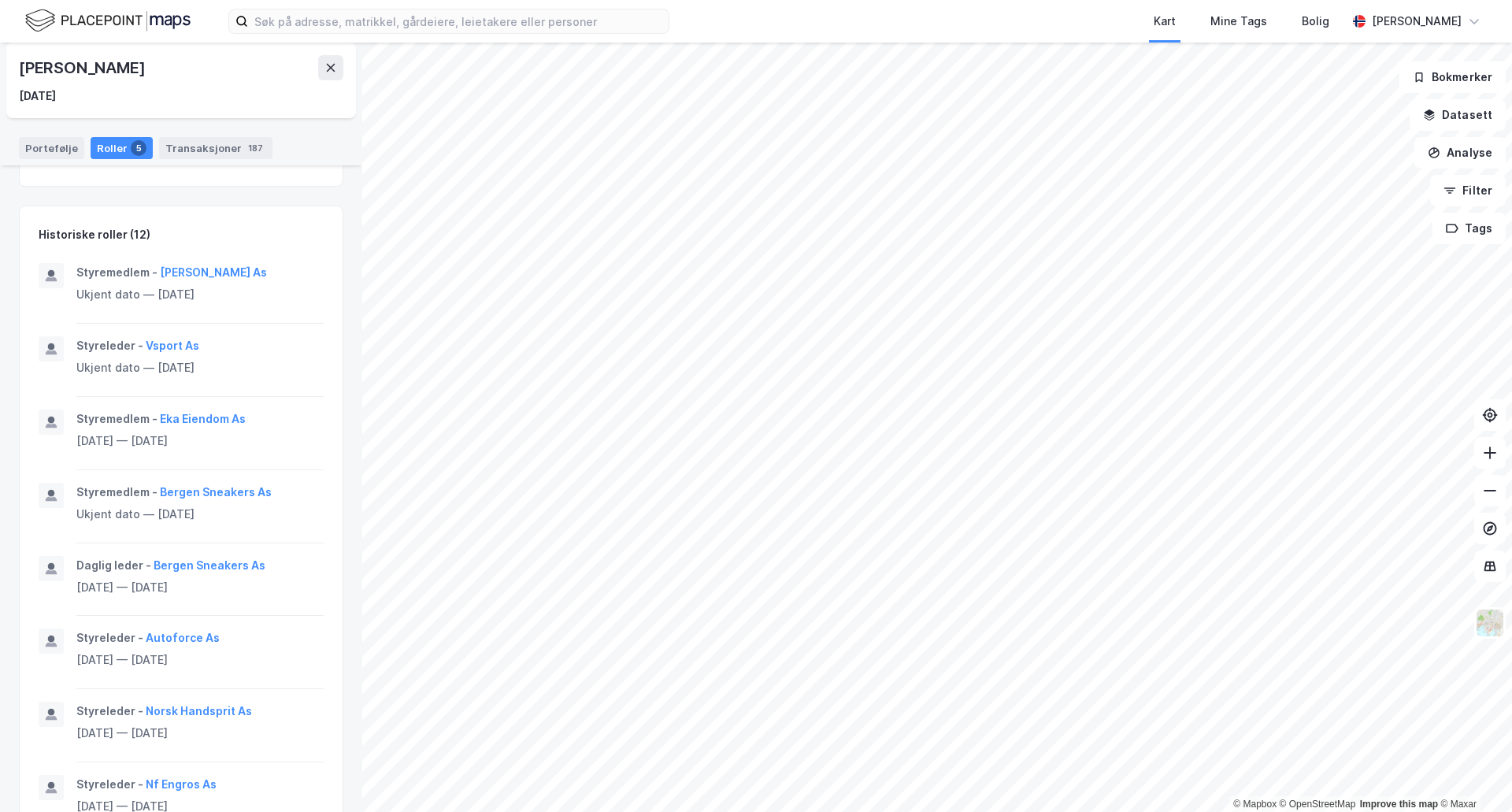
scroll to position [630, 0]
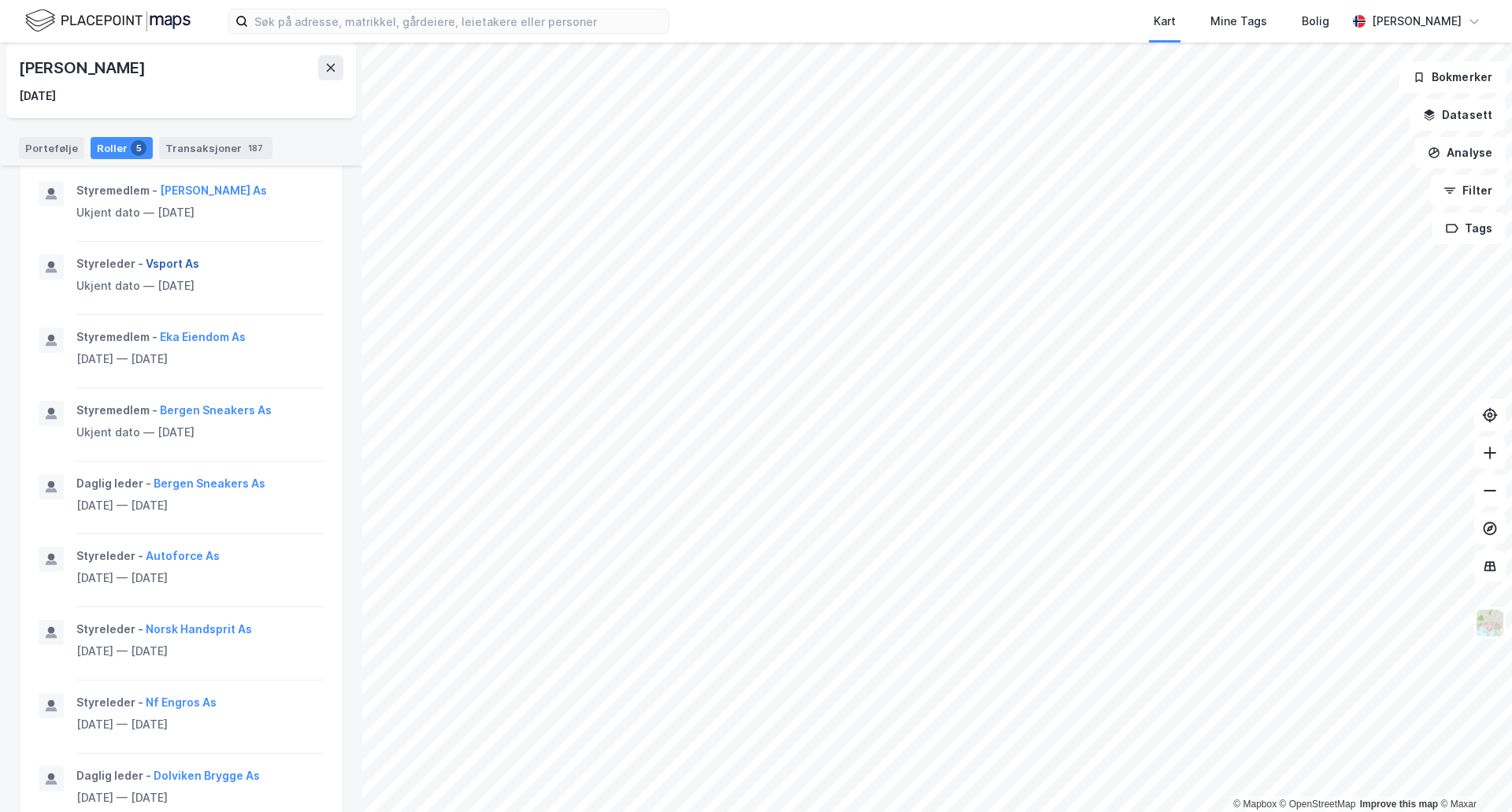
click at [0, 0] on button "Vsport As" at bounding box center [0, 0] width 0 height 0
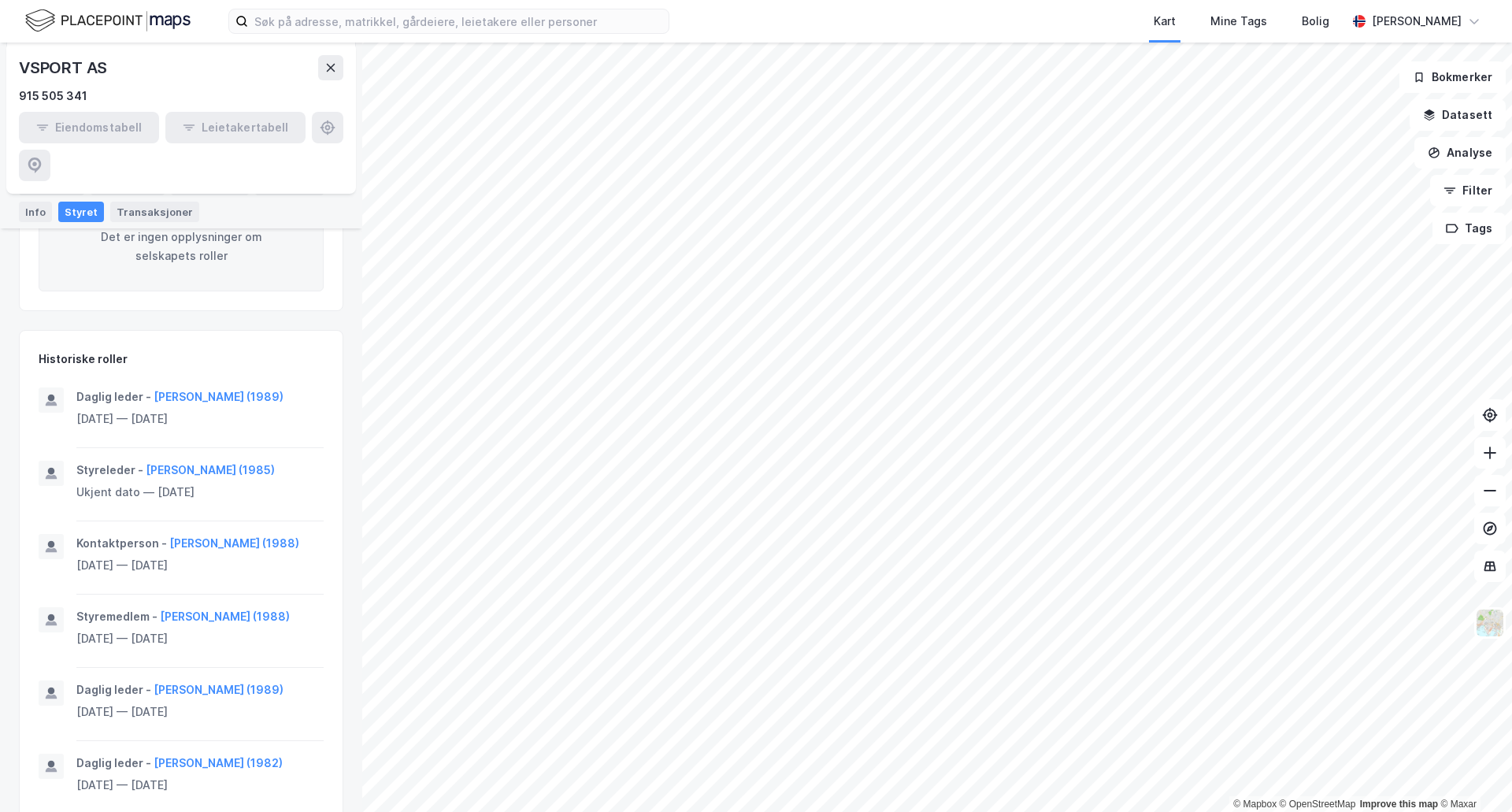
scroll to position [315, 0]
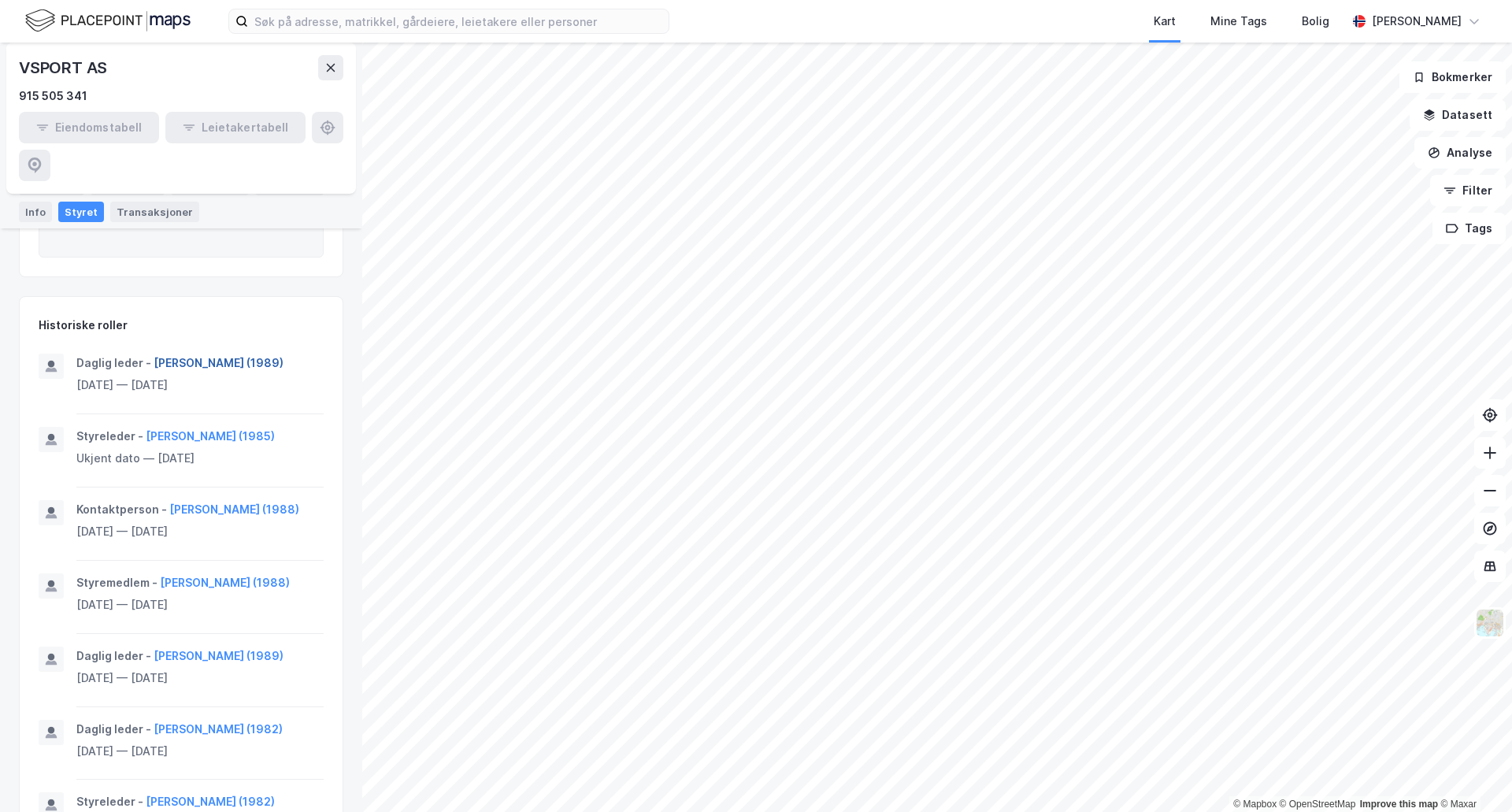
drag, startPoint x: 322, startPoint y: 319, endPoint x: 153, endPoint y: 329, distance: 169.3
click at [153, 354] on div "Daglig leder - [PERSON_NAME] (1989) [DATE] — [DATE]" at bounding box center [180, 384] width 323 height 61
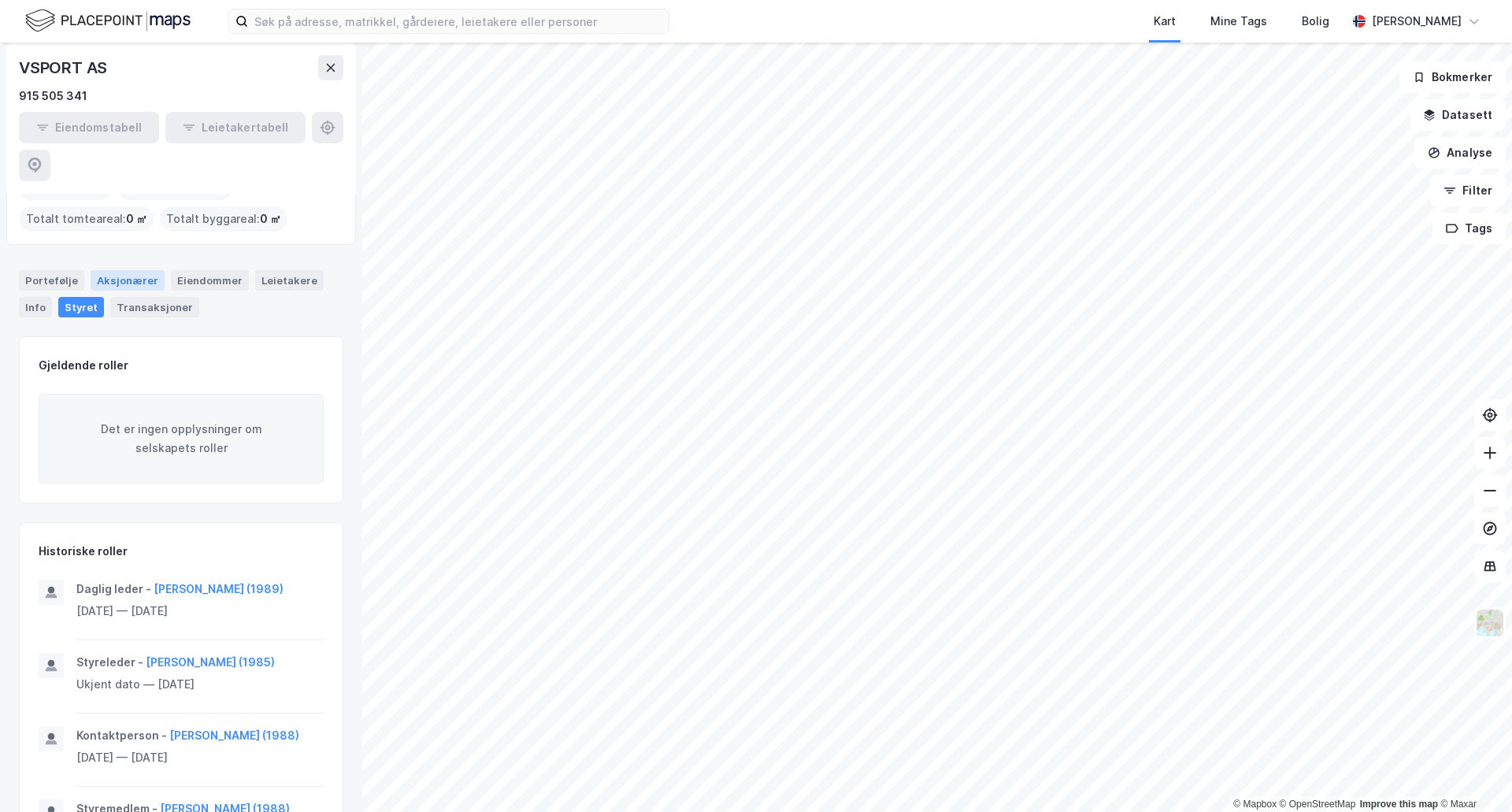
scroll to position [0, 0]
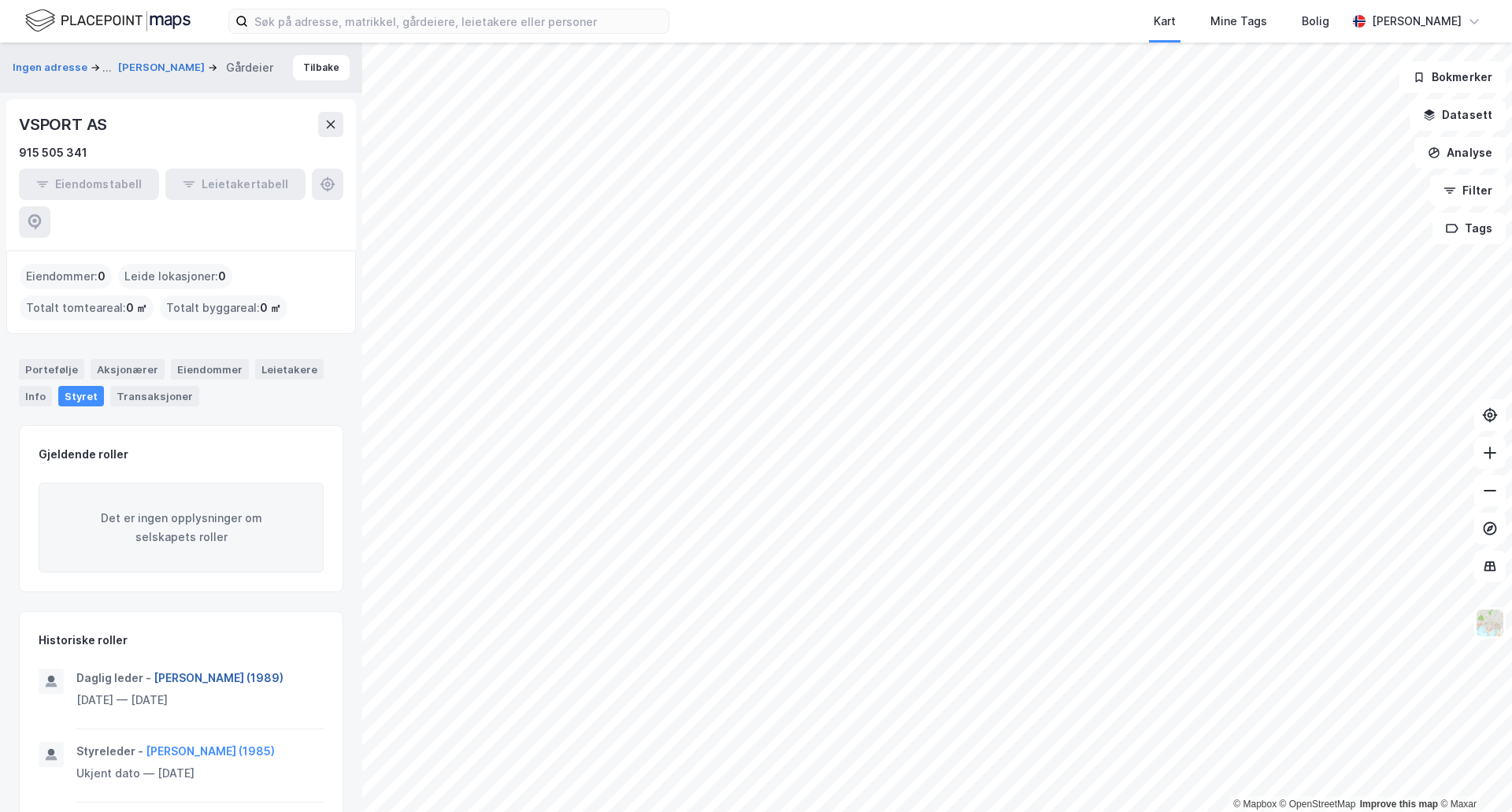
click at [0, 0] on button "[PERSON_NAME] (1989)" at bounding box center [0, 0] width 0 height 0
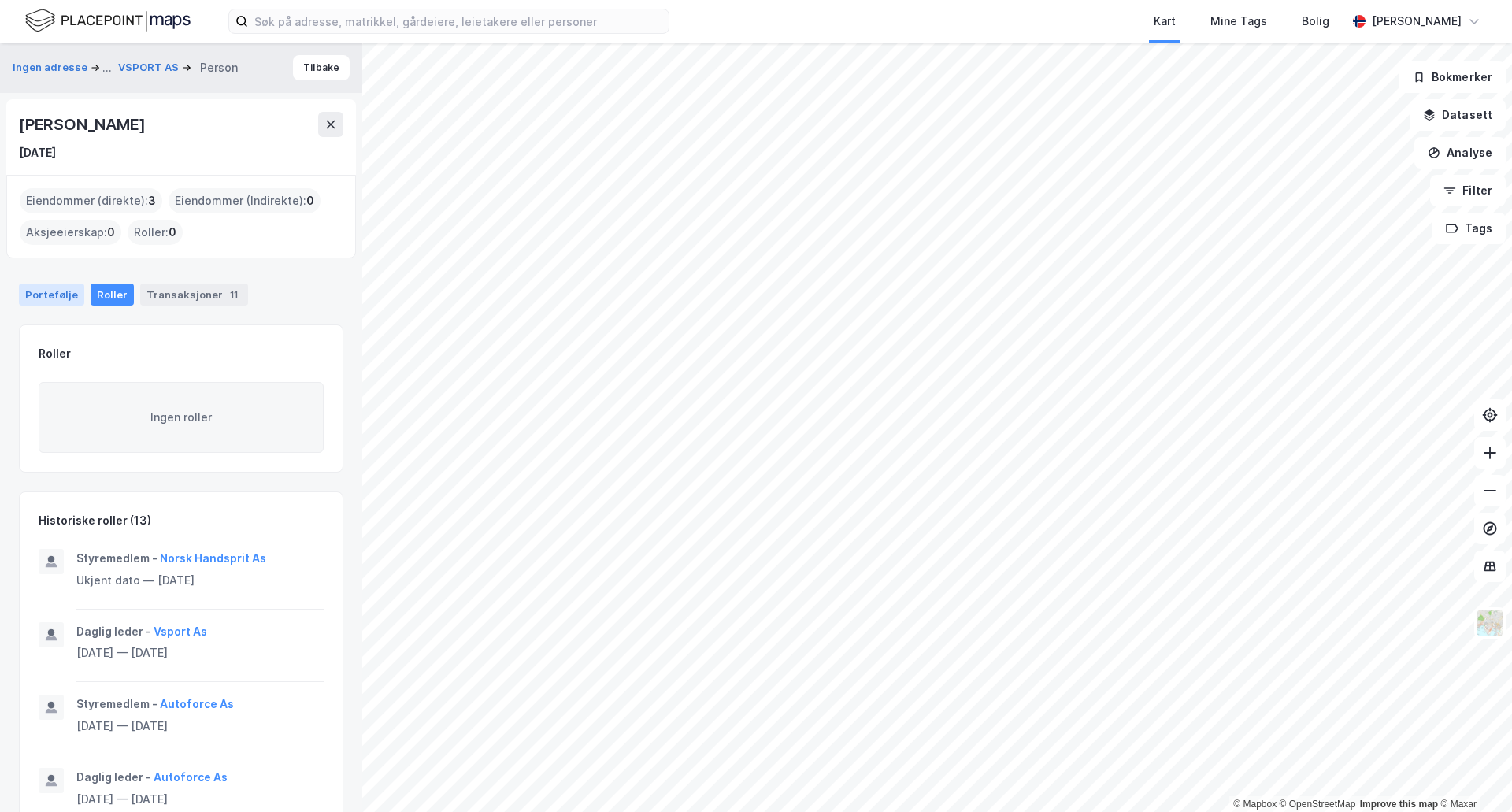
click at [39, 299] on div "Portefølje" at bounding box center [51, 295] width 66 height 22
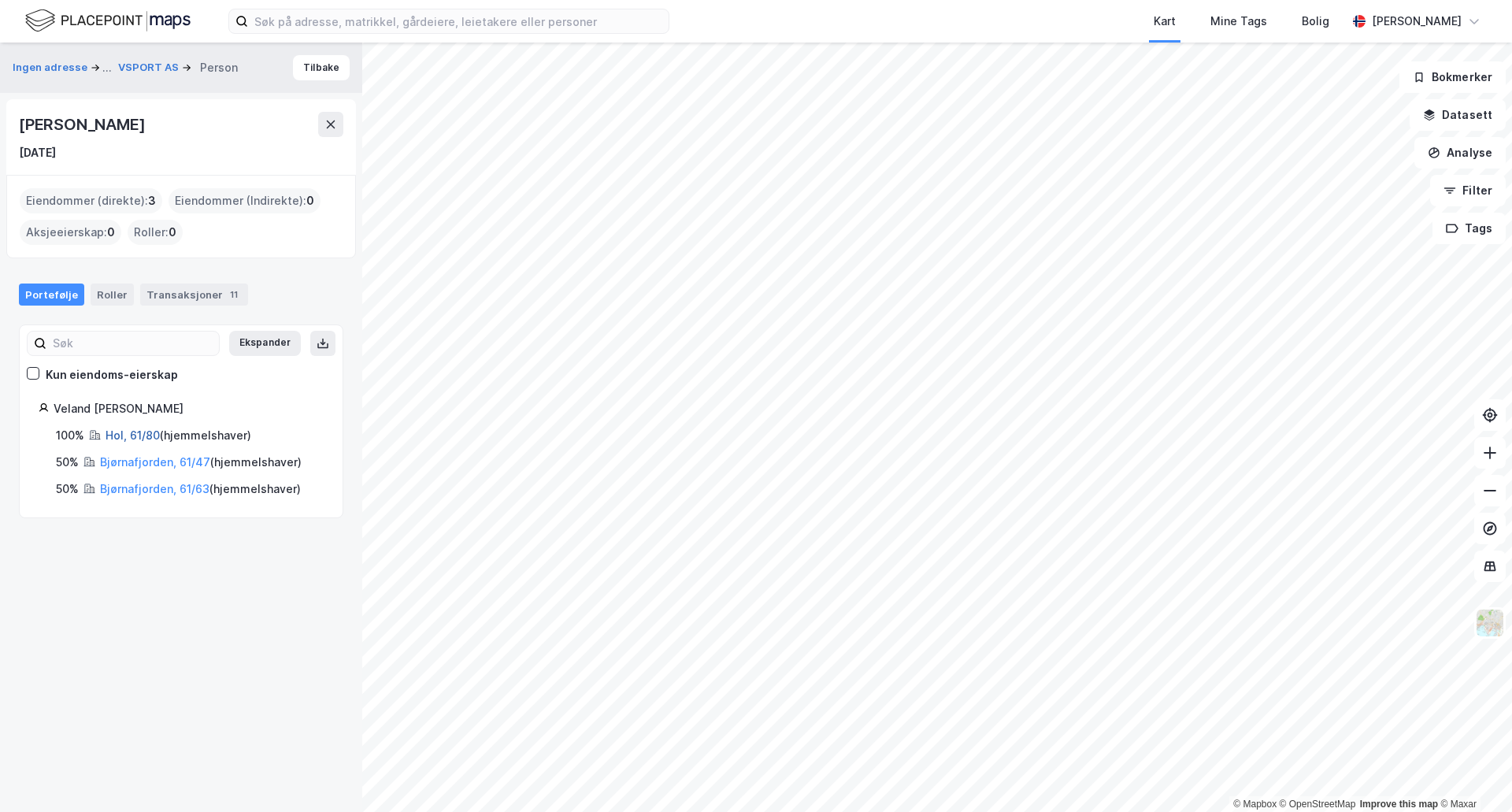
click at [140, 439] on link "Hol, 61/80" at bounding box center [132, 435] width 55 height 13
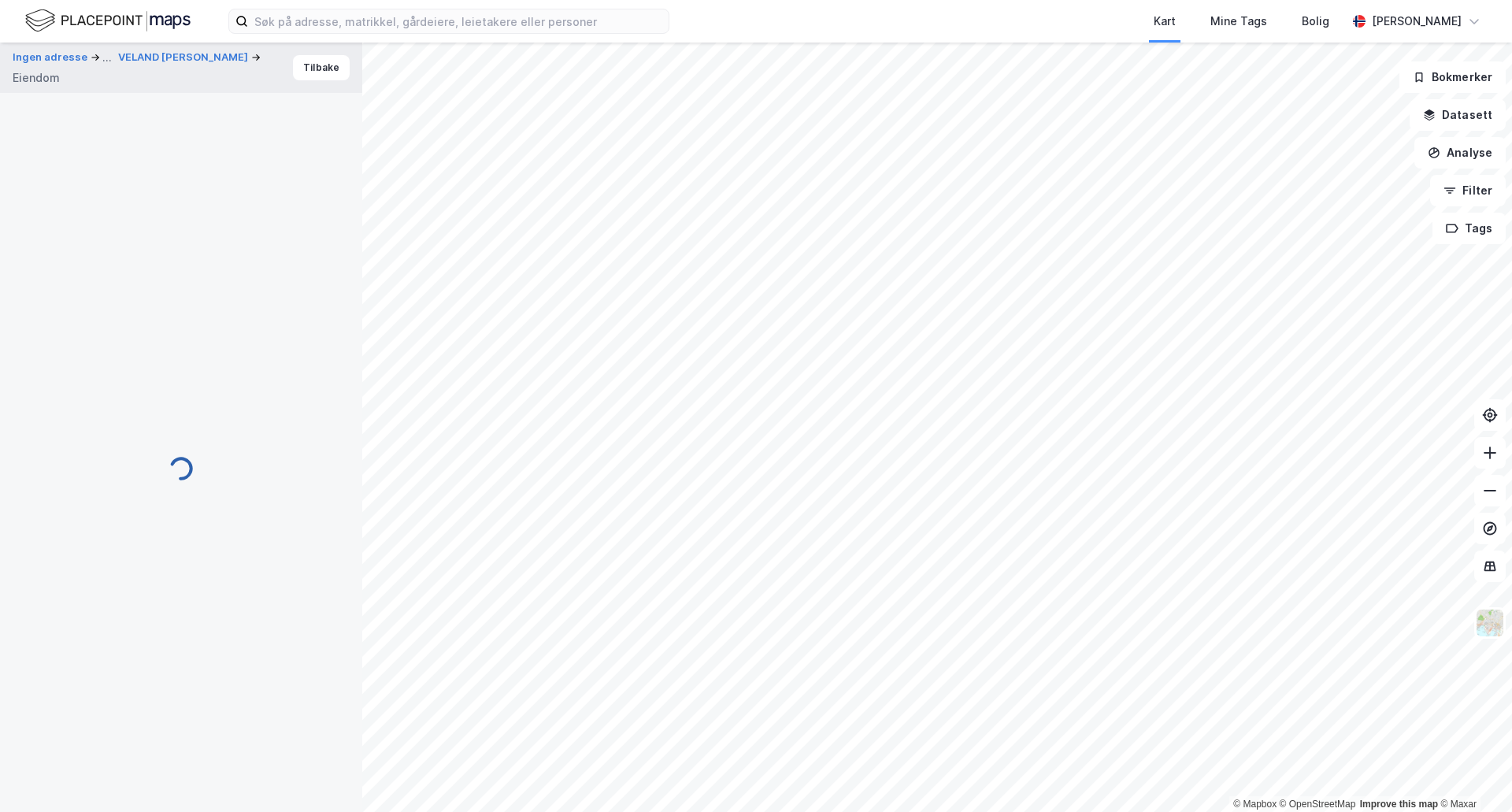
scroll to position [15, 0]
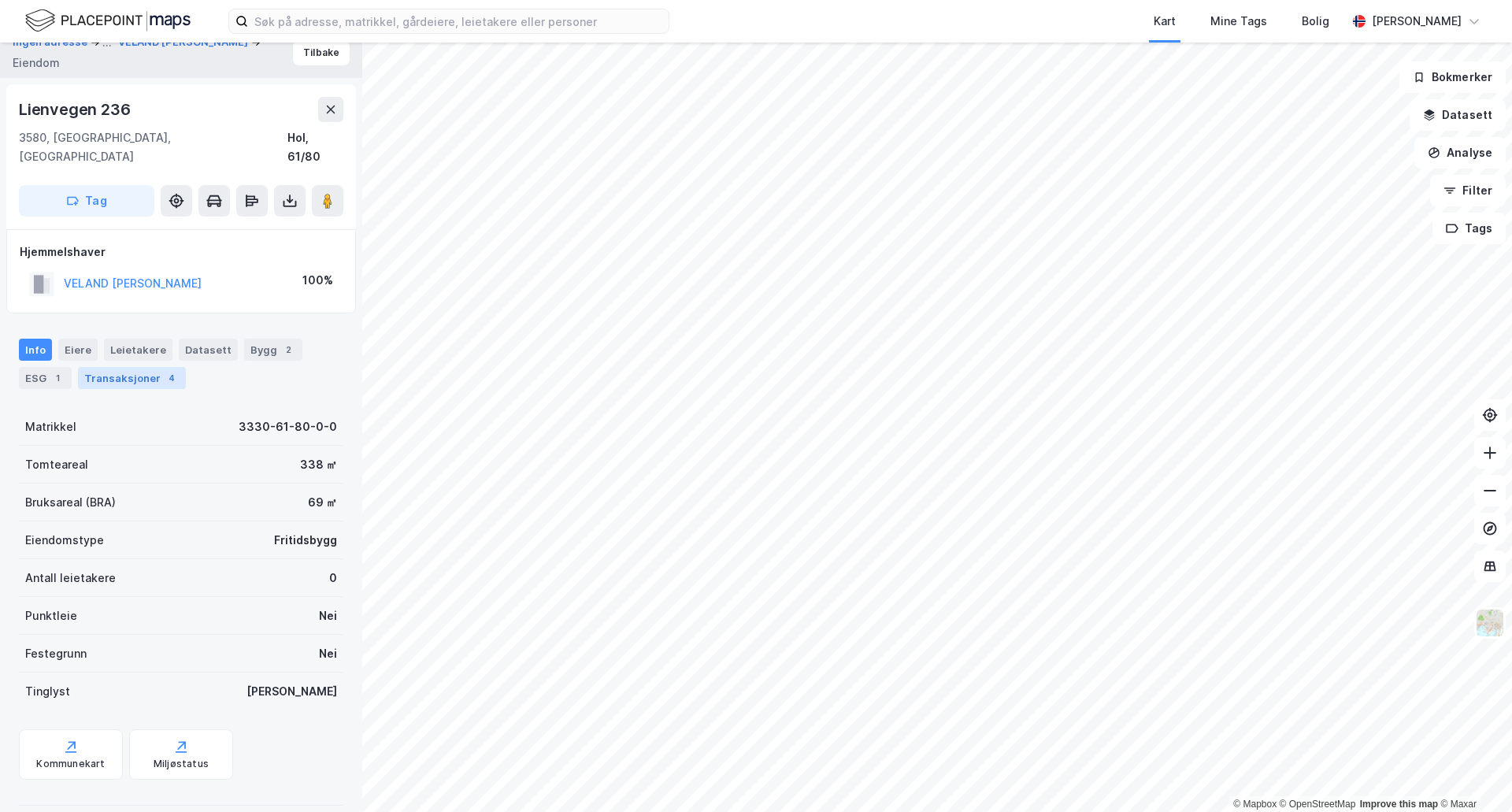
click at [155, 367] on div "Transaksjoner 4" at bounding box center [132, 378] width 108 height 22
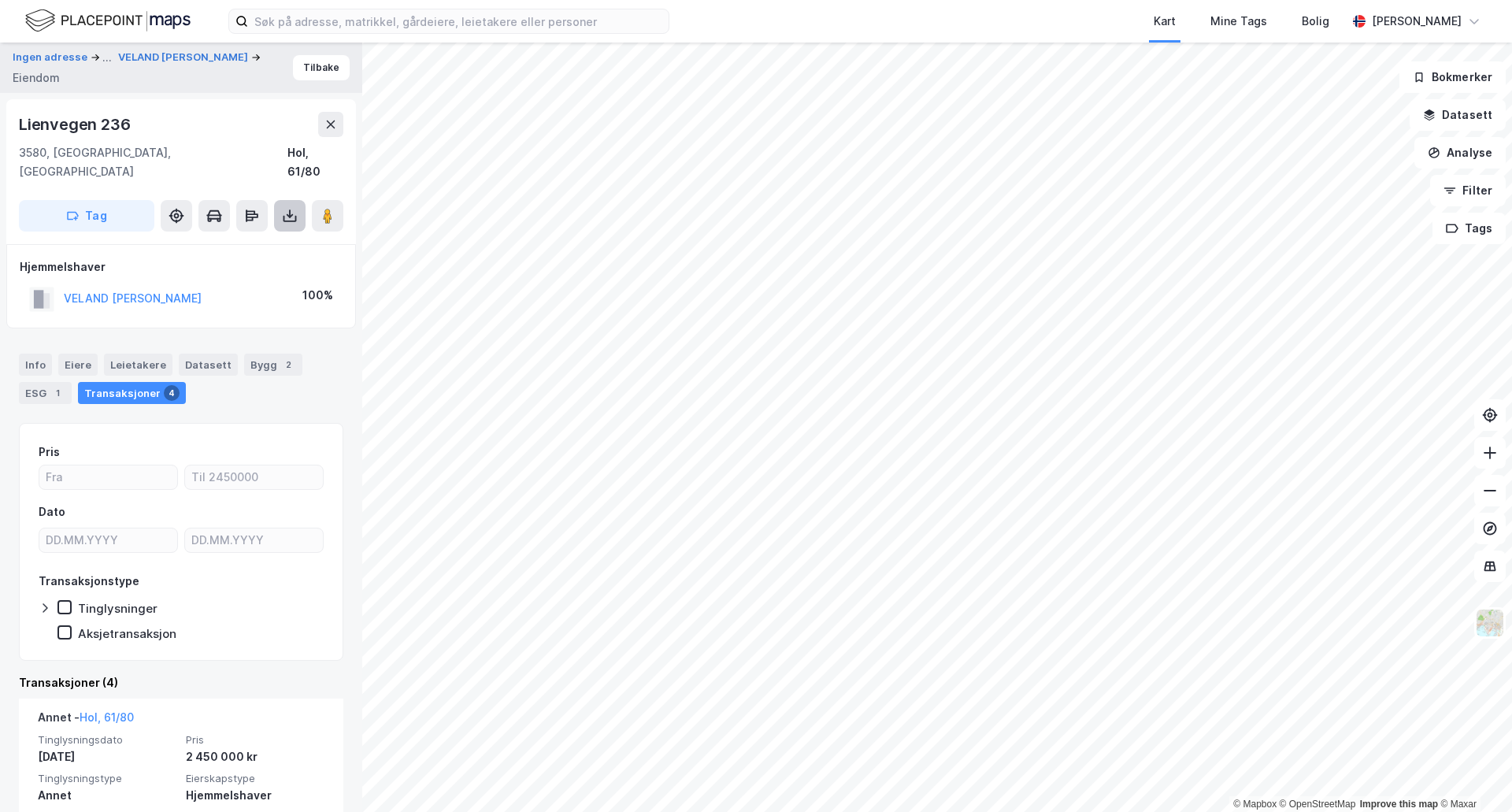
click at [283, 208] on icon at bounding box center [290, 216] width 16 height 16
click at [268, 235] on div "Last ned grunnbok" at bounding box center [222, 248] width 168 height 25
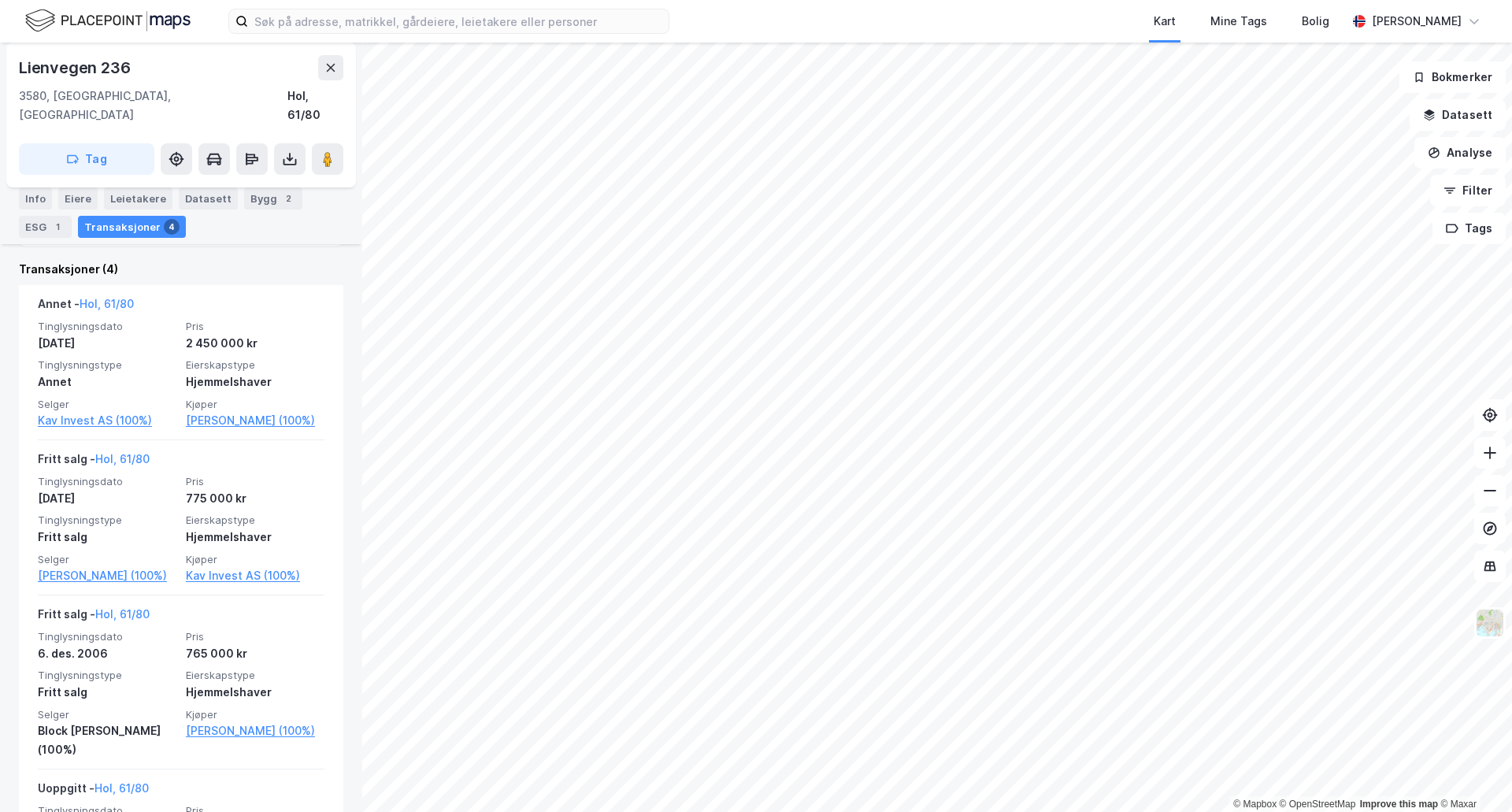
scroll to position [315, 0]
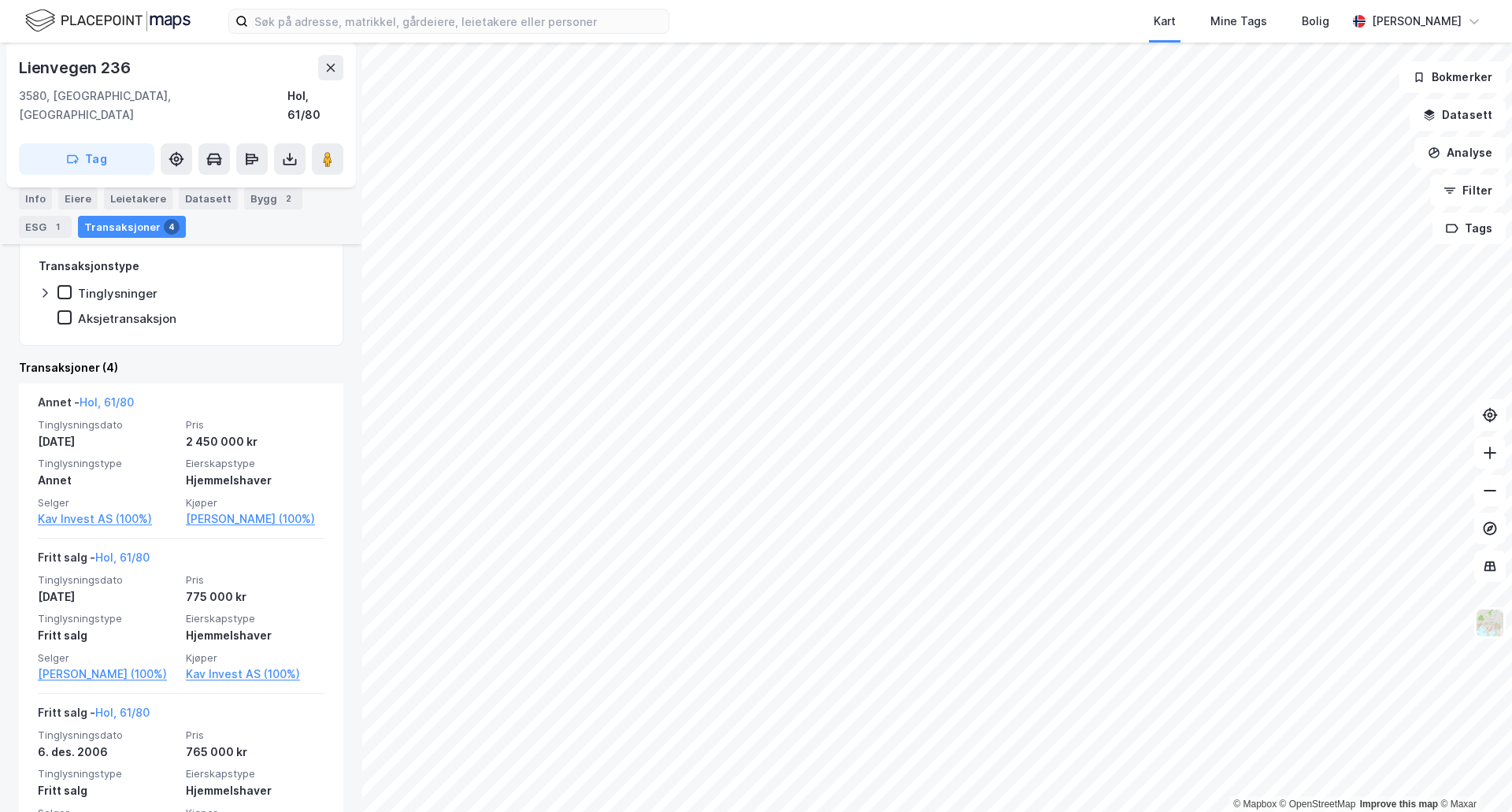
click at [233, 181] on div "Info [PERSON_NAME] Datasett Bygg 2 ESG 1 Transaksjoner 4" at bounding box center [181, 206] width 362 height 76
click at [245, 188] on div "Bygg 2" at bounding box center [273, 199] width 58 height 22
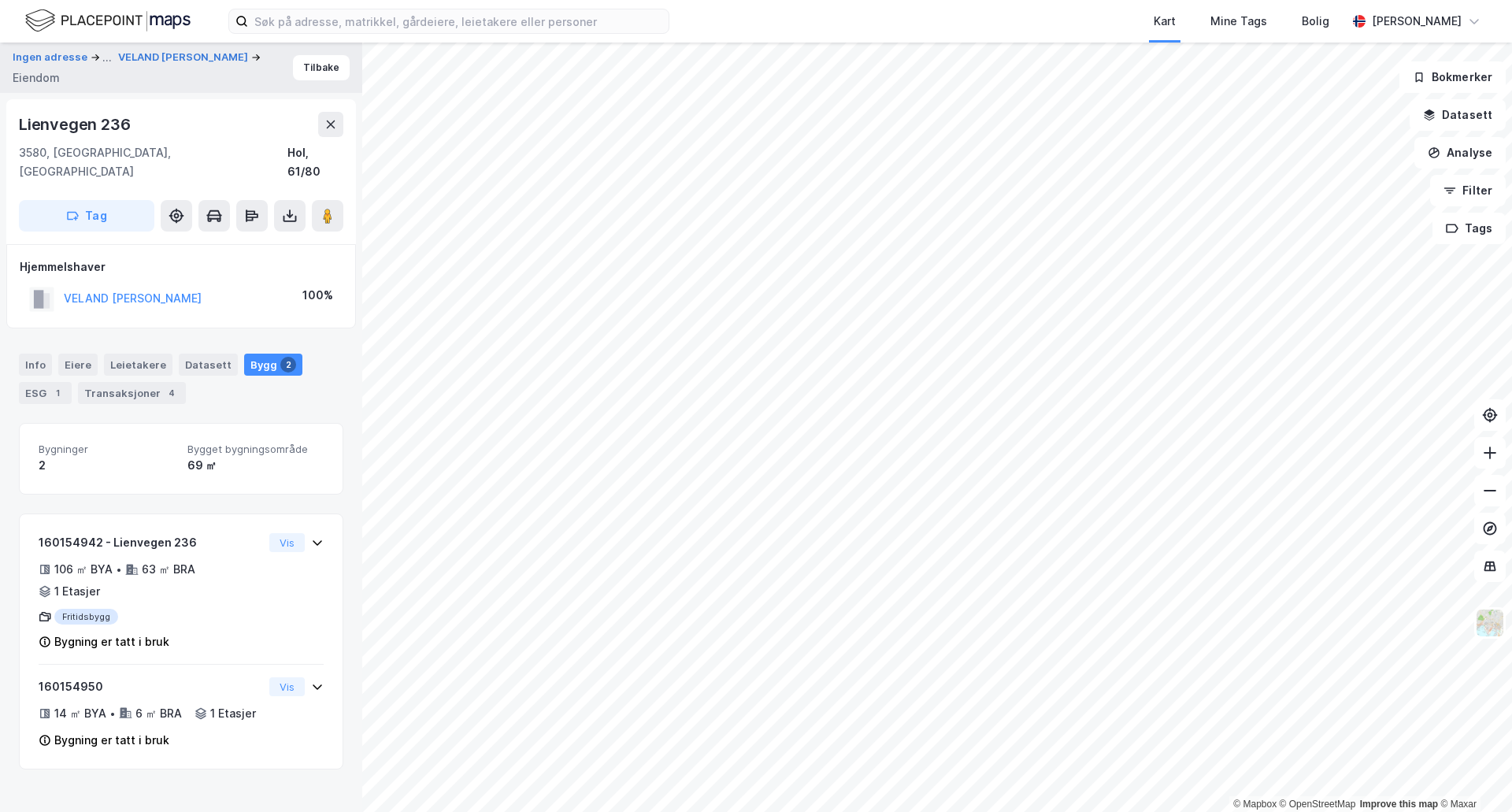
click at [136, 289] on div "VELAND [PERSON_NAME]" at bounding box center [133, 298] width 138 height 19
click at [0, 0] on button "VELAND [PERSON_NAME]" at bounding box center [0, 0] width 0 height 0
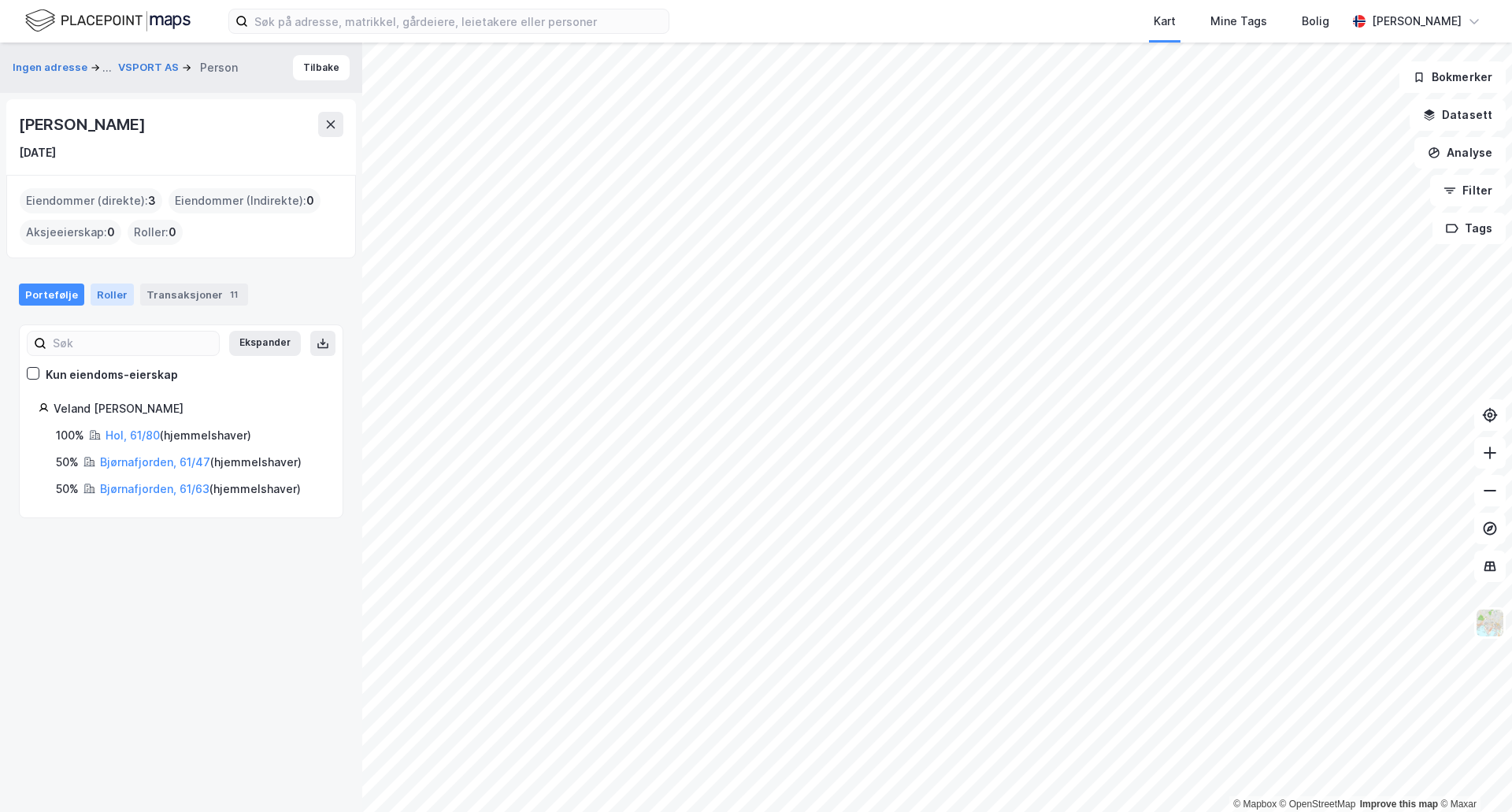
click at [102, 285] on div "Roller" at bounding box center [112, 295] width 43 height 22
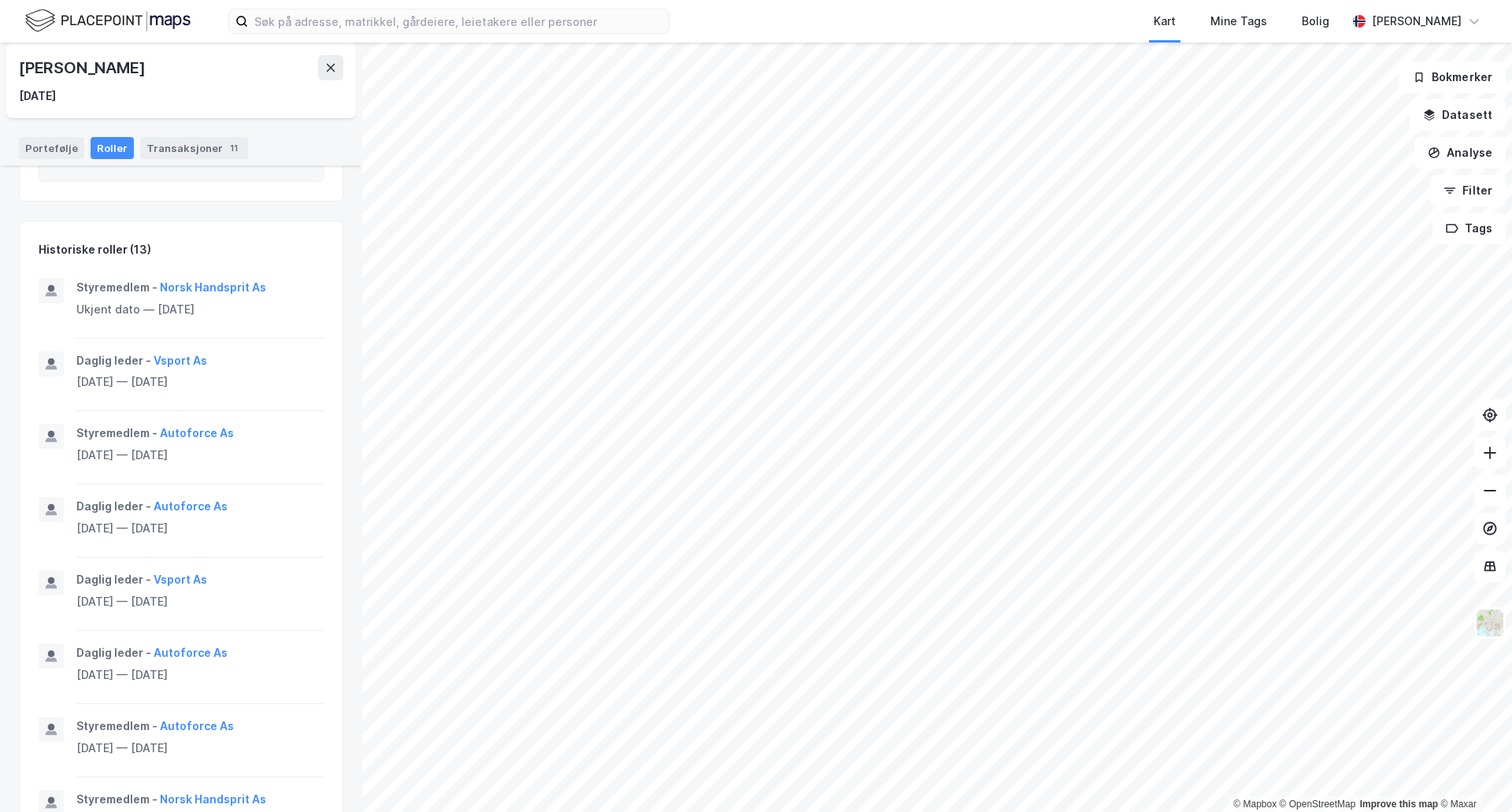
scroll to position [315, 0]
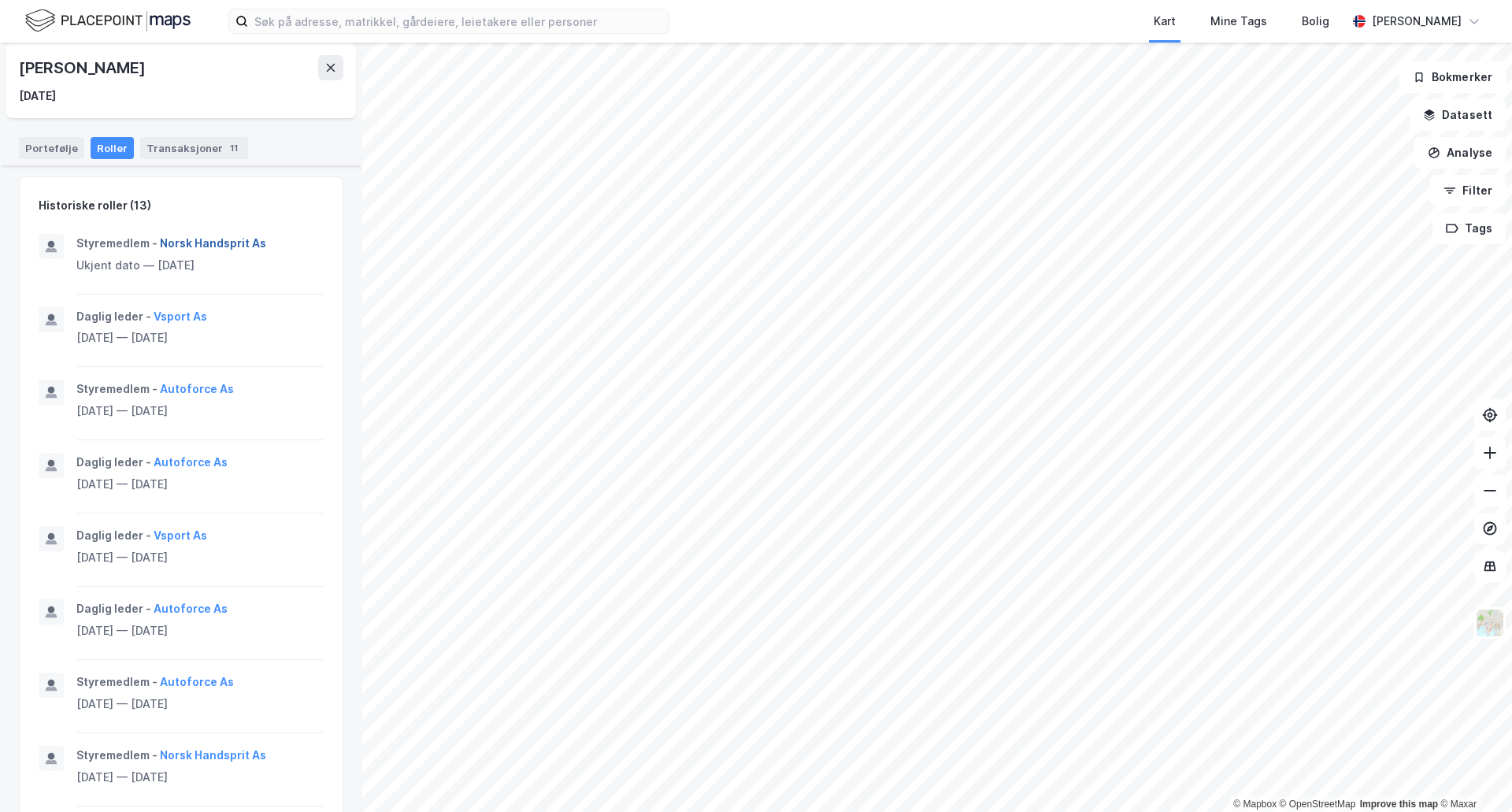
click at [0, 0] on button "Norsk Handsprit As" at bounding box center [0, 0] width 0 height 0
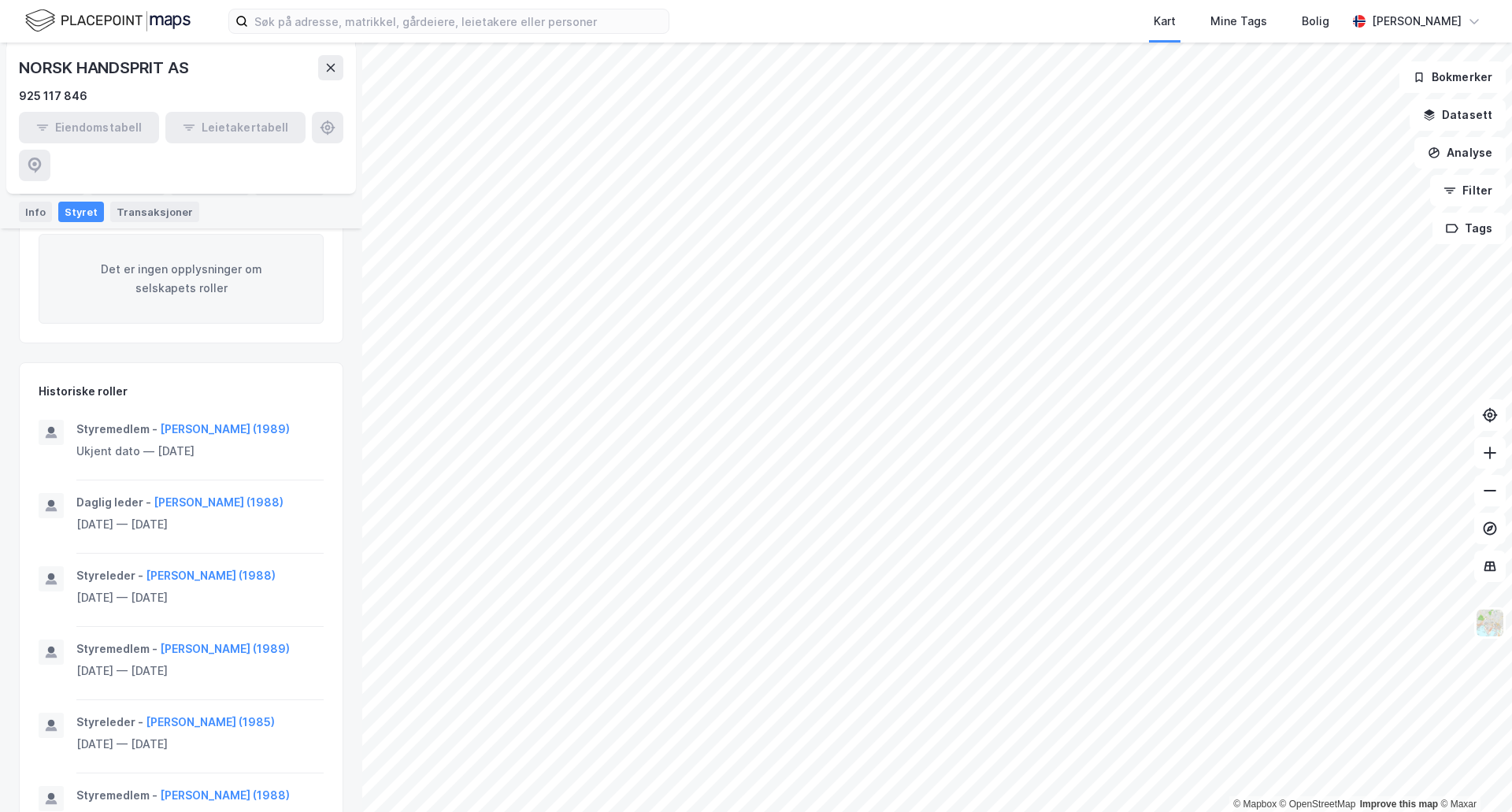
scroll to position [264, 0]
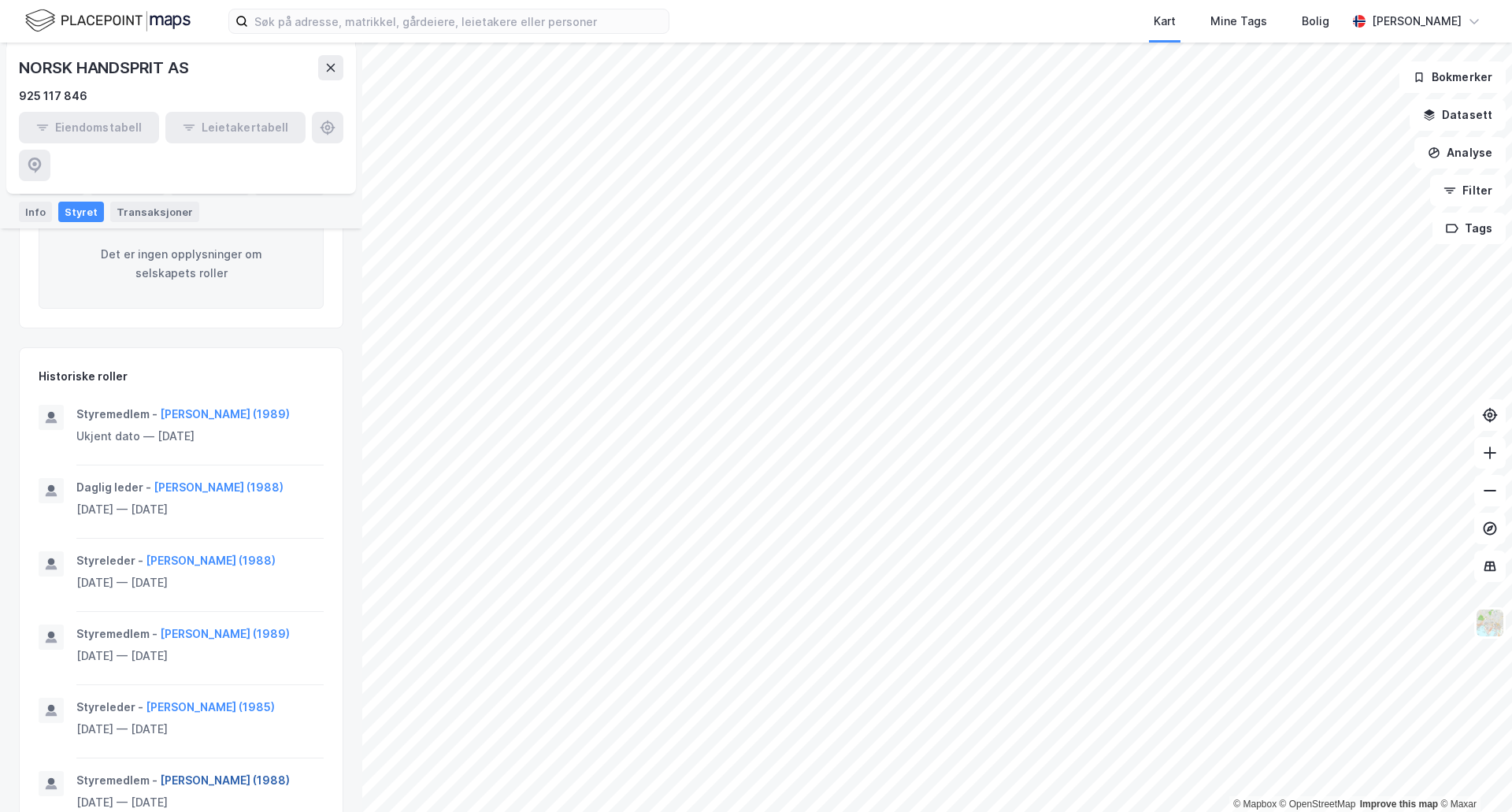
drag, startPoint x: 307, startPoint y: 745, endPoint x: 160, endPoint y: 746, distance: 147.0
click at [160, 771] on div "Styremedlem - [PERSON_NAME] (1988)" at bounding box center [200, 780] width 248 height 19
click at [0, 0] on button "[PERSON_NAME] (1988)" at bounding box center [0, 0] width 0 height 0
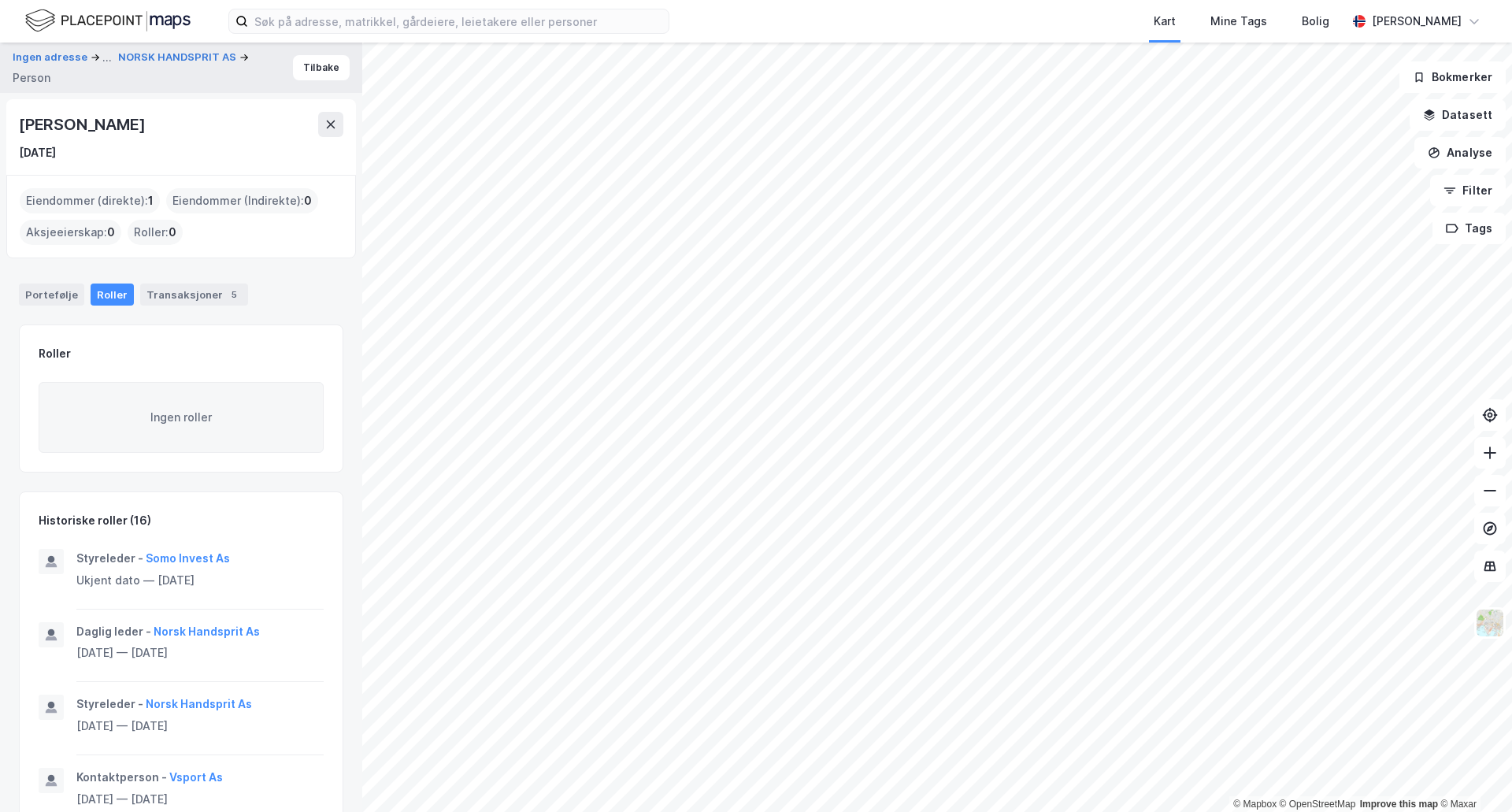
click at [42, 282] on div "Portefølje Roller Transaksjoner 5" at bounding box center [181, 288] width 362 height 47
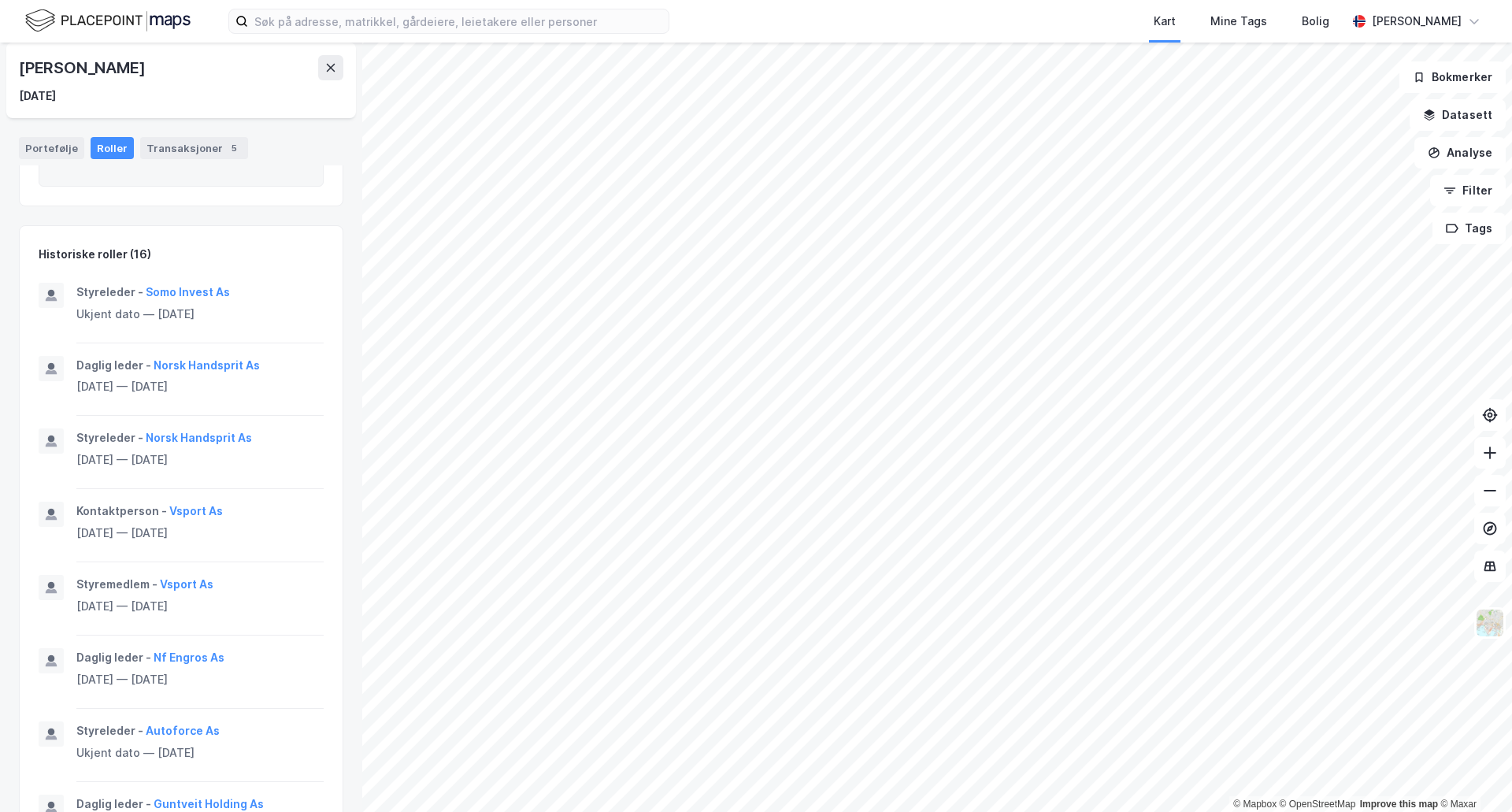
scroll to position [537, 0]
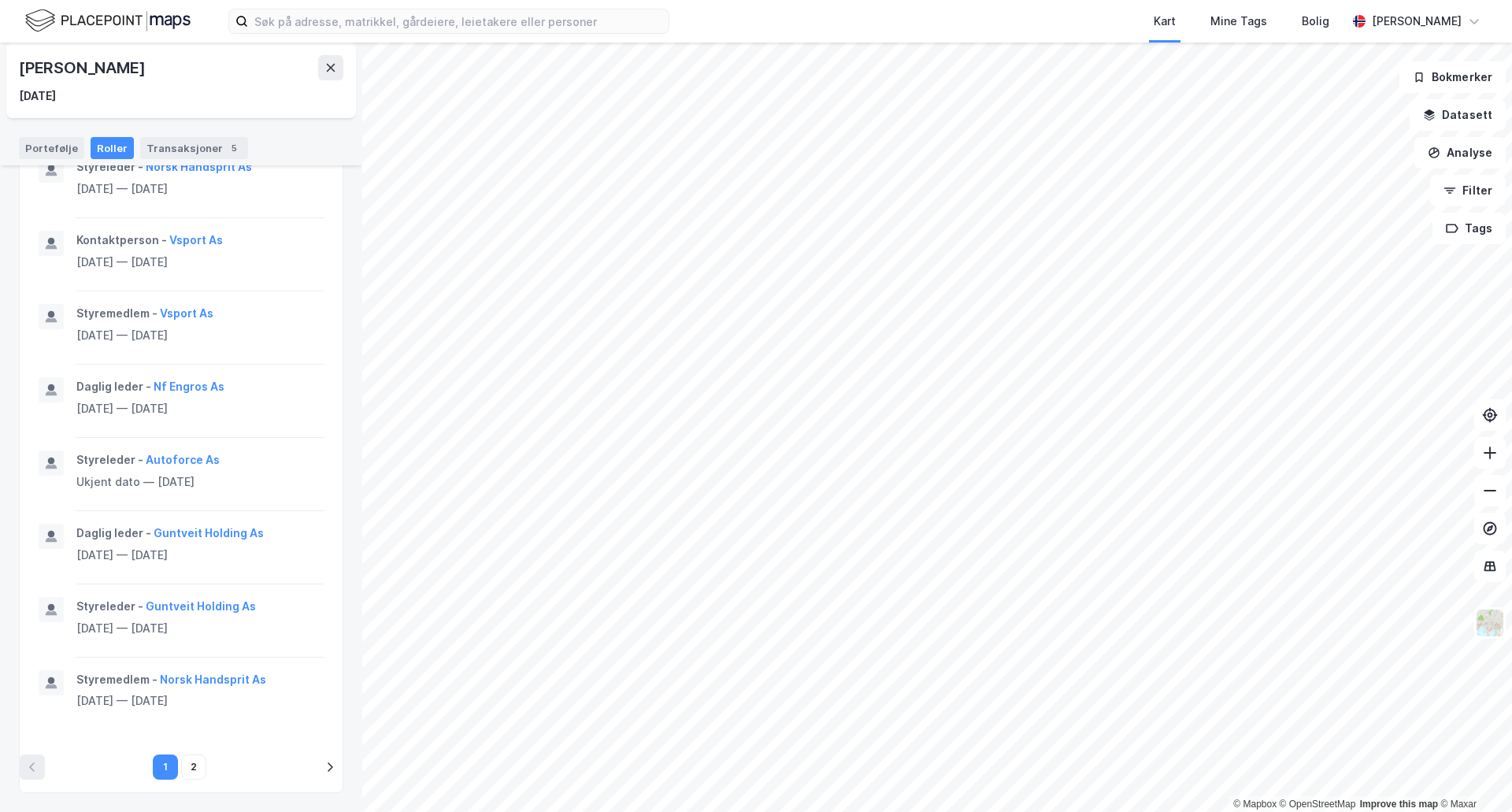
click at [323, 761] on icon "pagination navigation" at bounding box center [329, 767] width 13 height 13
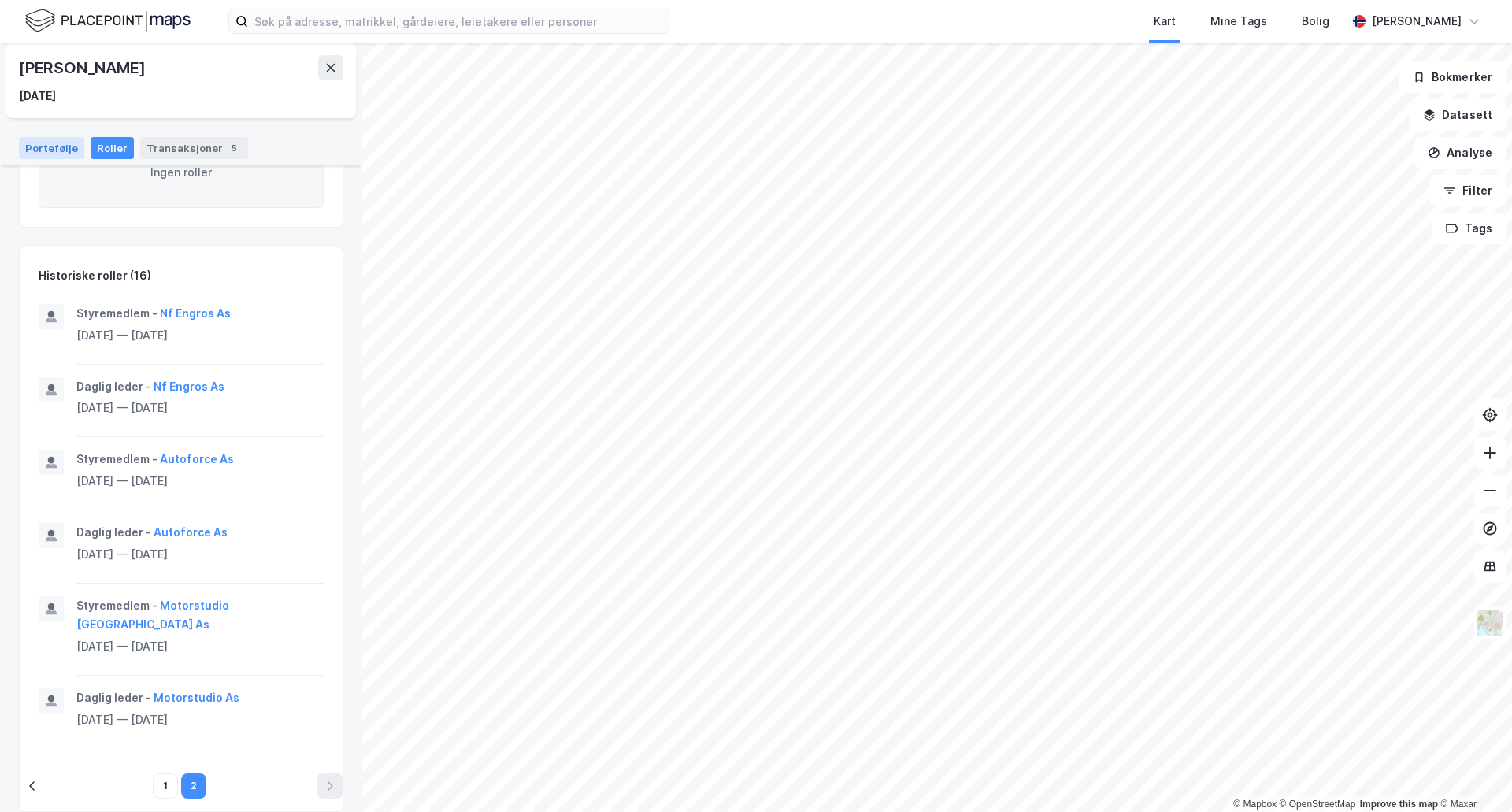
click at [58, 147] on div "Portefølje" at bounding box center [51, 148] width 66 height 22
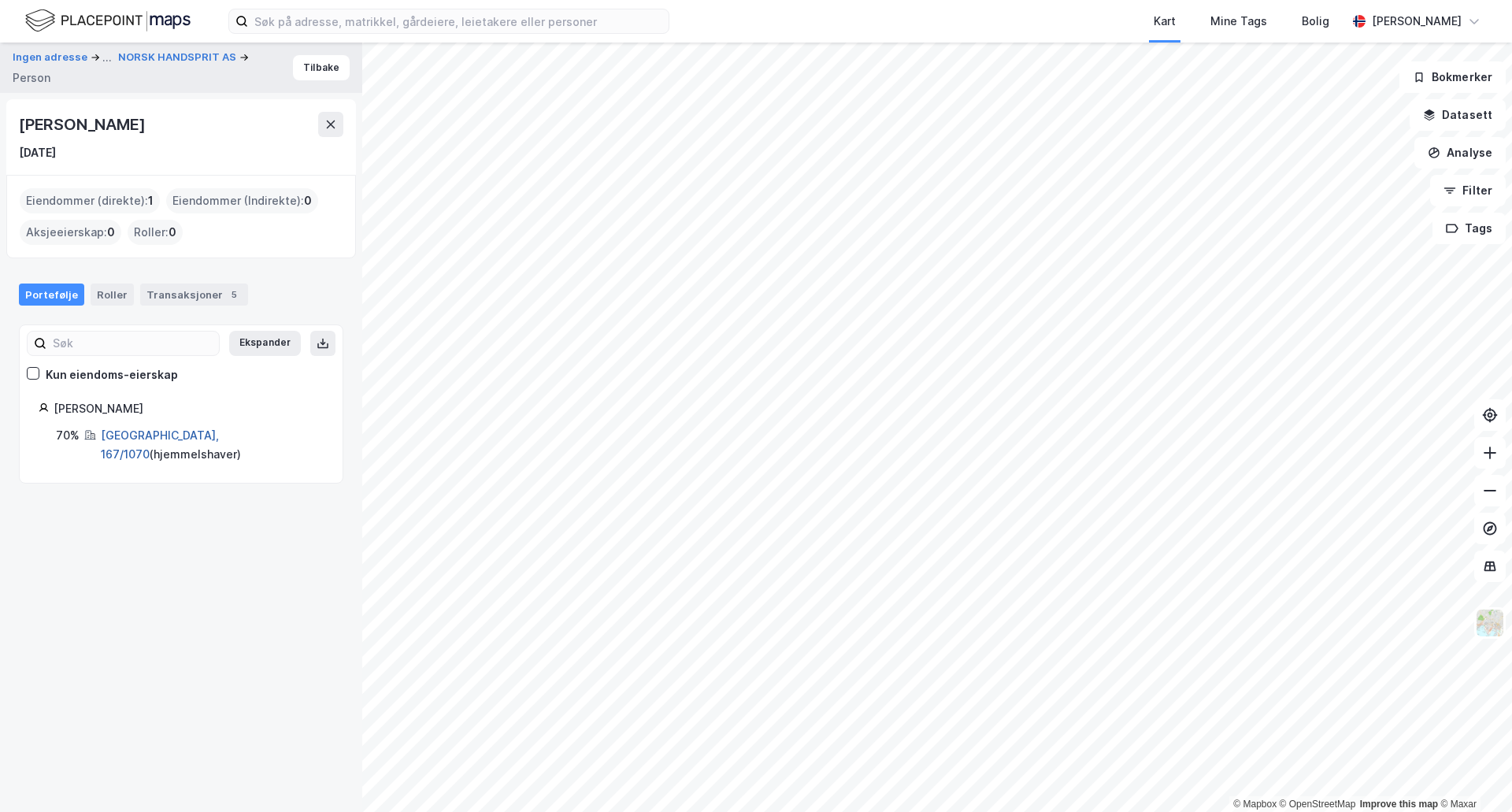
click at [150, 429] on link "[GEOGRAPHIC_DATA], 167/1070" at bounding box center [160, 445] width 118 height 32
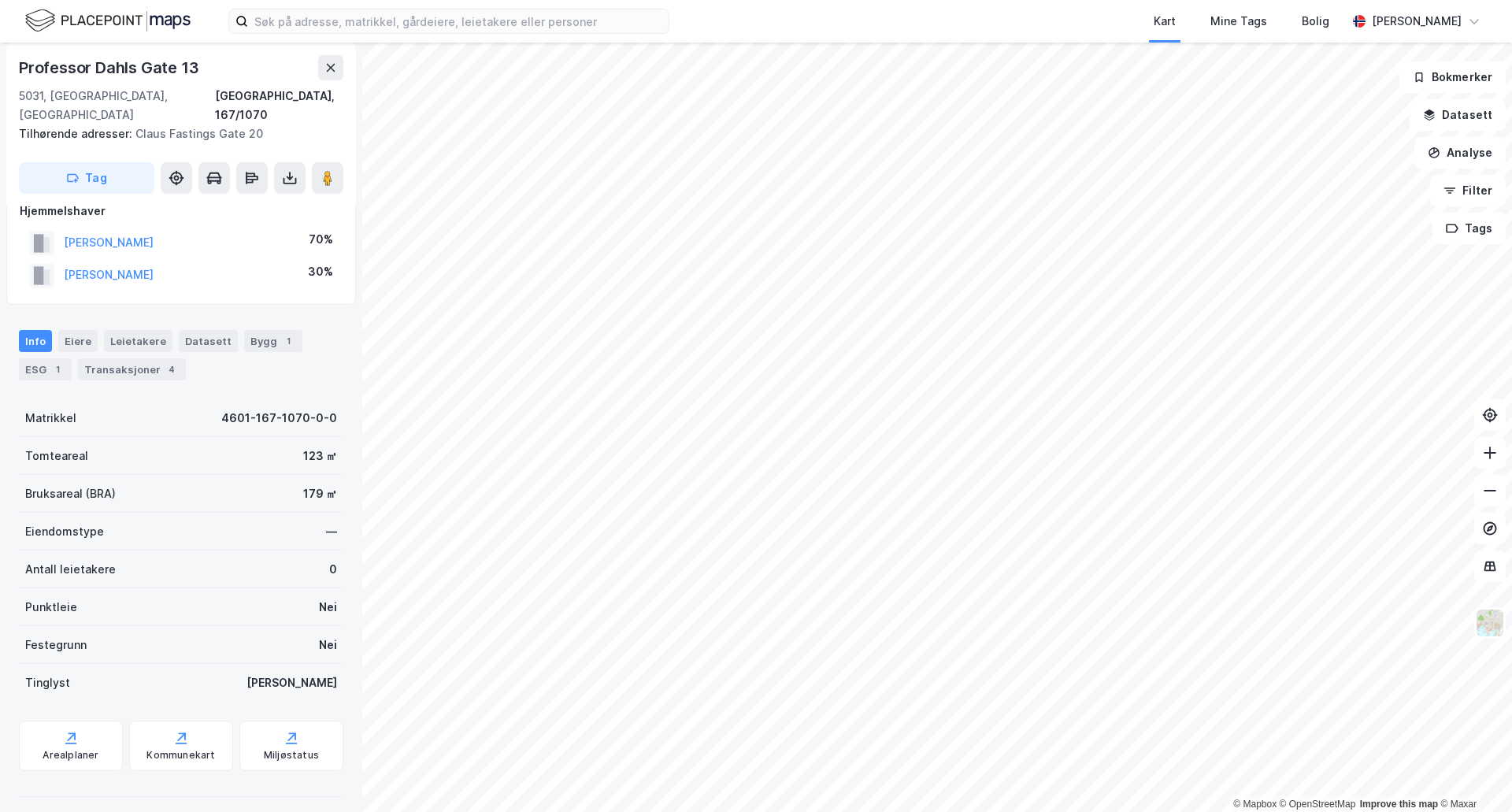
scroll to position [51, 0]
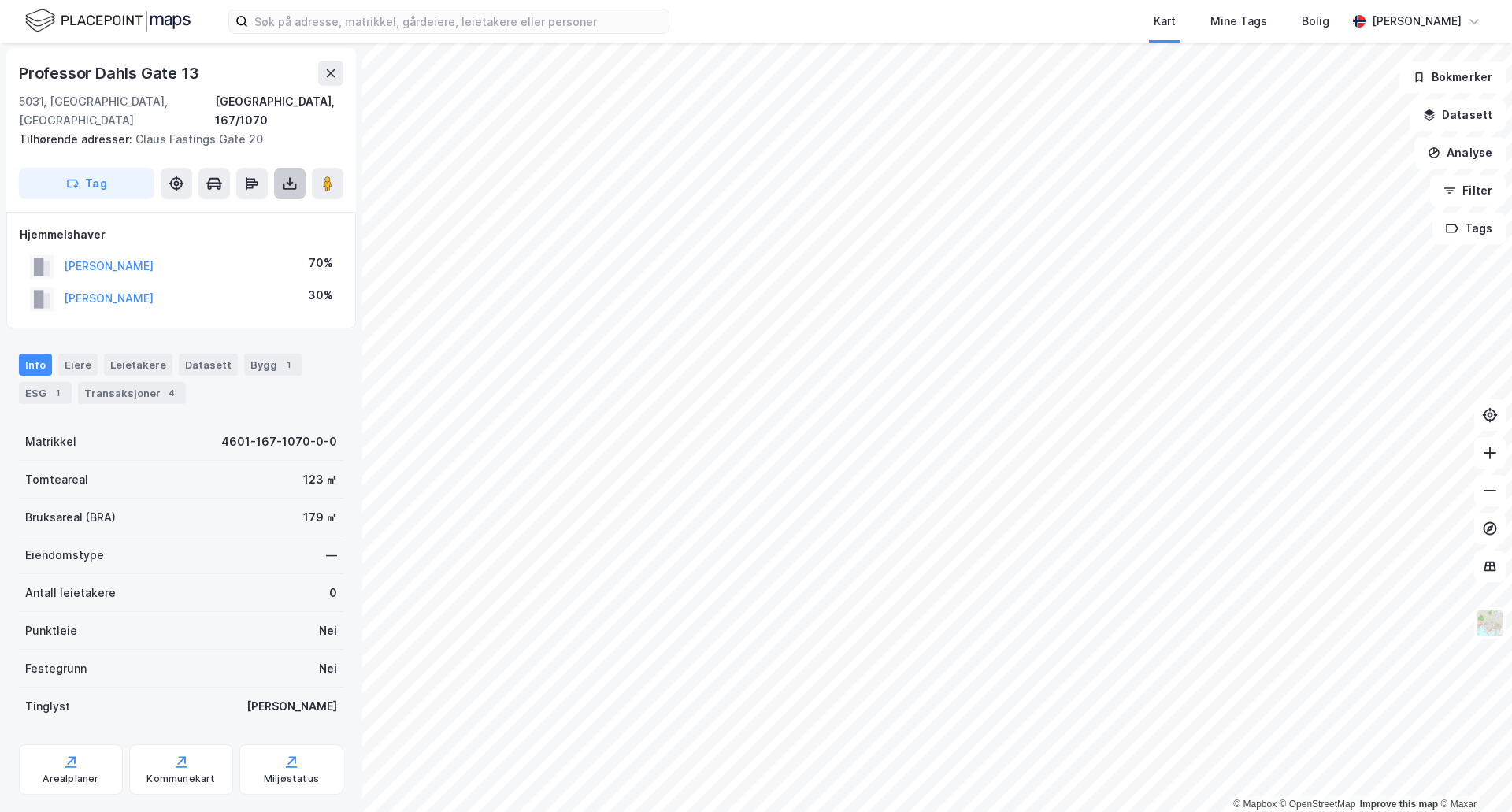
click at [288, 181] on icon at bounding box center [289, 183] width 6 height 4
click at [261, 202] on div "Last ned grunnbok" at bounding box center [222, 215] width 168 height 25
click at [0, 0] on button "[PERSON_NAME]" at bounding box center [0, 0] width 0 height 0
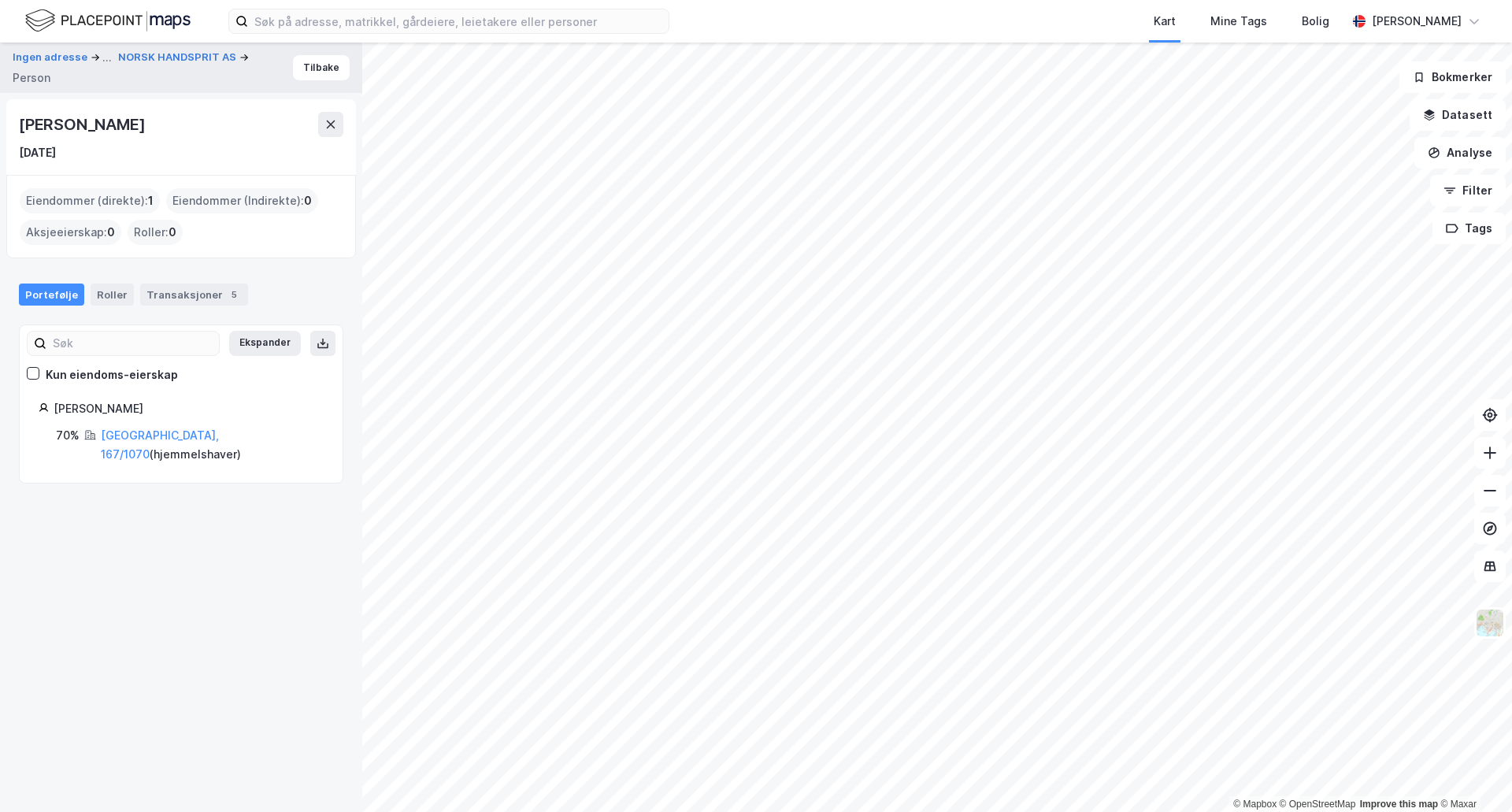
click at [91, 122] on div "[PERSON_NAME]" at bounding box center [83, 125] width 129 height 25
click at [104, 290] on div "Roller" at bounding box center [112, 295] width 43 height 22
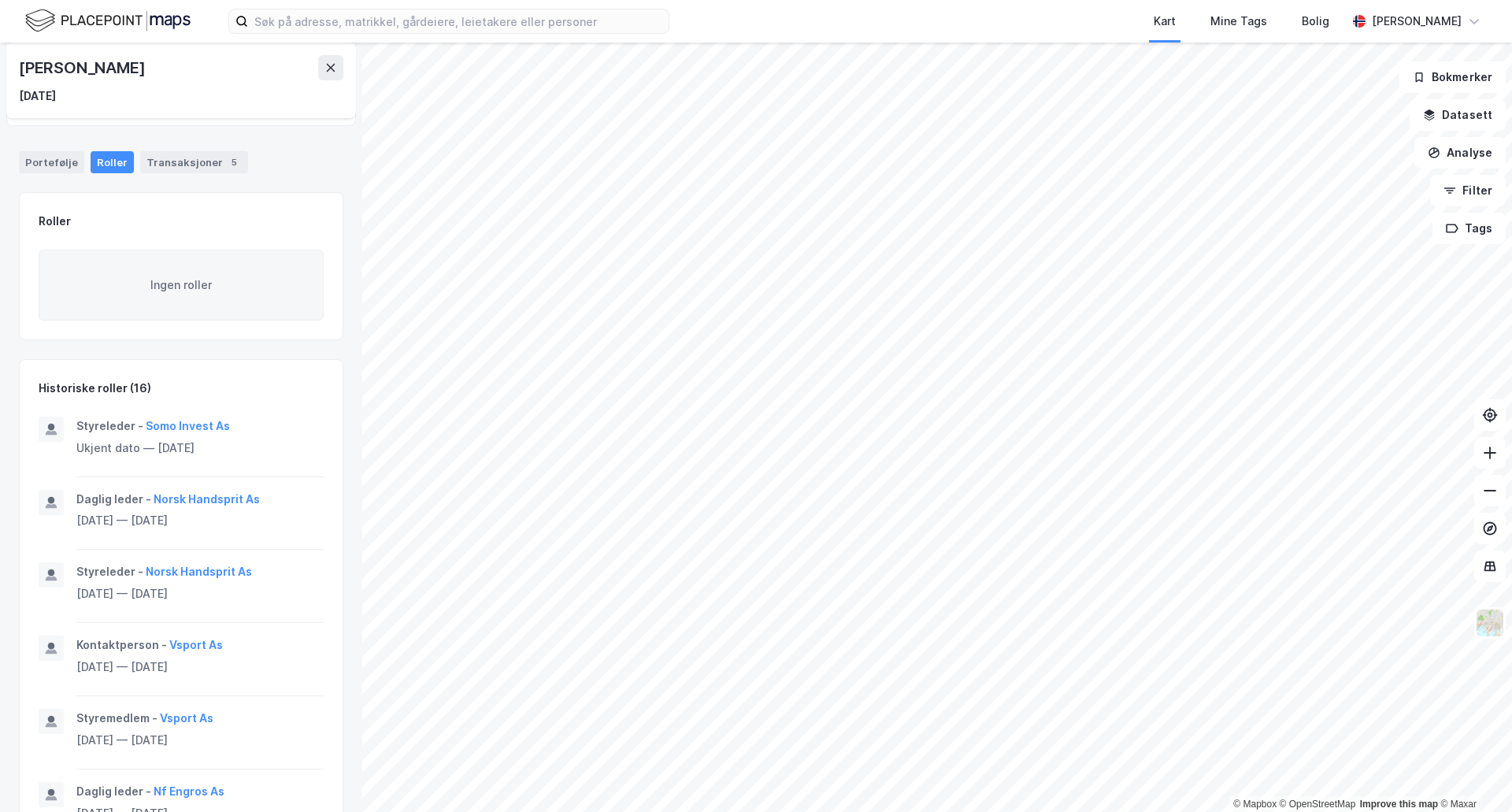
scroll to position [537, 0]
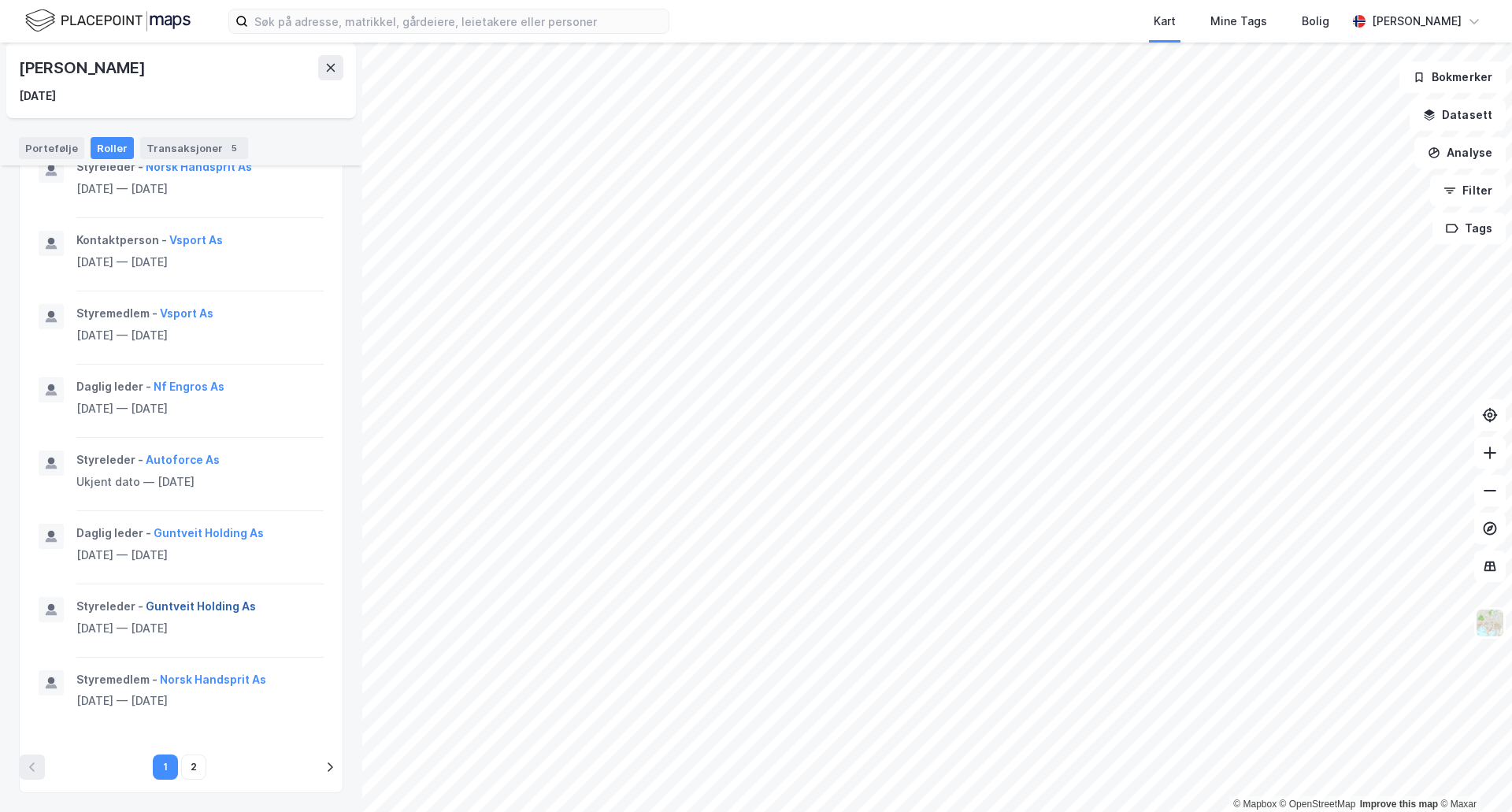
click at [0, 0] on button "Guntveit Holding As" at bounding box center [0, 0] width 0 height 0
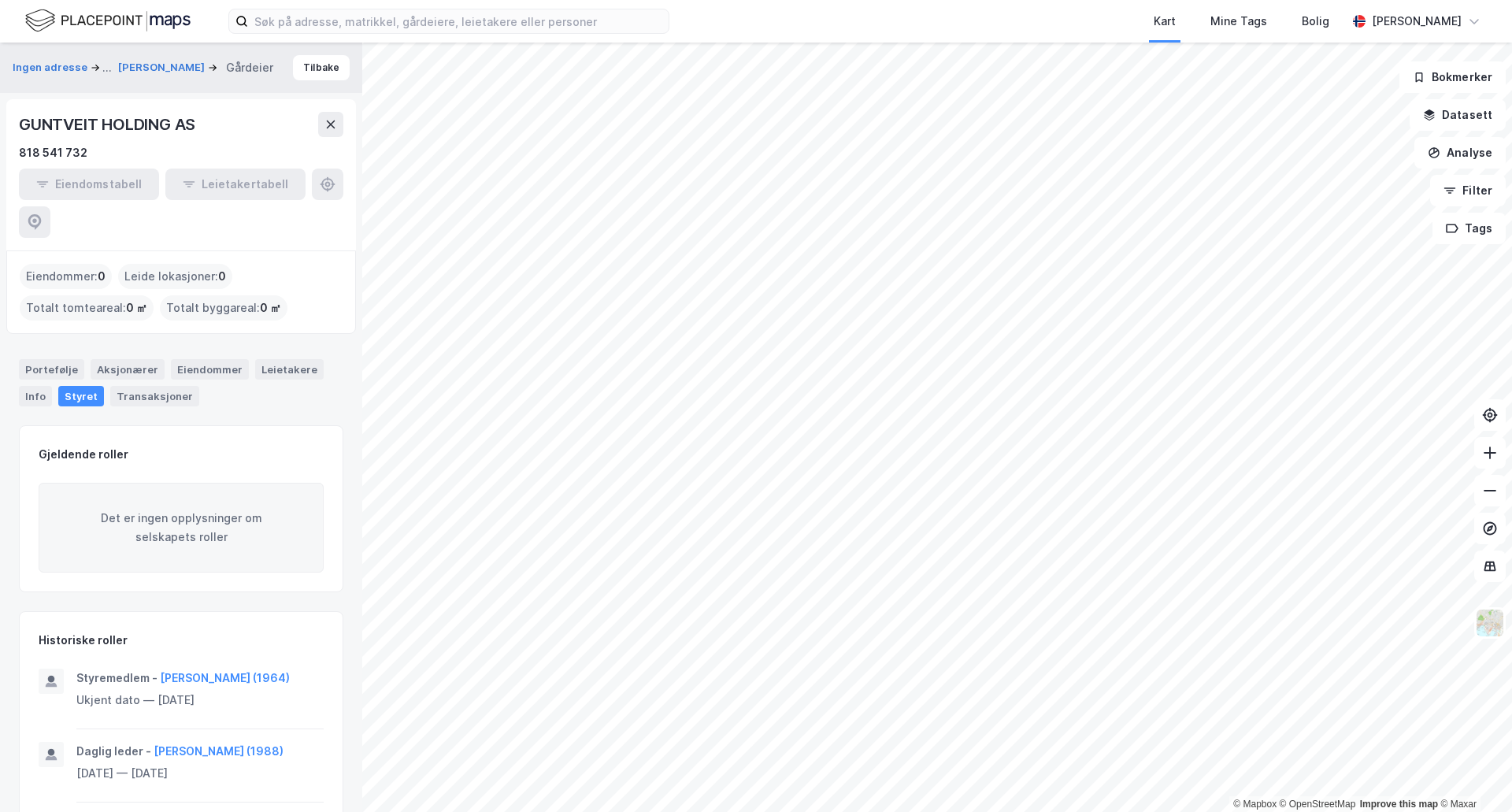
click at [121, 120] on div "GUNTVEIT HOLDING AS" at bounding box center [108, 125] width 179 height 25
